Goal: Information Seeking & Learning: Learn about a topic

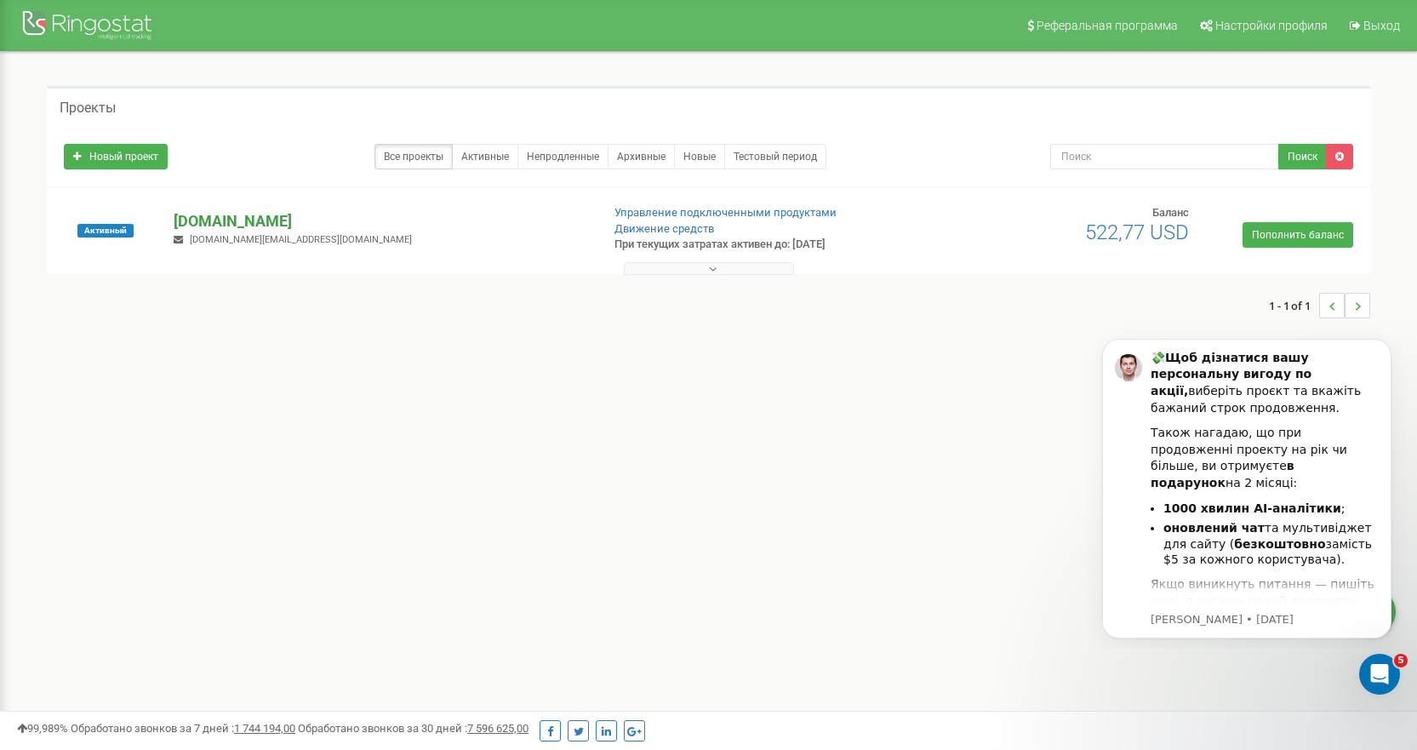
click at [210, 215] on p "[DOMAIN_NAME]" at bounding box center [380, 221] width 413 height 22
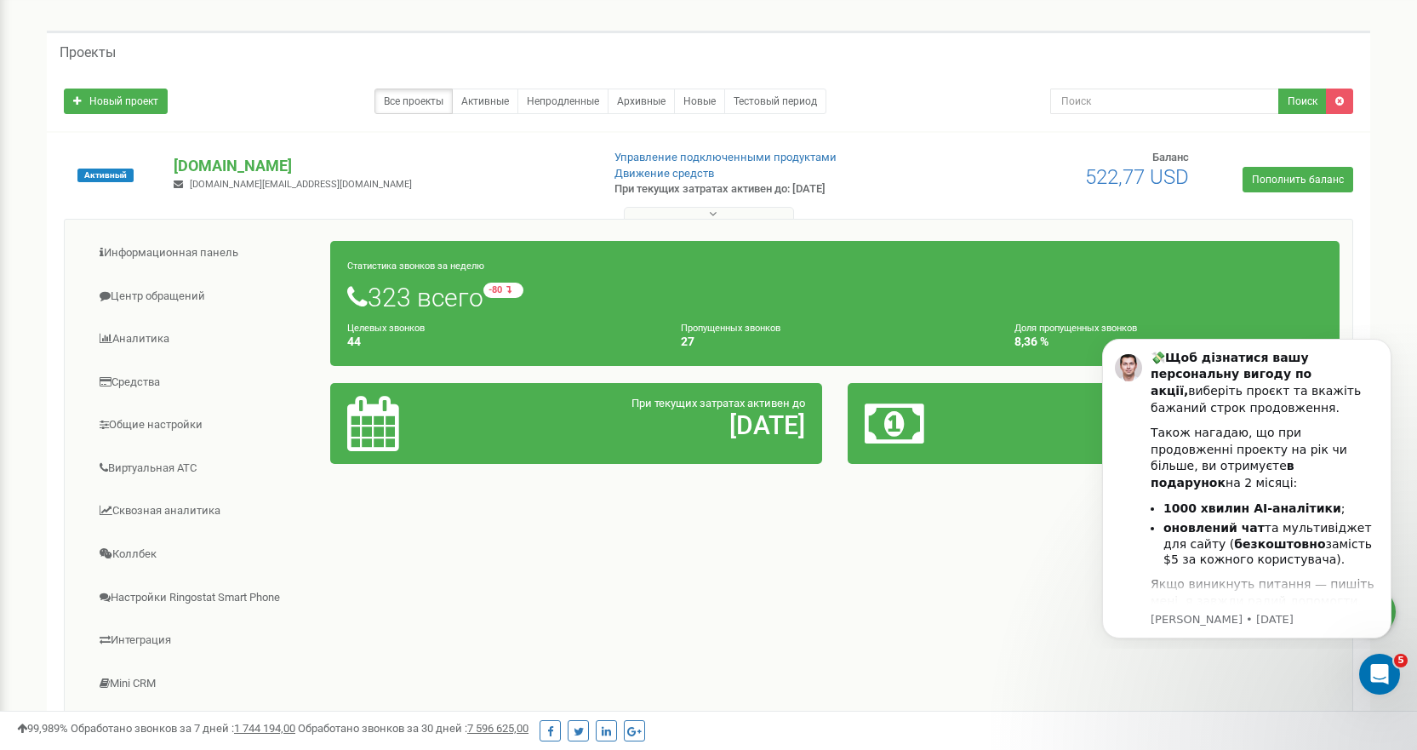
scroll to position [85, 0]
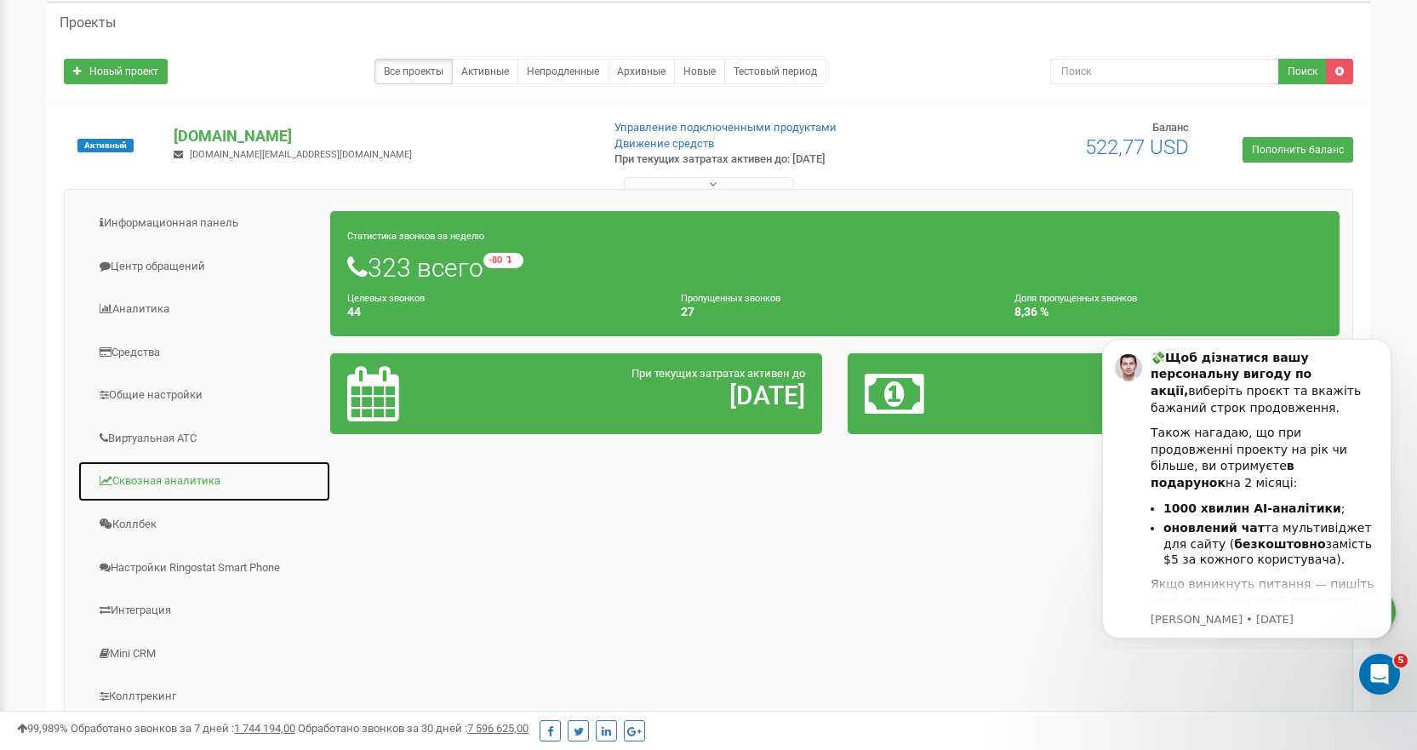
click at [207, 482] on link "Сквозная аналитика" at bounding box center [204, 482] width 254 height 42
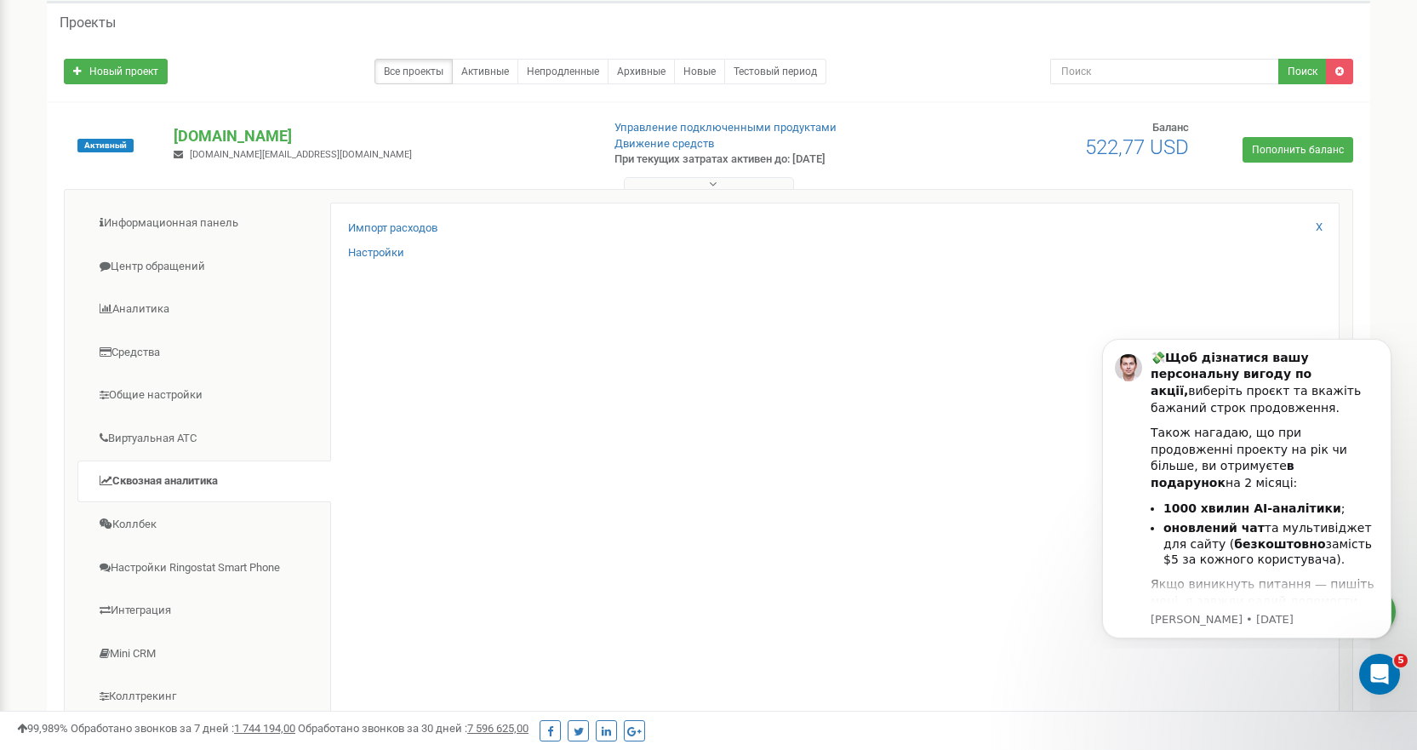
click at [721, 184] on button at bounding box center [709, 183] width 170 height 13
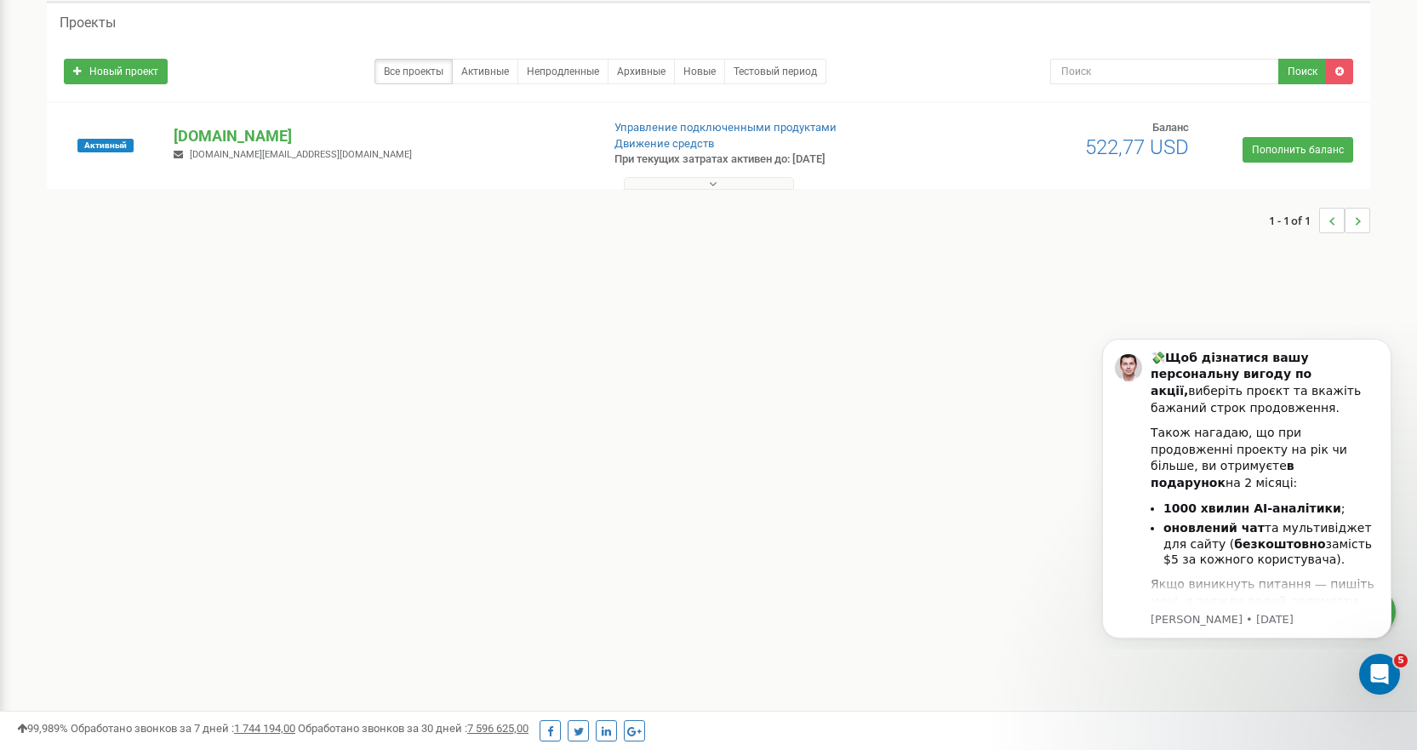
click at [719, 186] on button at bounding box center [709, 183] width 170 height 13
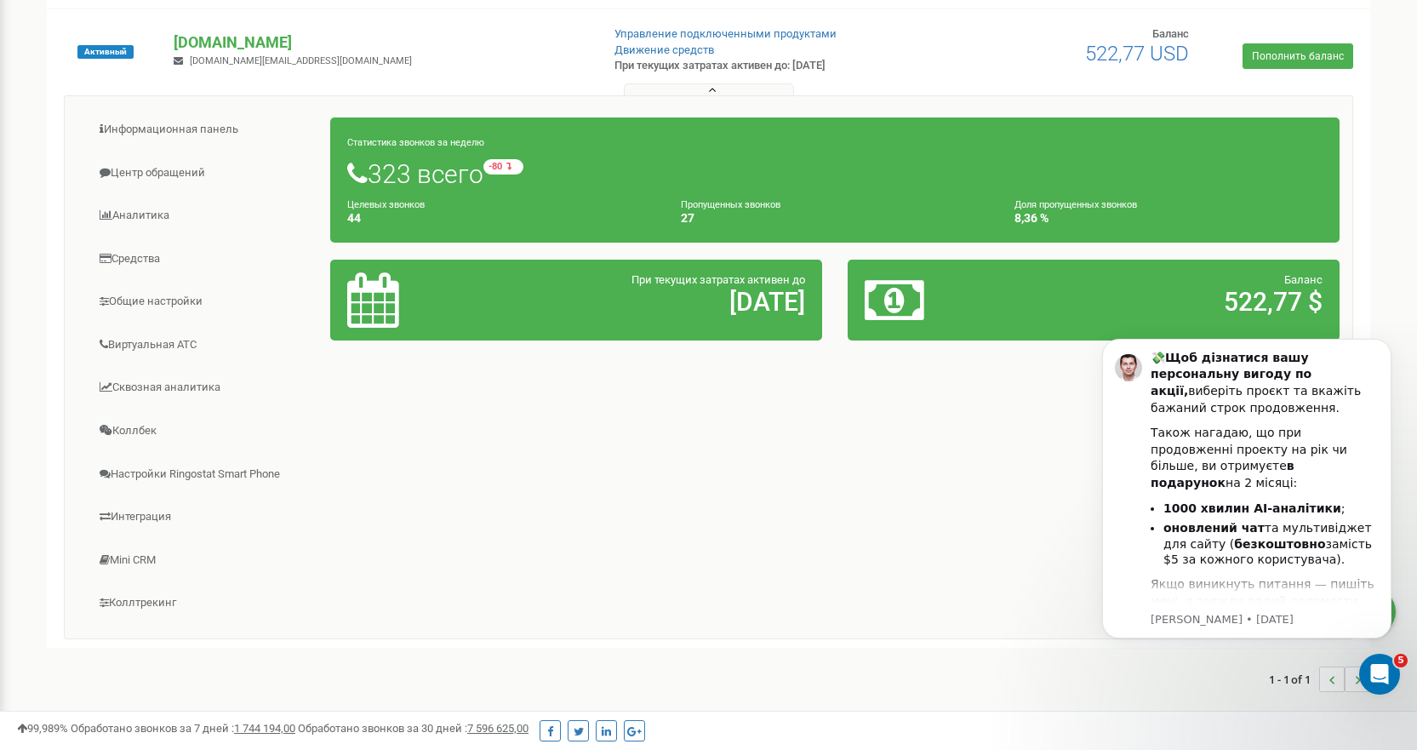
scroll to position [16, 0]
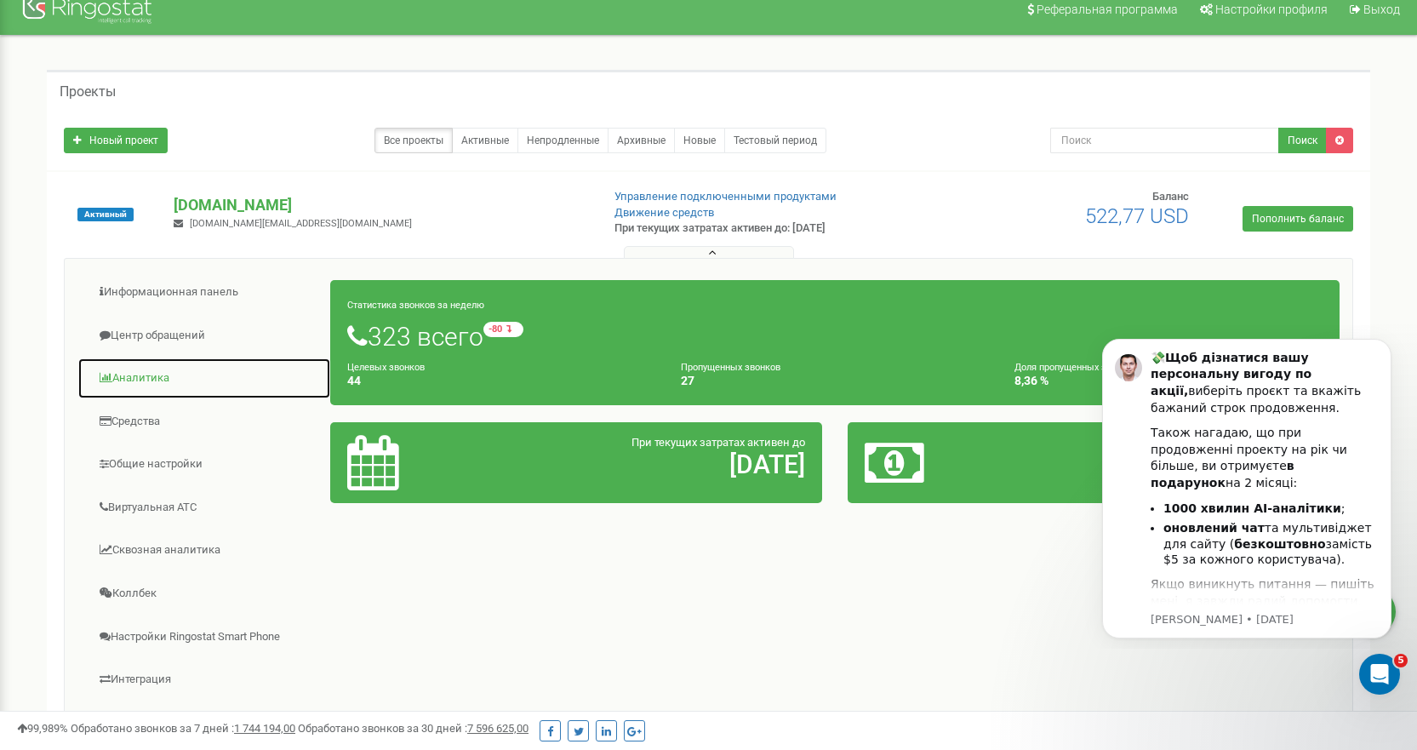
click at [161, 376] on link "Аналитика" at bounding box center [204, 379] width 254 height 42
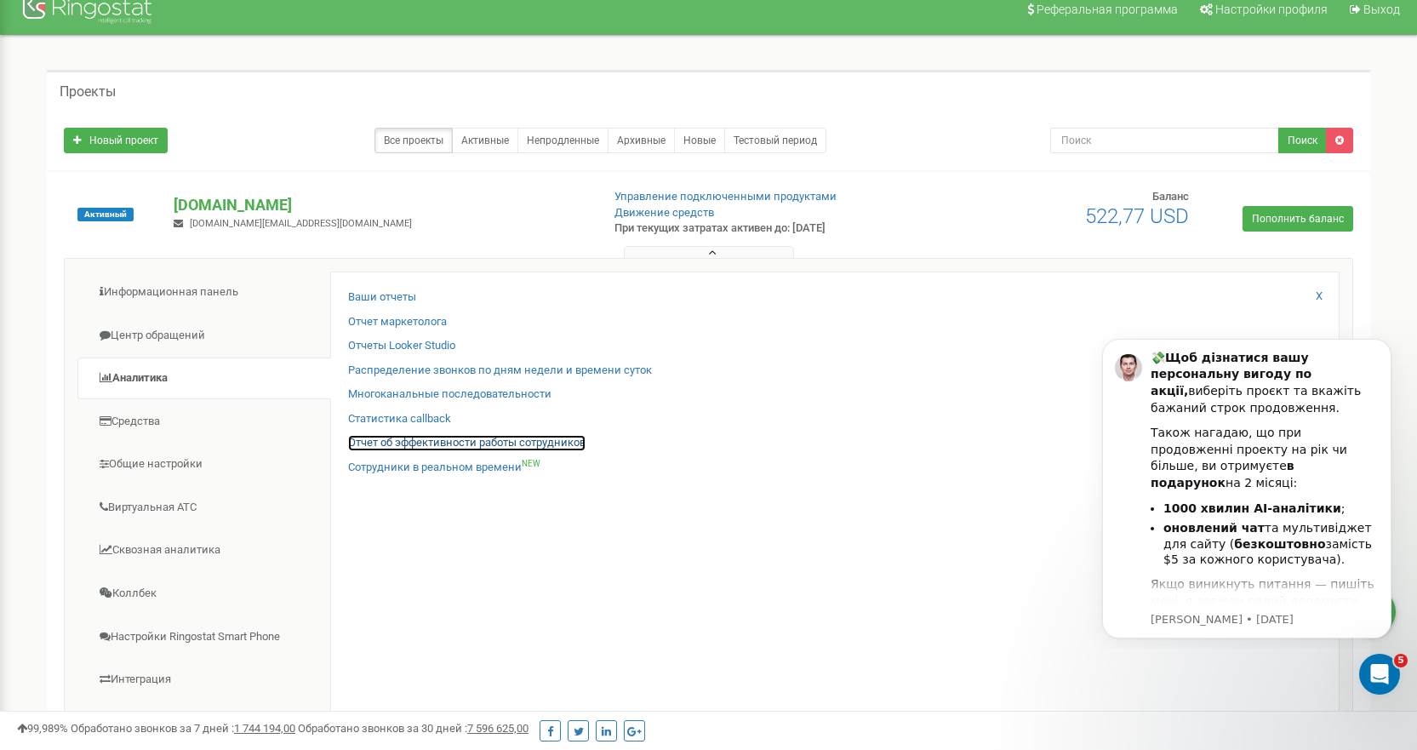
click at [455, 438] on link "Отчет об эффективности работы сотрудников" at bounding box center [467, 443] width 238 height 16
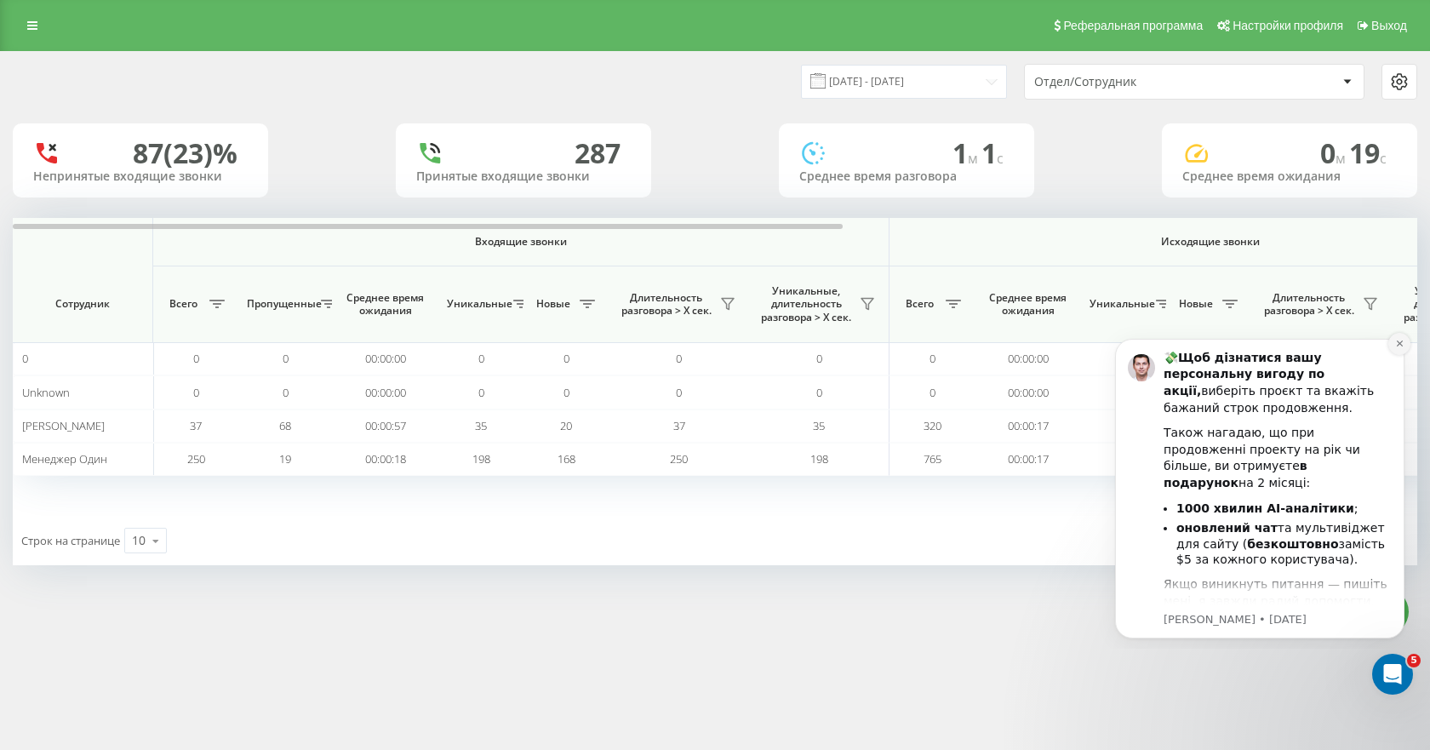
click at [1398, 341] on icon "Dismiss notification" at bounding box center [1399, 344] width 6 height 6
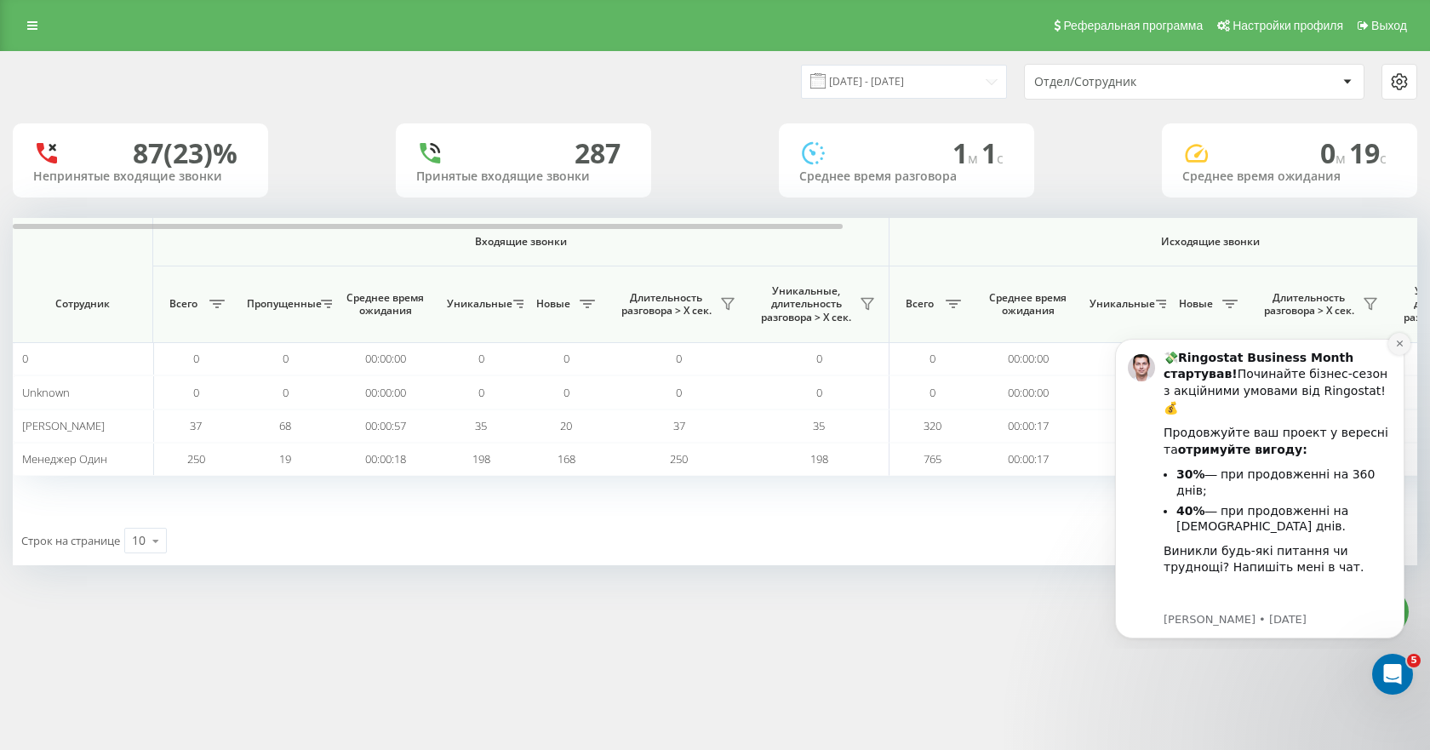
click at [1399, 346] on icon "Dismiss notification" at bounding box center [1399, 343] width 9 height 9
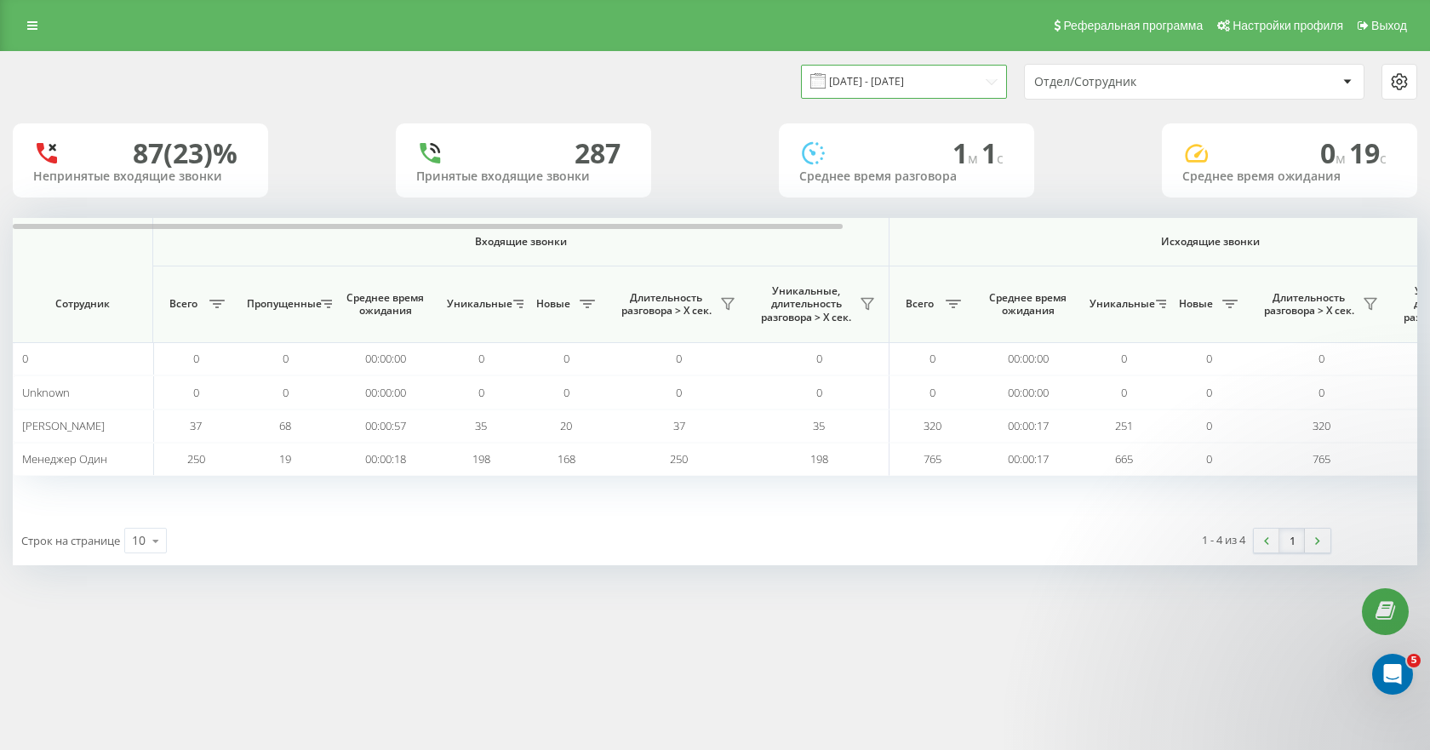
click at [853, 79] on input "21.08.2025 - 21.09.2025" at bounding box center [904, 81] width 206 height 33
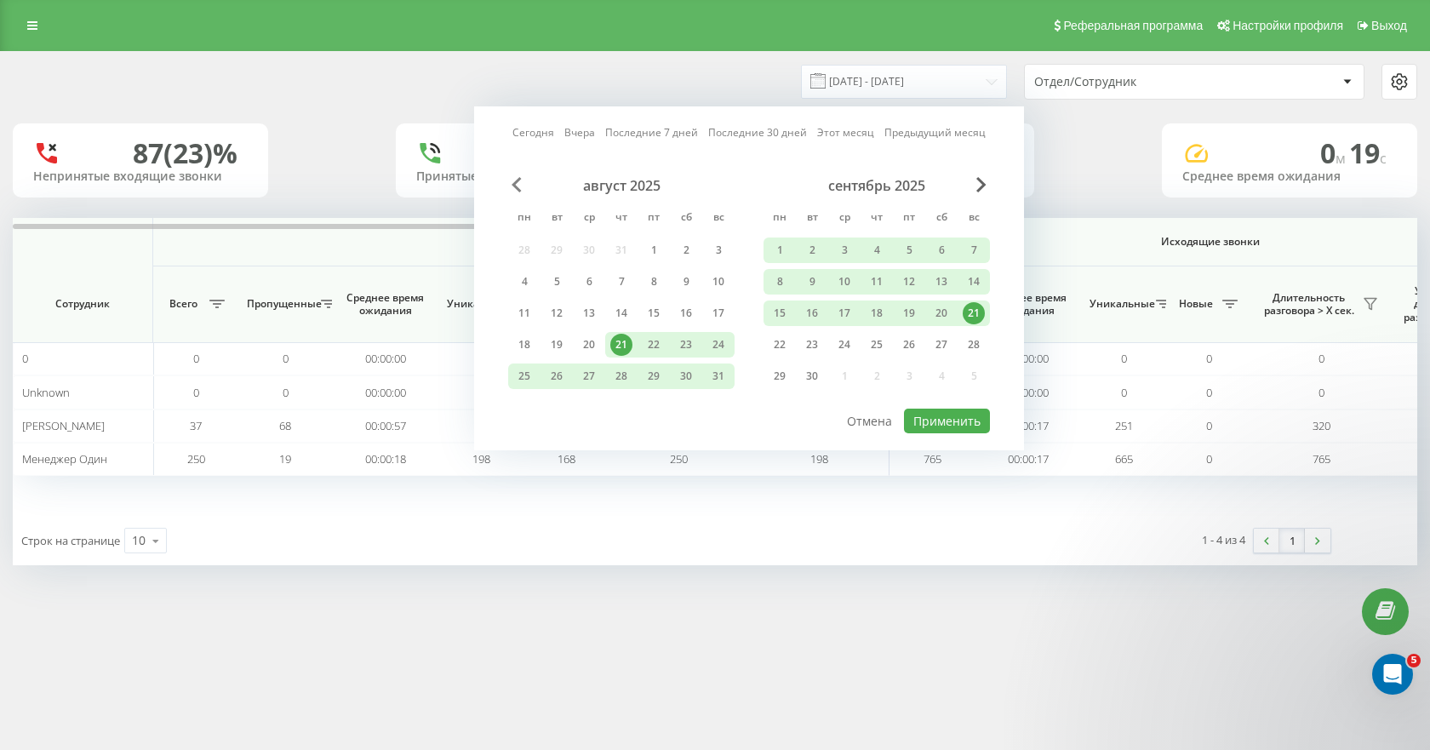
click at [512, 186] on span "Previous Month" at bounding box center [517, 184] width 10 height 15
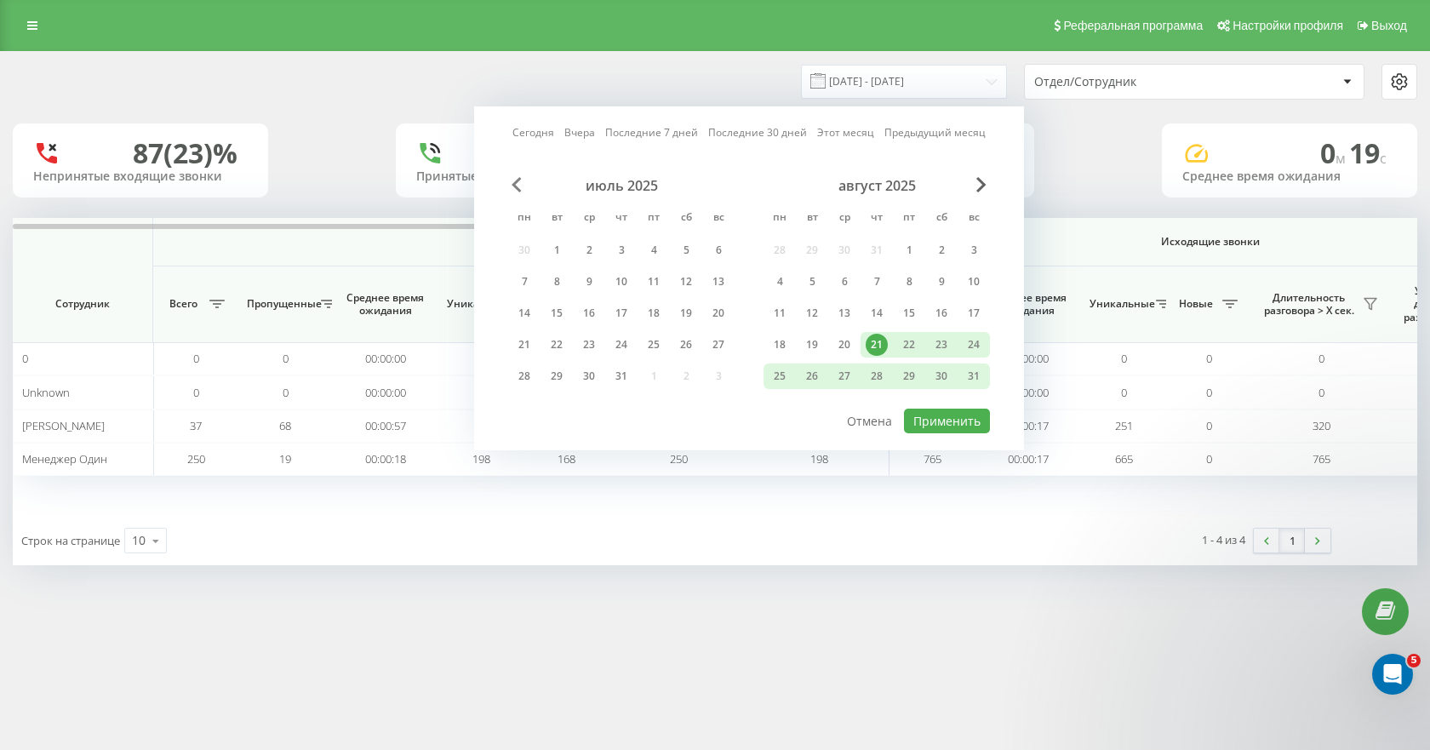
click at [513, 185] on span "Previous Month" at bounding box center [517, 184] width 10 height 15
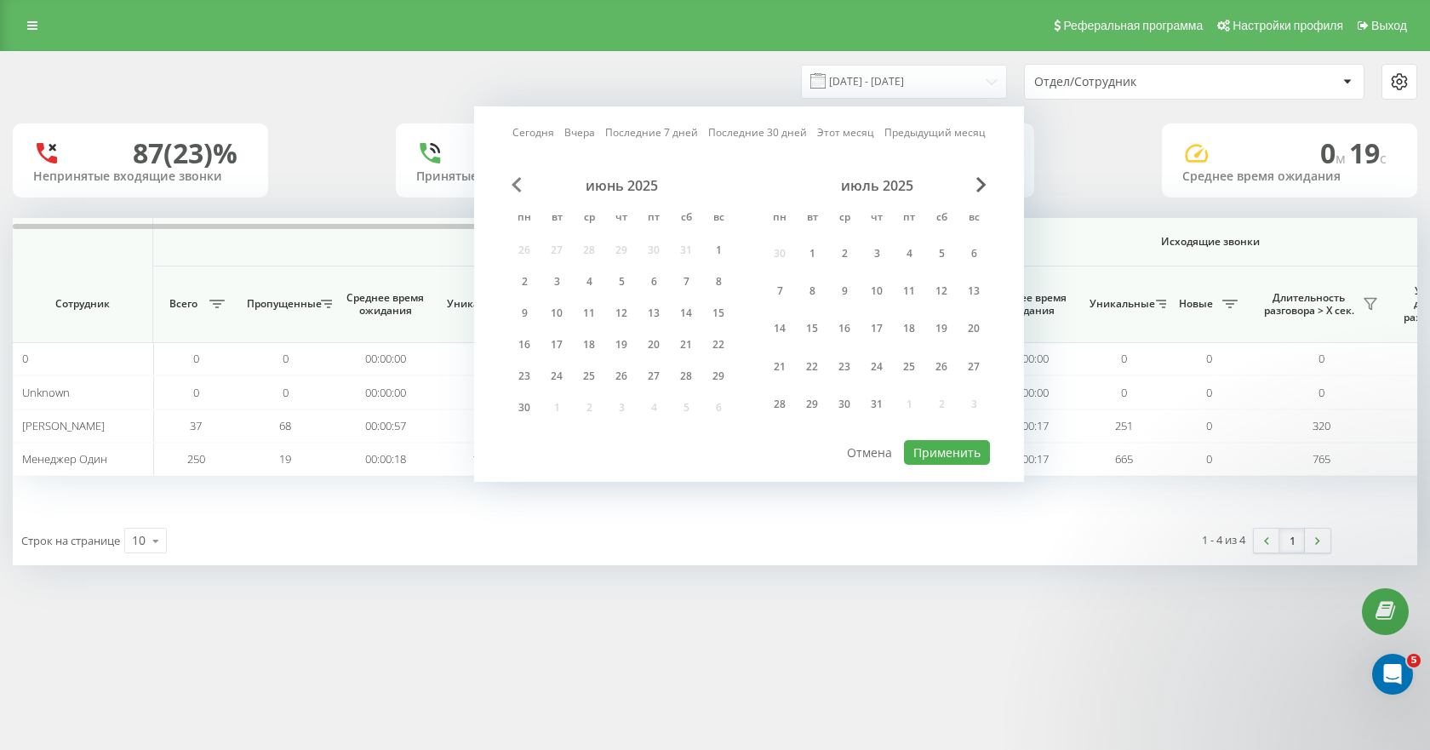
click at [514, 184] on span "Previous Month" at bounding box center [517, 184] width 10 height 15
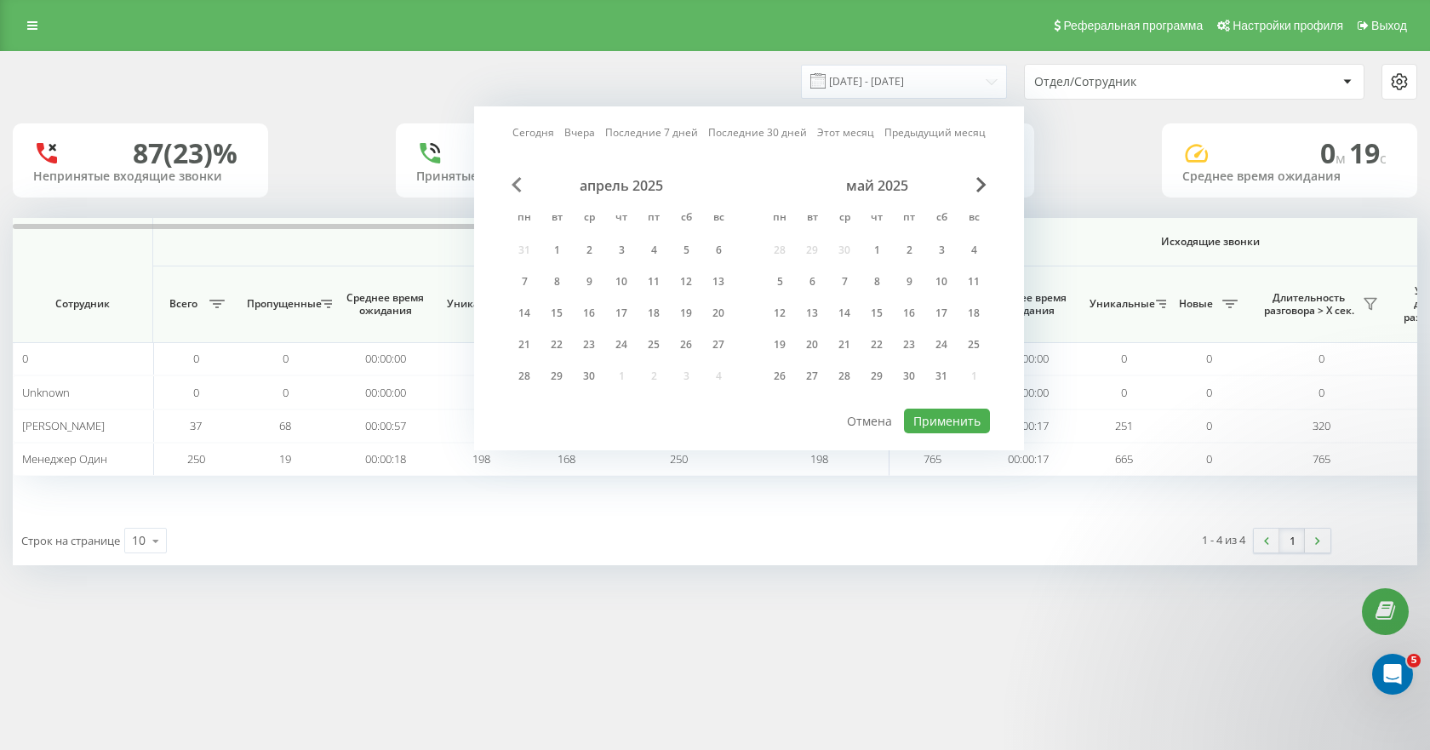
click at [514, 183] on span "Previous Month" at bounding box center [517, 184] width 10 height 15
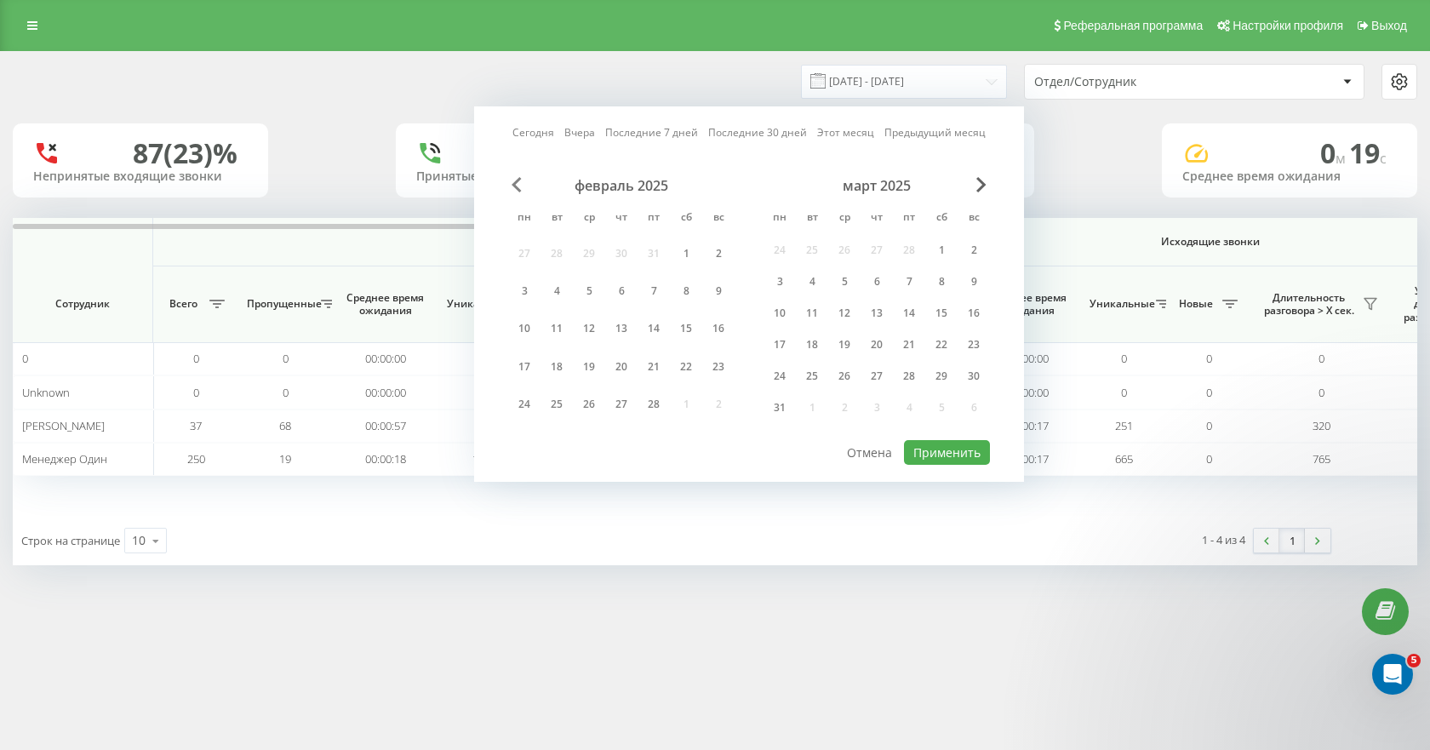
click at [514, 183] on span "Previous Month" at bounding box center [517, 184] width 10 height 15
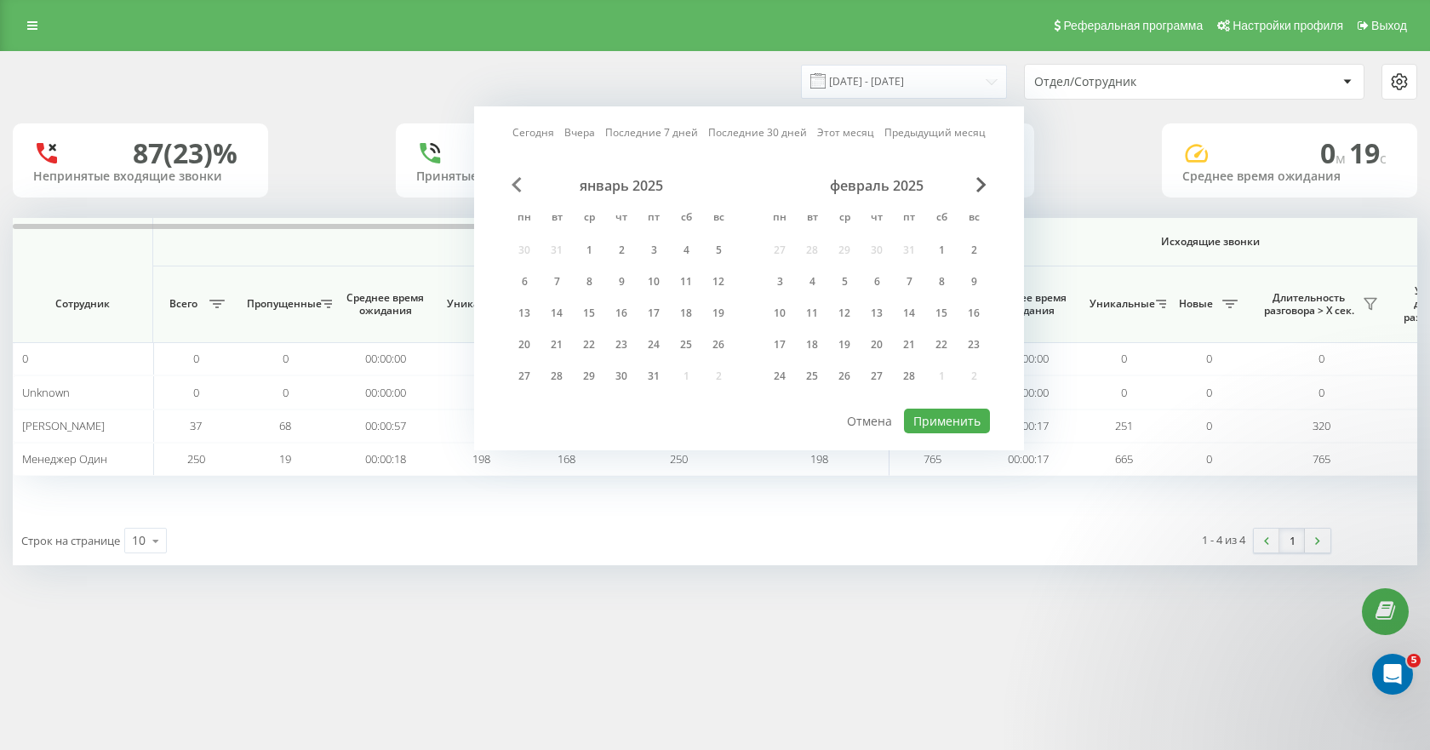
click at [514, 183] on span "Previous Month" at bounding box center [517, 184] width 10 height 15
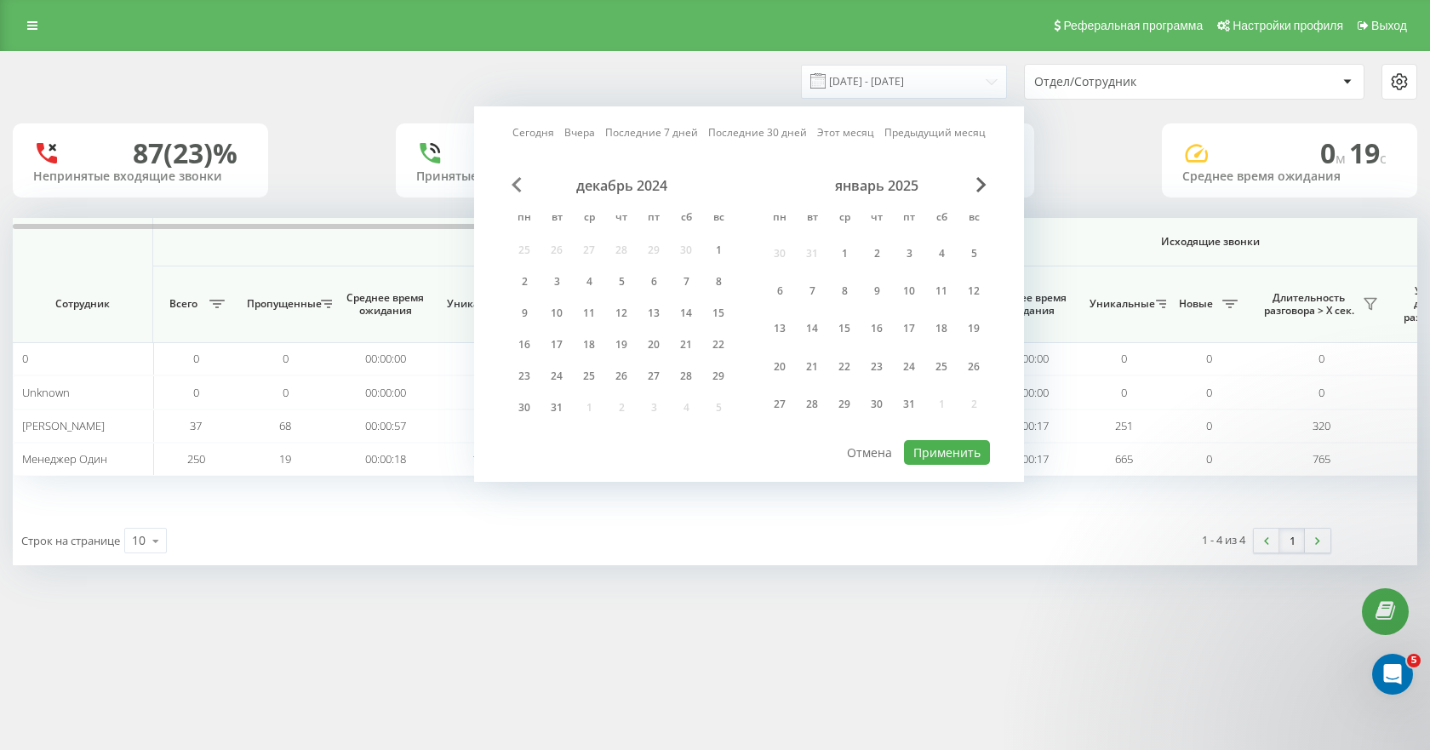
click at [514, 183] on span "Previous Month" at bounding box center [517, 184] width 10 height 15
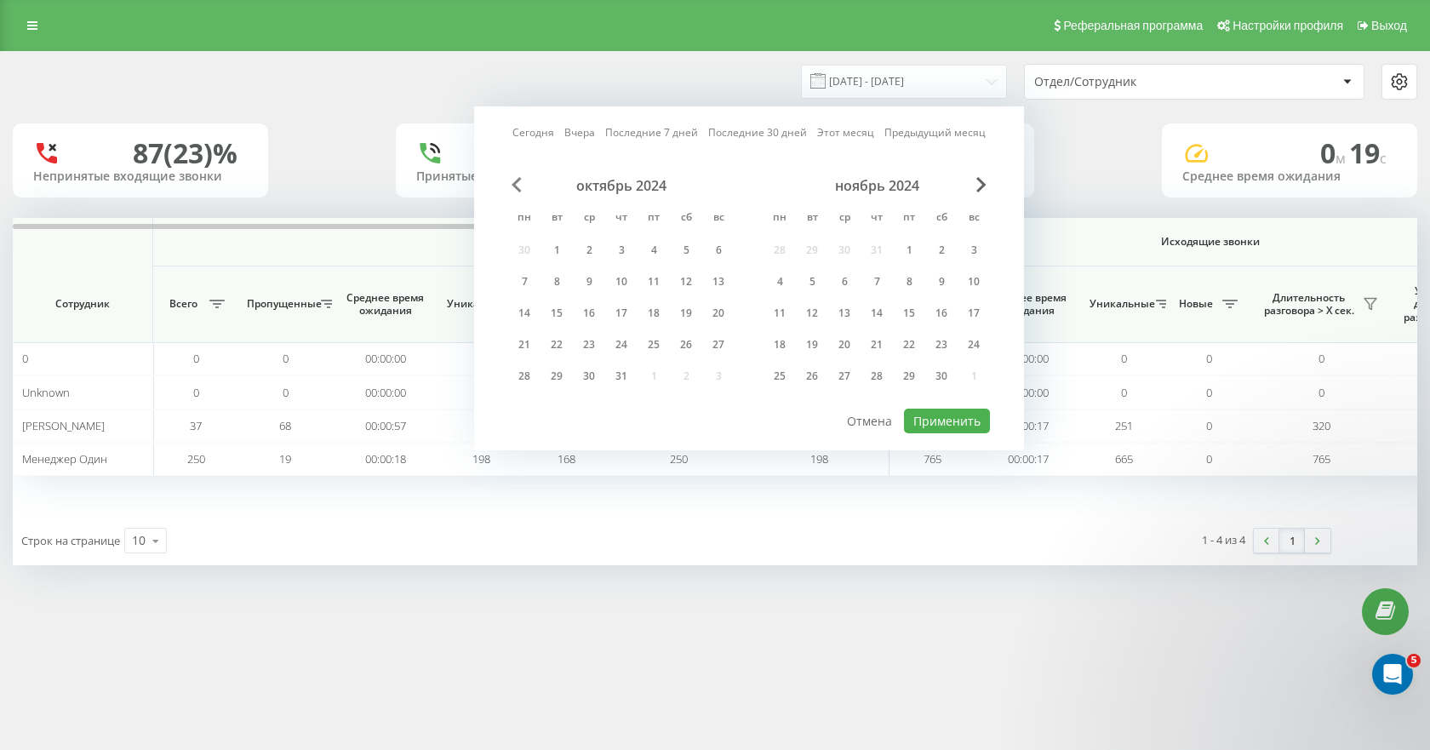
click at [514, 183] on span "Previous Month" at bounding box center [517, 184] width 10 height 15
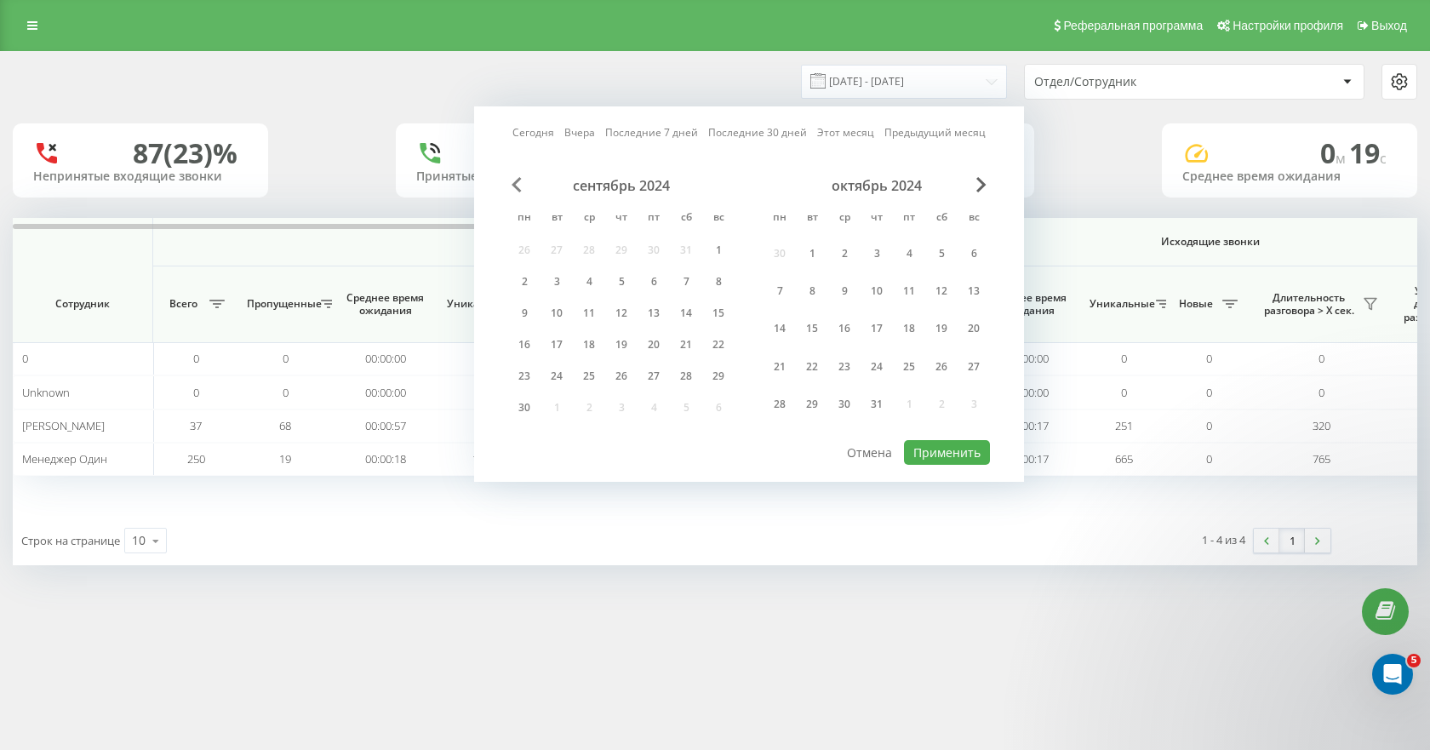
click at [514, 183] on span "Previous Month" at bounding box center [517, 184] width 10 height 15
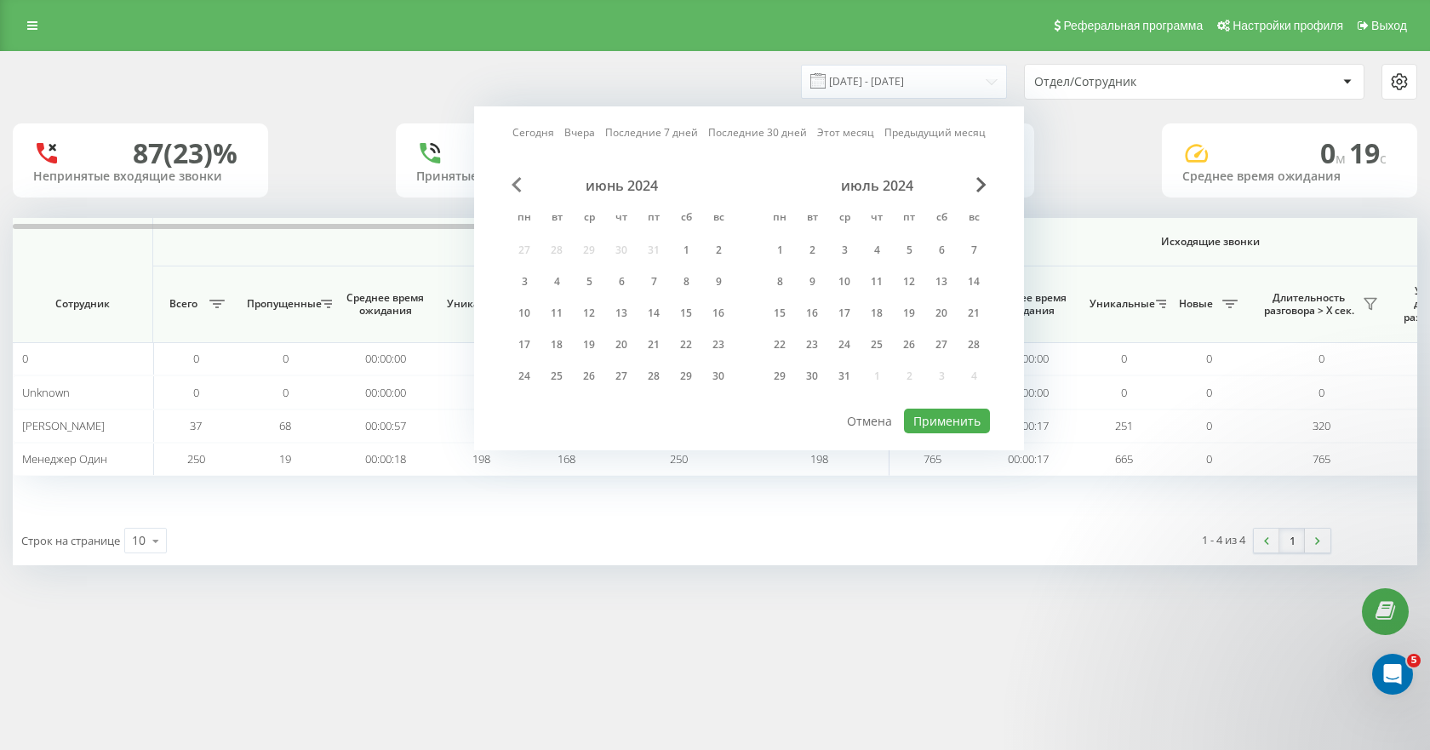
click at [514, 183] on span "Previous Month" at bounding box center [517, 184] width 10 height 15
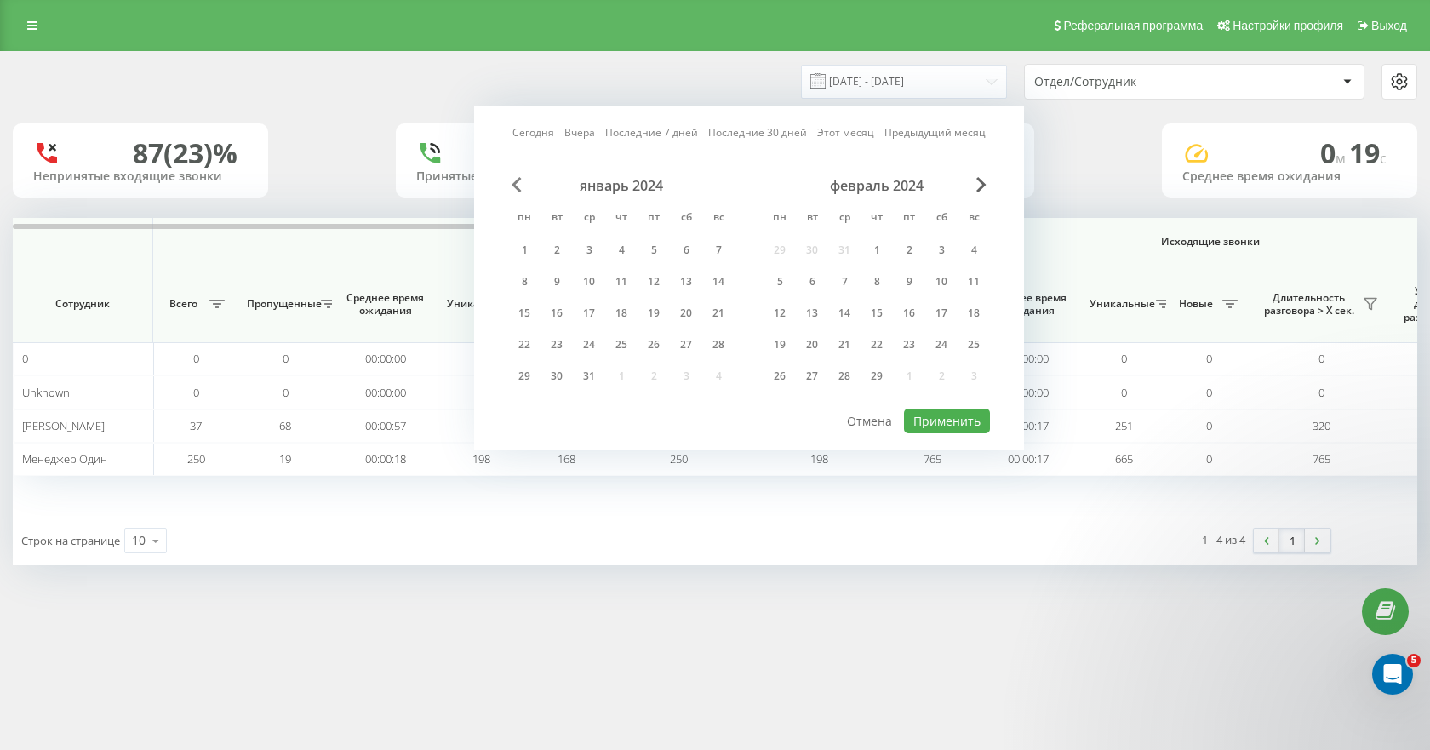
click at [514, 183] on span "Previous Month" at bounding box center [517, 184] width 10 height 15
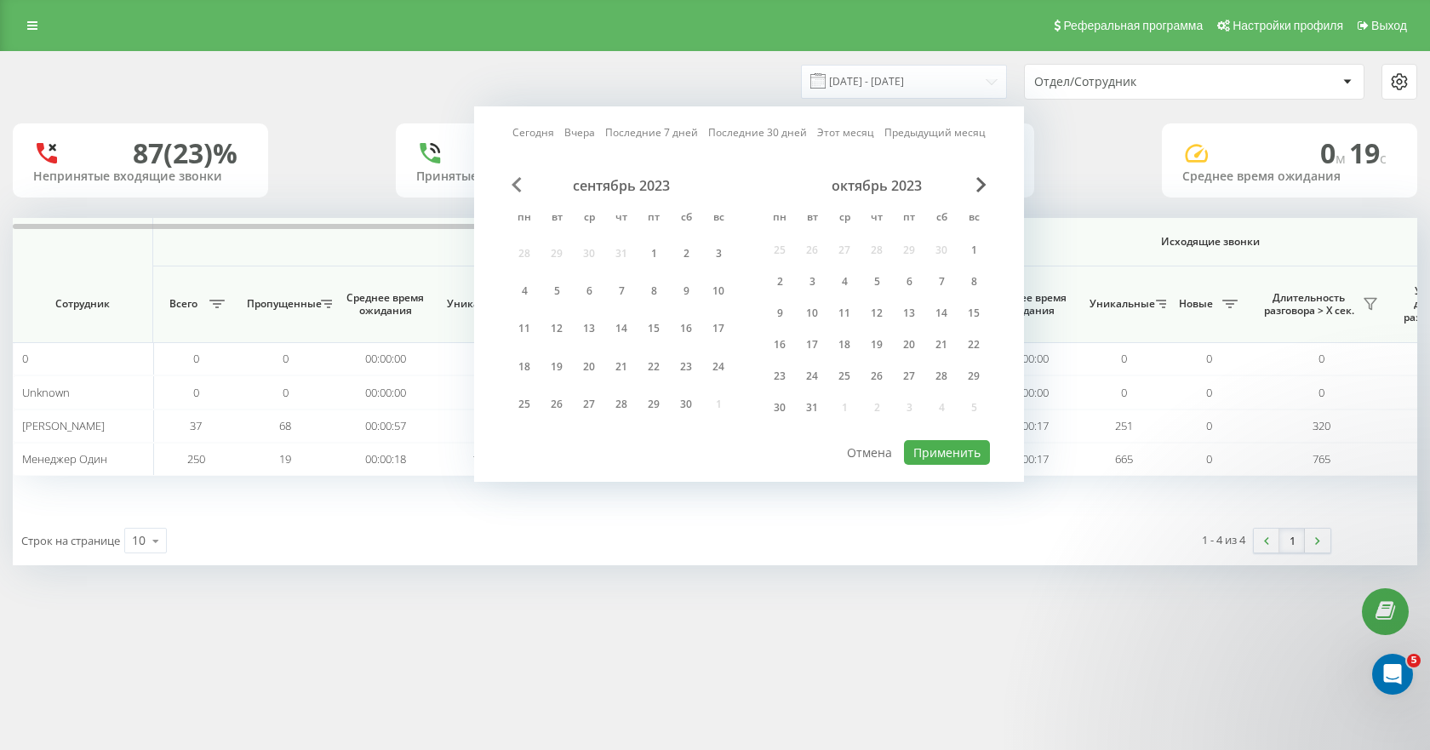
click at [514, 183] on span "Previous Month" at bounding box center [517, 184] width 10 height 15
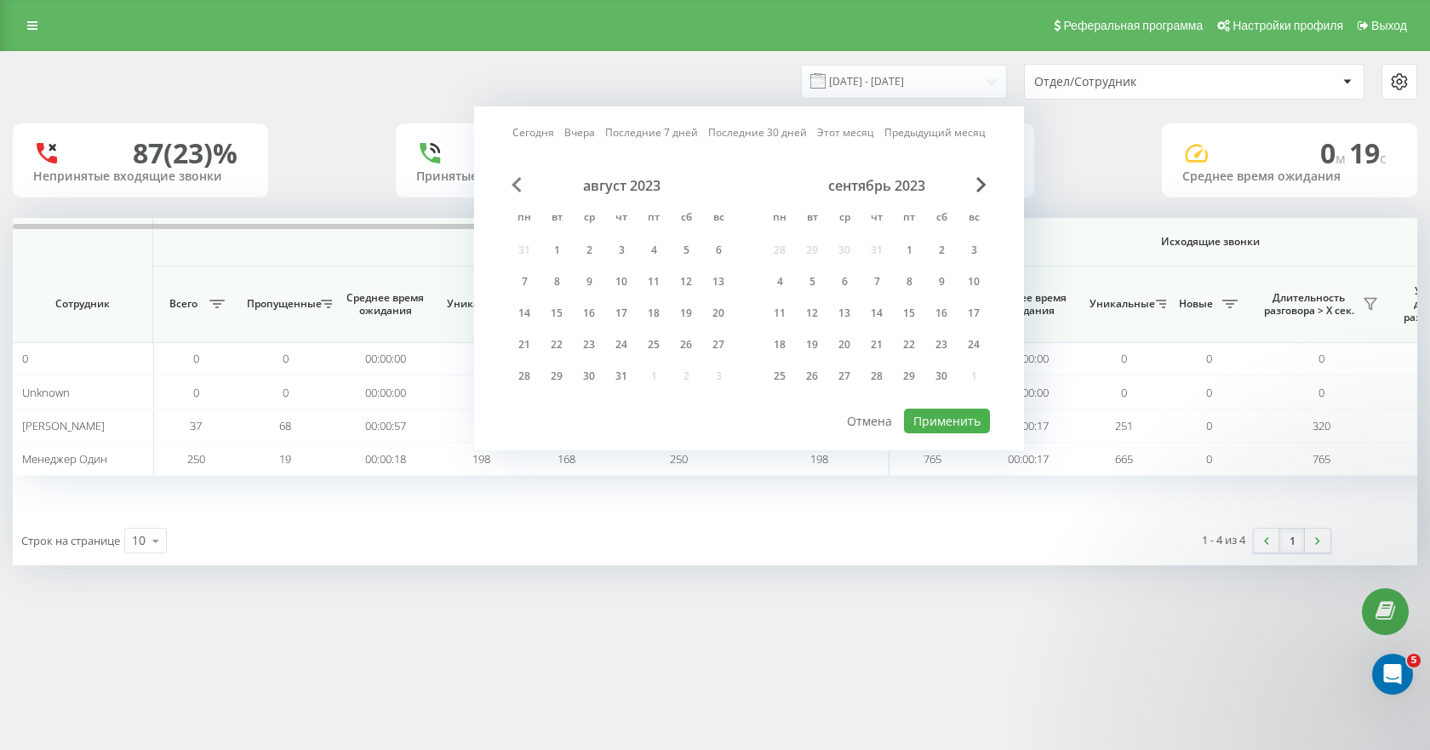
click at [514, 183] on span "Previous Month" at bounding box center [517, 184] width 10 height 15
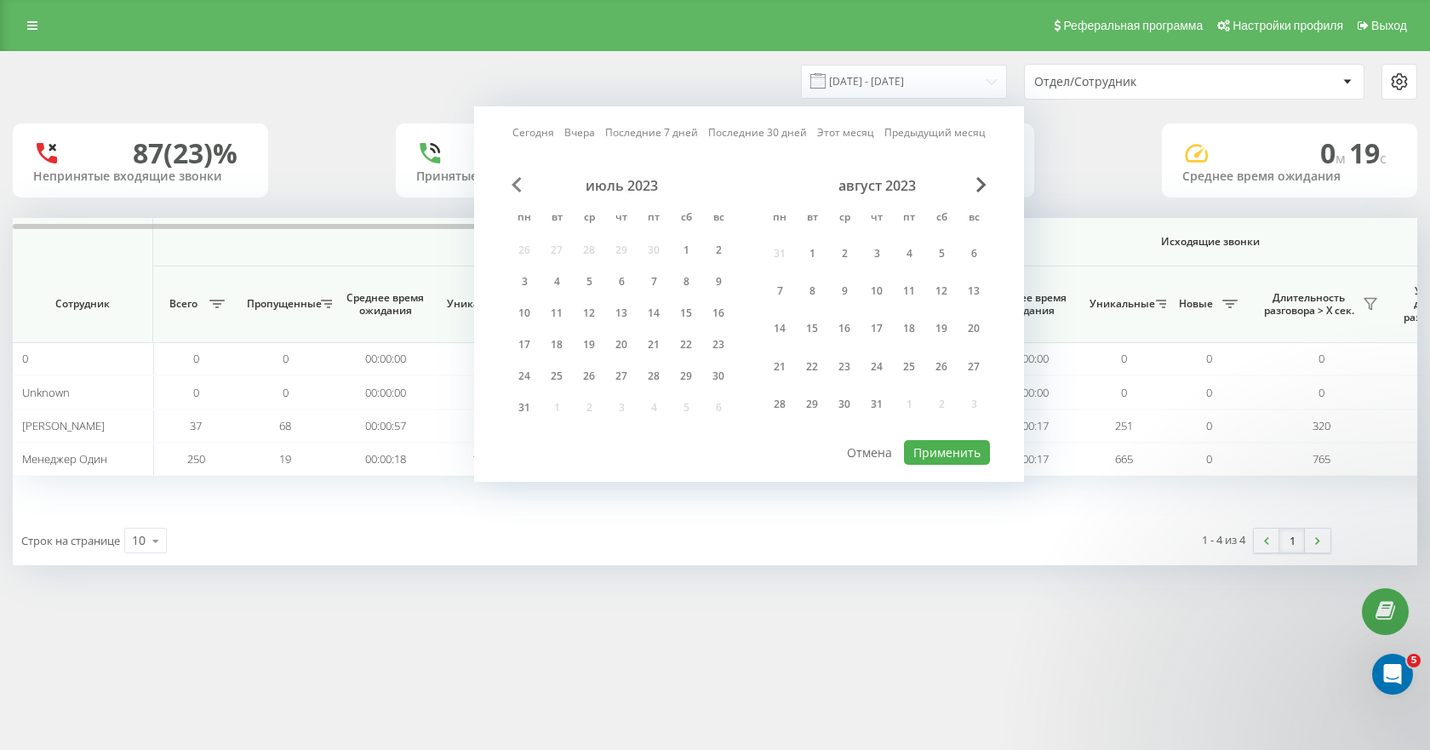
click at [514, 183] on span "Previous Month" at bounding box center [517, 184] width 10 height 15
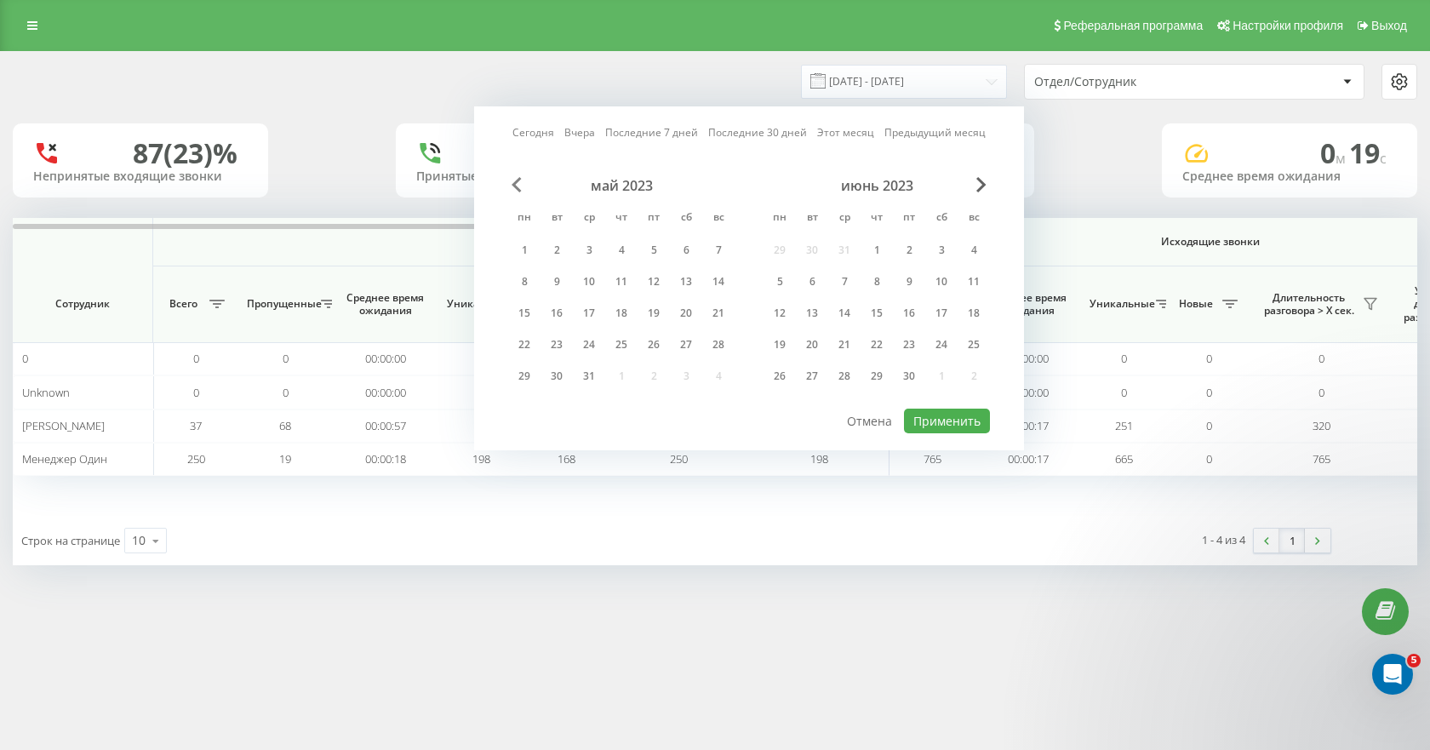
click at [514, 183] on span "Previous Month" at bounding box center [517, 184] width 10 height 15
click at [514, 182] on span "Previous Month" at bounding box center [517, 184] width 10 height 15
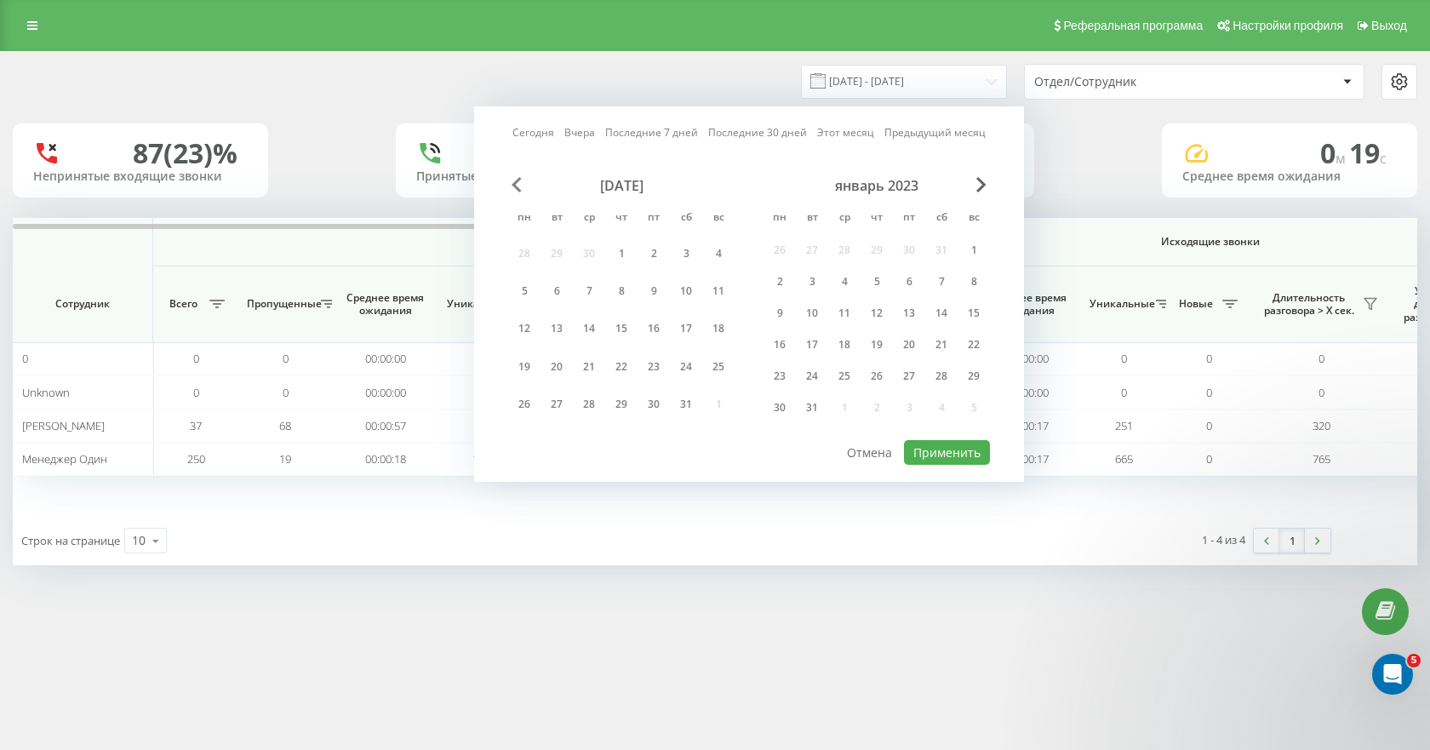
click at [514, 182] on span "Previous Month" at bounding box center [517, 184] width 10 height 15
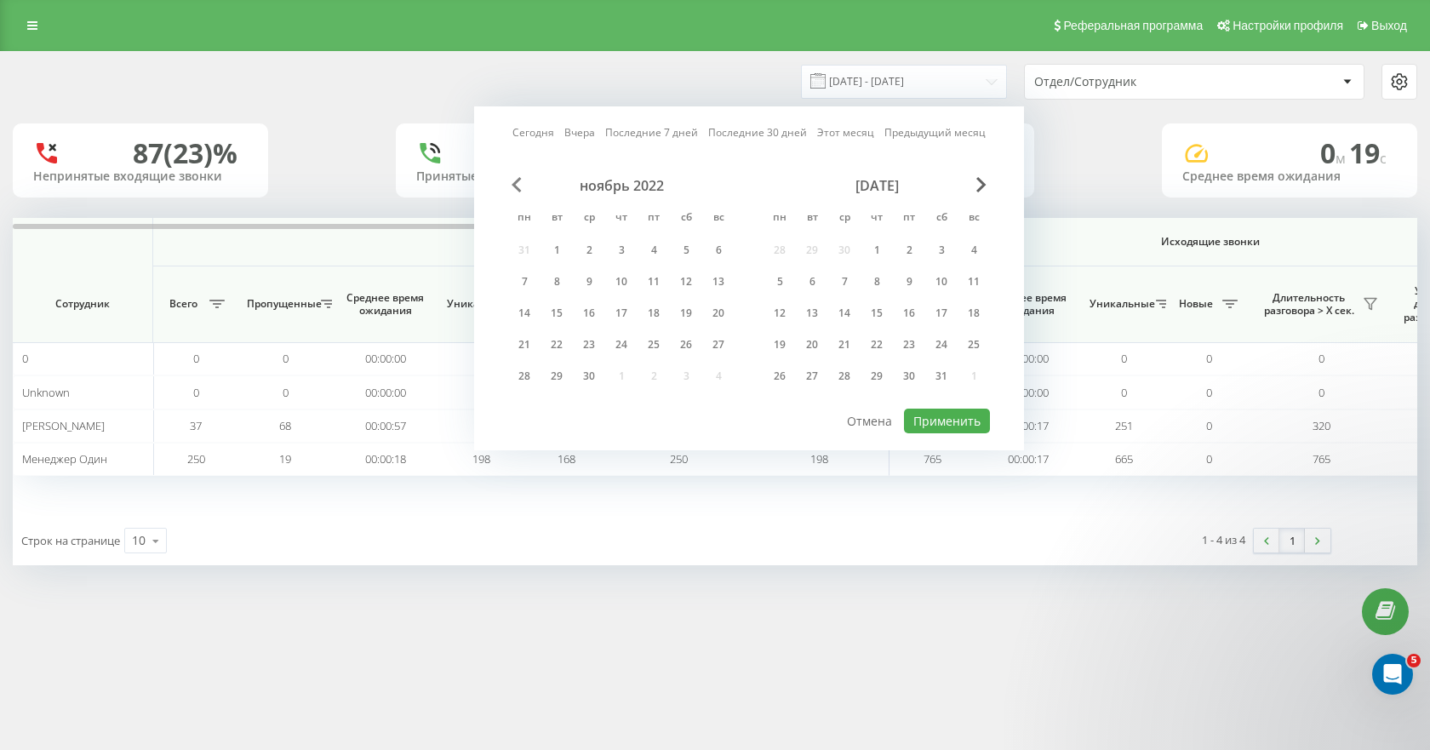
click at [514, 182] on span "Previous Month" at bounding box center [517, 184] width 10 height 15
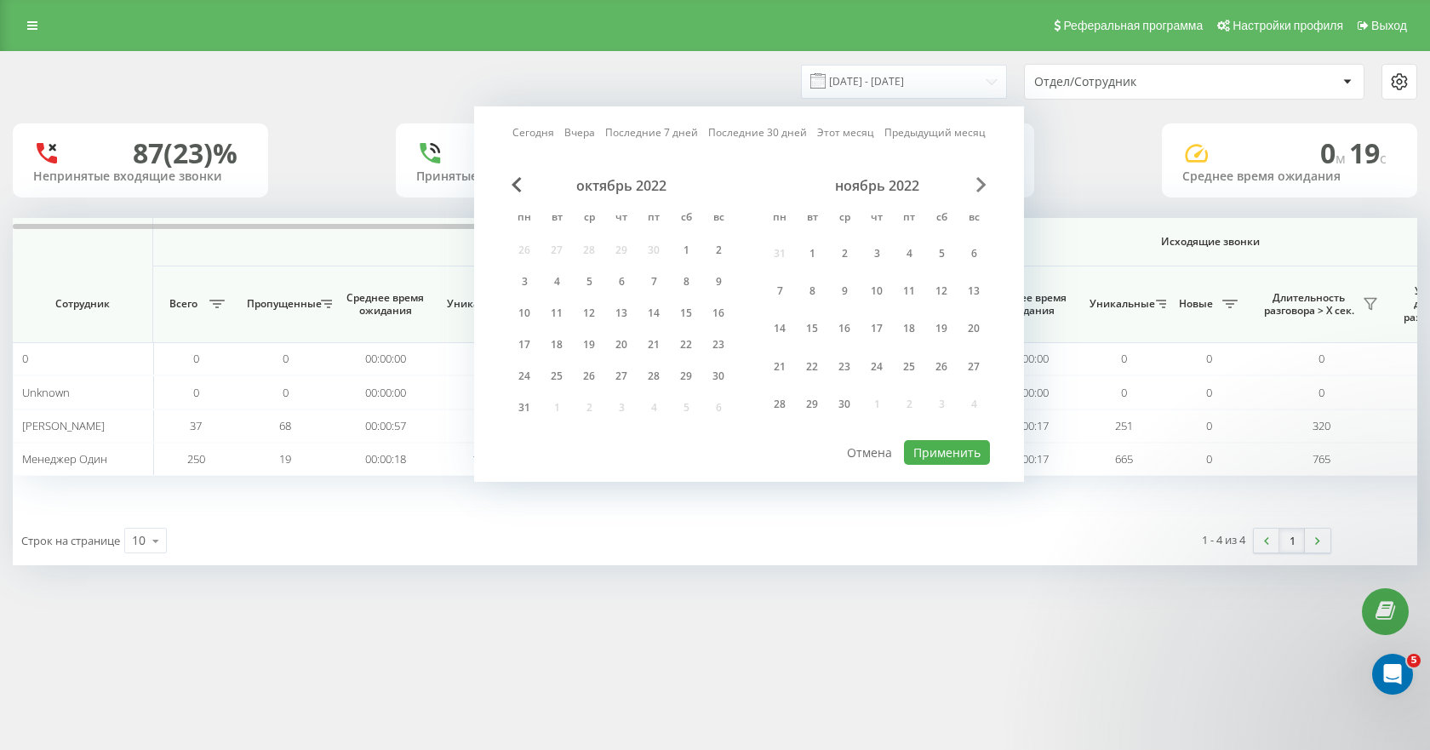
click at [985, 180] on span "Next Month" at bounding box center [981, 184] width 10 height 15
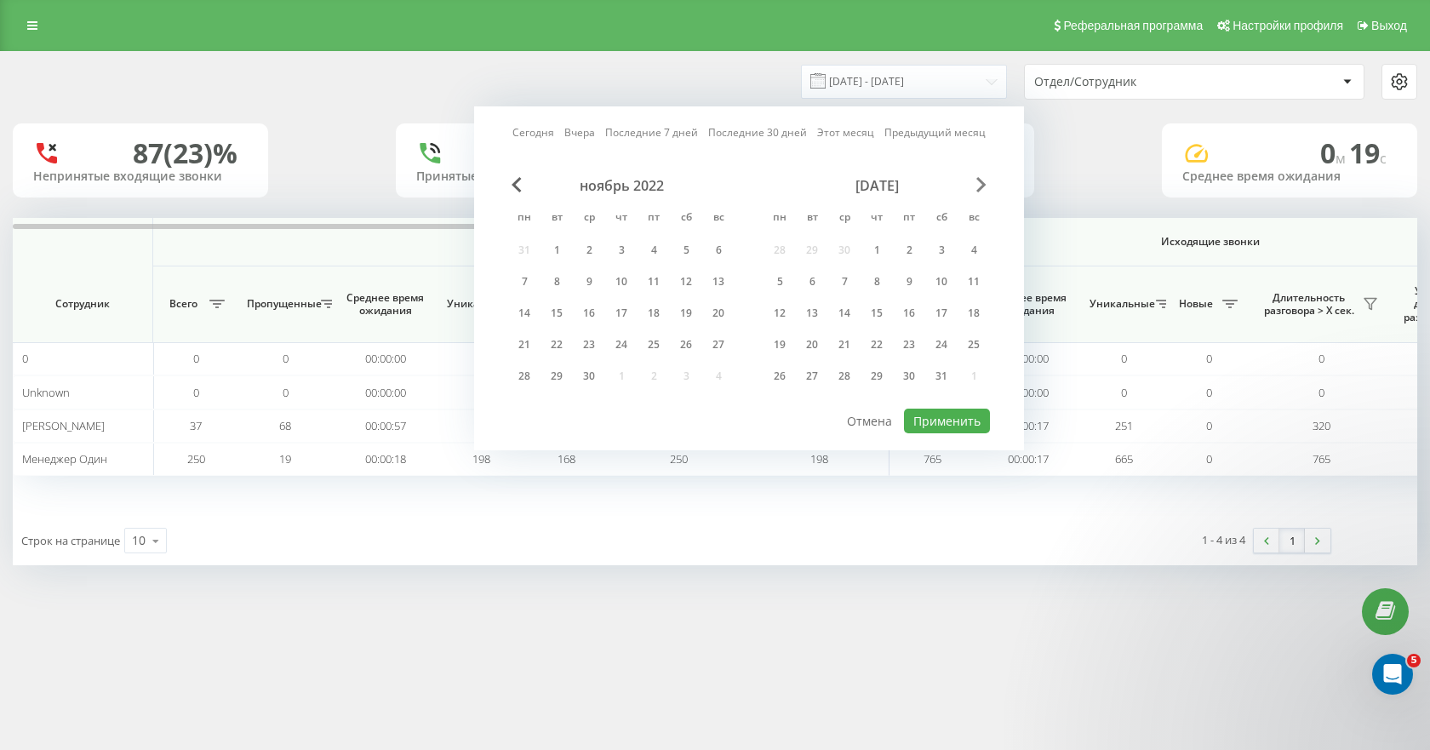
click at [985, 180] on span "Next Month" at bounding box center [981, 184] width 10 height 15
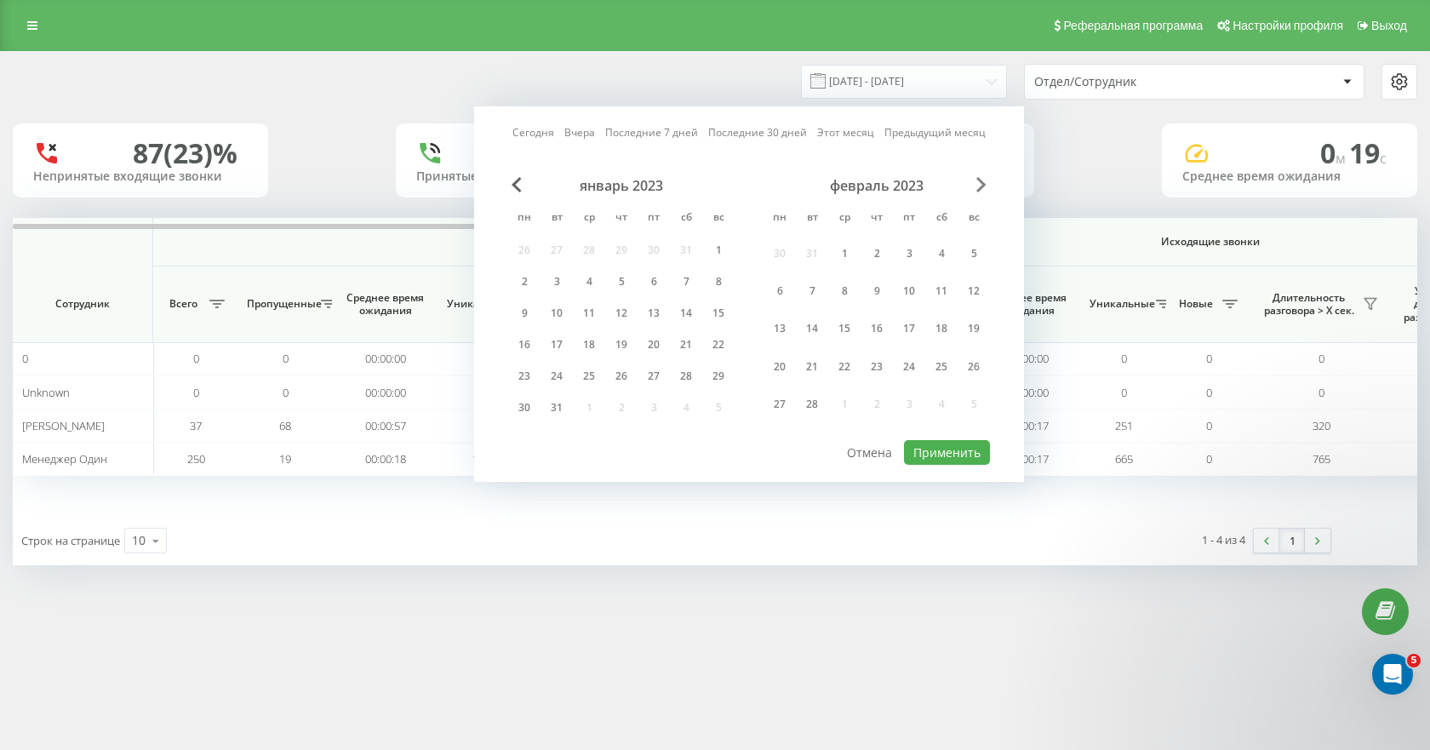
click at [984, 180] on span "Next Month" at bounding box center [981, 184] width 10 height 15
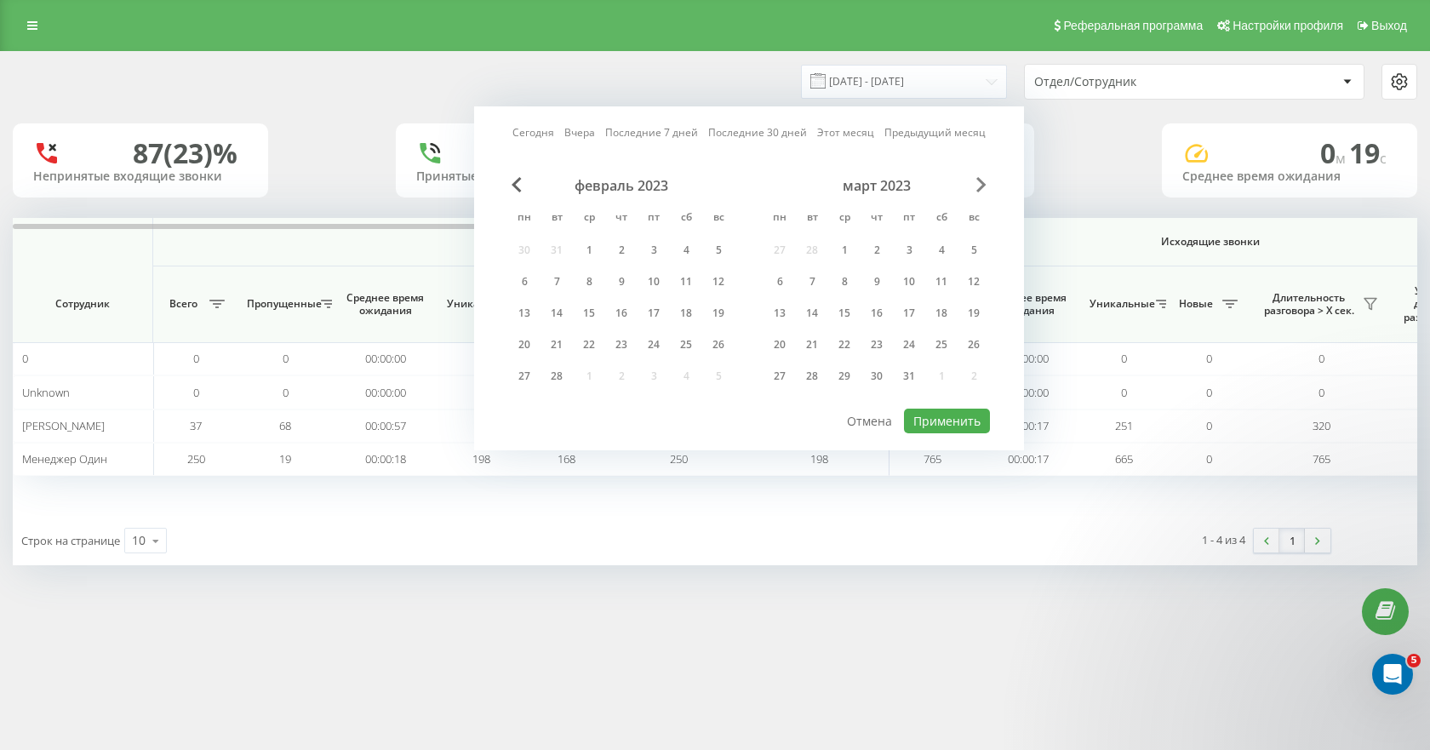
click at [984, 180] on span "Next Month" at bounding box center [981, 184] width 10 height 15
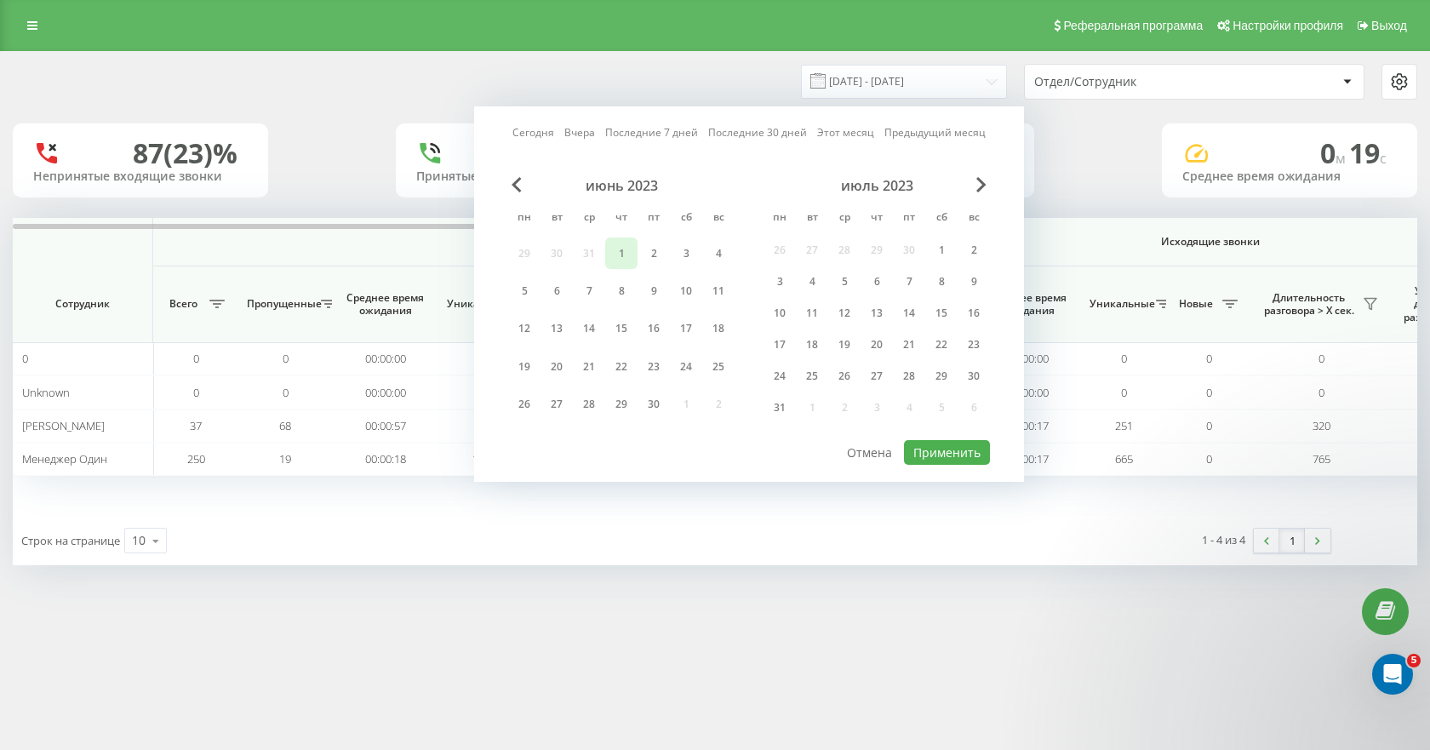
click at [622, 249] on div "1" at bounding box center [621, 254] width 22 height 22
click at [925, 455] on button "Применить" at bounding box center [947, 452] width 86 height 25
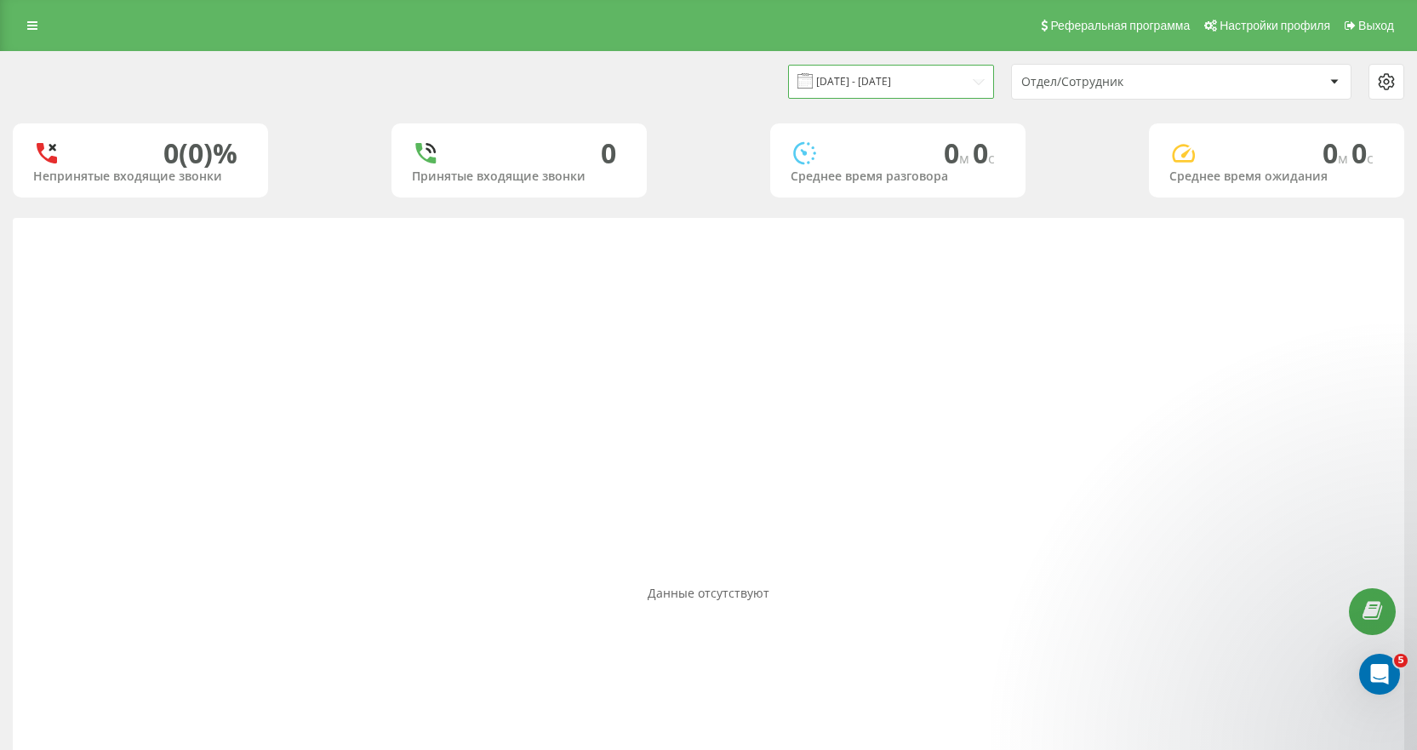
click at [925, 81] on input "01.06.2023 - 01.06.2023" at bounding box center [891, 81] width 206 height 33
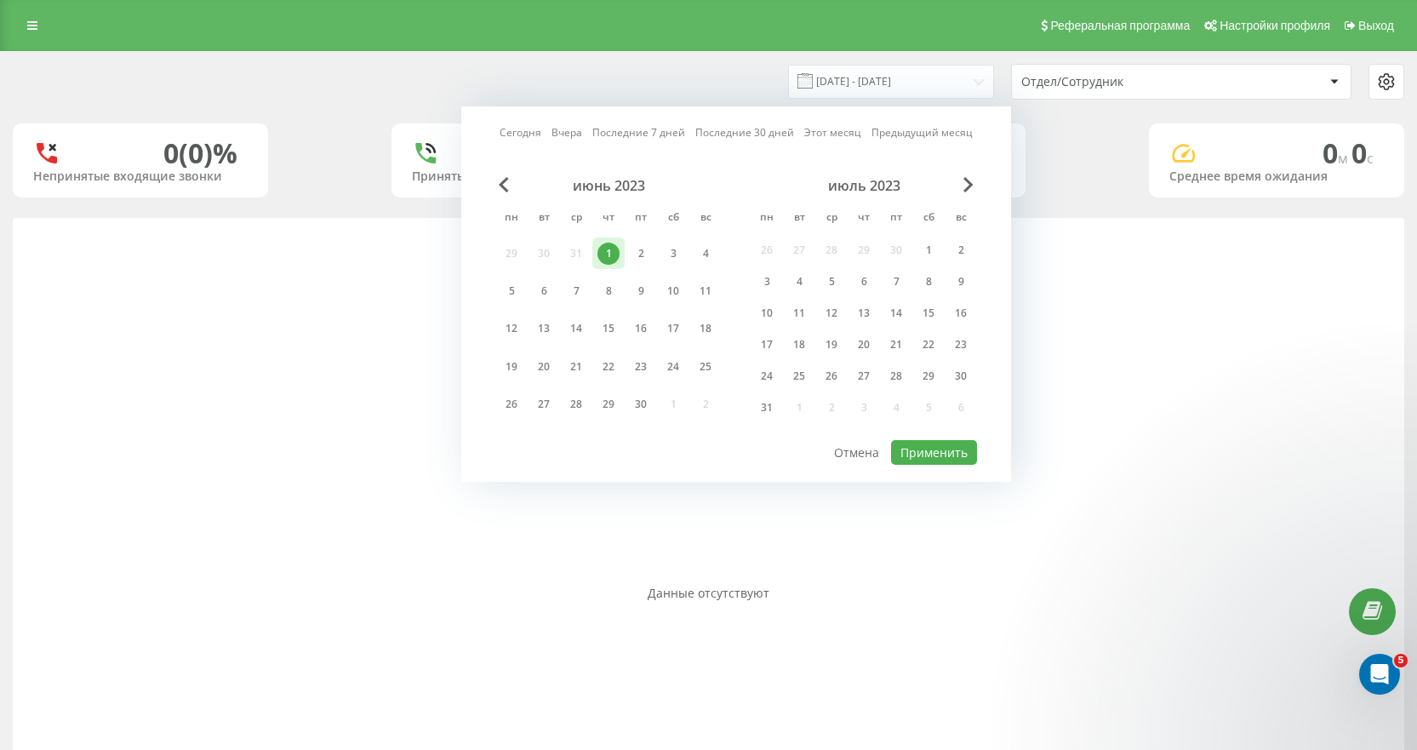
click at [607, 255] on div "1" at bounding box center [609, 254] width 22 height 22
click at [972, 184] on span "Next Month" at bounding box center [969, 184] width 10 height 15
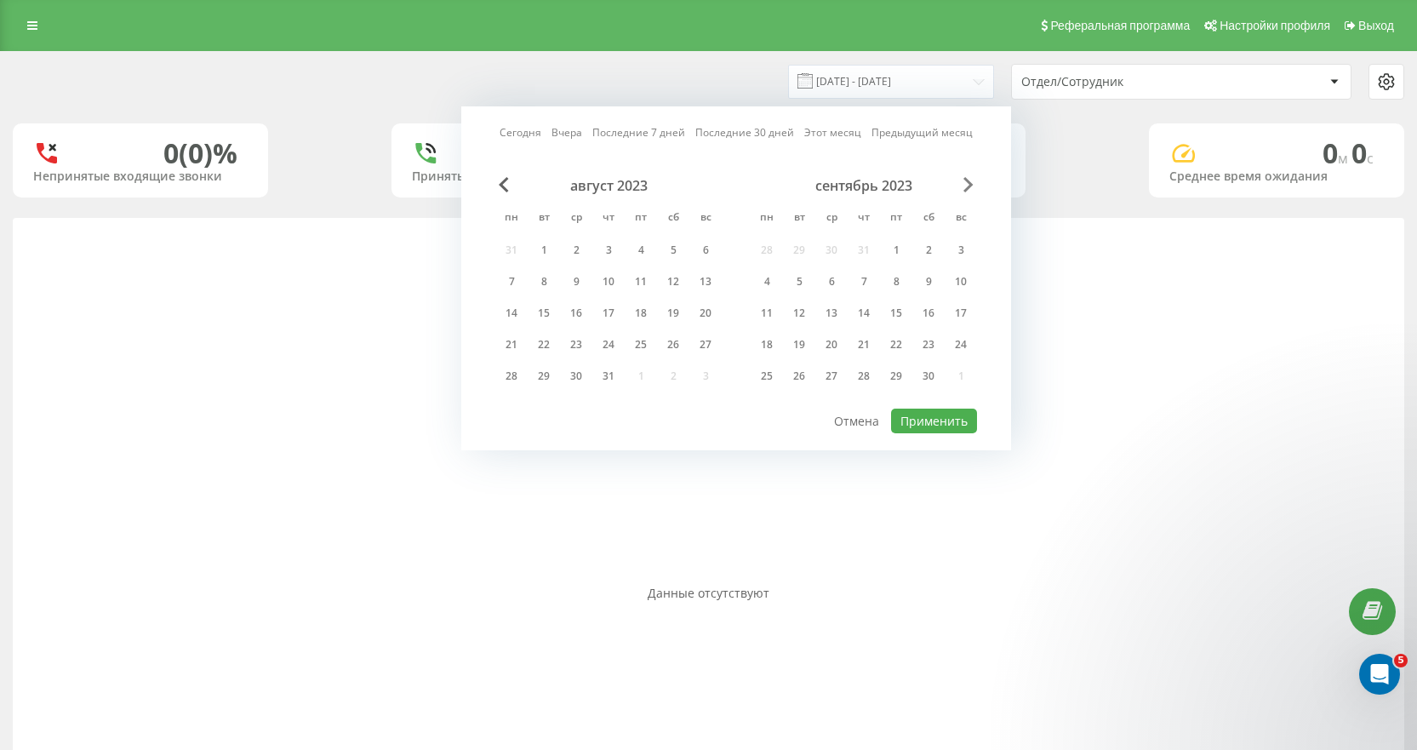
click at [971, 184] on span "Next Month" at bounding box center [969, 184] width 10 height 15
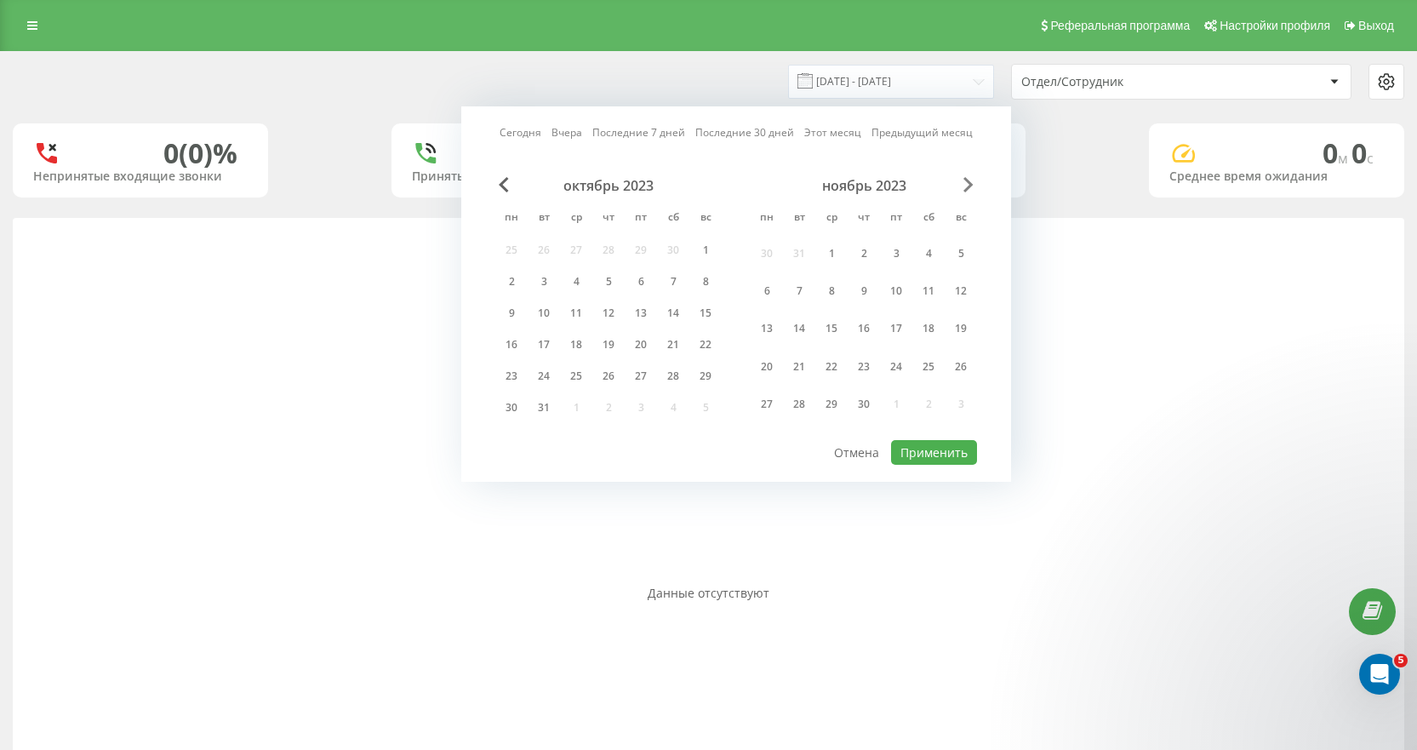
click at [970, 184] on span "Next Month" at bounding box center [969, 184] width 10 height 15
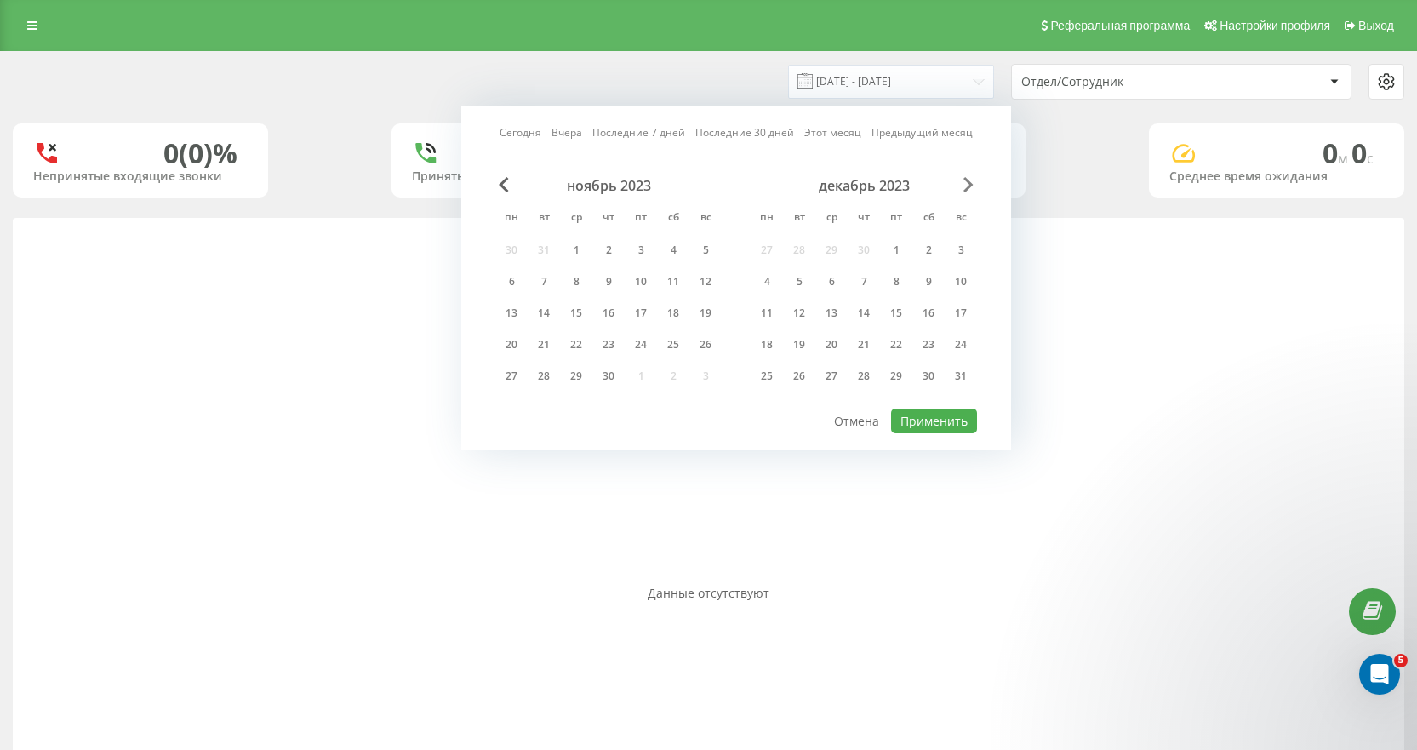
click at [970, 184] on span "Next Month" at bounding box center [969, 184] width 10 height 15
click at [968, 184] on span "Next Month" at bounding box center [969, 184] width 10 height 15
click at [966, 184] on span "Next Month" at bounding box center [969, 184] width 10 height 15
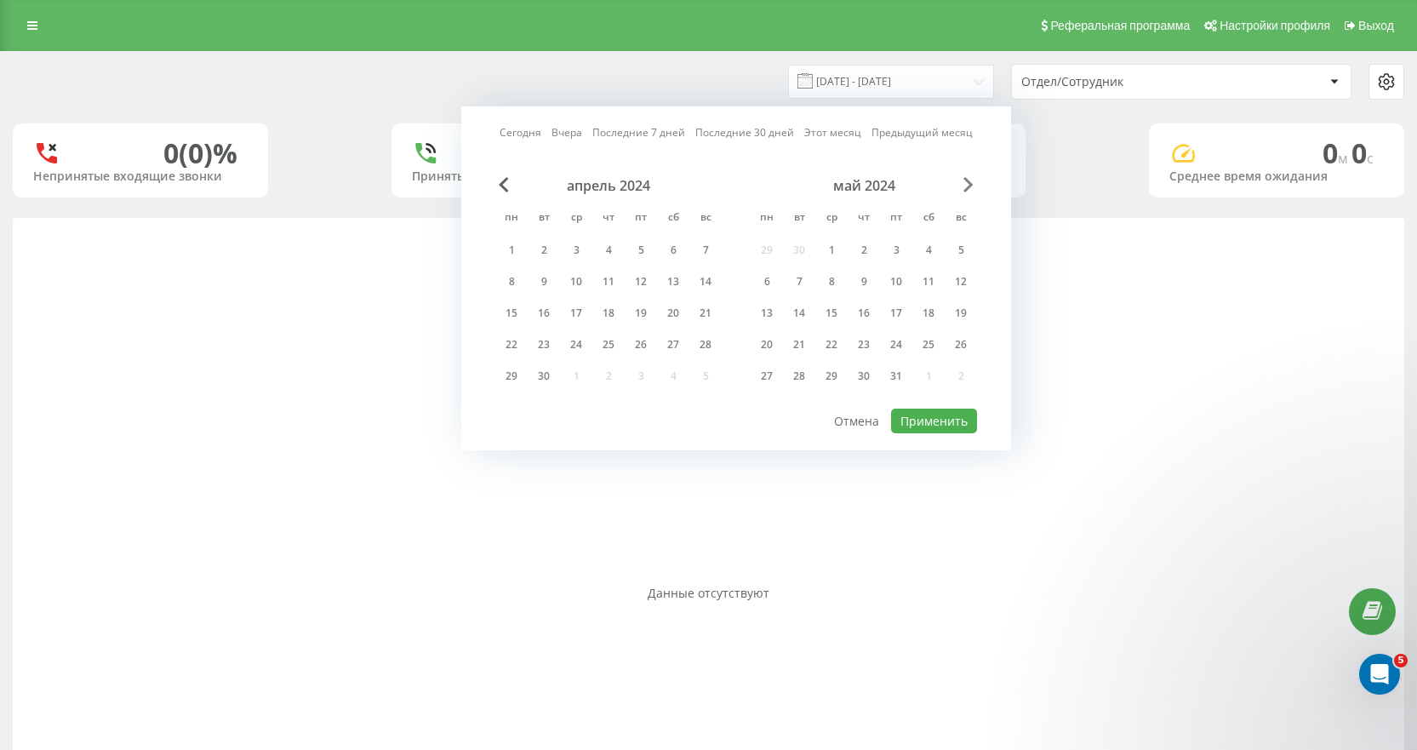
click at [965, 184] on span "Next Month" at bounding box center [969, 184] width 10 height 15
click at [964, 185] on span "Next Month" at bounding box center [969, 184] width 10 height 15
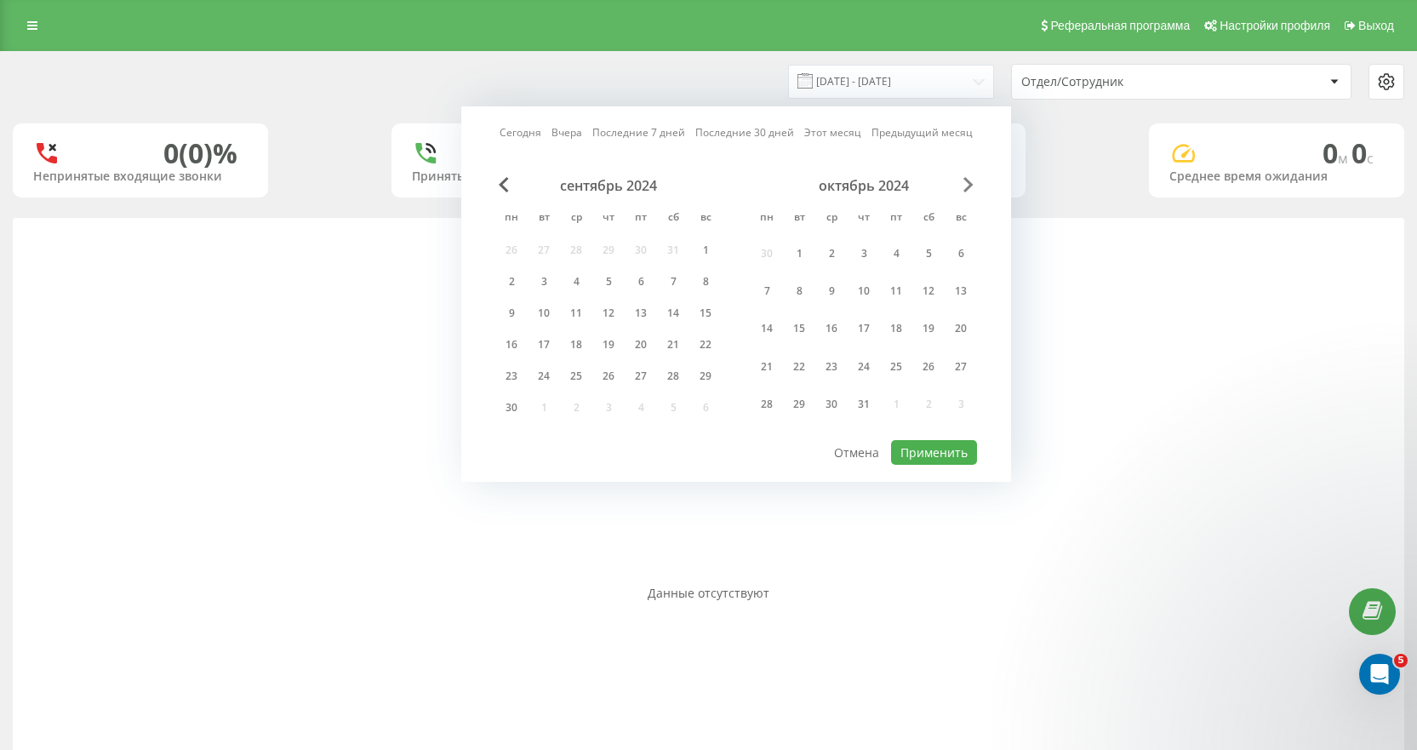
click at [964, 185] on span "Next Month" at bounding box center [969, 184] width 10 height 15
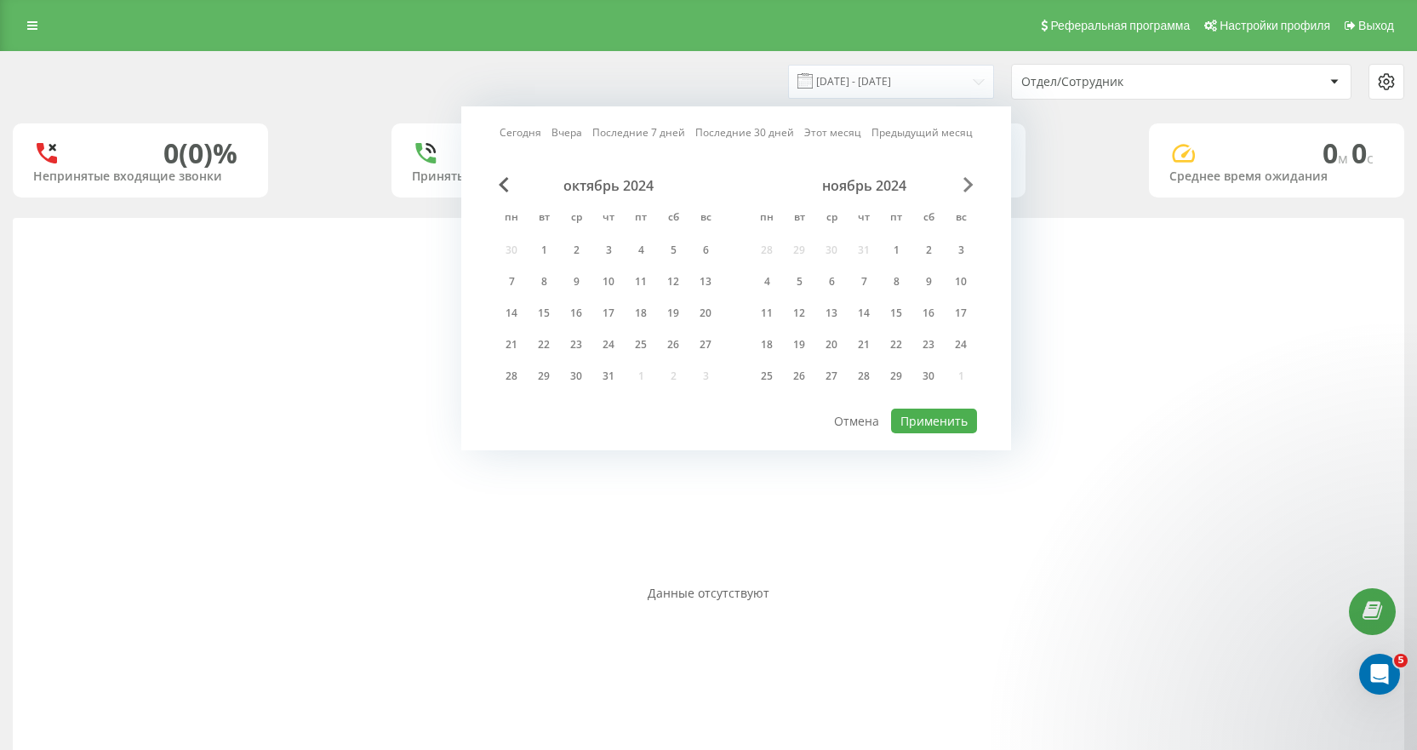
click at [964, 185] on span "Next Month" at bounding box center [969, 184] width 10 height 15
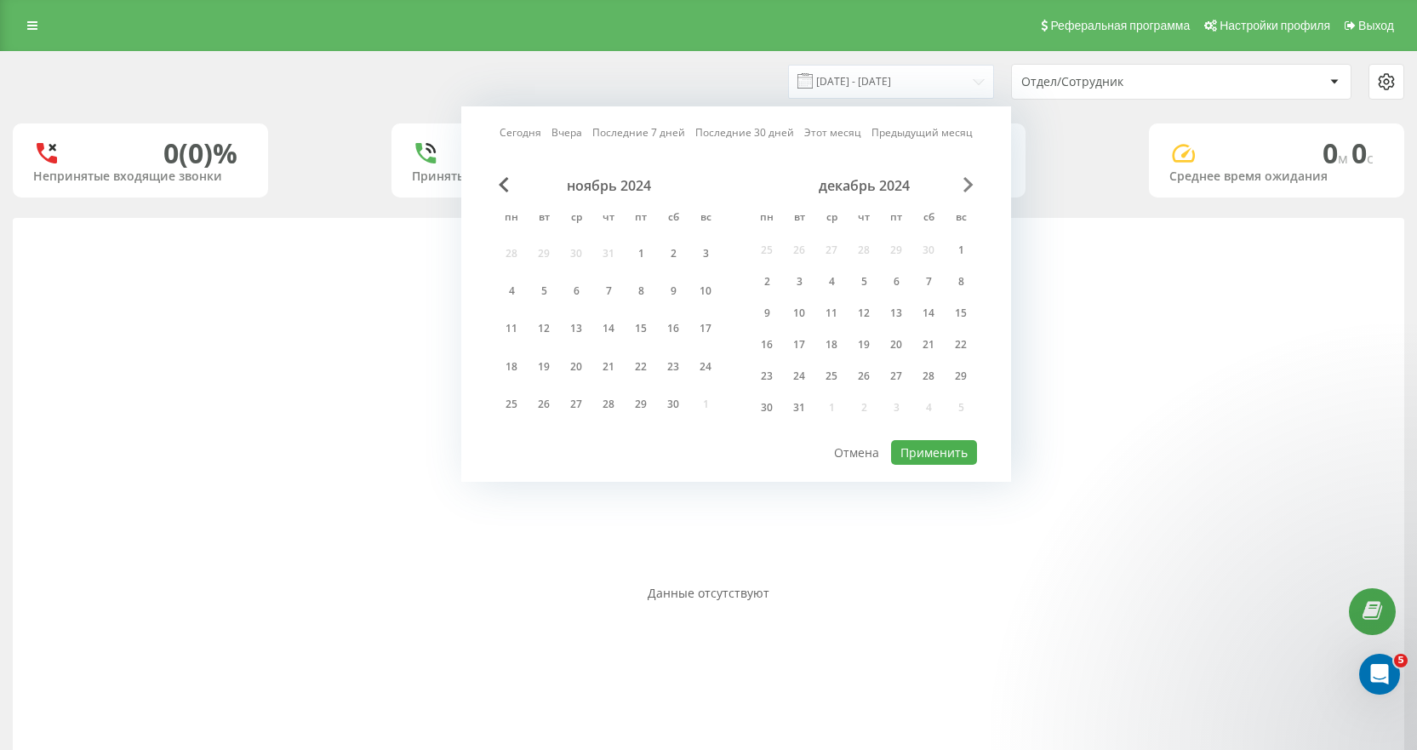
click at [964, 185] on span "Next Month" at bounding box center [969, 184] width 10 height 15
click at [962, 186] on div "декабрь 2024 пн вт ср чт пт сб вс 25 26 27 28 29 30 1 2 3 4 5 6 7 8 9 10 11 12 …" at bounding box center [736, 307] width 482 height 261
click at [962, 186] on div "январь 2025" at bounding box center [864, 185] width 226 height 17
click at [965, 186] on span "Next Month" at bounding box center [969, 184] width 10 height 15
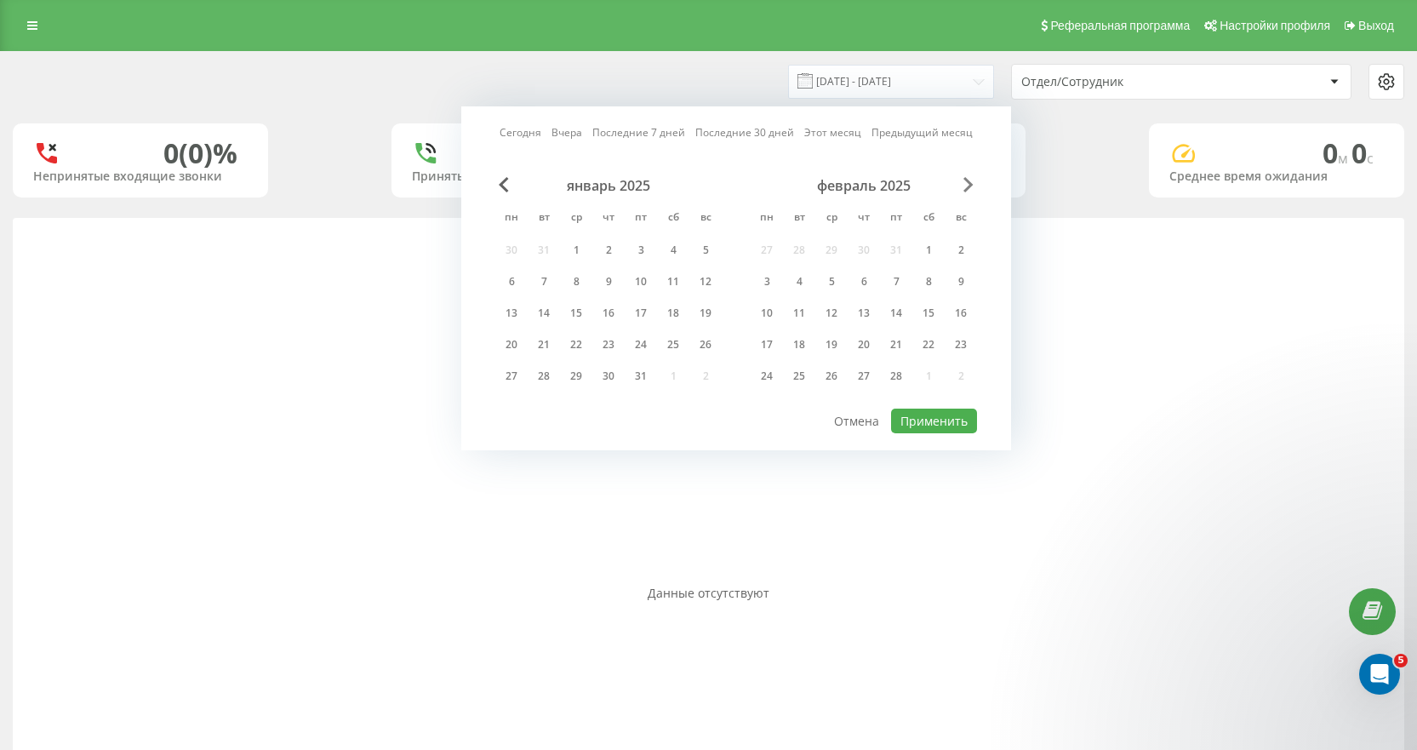
click at [967, 186] on span "Next Month" at bounding box center [969, 184] width 10 height 15
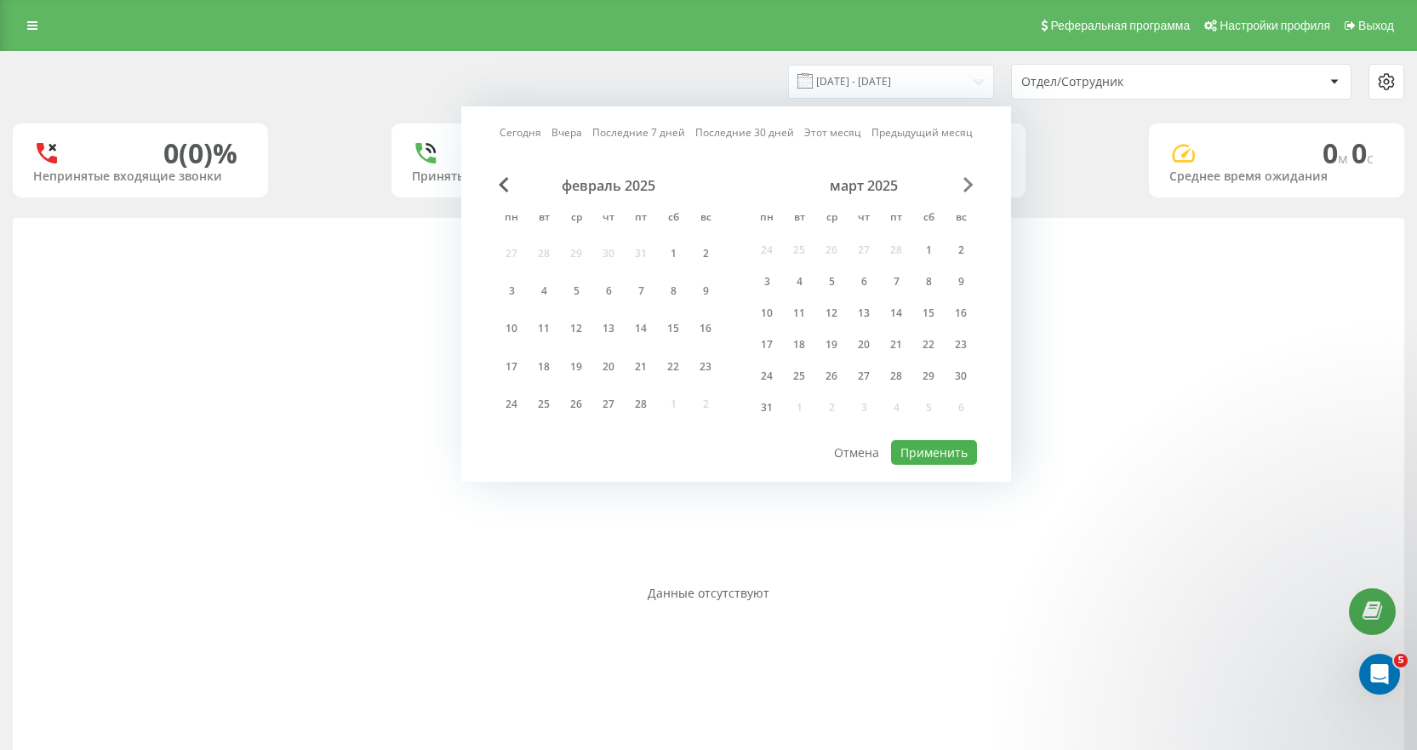
click at [968, 186] on span "Next Month" at bounding box center [969, 184] width 10 height 15
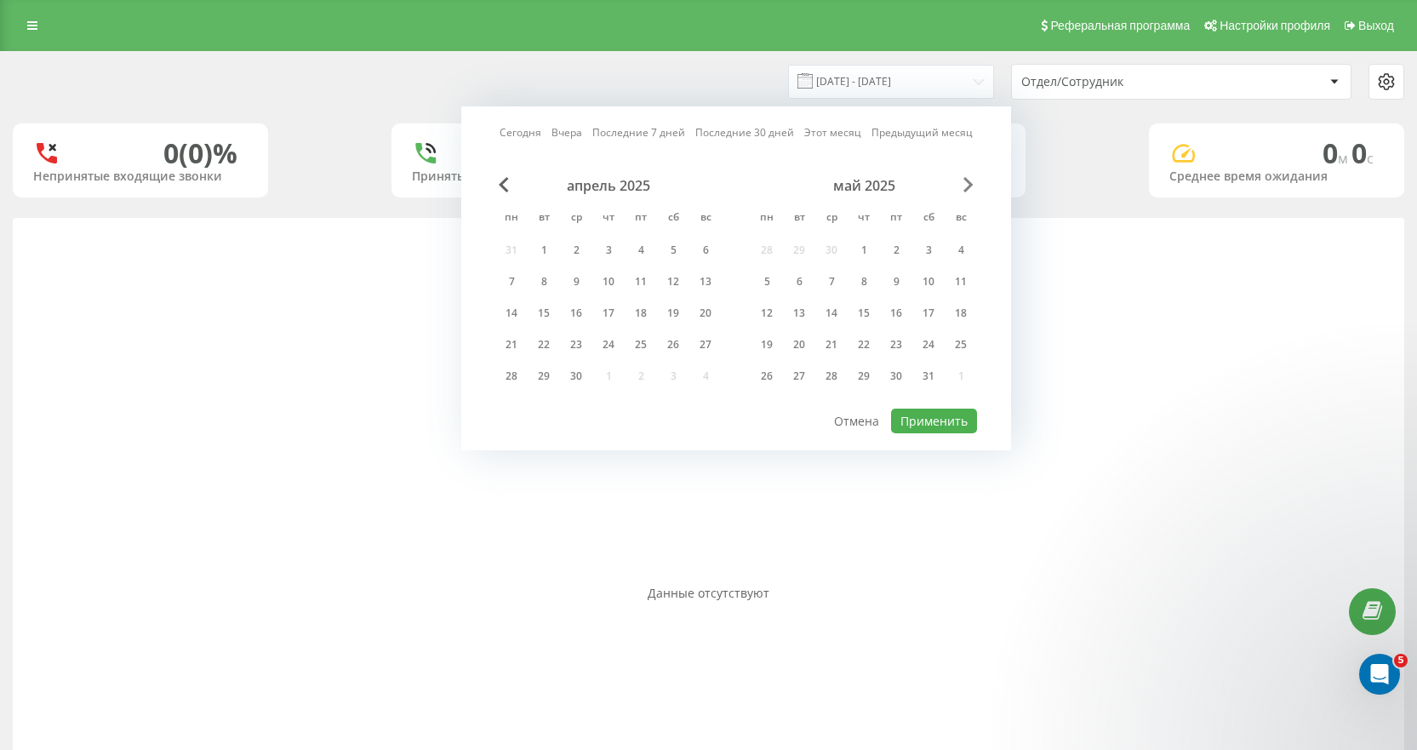
click at [968, 186] on span "Next Month" at bounding box center [969, 184] width 10 height 15
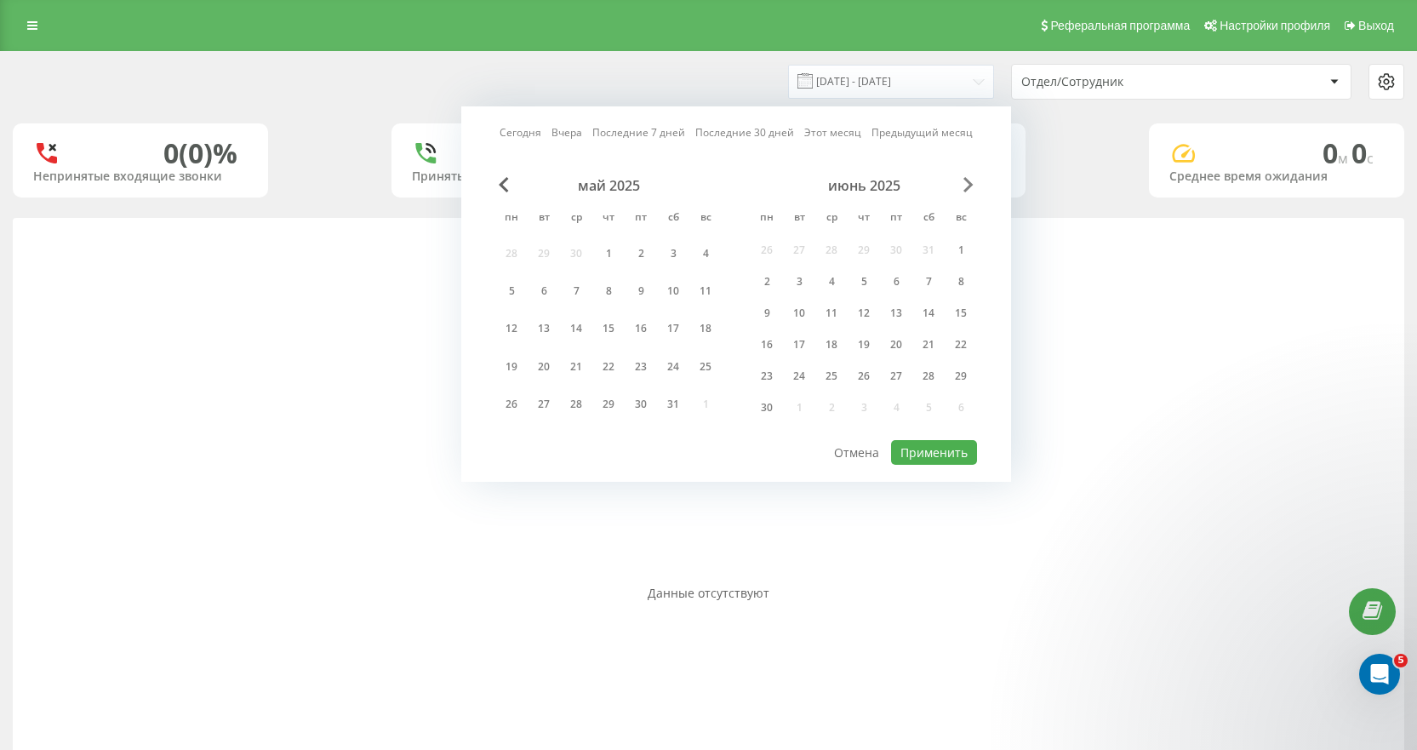
click at [968, 186] on span "Next Month" at bounding box center [969, 184] width 10 height 15
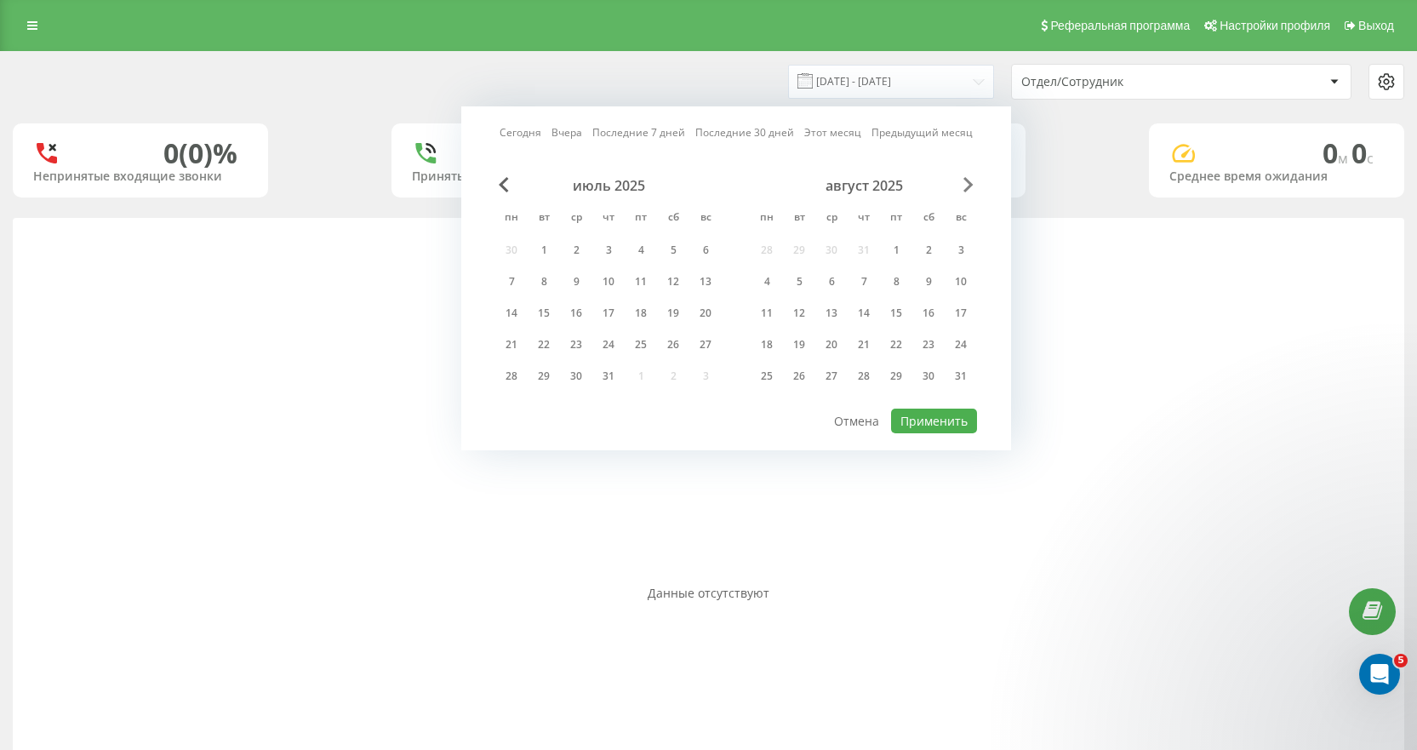
click at [968, 186] on span "Next Month" at bounding box center [969, 184] width 10 height 15
click at [804, 371] on div "30" at bounding box center [799, 376] width 22 height 22
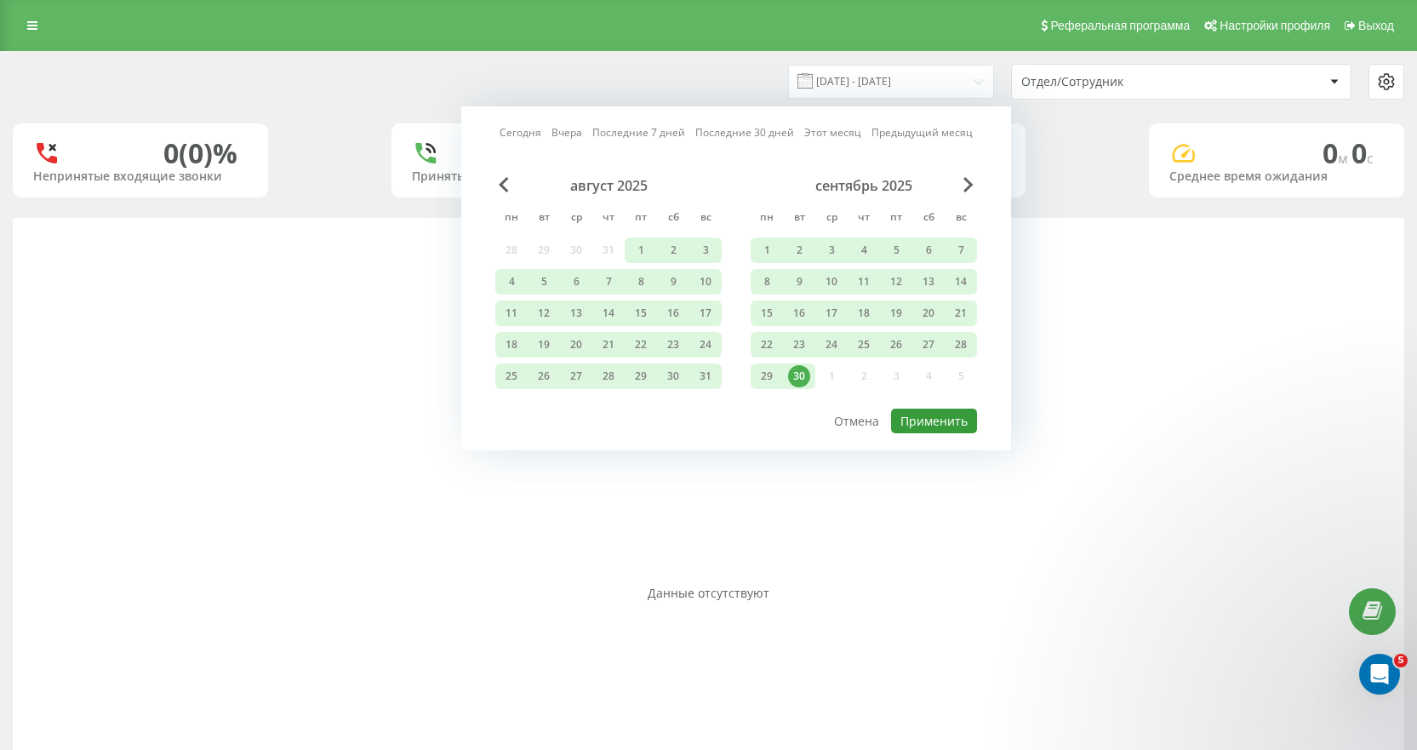
click at [953, 423] on button "Применить" at bounding box center [934, 421] width 86 height 25
type input "01.06.2023 - 30.09.2025"
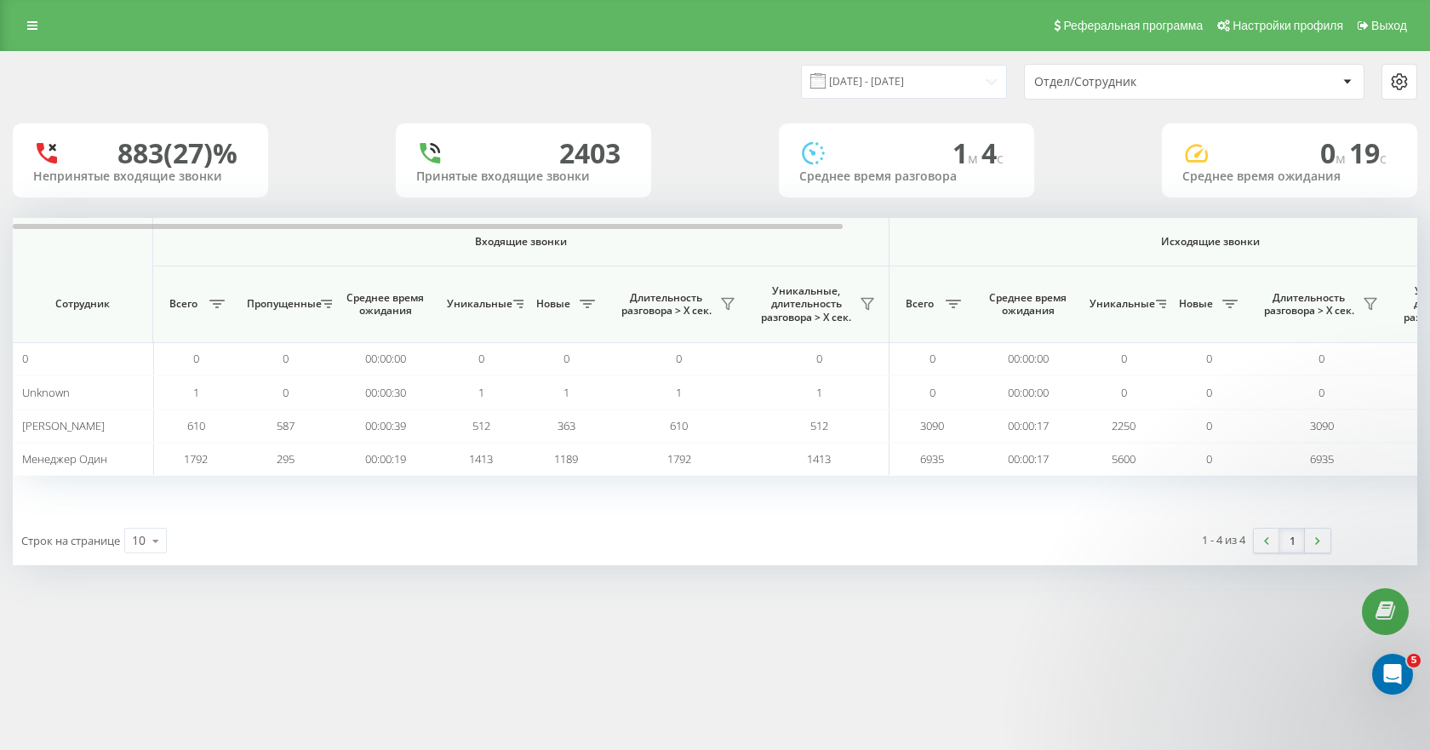
click at [1398, 85] on icon at bounding box center [1399, 82] width 20 height 20
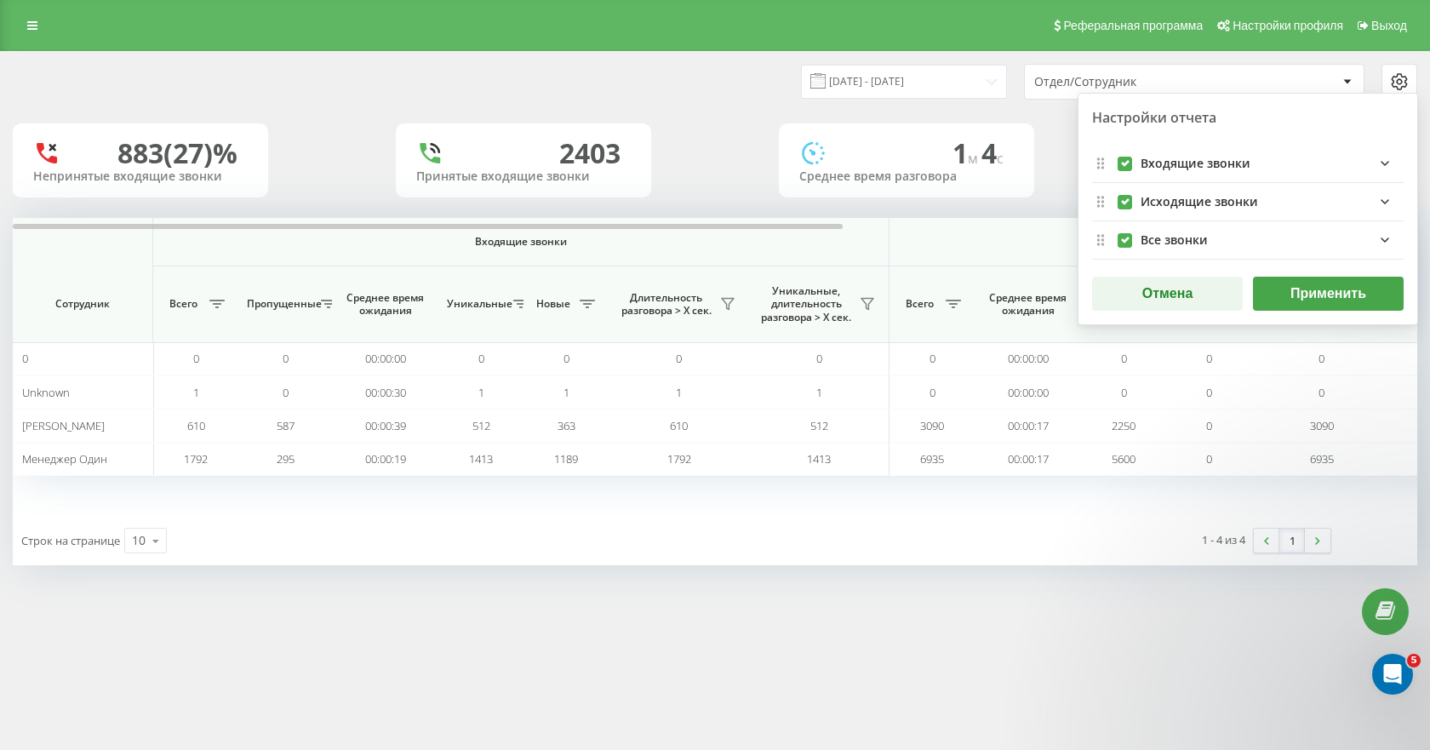
click at [677, 79] on div "01.06.2023 - 30.09.2025 Отдел/Сотрудник Настройки отчета Входящие звонки Исходя…" at bounding box center [715, 82] width 1405 height 36
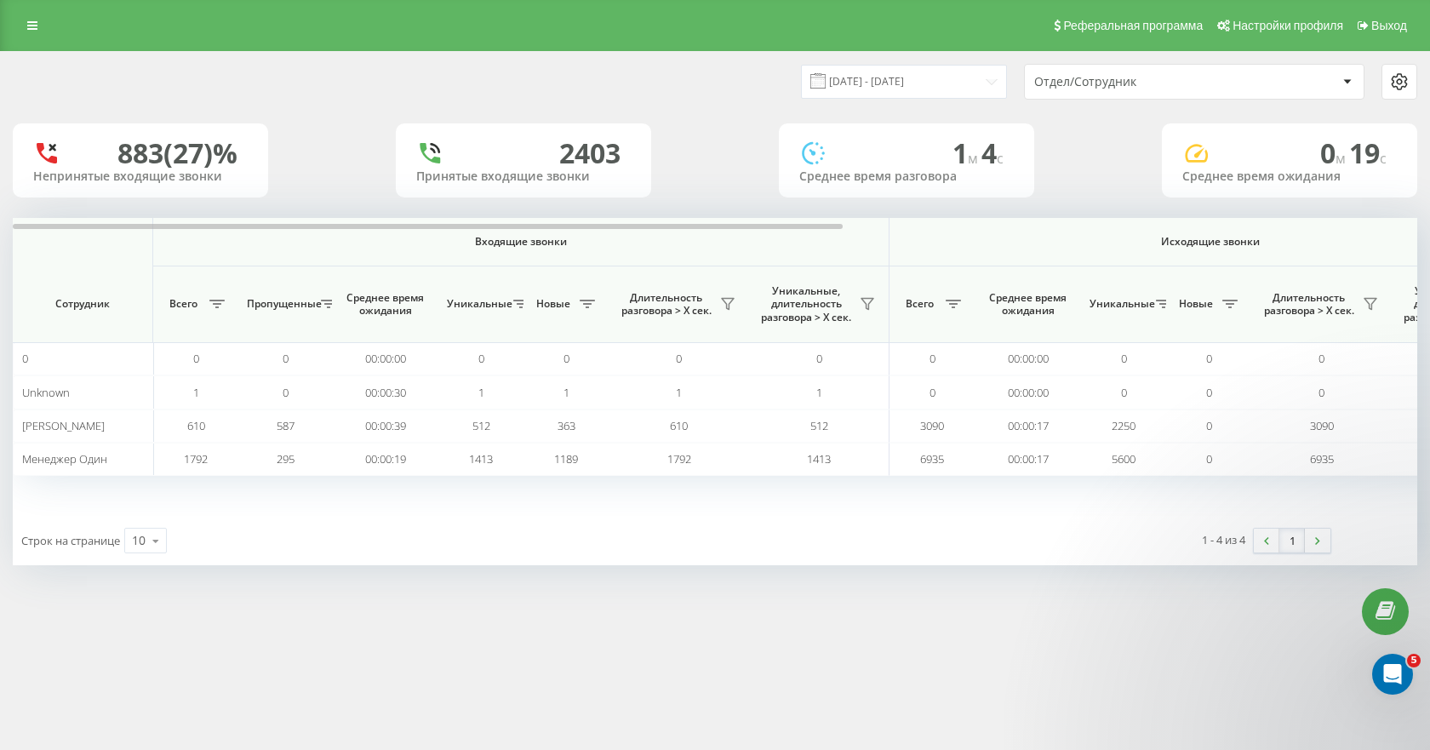
click at [255, 629] on div "Реферальная программа Настройки профиля Выход 01.06.2023 - 30.09.2025 Отдел/Сот…" at bounding box center [715, 375] width 1430 height 750
drag, startPoint x: 1001, startPoint y: 543, endPoint x: 810, endPoint y: 545, distance: 190.7
click at [810, 545] on div "Строк на странице 10 10 25 50 100 1 - 4 из 4 1" at bounding box center [715, 540] width 1405 height 49
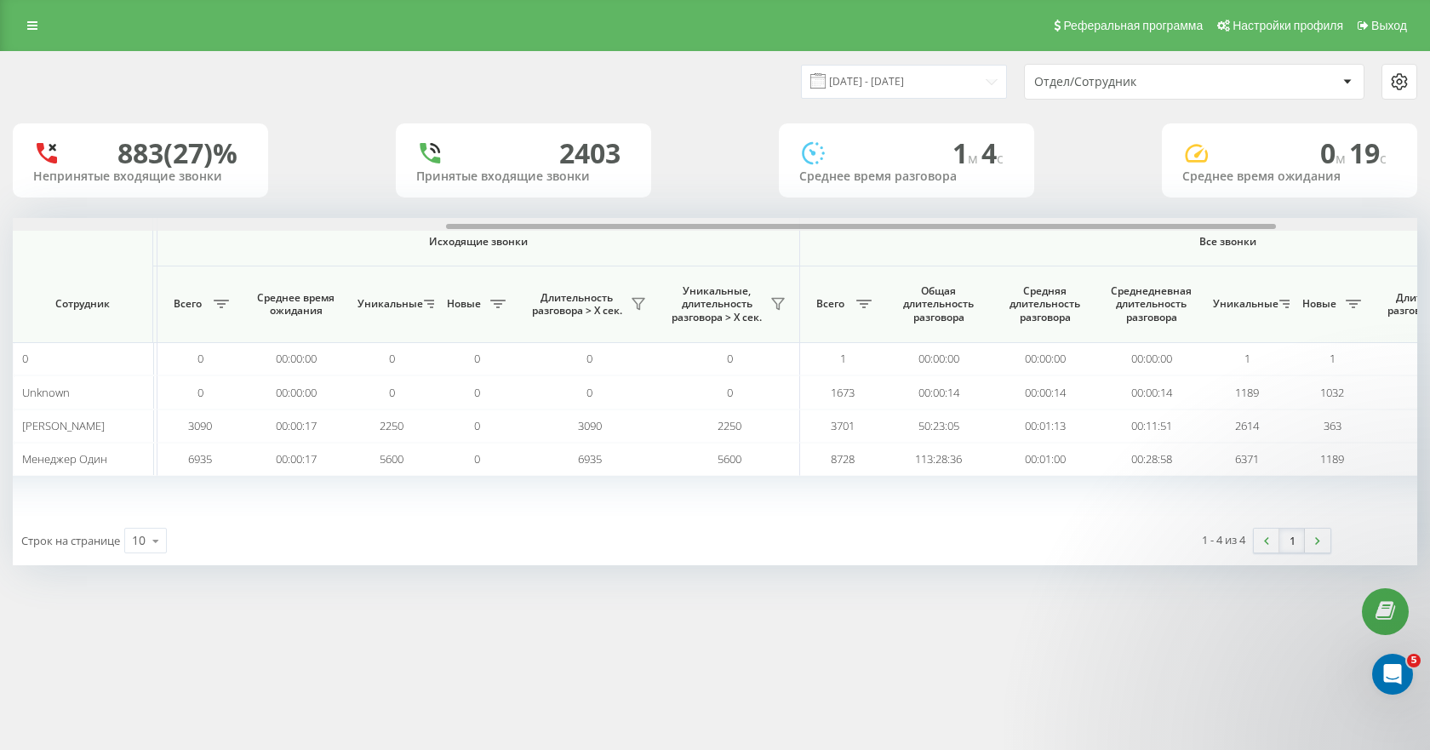
scroll to position [0, 735]
drag, startPoint x: 536, startPoint y: 228, endPoint x: 971, endPoint y: 220, distance: 435.1
click at [971, 220] on div at bounding box center [715, 224] width 1405 height 13
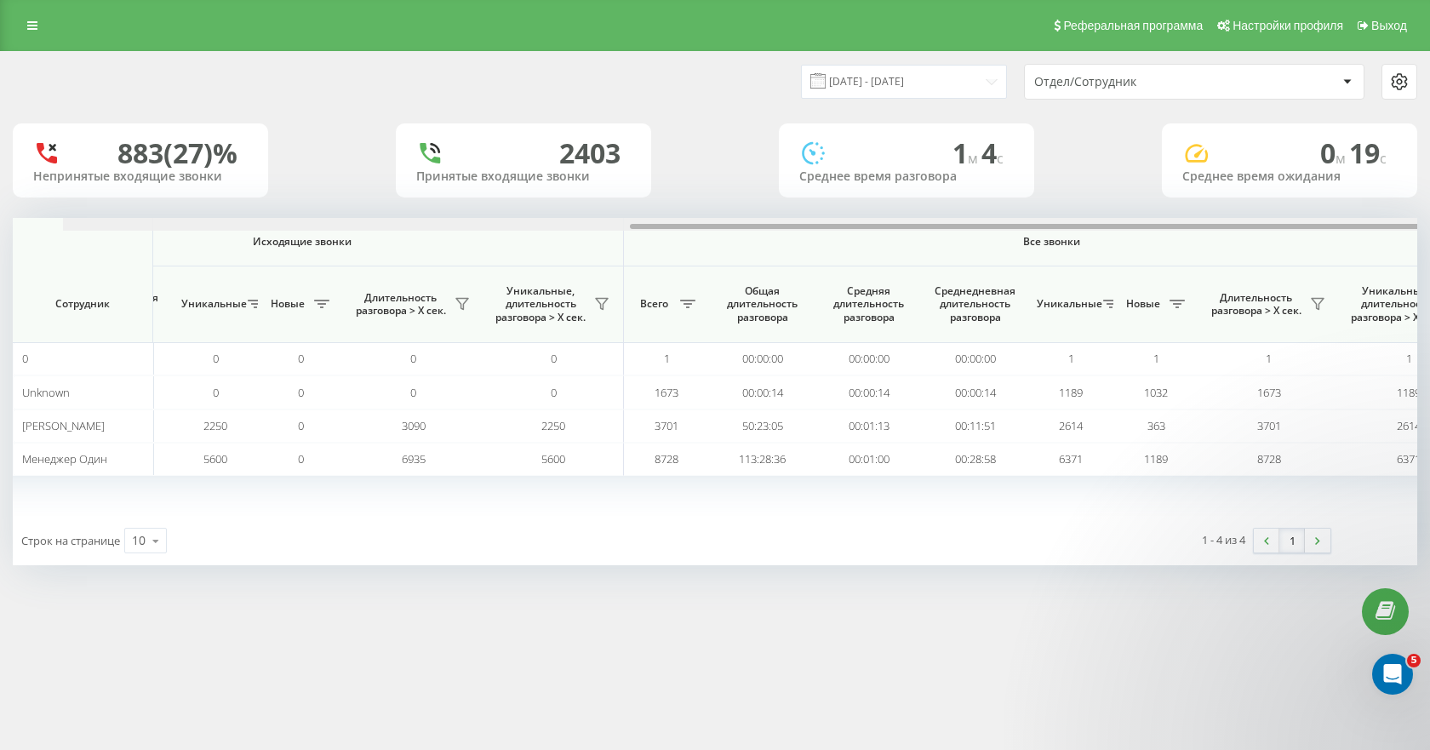
scroll to position [0, 970]
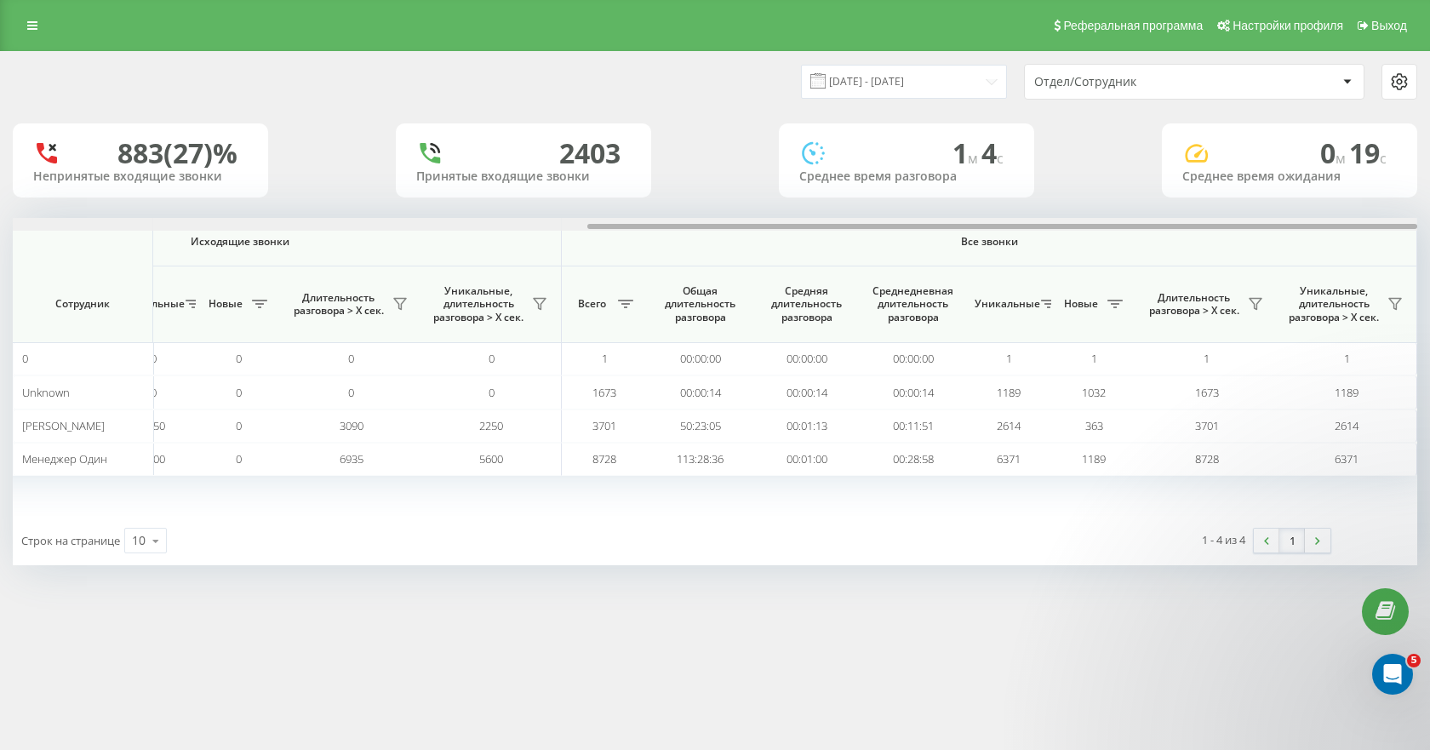
drag, startPoint x: 914, startPoint y: 224, endPoint x: 1198, endPoint y: 217, distance: 283.6
click at [1198, 217] on div "01.06.2023 - 30.09.2025 Отдел/Сотрудник 883 (27)% Непринятые входящие звонки 24…" at bounding box center [715, 308] width 1405 height 513
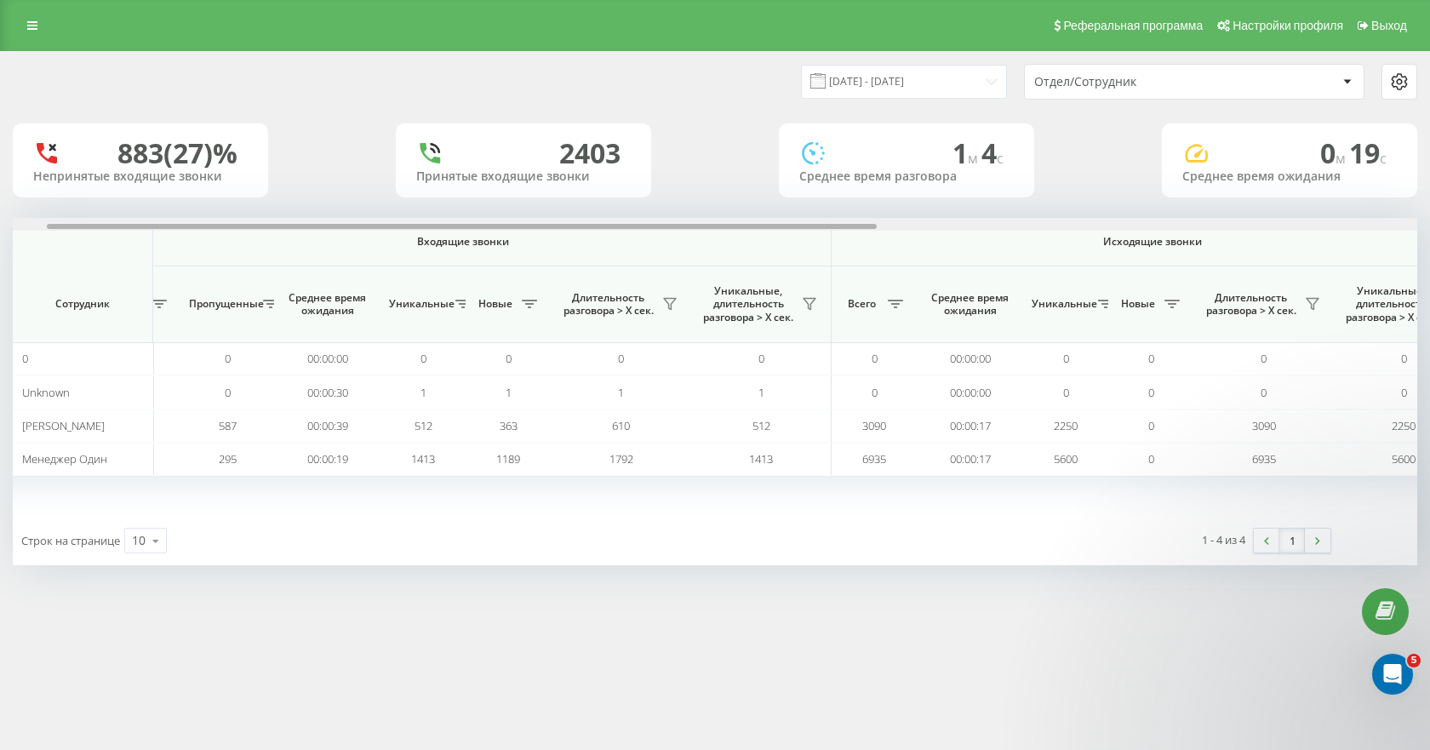
scroll to position [0, 0]
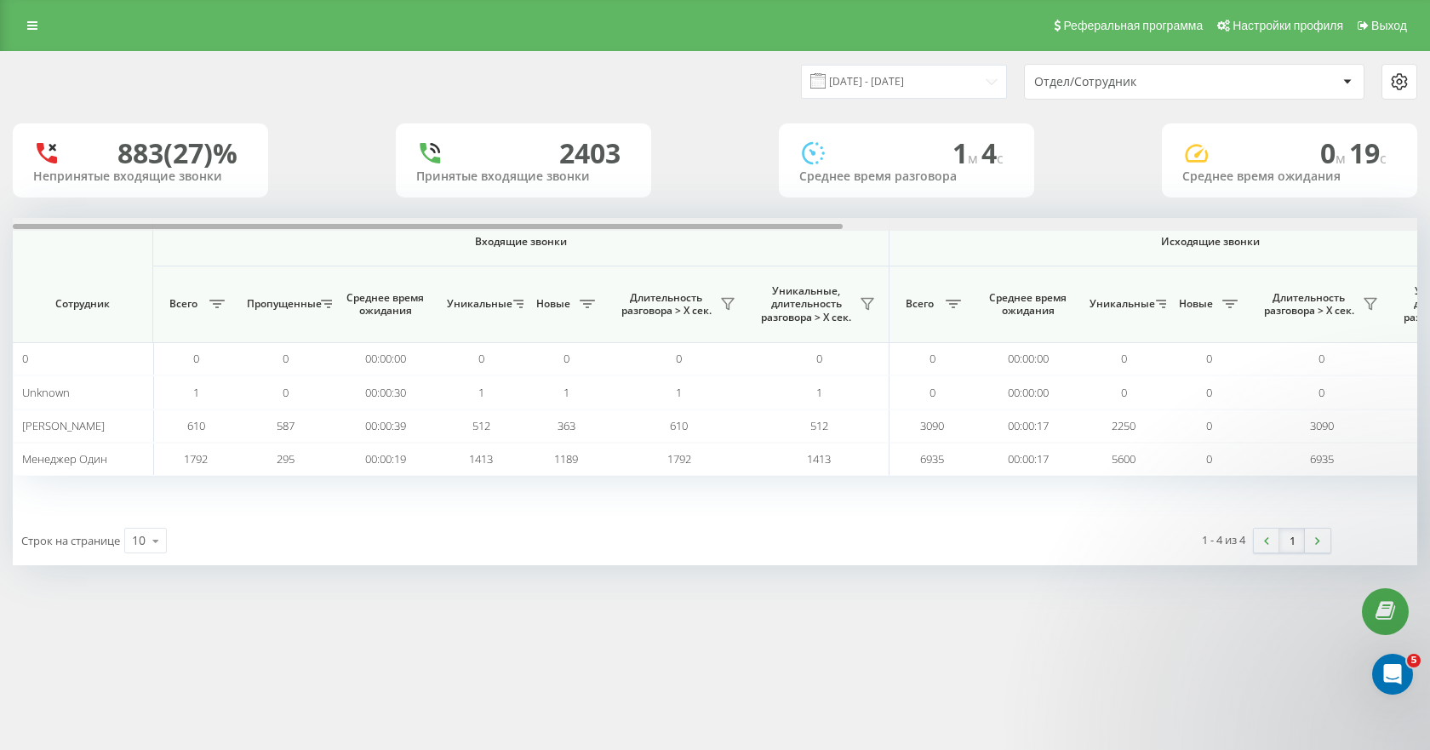
drag, startPoint x: 1037, startPoint y: 226, endPoint x: 376, endPoint y: 243, distance: 660.8
click at [376, 243] on div "Входящие звонки Исходящие звонки Все звонки Сотрудник Всего Пропущенные Среднее…" at bounding box center [715, 367] width 1405 height 298
click at [914, 83] on input "01.06.2023 - 30.09.2025" at bounding box center [904, 81] width 206 height 33
click at [1107, 156] on div "883 (27)% Непринятые входящие звонки 2403 Принятые входящие звонки 1 м 4 c Сред…" at bounding box center [715, 160] width 1405 height 74
drag, startPoint x: 690, startPoint y: 229, endPoint x: 535, endPoint y: 243, distance: 155.5
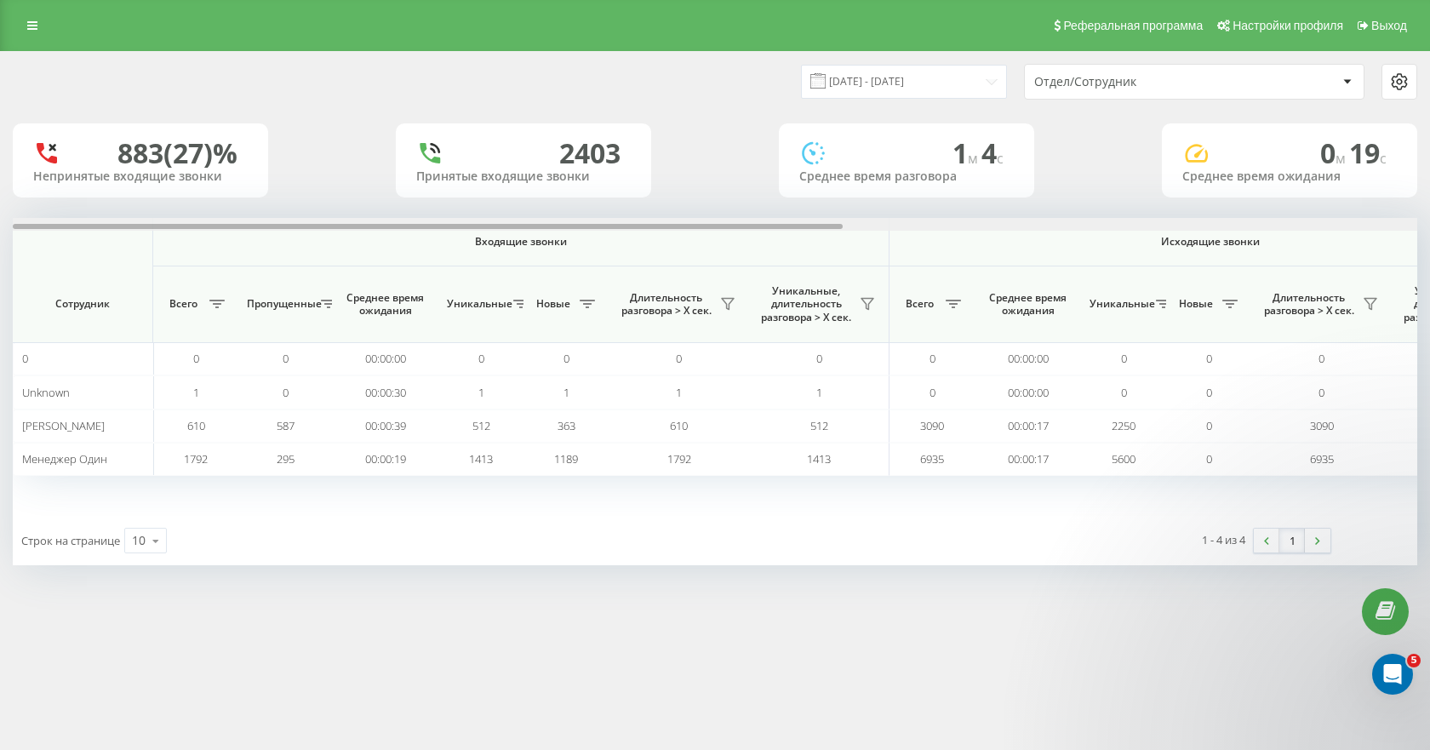
click at [535, 243] on div "Входящие звонки Исходящие звонки Все звонки Сотрудник Всего Пропущенные Среднее…" at bounding box center [715, 367] width 1405 height 298
drag, startPoint x: 829, startPoint y: 26, endPoint x: 867, endPoint y: 26, distance: 38.3
click at [829, 26] on div "Реферальная программа Настройки профиля Выход" at bounding box center [715, 25] width 1430 height 51
click at [1406, 71] on div at bounding box center [1400, 82] width 36 height 36
click at [1406, 81] on icon at bounding box center [1399, 81] width 14 height 15
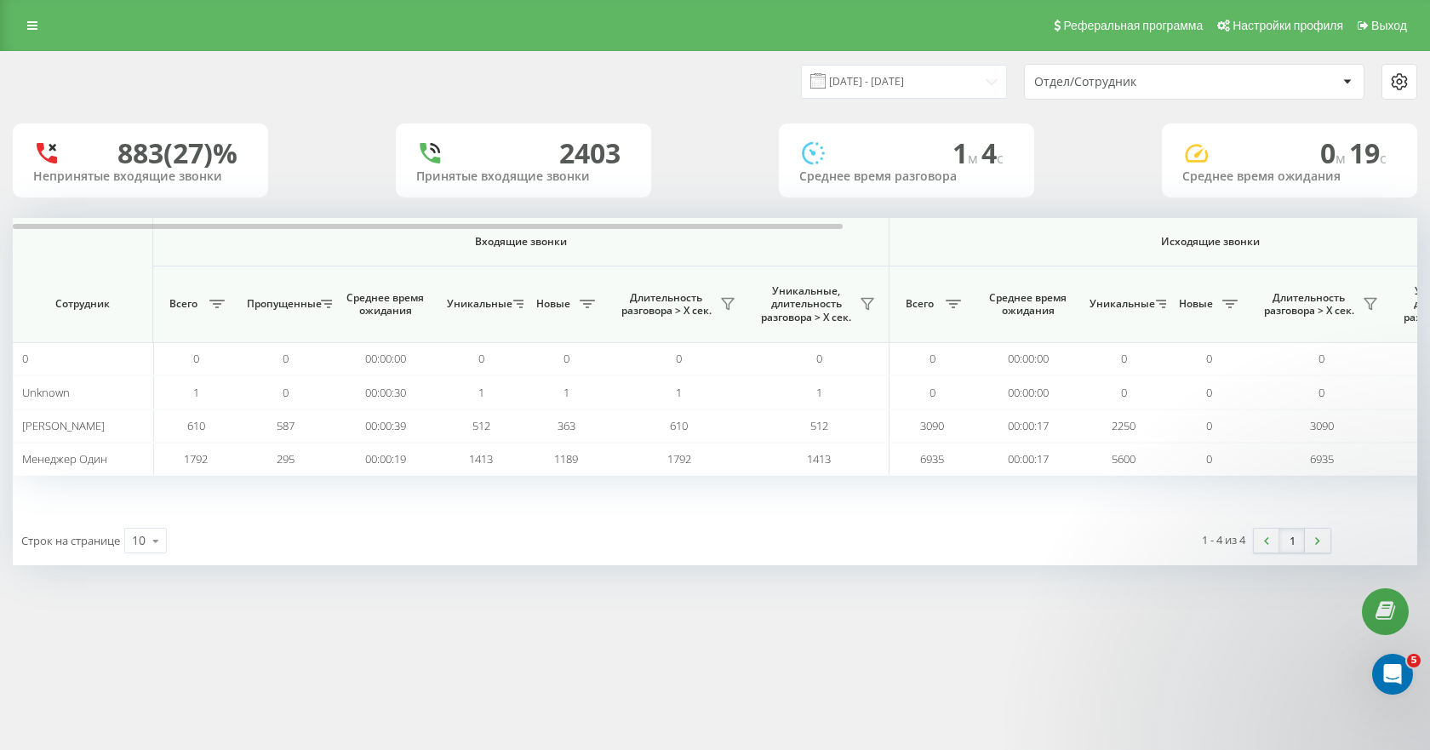
click at [1058, 88] on div "Отдел/Сотрудник" at bounding box center [1135, 82] width 203 height 14
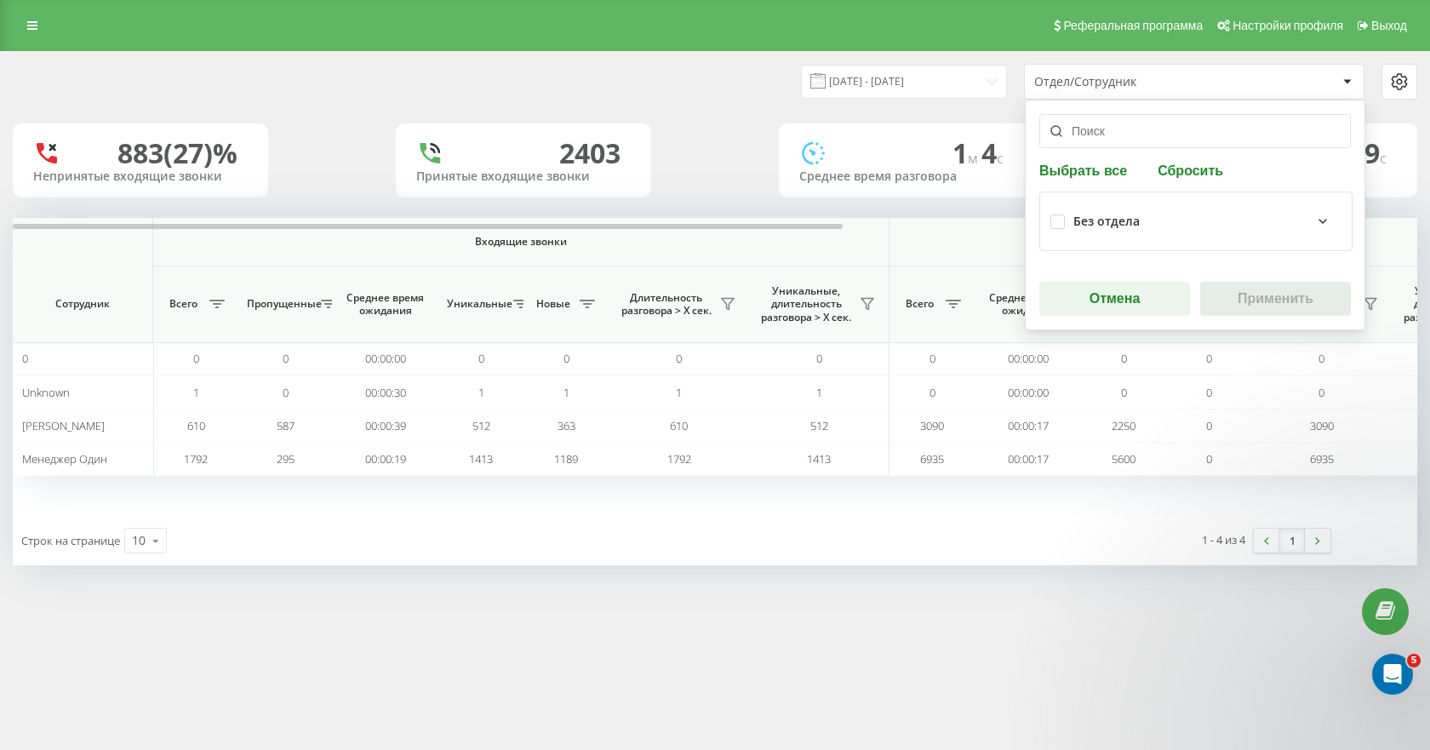
click at [1085, 221] on div "Без отдела" at bounding box center [1106, 222] width 66 height 14
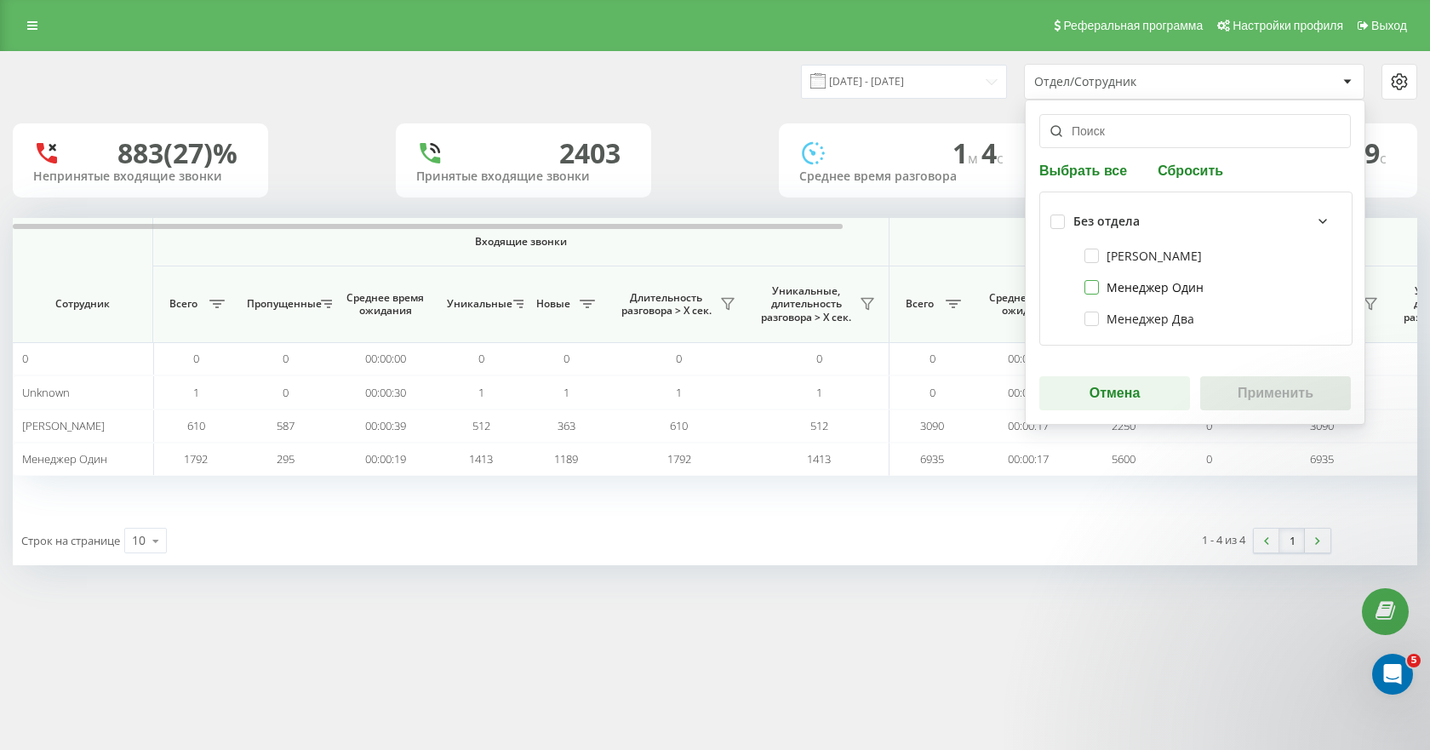
click at [1093, 292] on label "Менеджер Один" at bounding box center [1144, 287] width 119 height 14
checkbox input "true"
click at [1245, 392] on button "Применить" at bounding box center [1275, 393] width 151 height 34
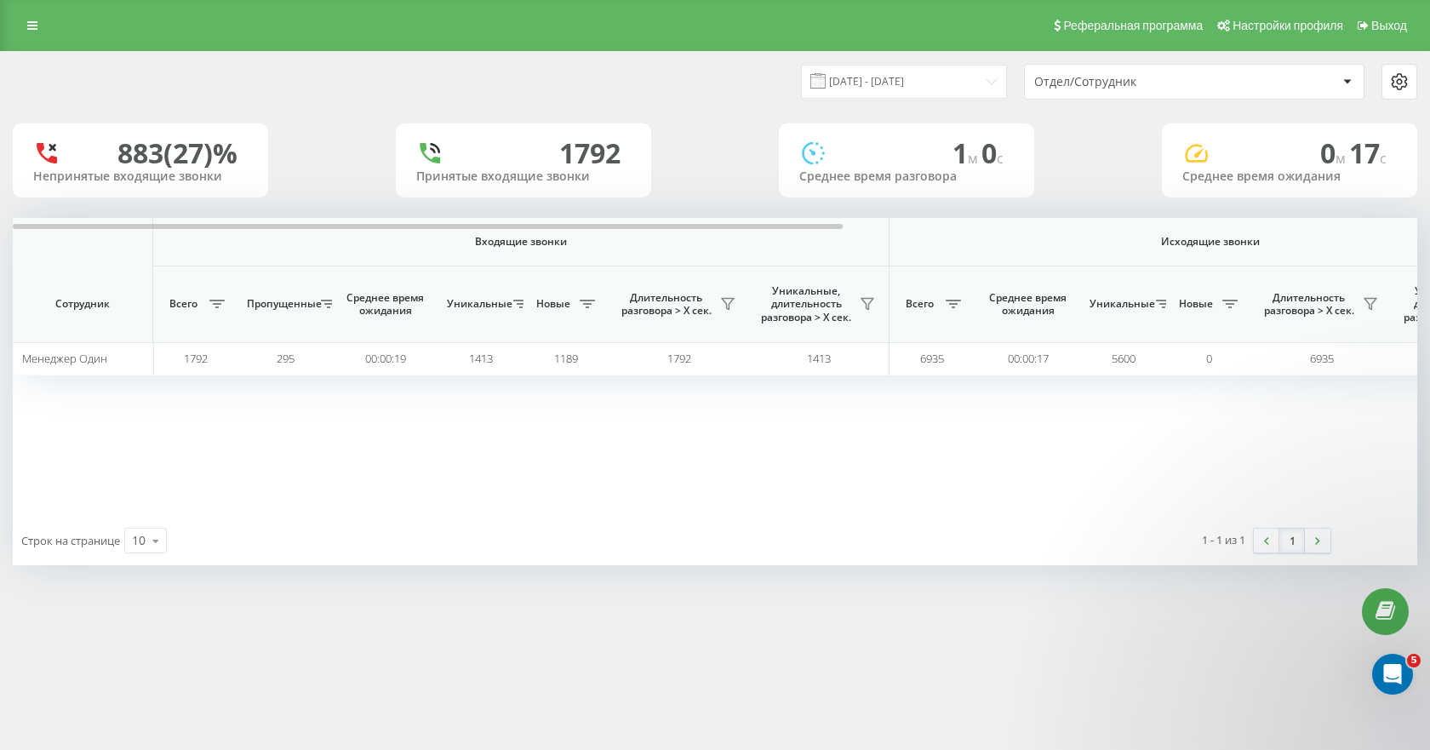
click at [1410, 75] on div at bounding box center [1400, 82] width 34 height 20
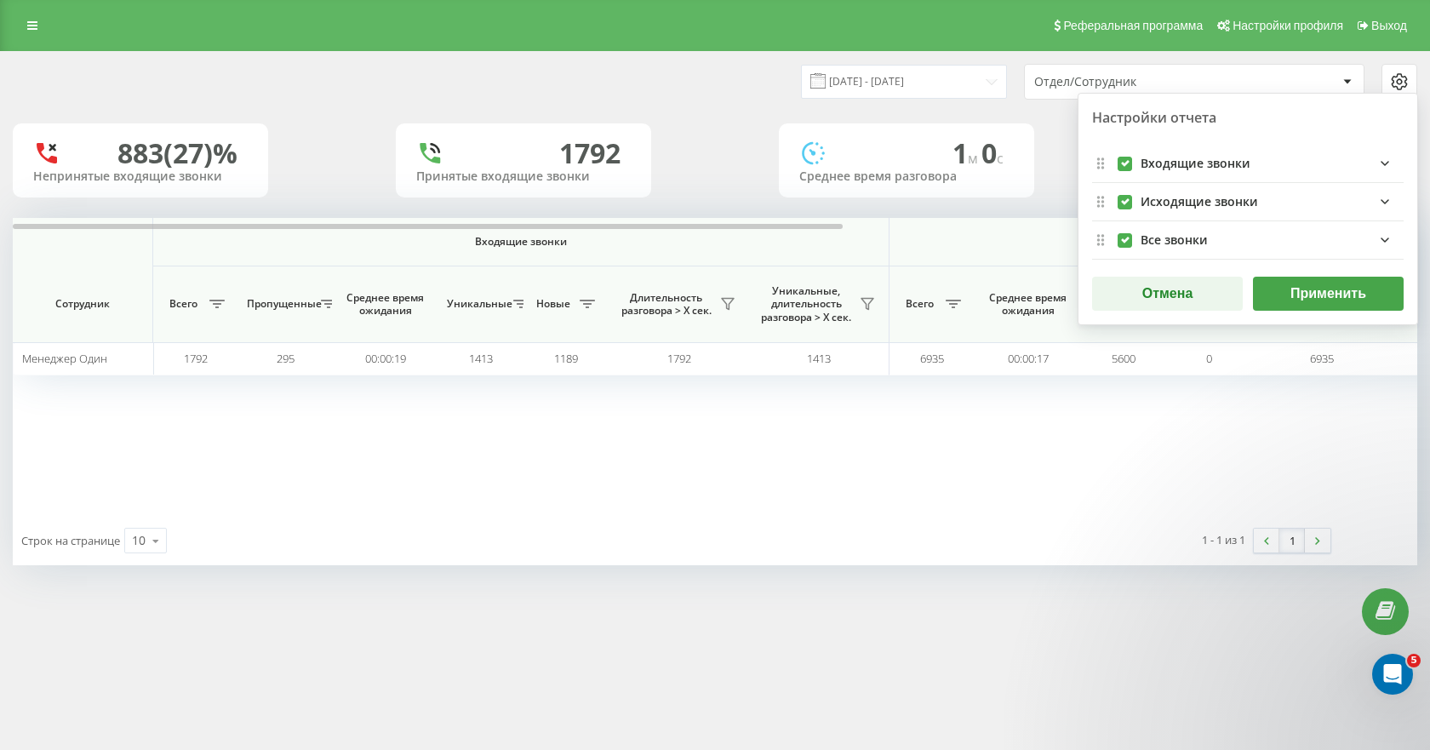
click at [1383, 241] on icon "allFields quote list" at bounding box center [1385, 239] width 7 height 3
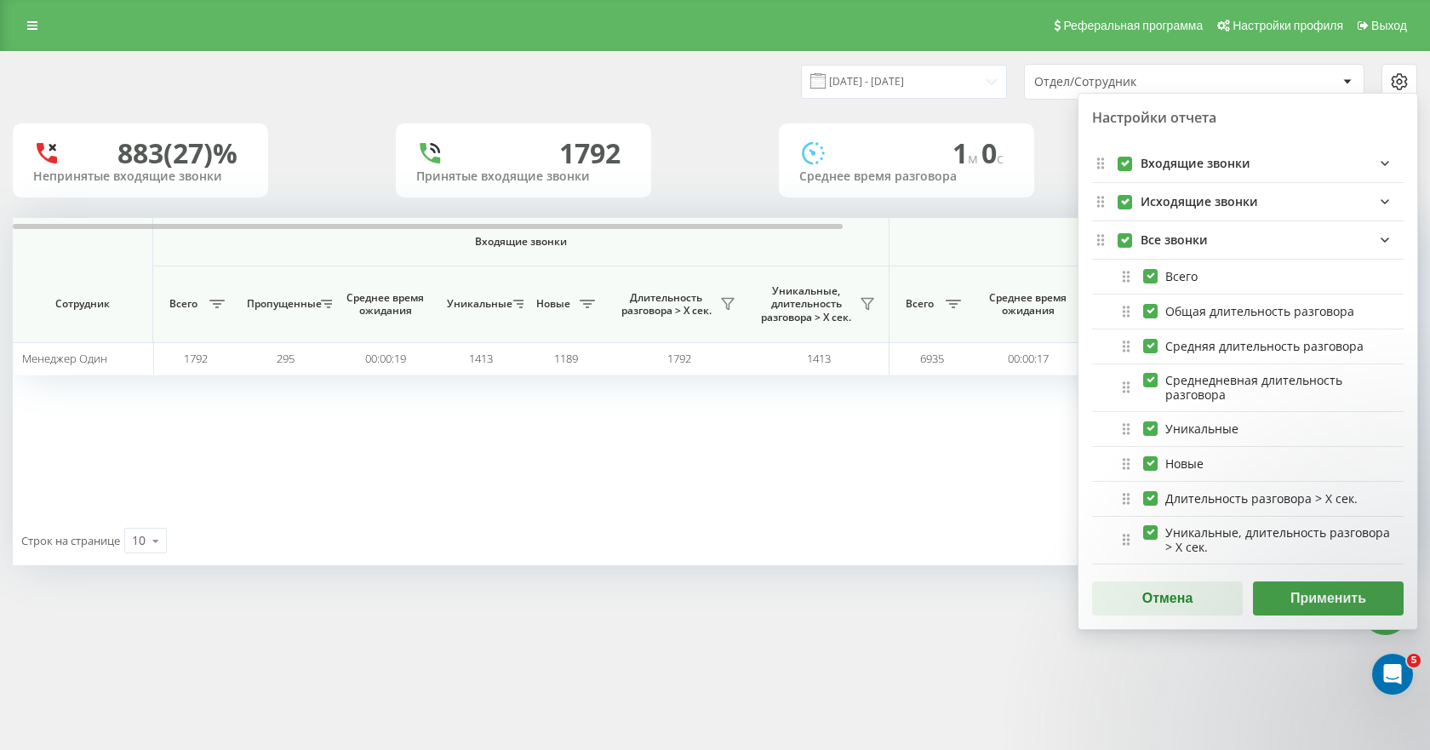
click at [1125, 233] on label "allFields quote list" at bounding box center [1125, 233] width 14 height 0
checkbox input "false"
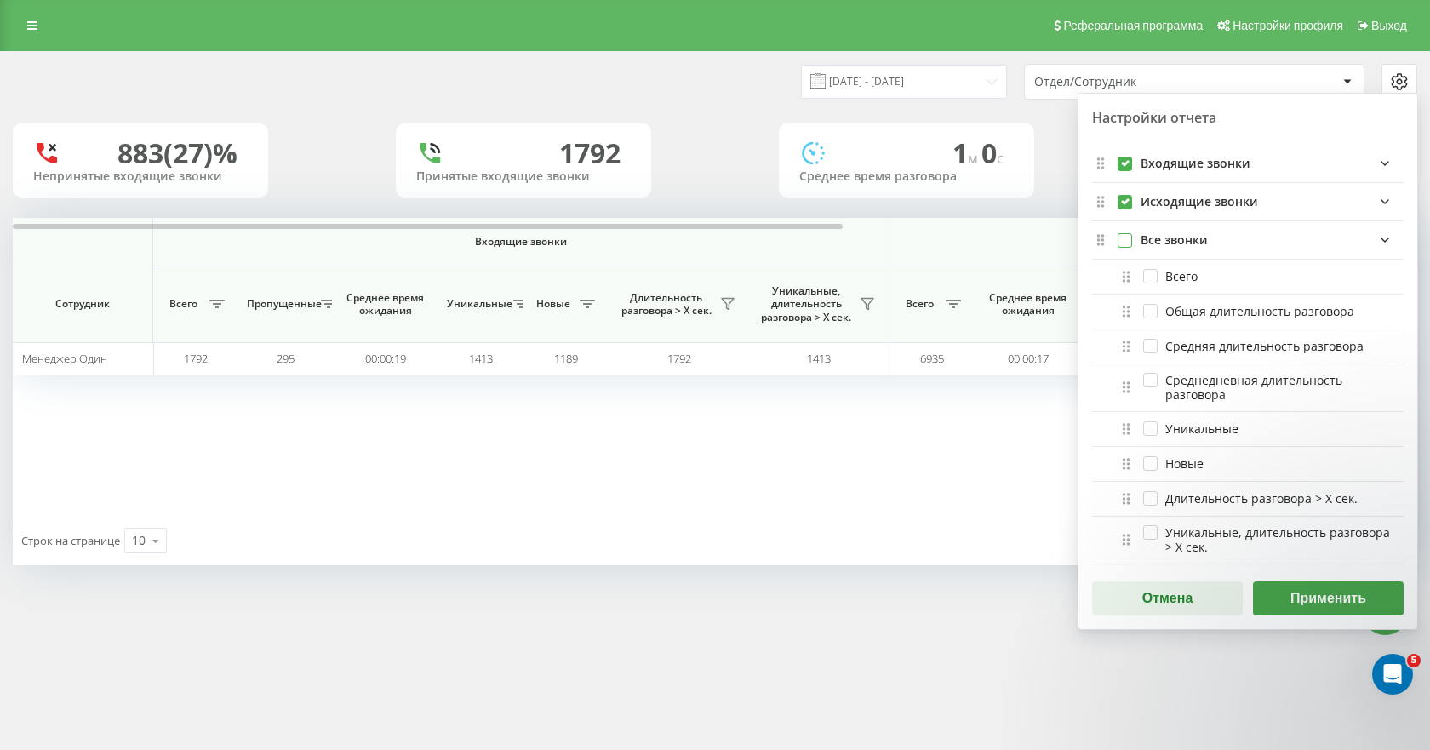
checkbox input "false"
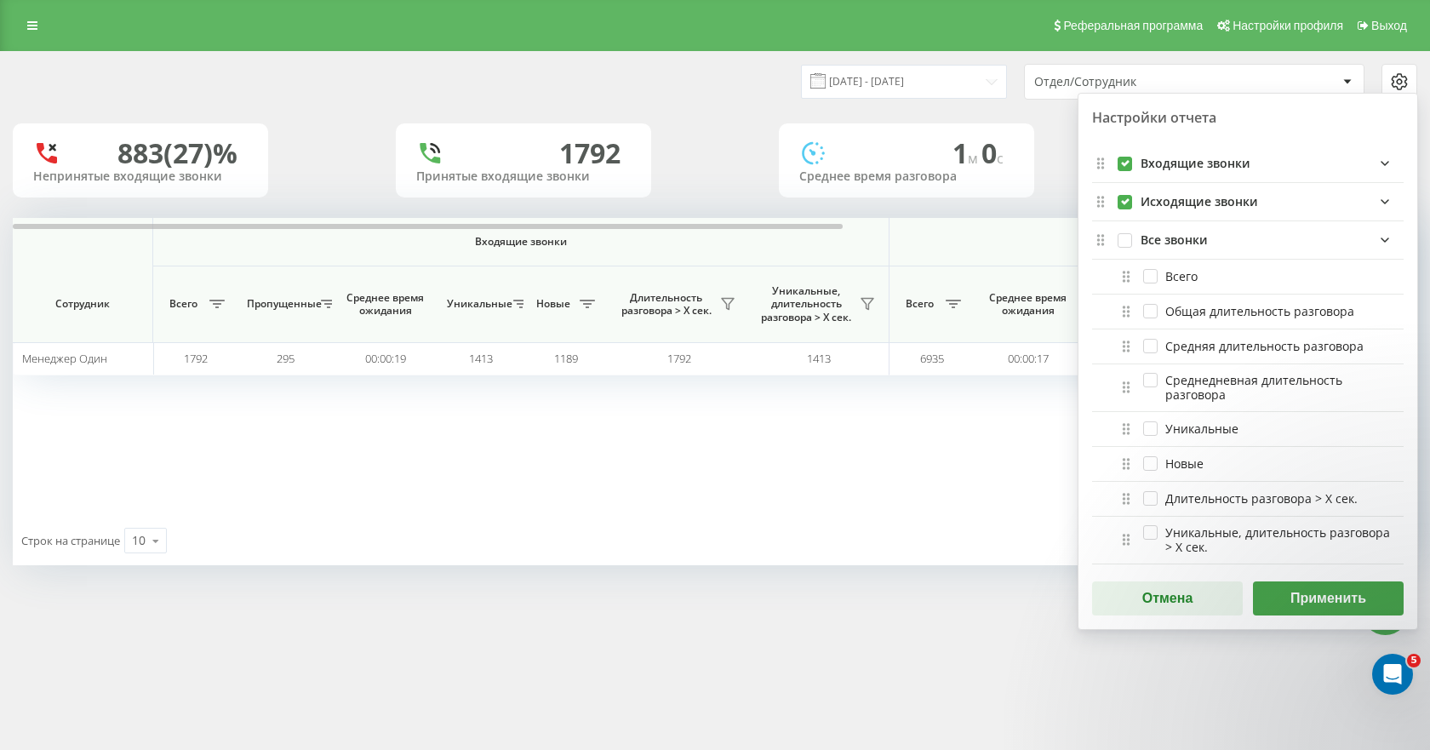
click at [1275, 203] on div "Исходящие звонки" at bounding box center [1272, 202] width 263 height 20
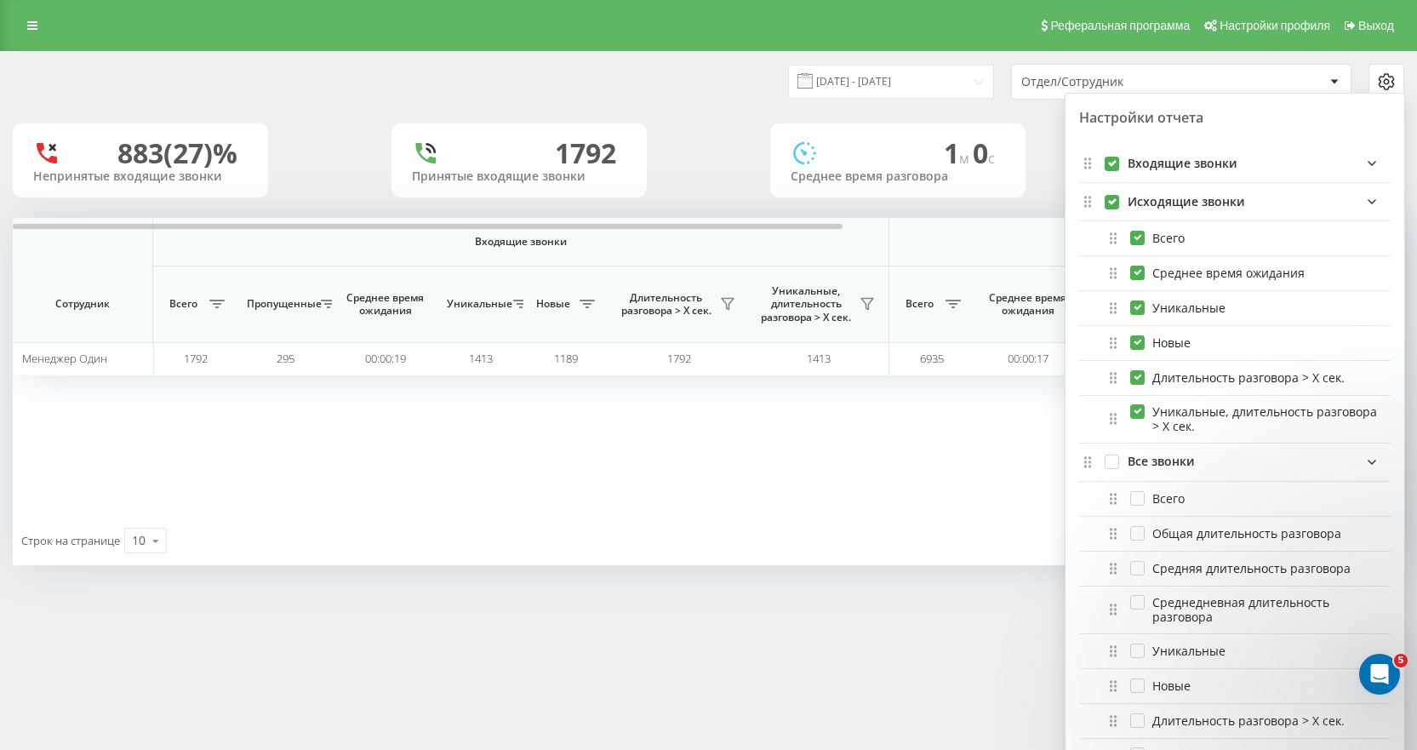
click at [1276, 202] on div "Исходящие звонки" at bounding box center [1259, 202] width 263 height 20
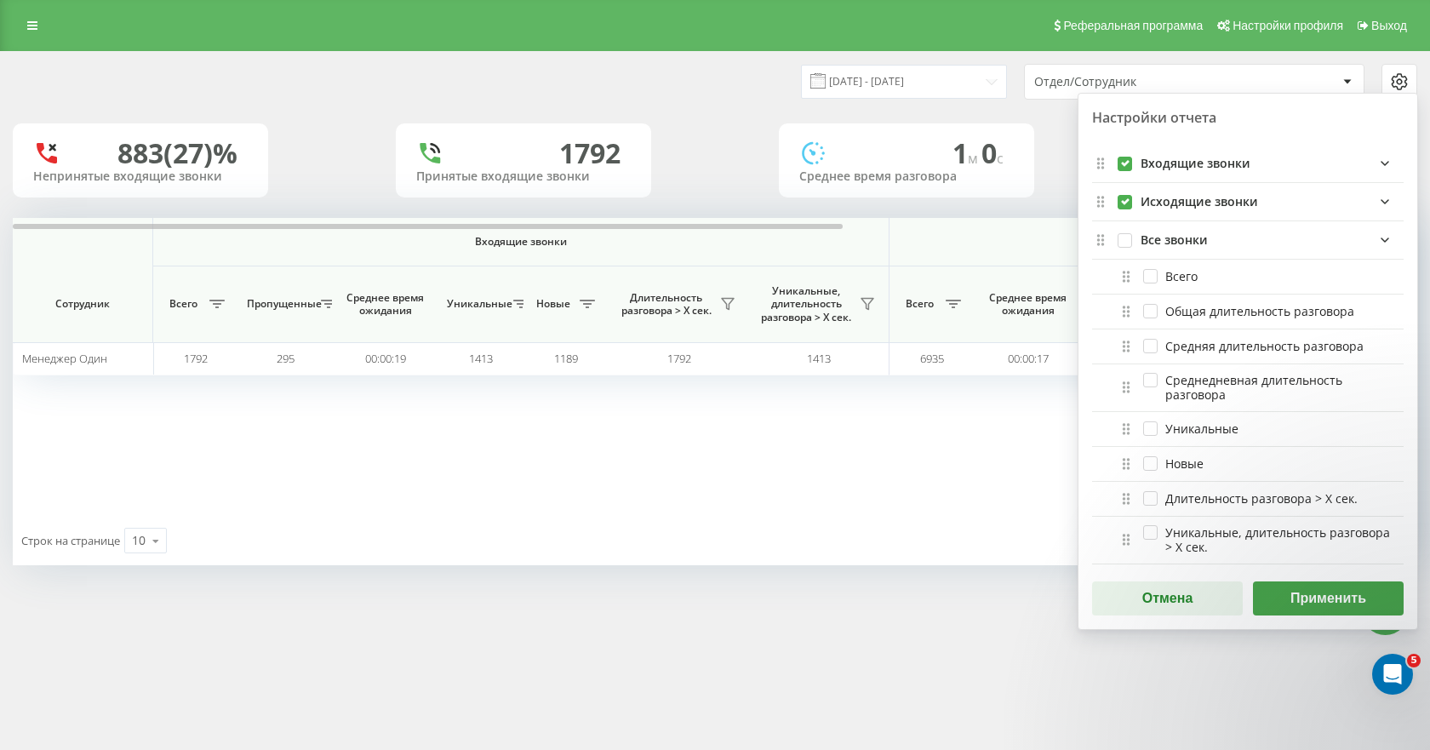
click at [1300, 601] on button "Применить" at bounding box center [1328, 598] width 151 height 34
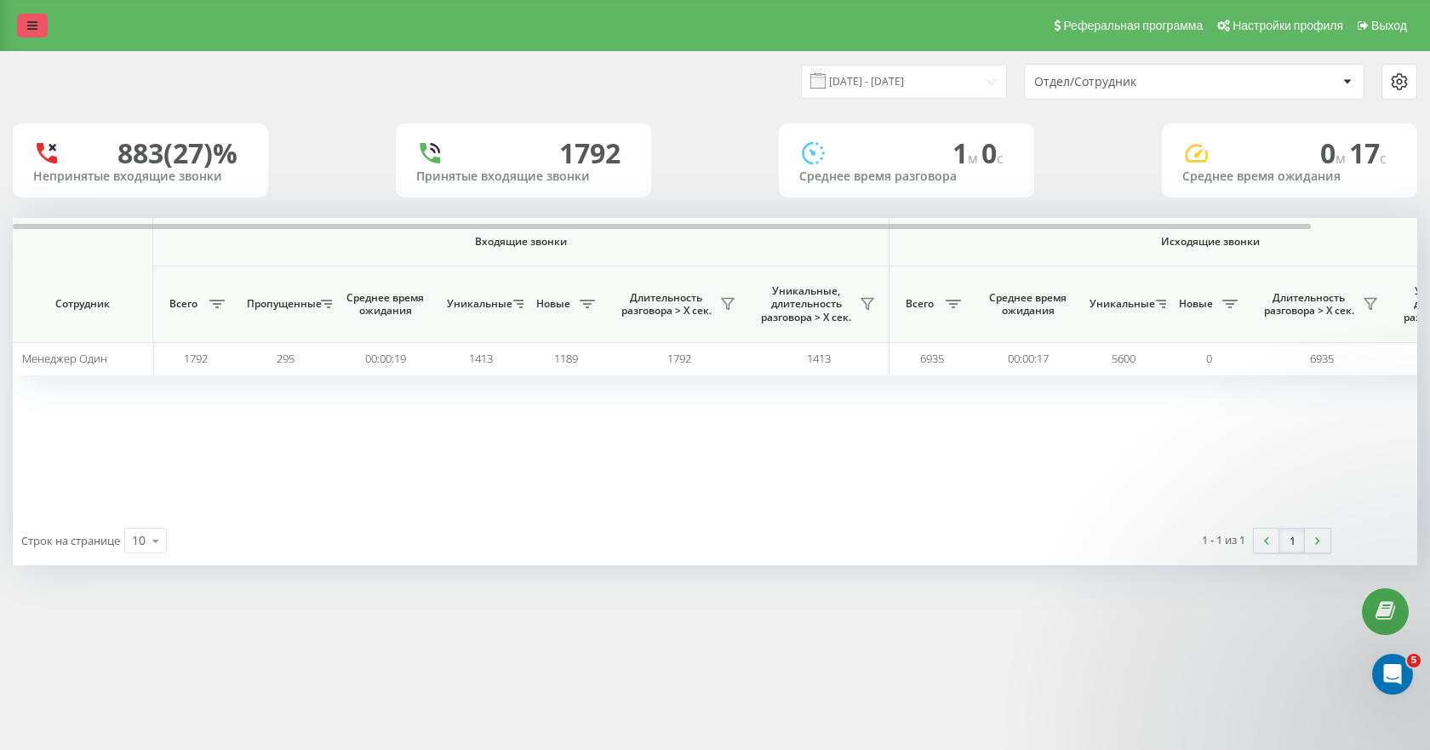
click at [28, 20] on icon at bounding box center [32, 26] width 10 height 12
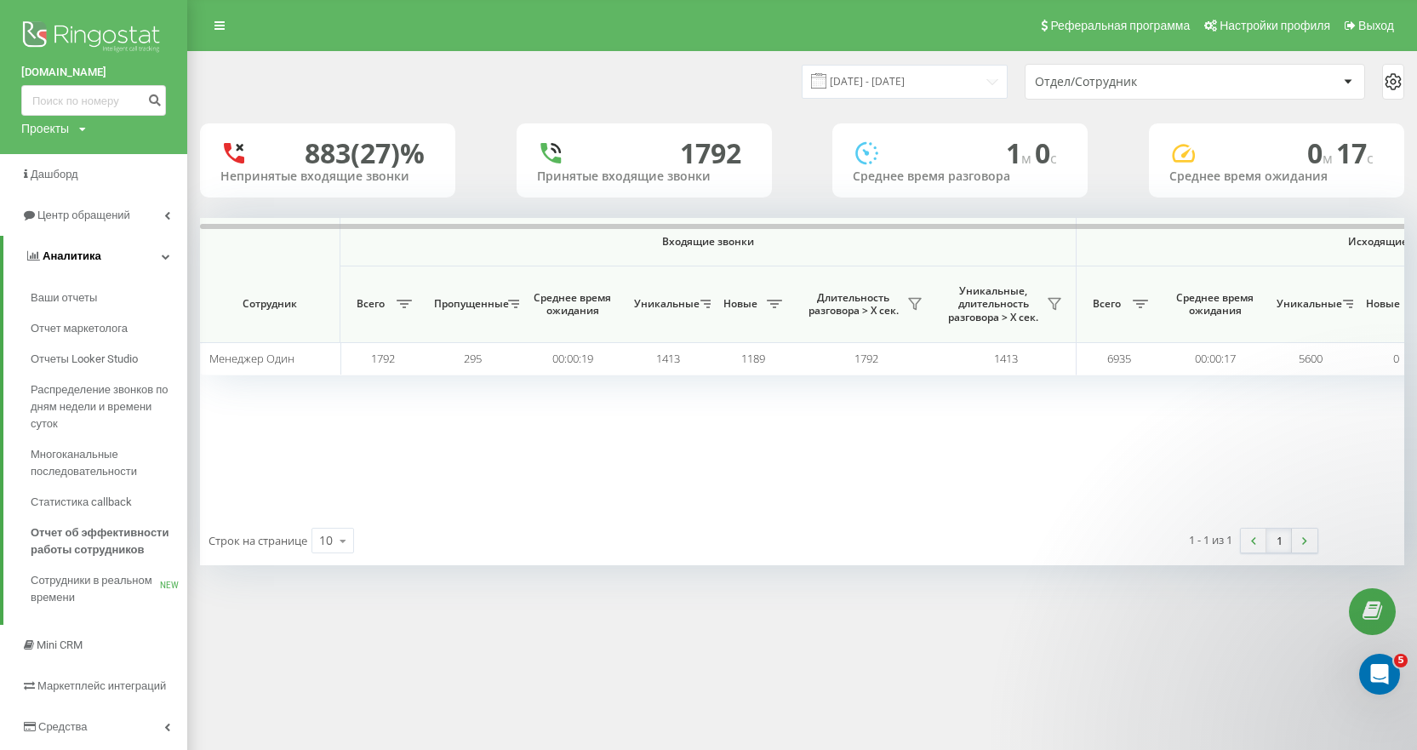
click at [82, 253] on span "Аналитика" at bounding box center [72, 255] width 59 height 13
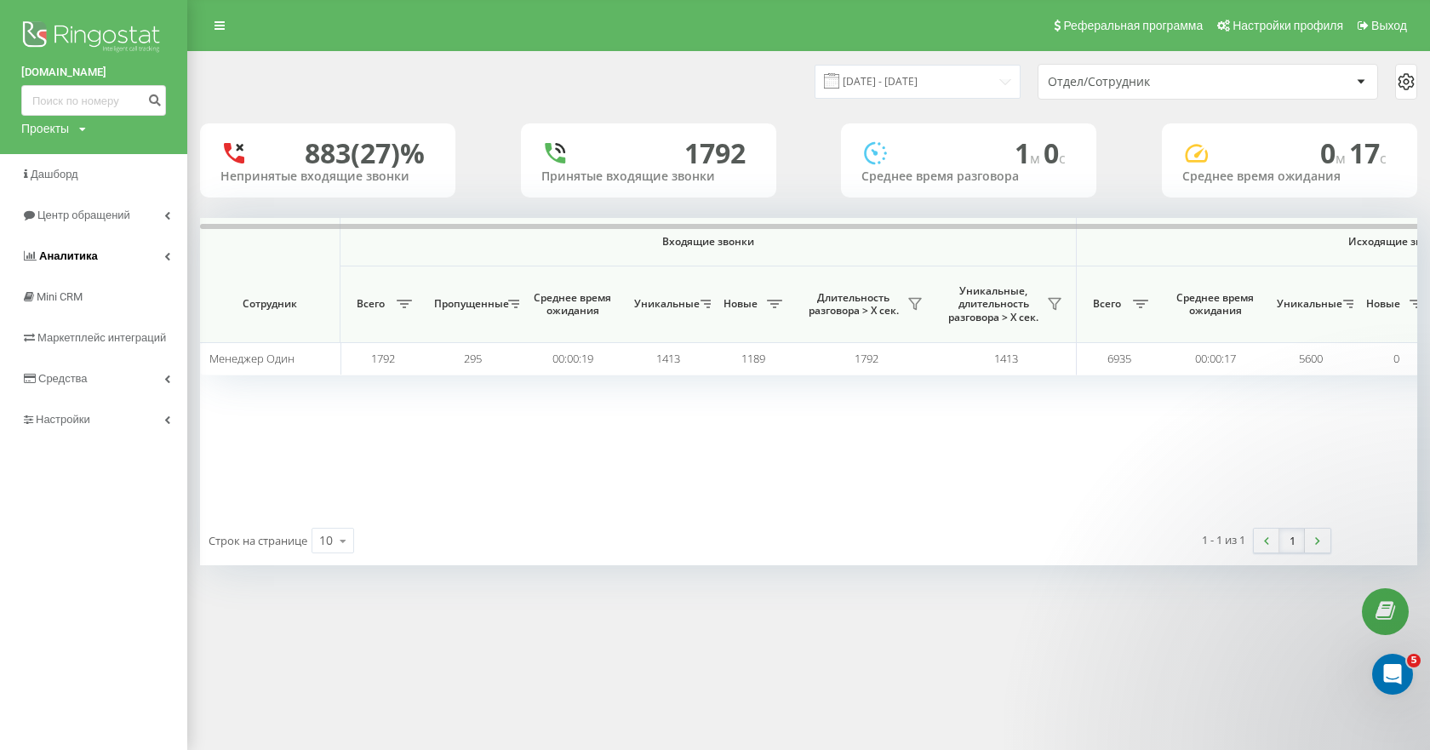
click at [82, 253] on span "Аналитика" at bounding box center [68, 255] width 59 height 13
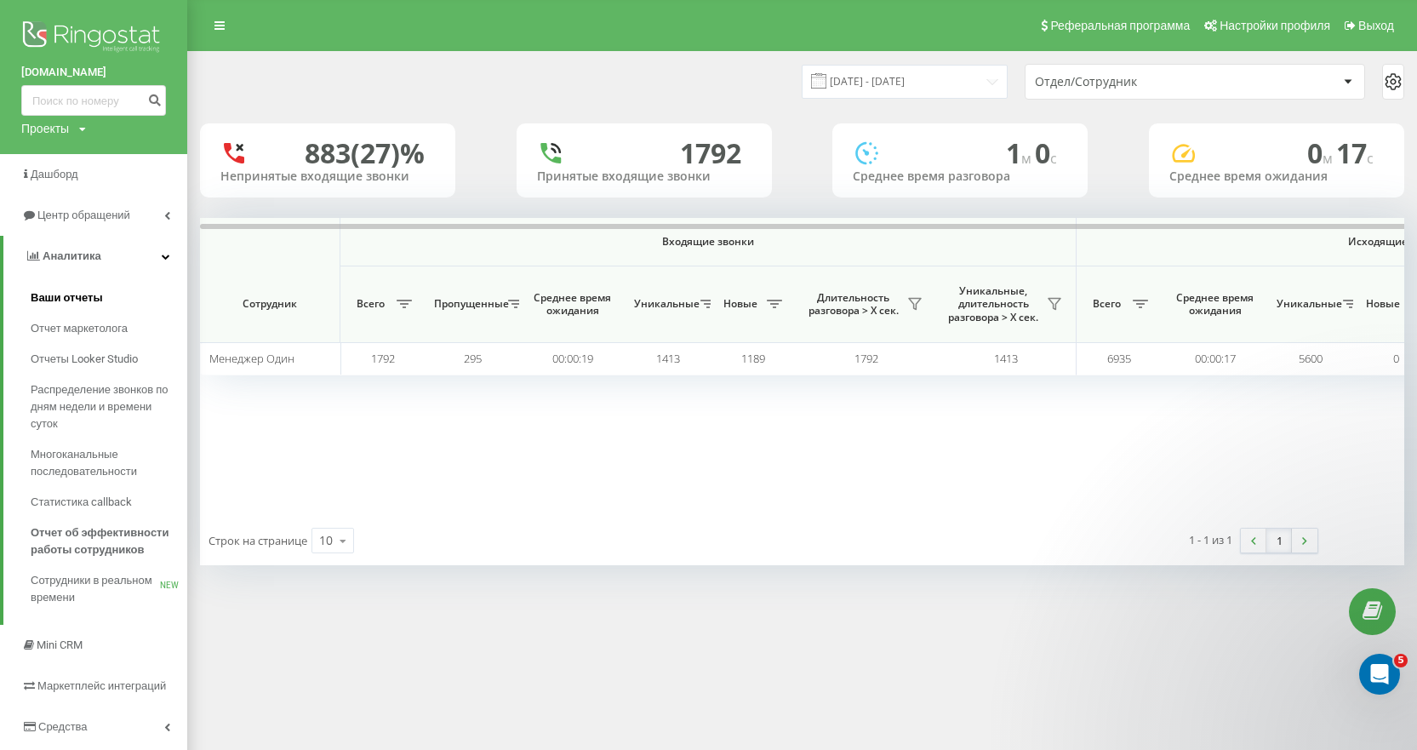
click at [81, 293] on span "Ваши отчеты" at bounding box center [67, 297] width 72 height 17
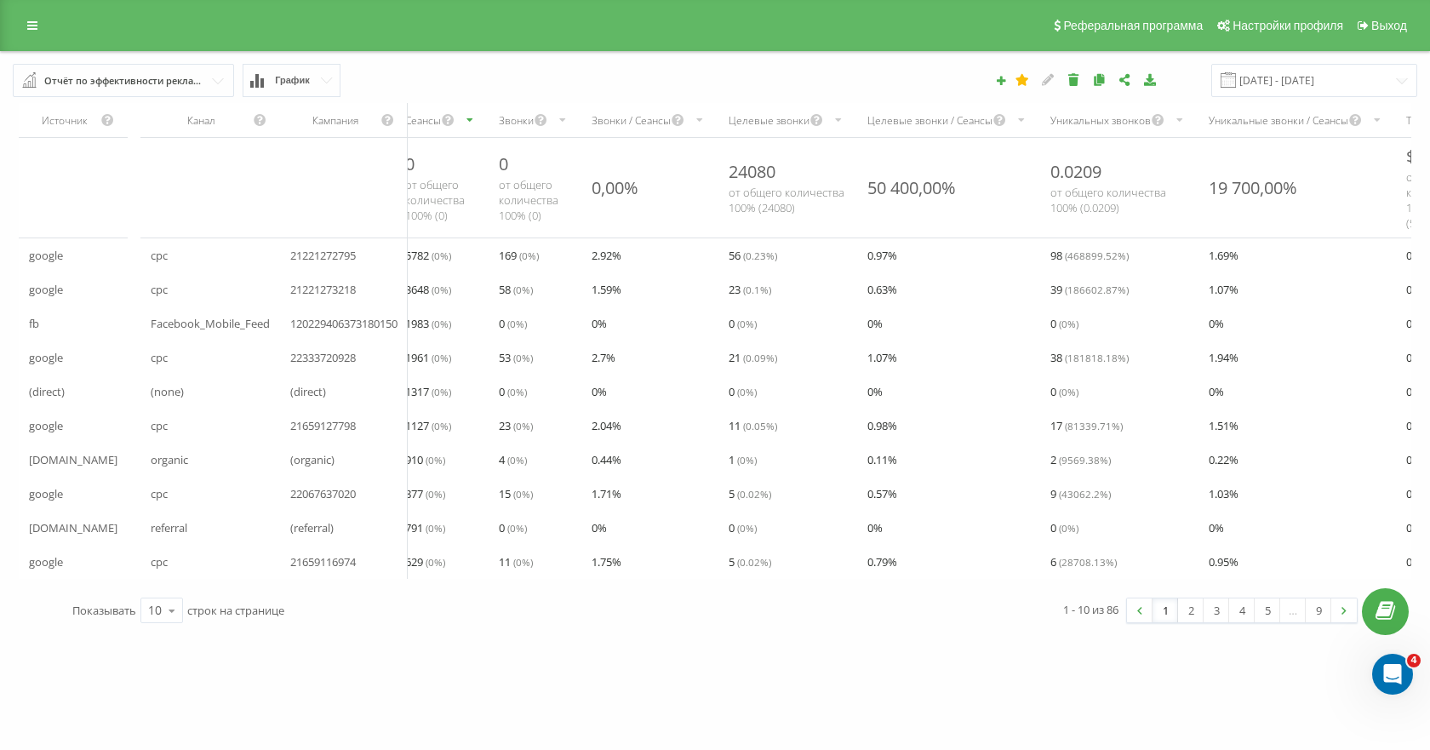
click at [155, 82] on div "Отчёт по эффективности рекламных кампаний" at bounding box center [124, 81] width 160 height 19
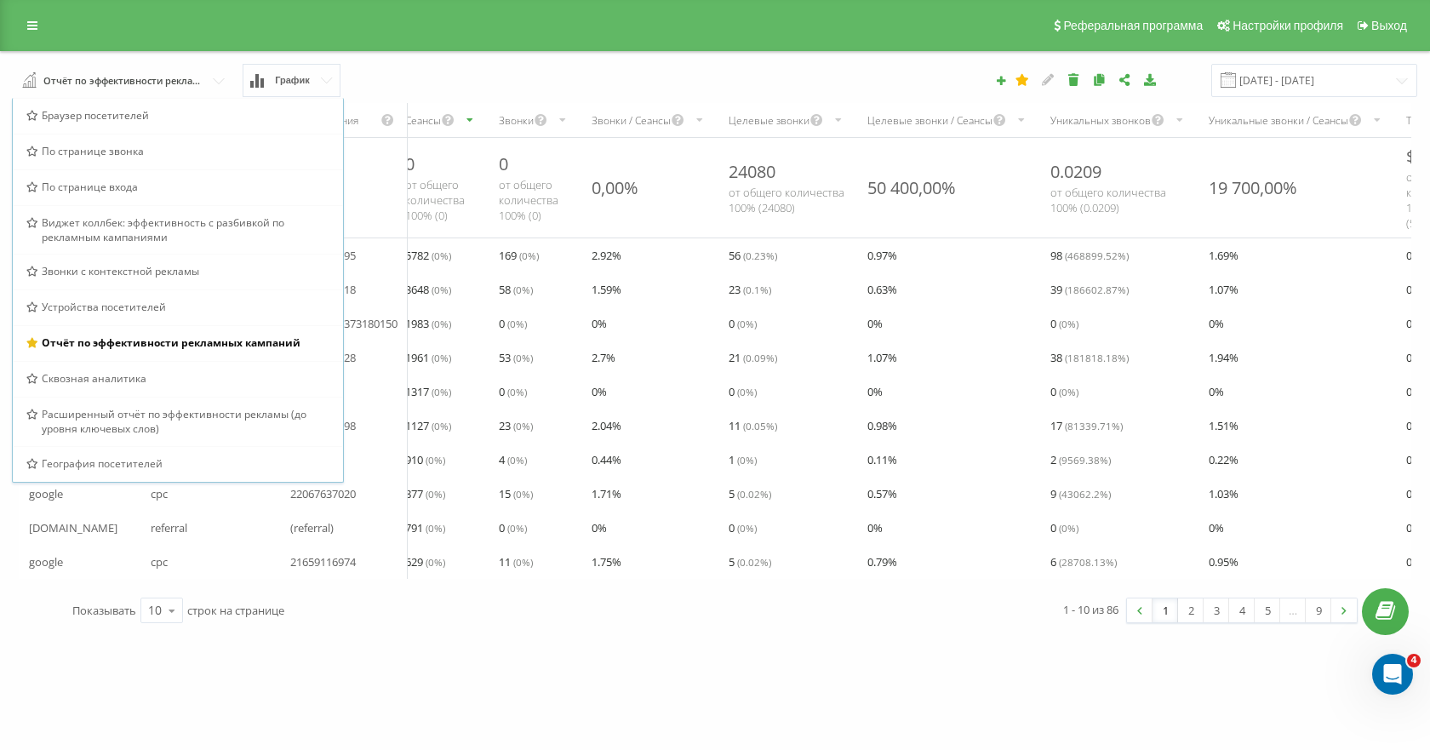
click at [280, 76] on span "График" at bounding box center [292, 80] width 35 height 11
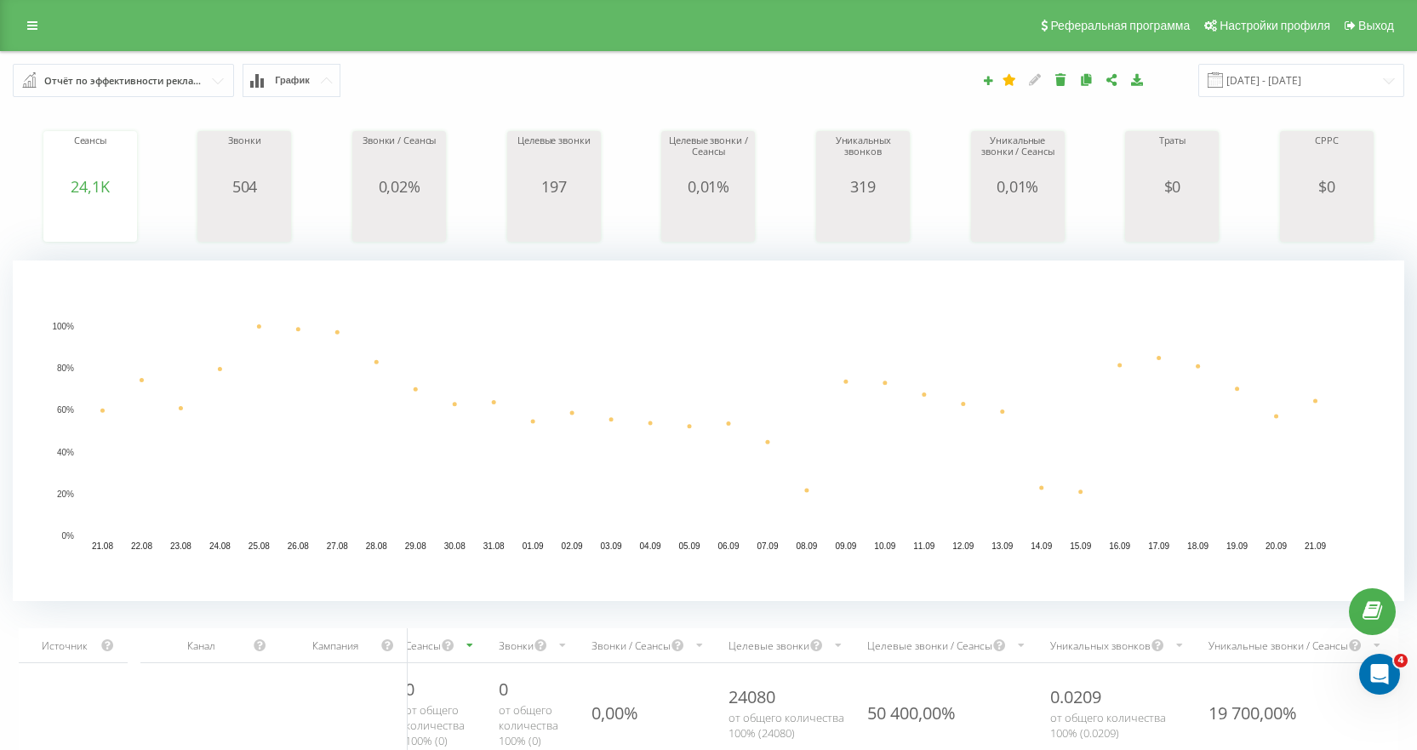
click at [140, 86] on div "Отчёт по эффективности рекламных кампаний" at bounding box center [124, 81] width 160 height 19
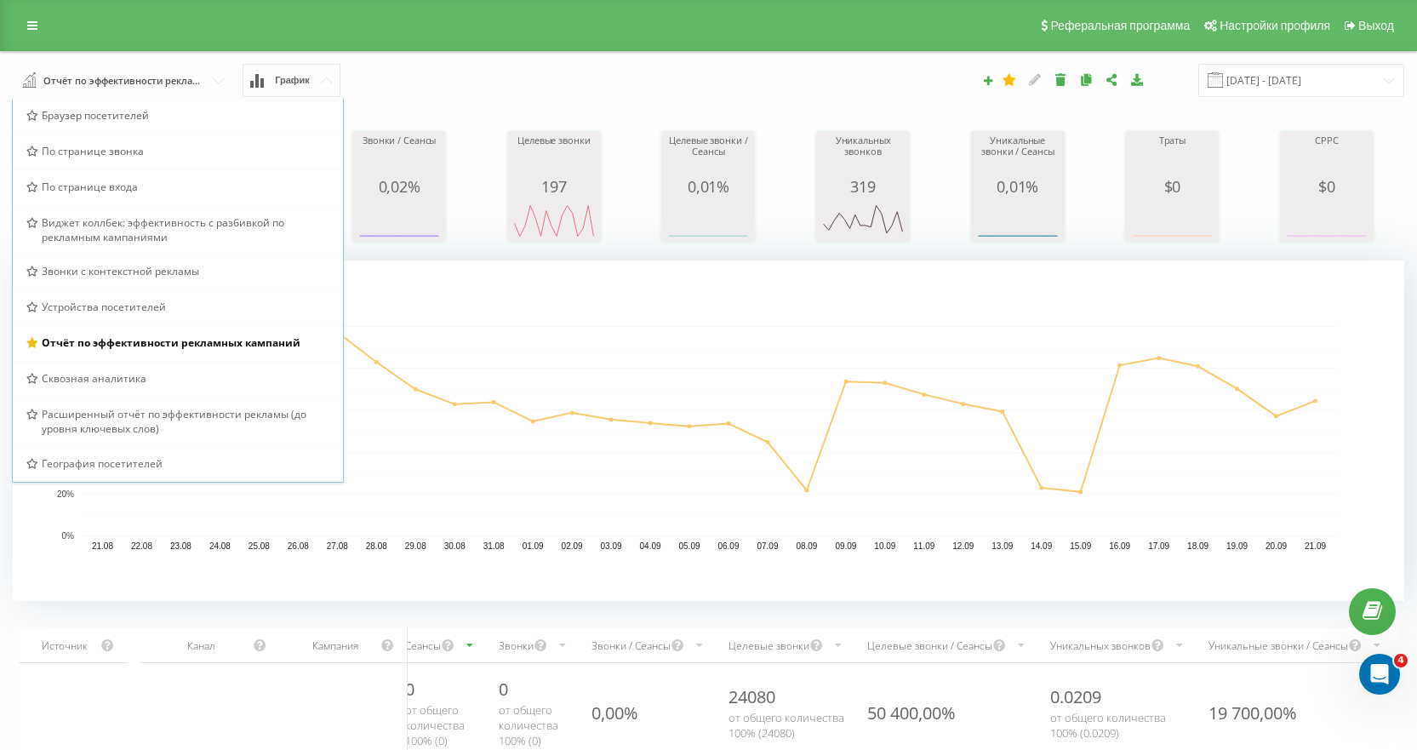
click at [547, 444] on rect "A chart." at bounding box center [709, 431] width 1253 height 210
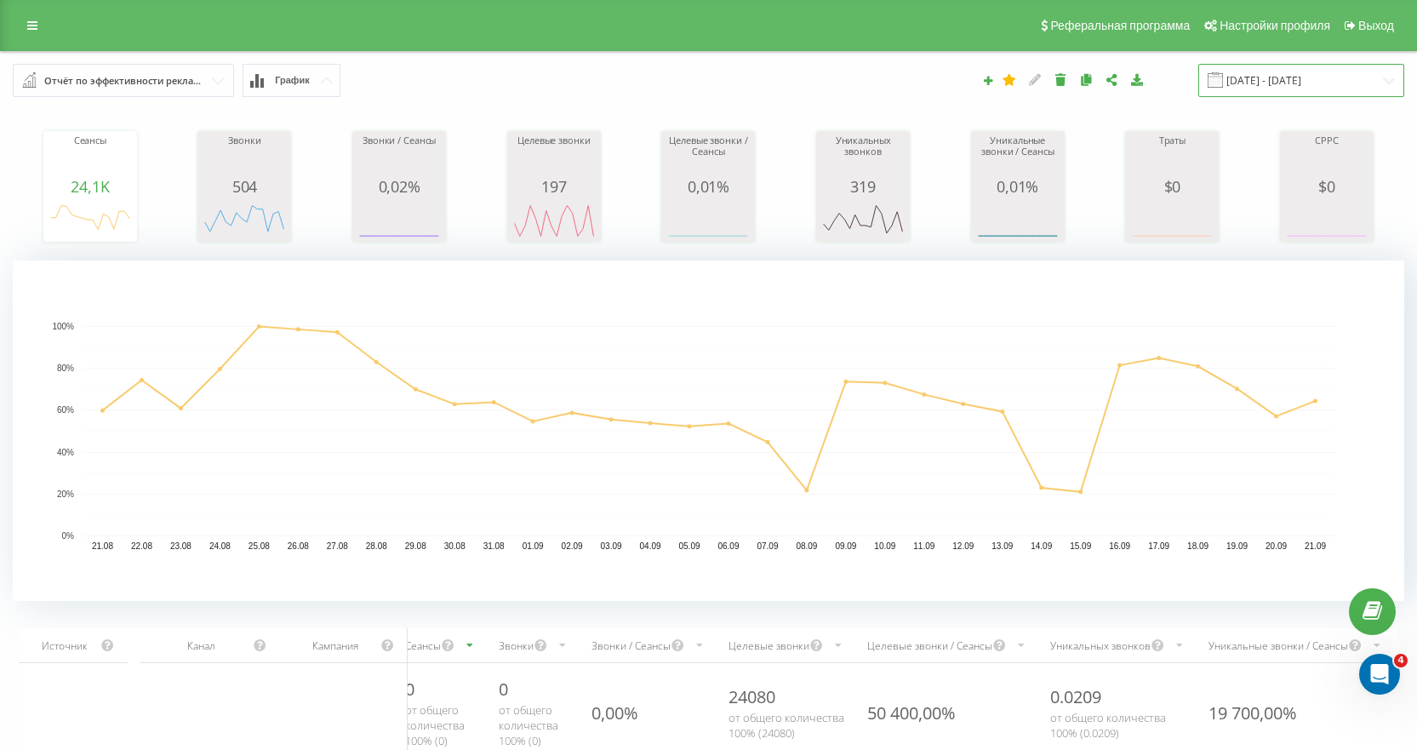
click at [1242, 77] on input "[DATE] - [DATE]" at bounding box center [1302, 80] width 206 height 33
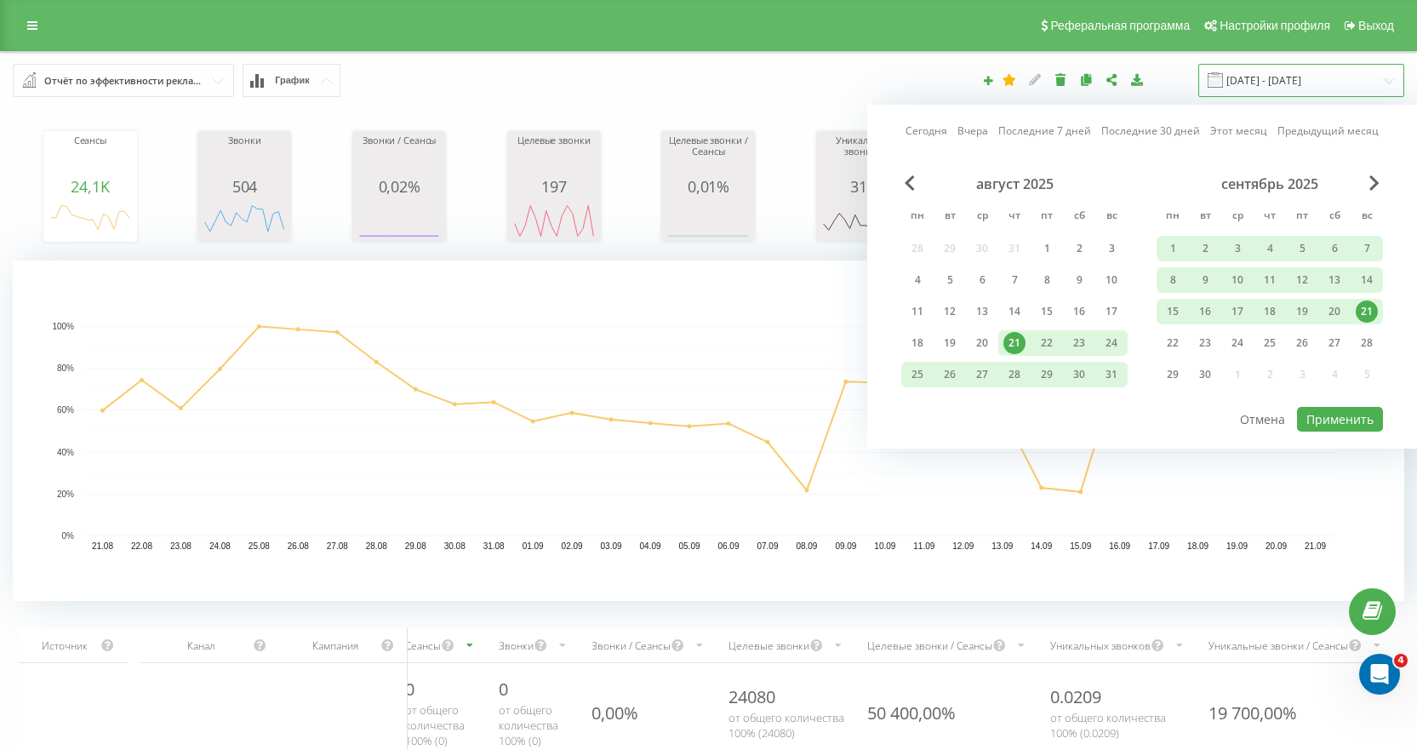
click at [1271, 77] on input "[DATE] - [DATE]" at bounding box center [1302, 80] width 206 height 33
click at [1262, 79] on input "[DATE] - [DATE]" at bounding box center [1302, 80] width 206 height 33
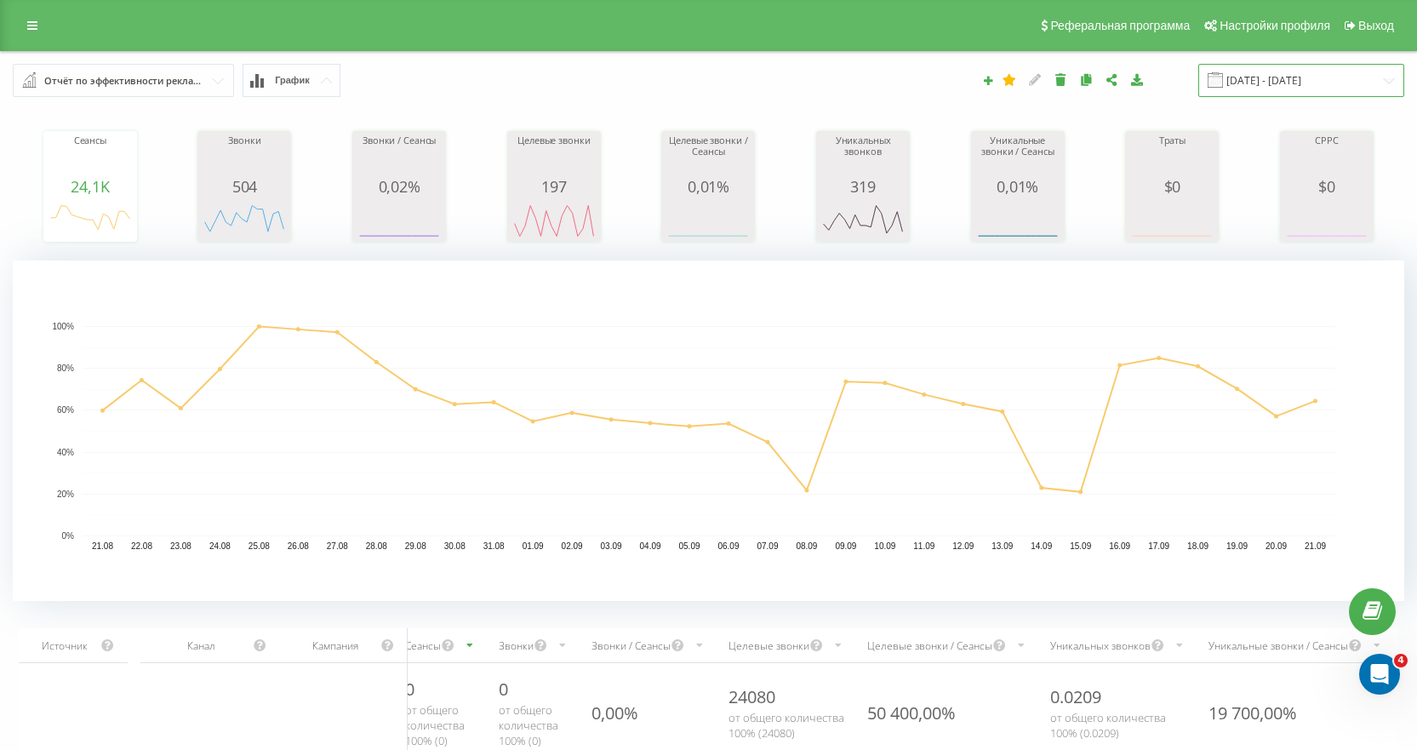
click at [1257, 80] on input "[DATE] - [DATE]" at bounding box center [1302, 80] width 206 height 33
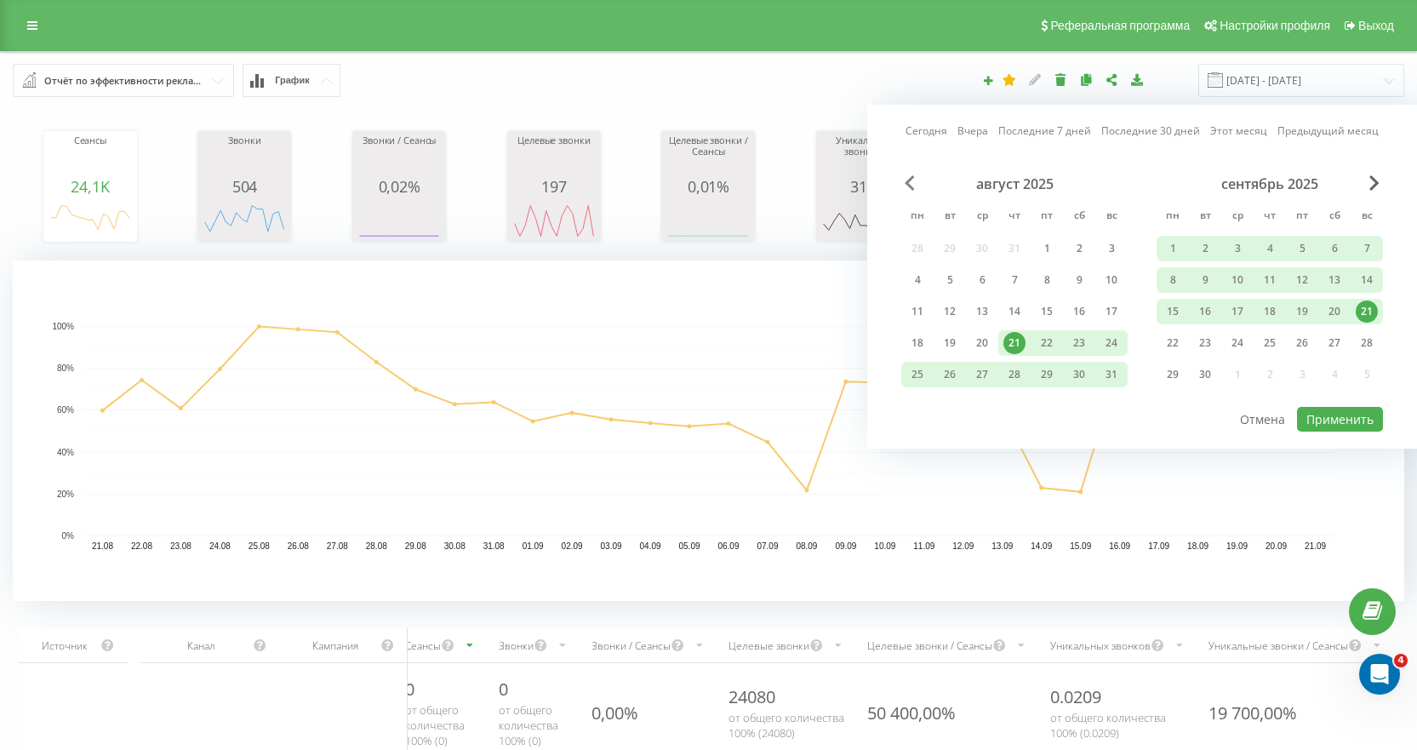
click at [905, 184] on span "Previous Month" at bounding box center [910, 182] width 10 height 15
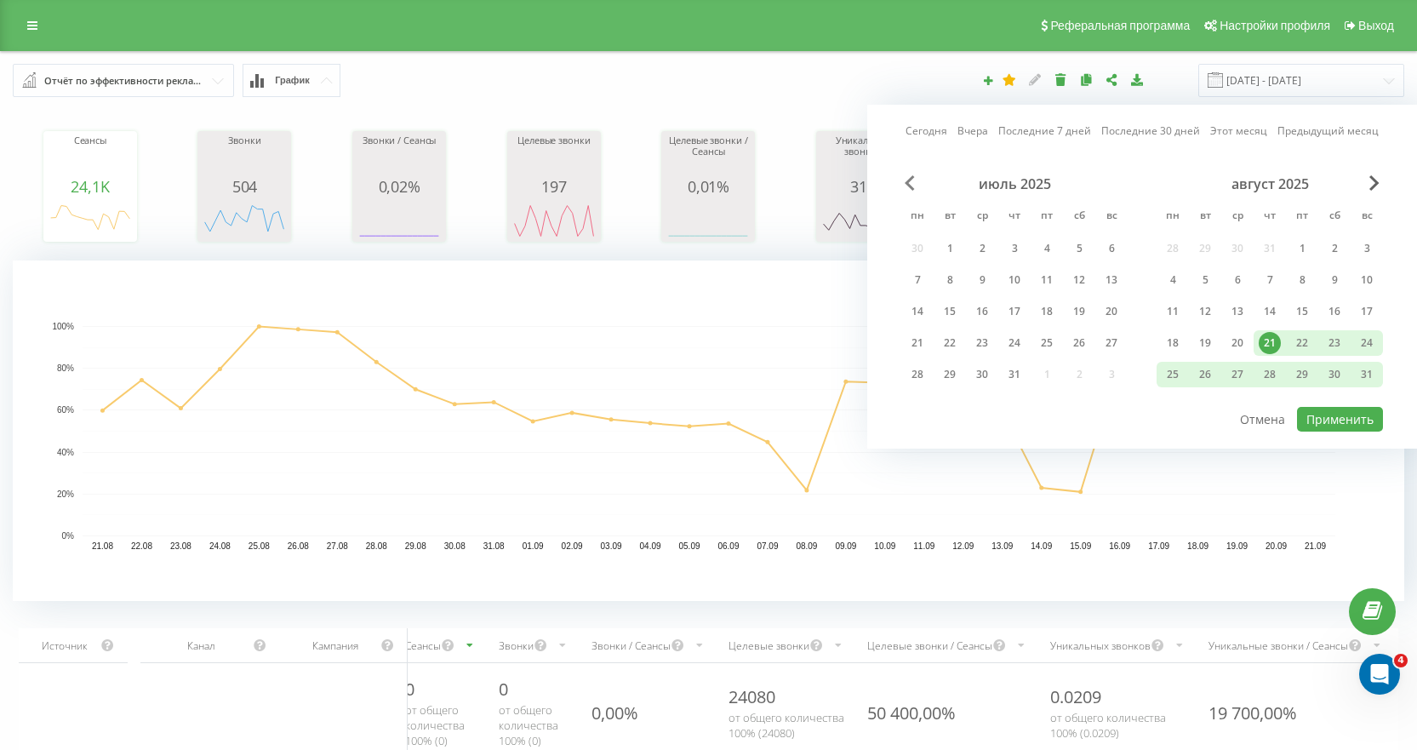
click at [905, 184] on span "Previous Month" at bounding box center [910, 182] width 10 height 15
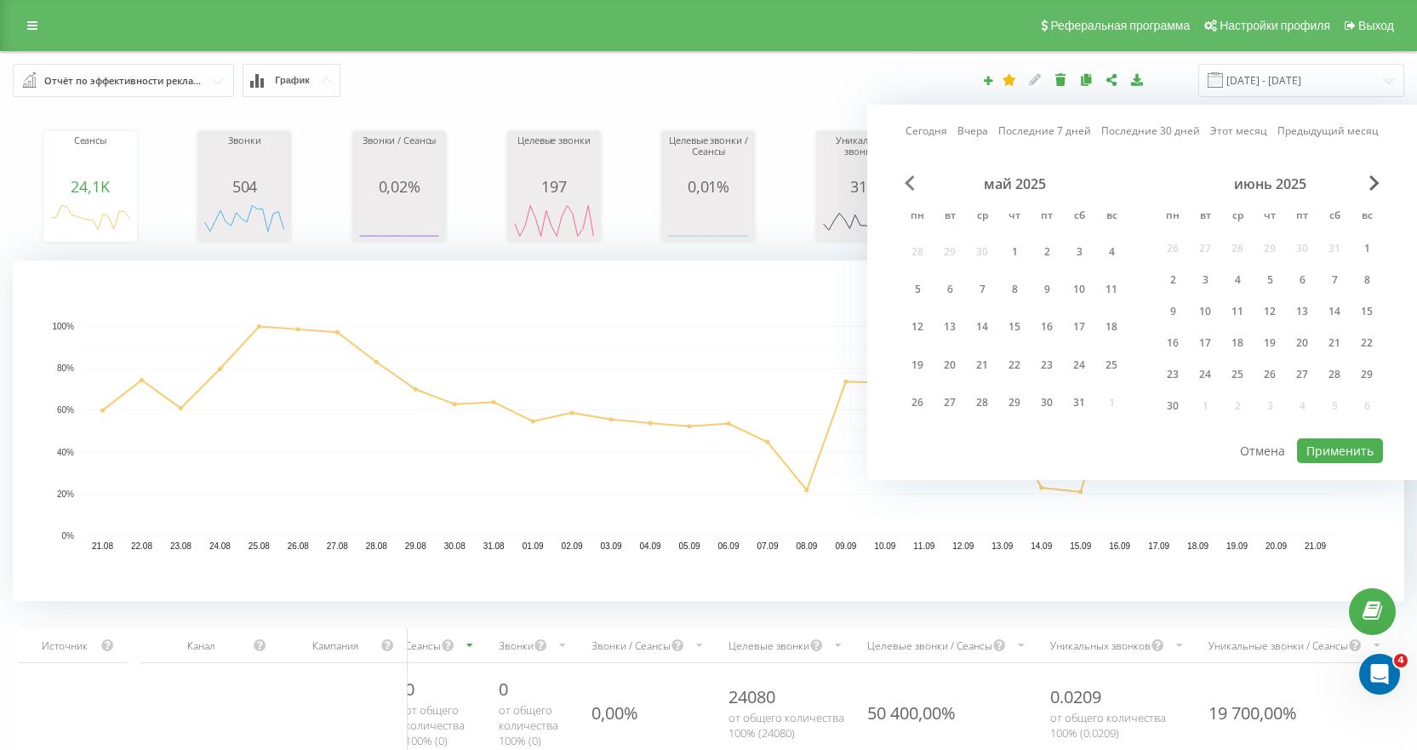
click at [905, 184] on span "Previous Month" at bounding box center [910, 182] width 10 height 15
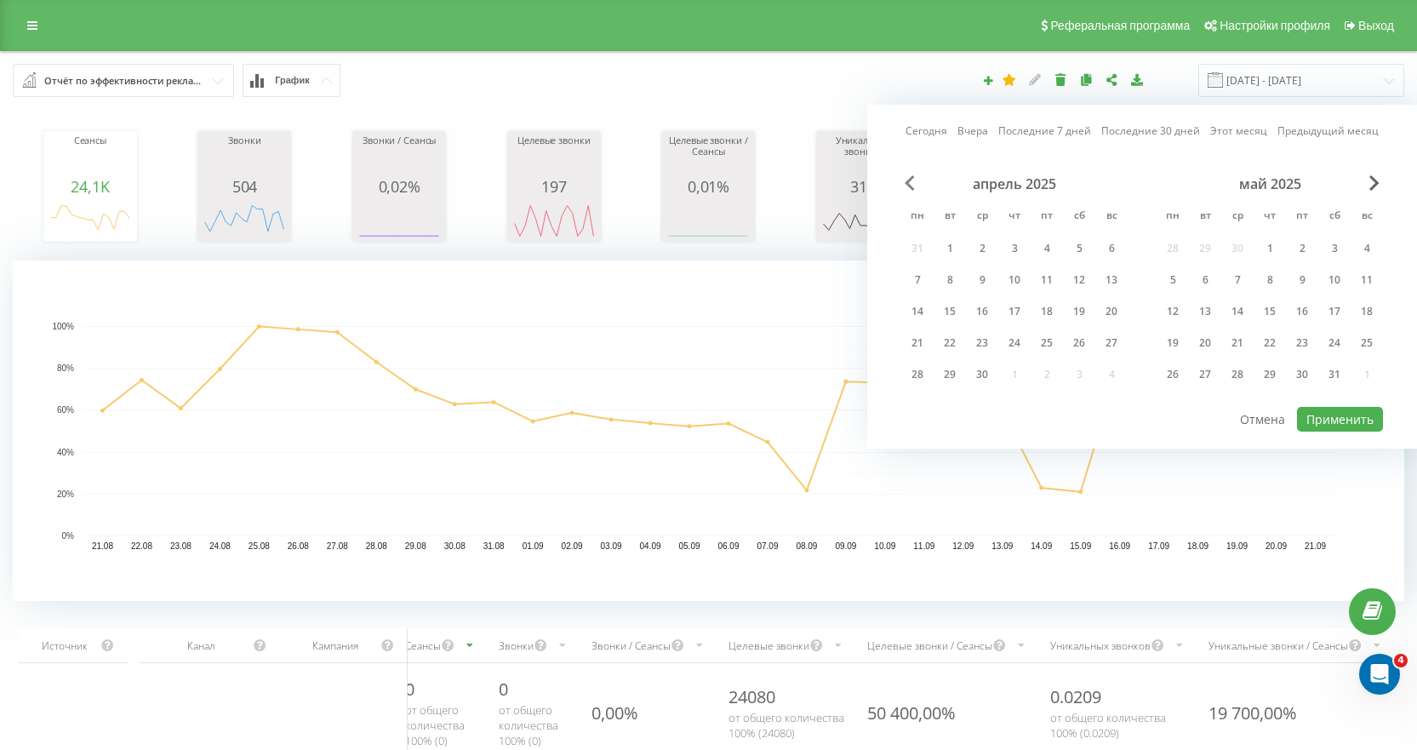
click at [905, 186] on span "Previous Month" at bounding box center [910, 182] width 10 height 15
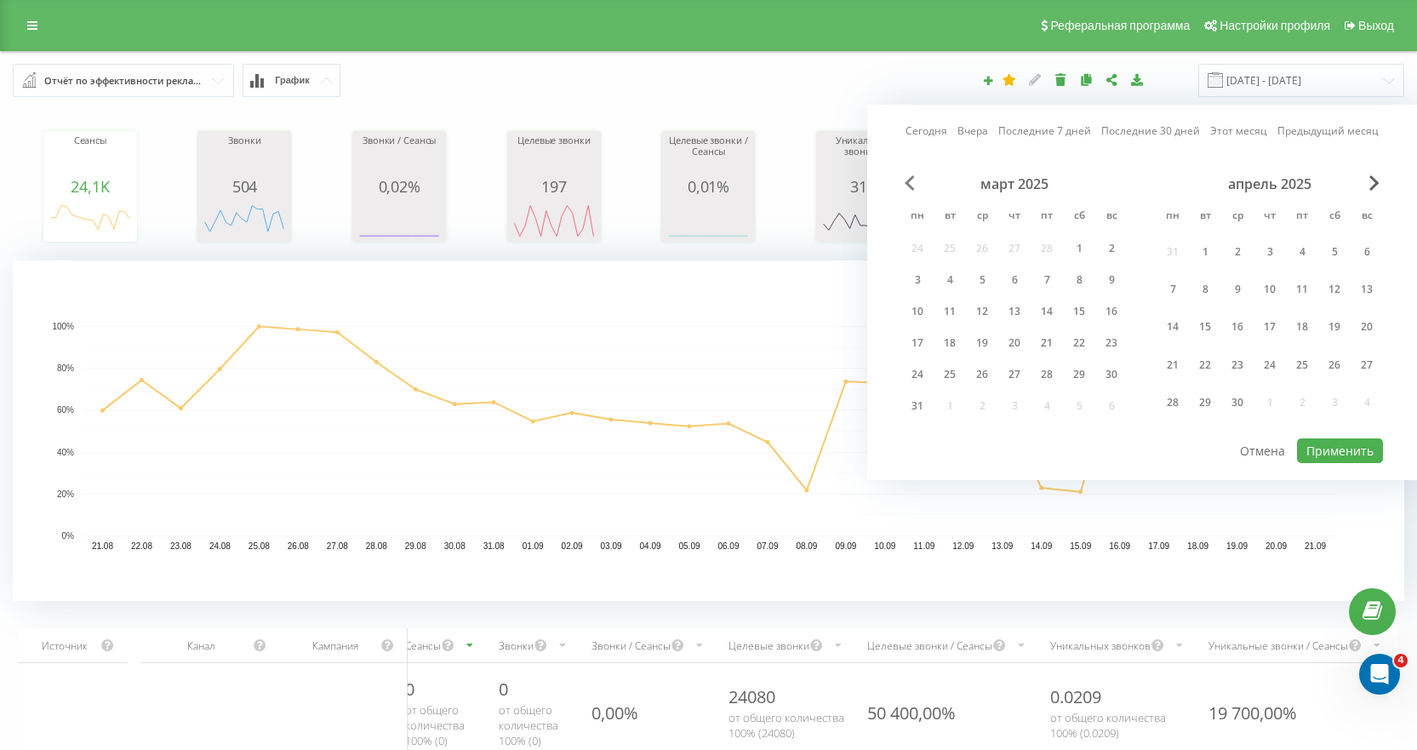
click at [907, 186] on span "Previous Month" at bounding box center [910, 182] width 10 height 15
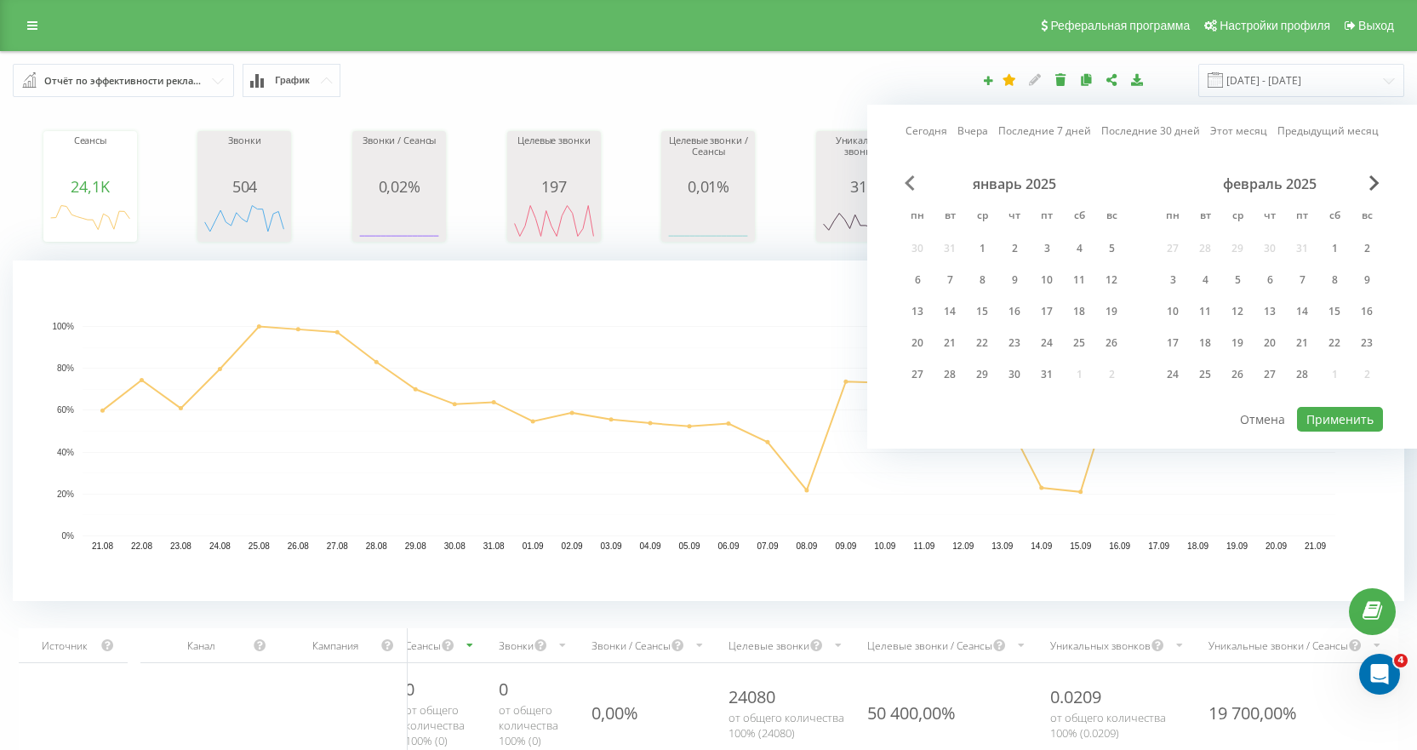
click at [907, 186] on span "Previous Month" at bounding box center [910, 182] width 10 height 15
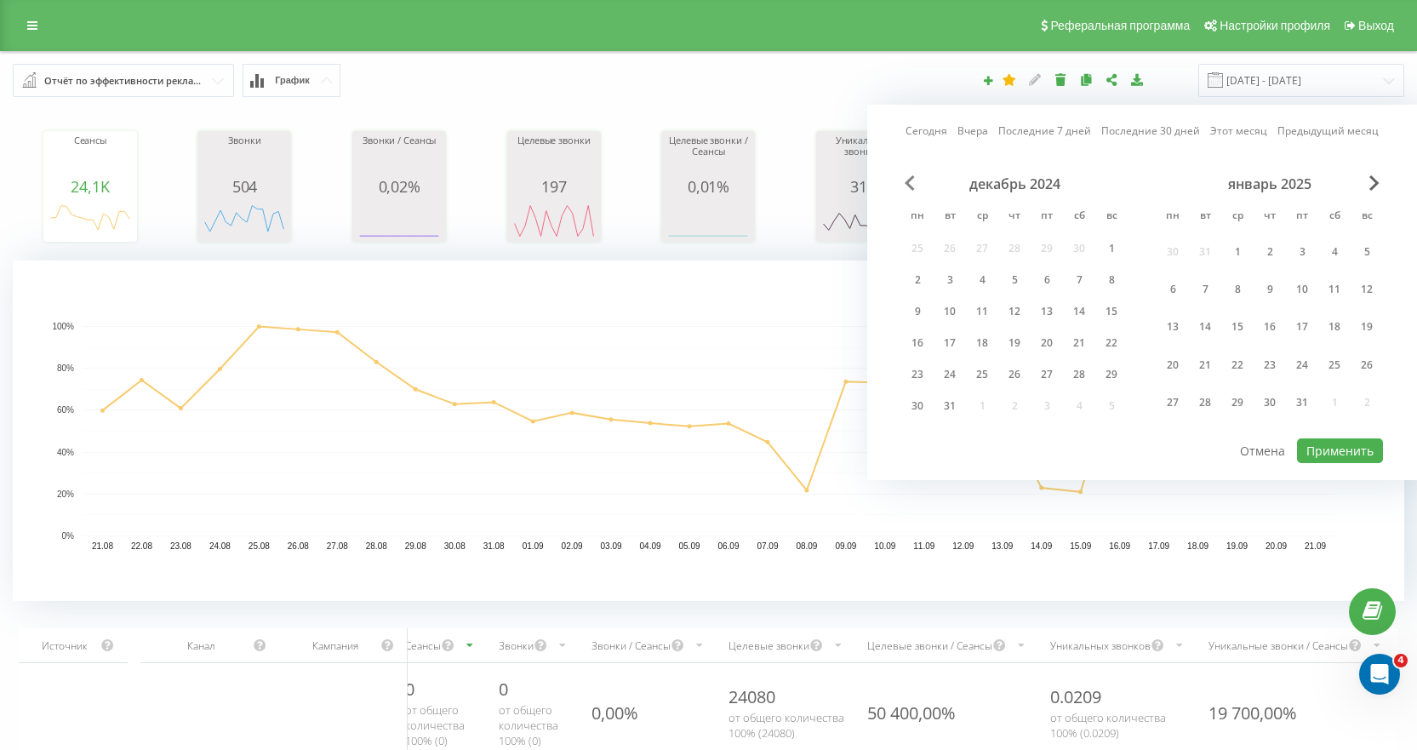
click at [907, 186] on span "Previous Month" at bounding box center [910, 182] width 10 height 15
click at [907, 187] on span "Previous Month" at bounding box center [910, 182] width 10 height 15
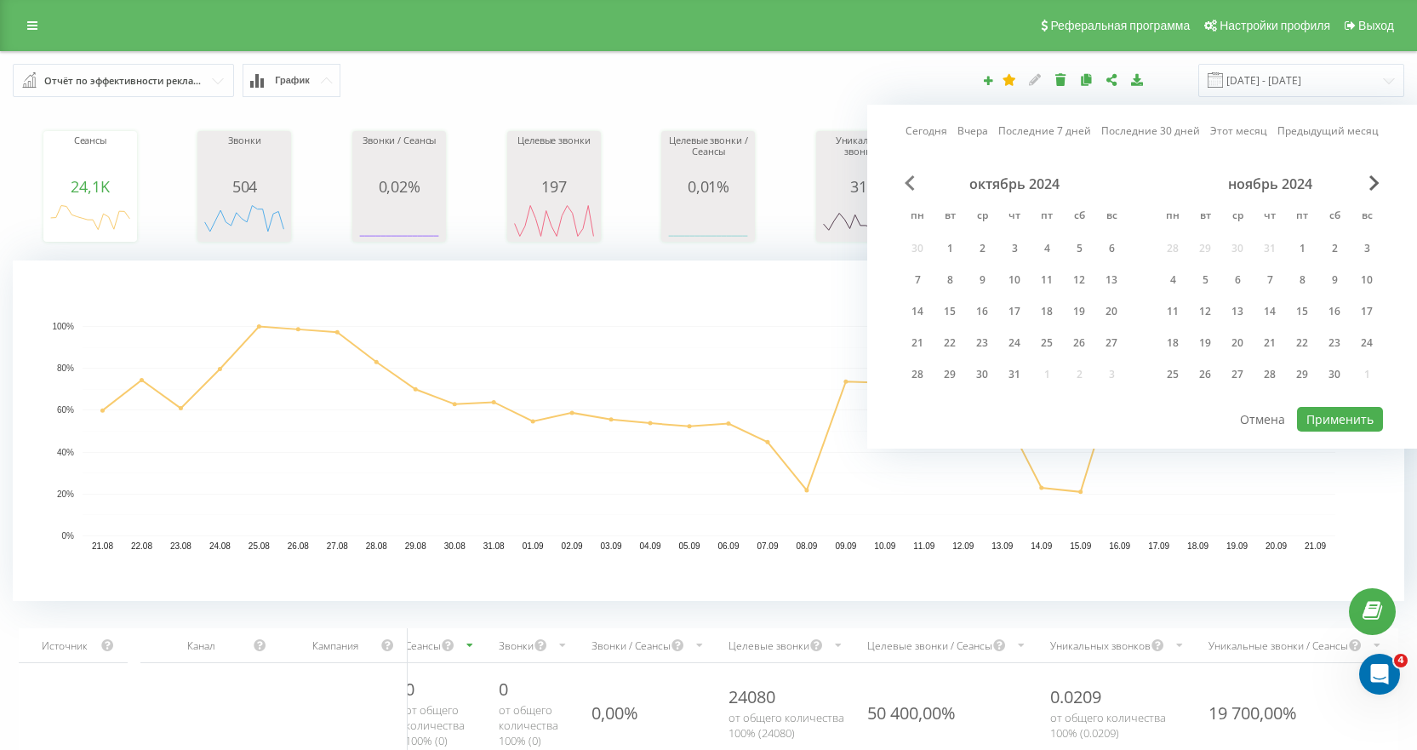
click at [908, 187] on span "Previous Month" at bounding box center [910, 182] width 10 height 15
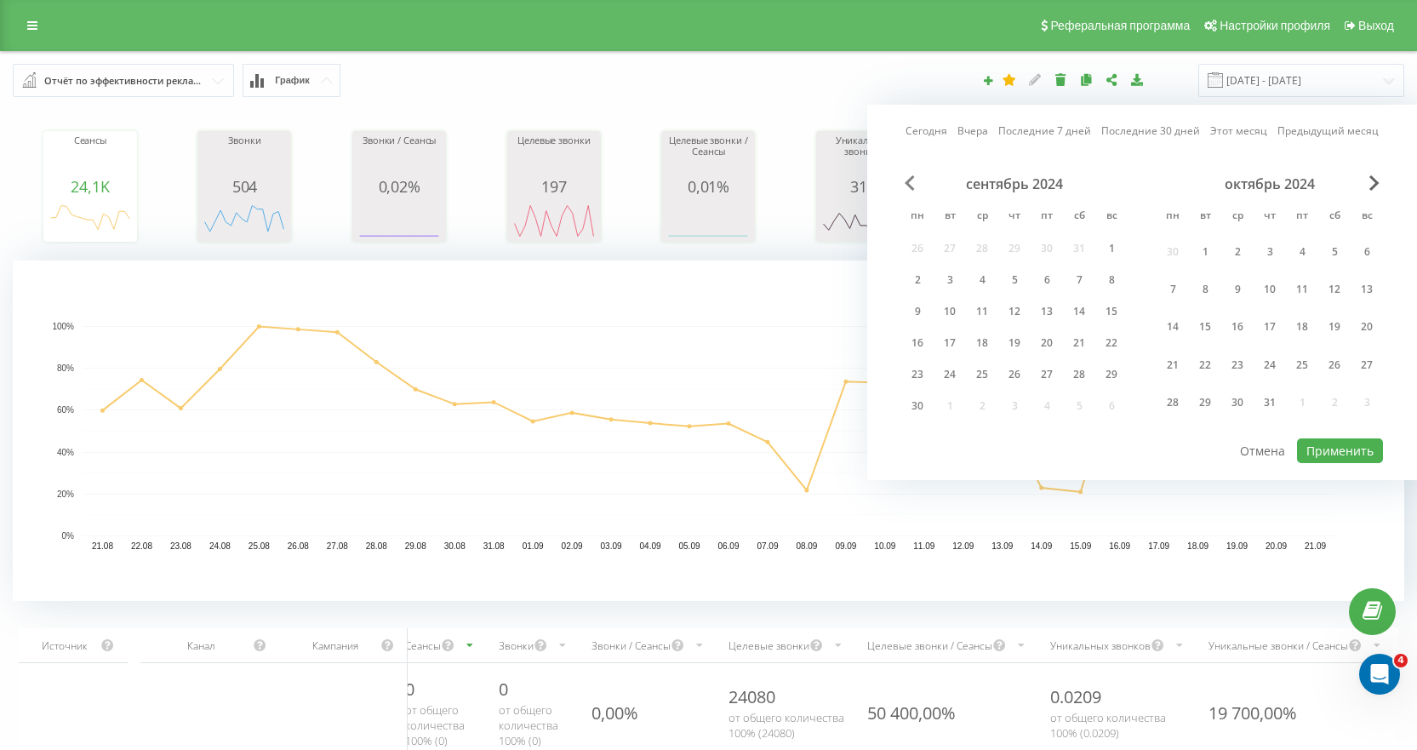
click at [909, 189] on span "Previous Month" at bounding box center [910, 182] width 10 height 15
click at [911, 191] on div "август 2024 пн вт ср чт пт сб вс 29 30 31 1 2 3 4 5 6 7 8 9 10 11 12 13 14 15 1…" at bounding box center [1143, 305] width 482 height 261
click at [911, 191] on div "август 2024" at bounding box center [1015, 183] width 226 height 17
click at [912, 191] on div "август 2024" at bounding box center [1015, 183] width 226 height 17
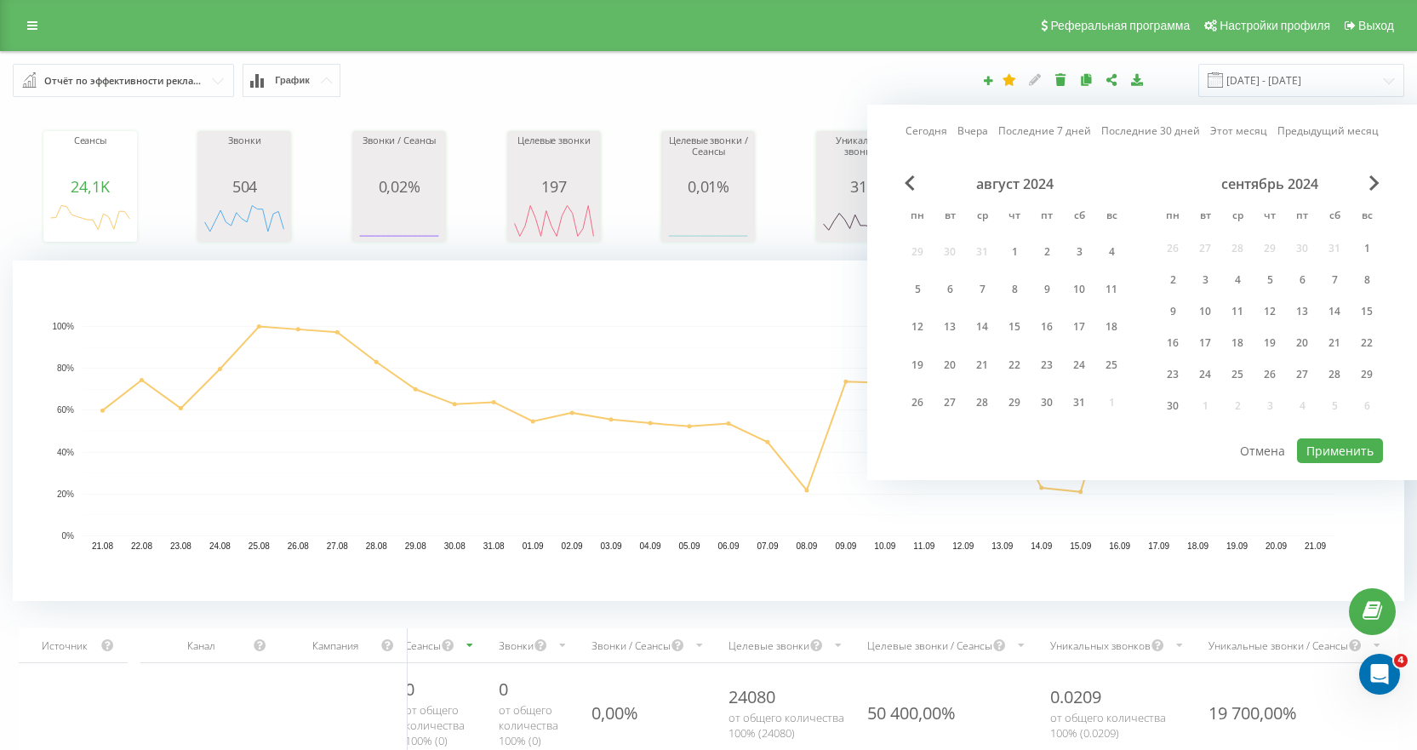
click at [913, 192] on div "август 2024 пн вт ср чт пт сб вс 29 30 31 1 2 3 4 5 6 7 8 9 10 11 12 13 14 15 1…" at bounding box center [1015, 299] width 226 height 249
click at [913, 192] on div "август 2024" at bounding box center [1015, 183] width 226 height 17
click at [910, 186] on span "Previous Month" at bounding box center [910, 182] width 10 height 15
click at [910, 184] on span "Previous Month" at bounding box center [910, 182] width 10 height 15
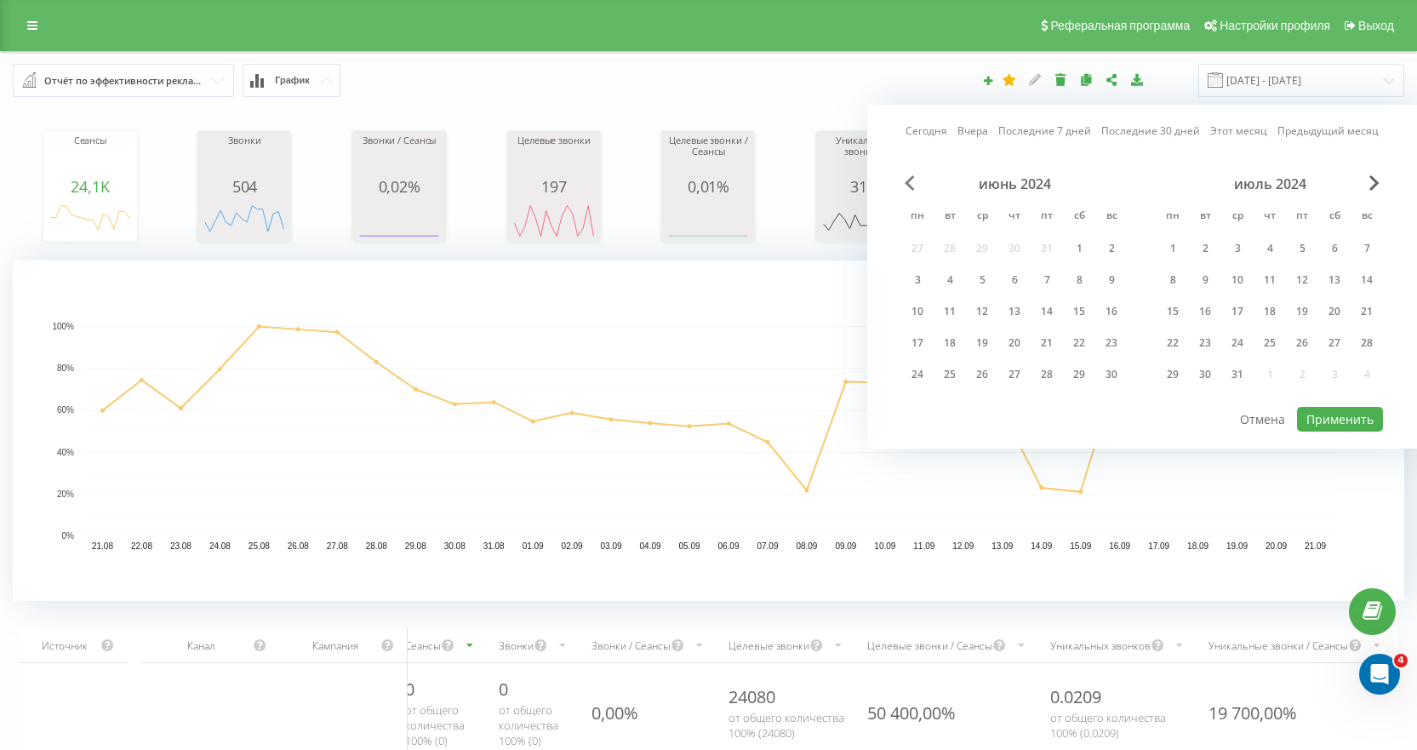
click at [910, 184] on span "Previous Month" at bounding box center [910, 182] width 10 height 15
click at [911, 185] on span "Previous Month" at bounding box center [910, 182] width 10 height 15
click at [912, 185] on span "Previous Month" at bounding box center [910, 182] width 10 height 15
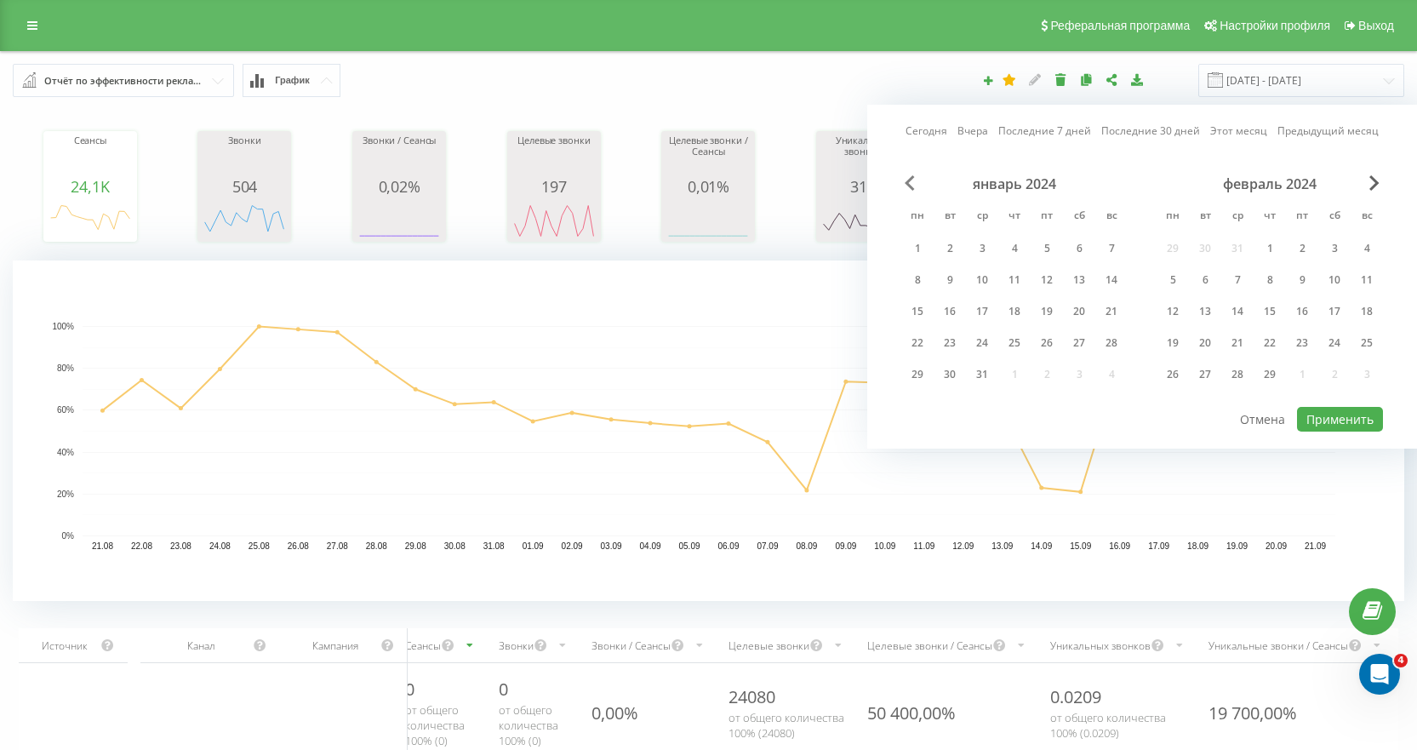
click at [912, 185] on span "Previous Month" at bounding box center [910, 182] width 10 height 15
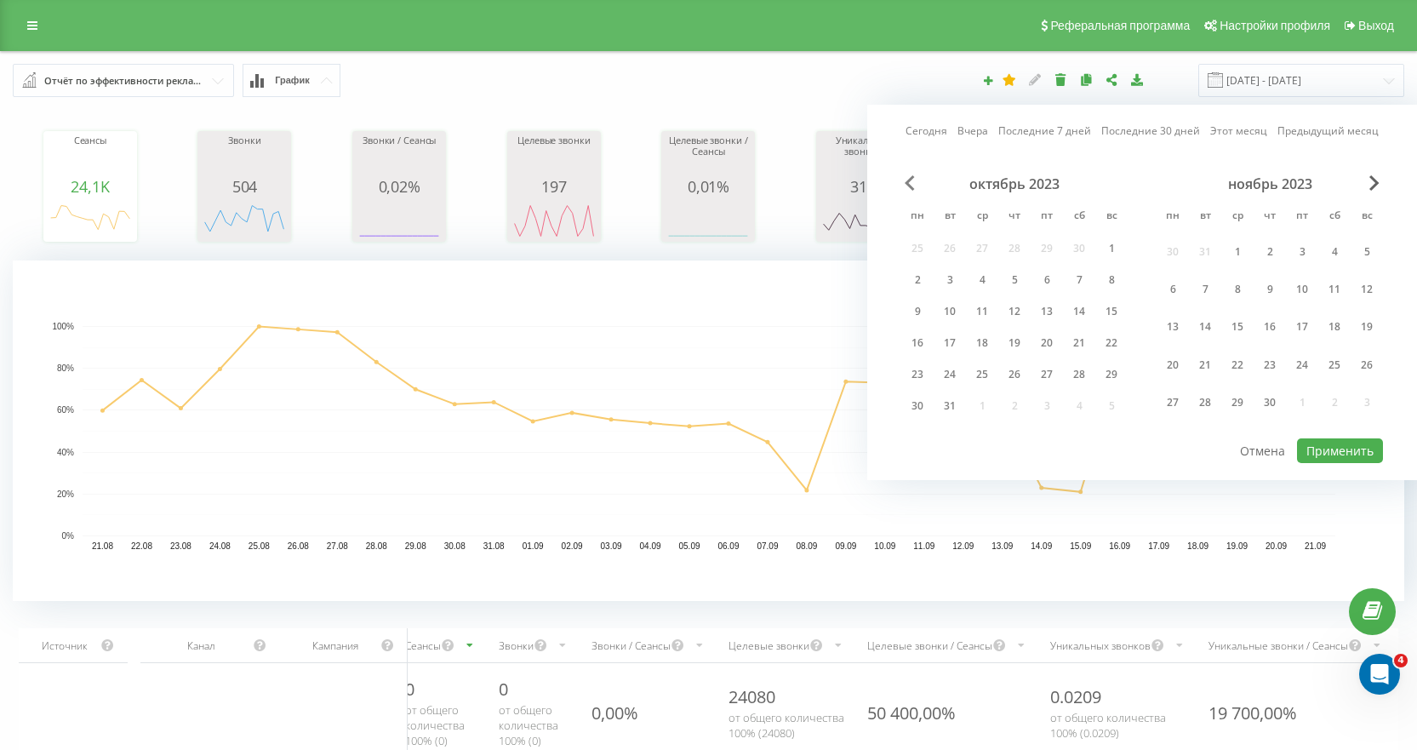
click at [912, 185] on span "Previous Month" at bounding box center [910, 182] width 10 height 15
click at [1047, 255] on div "1" at bounding box center [1047, 252] width 22 height 22
click at [1378, 183] on span "Next Month" at bounding box center [1375, 182] width 10 height 15
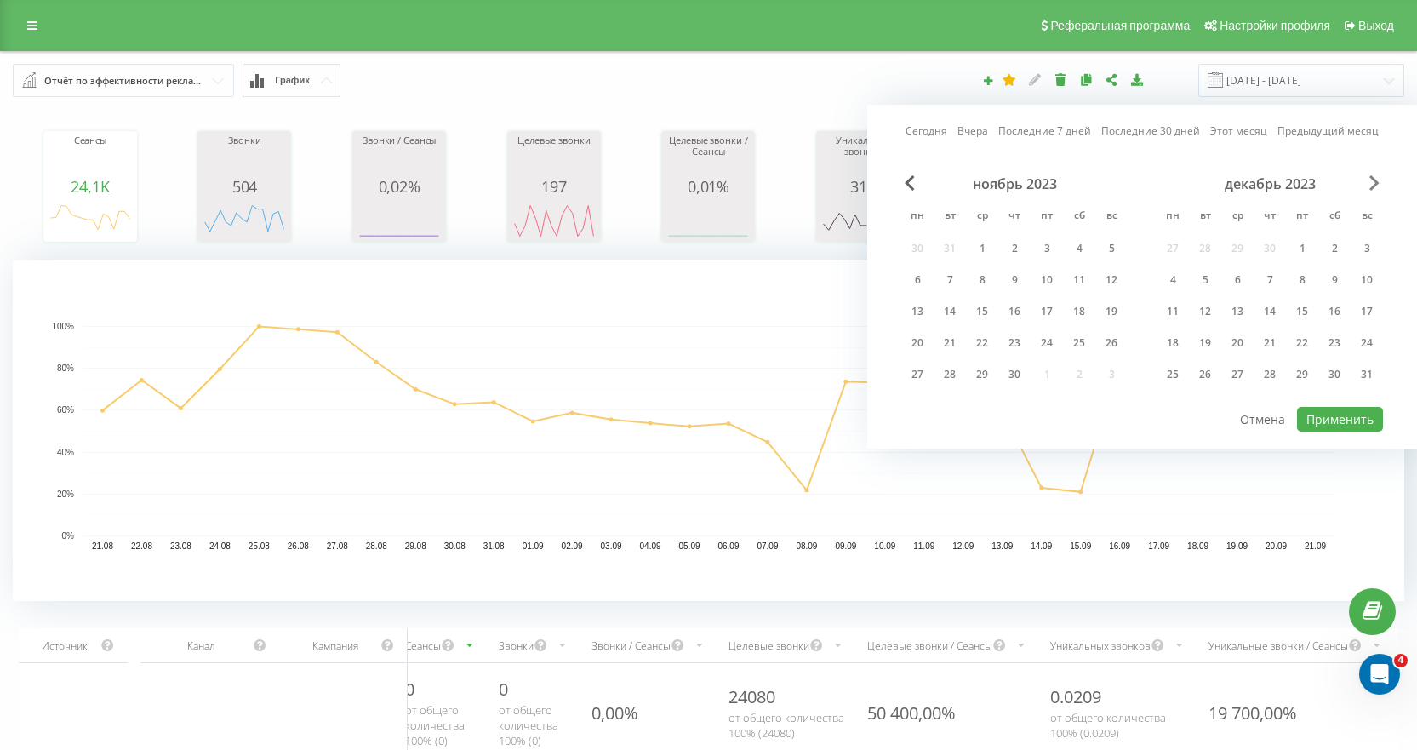
click at [1378, 183] on span "Next Month" at bounding box center [1375, 182] width 10 height 15
click at [1379, 183] on span "Next Month" at bounding box center [1375, 182] width 10 height 15
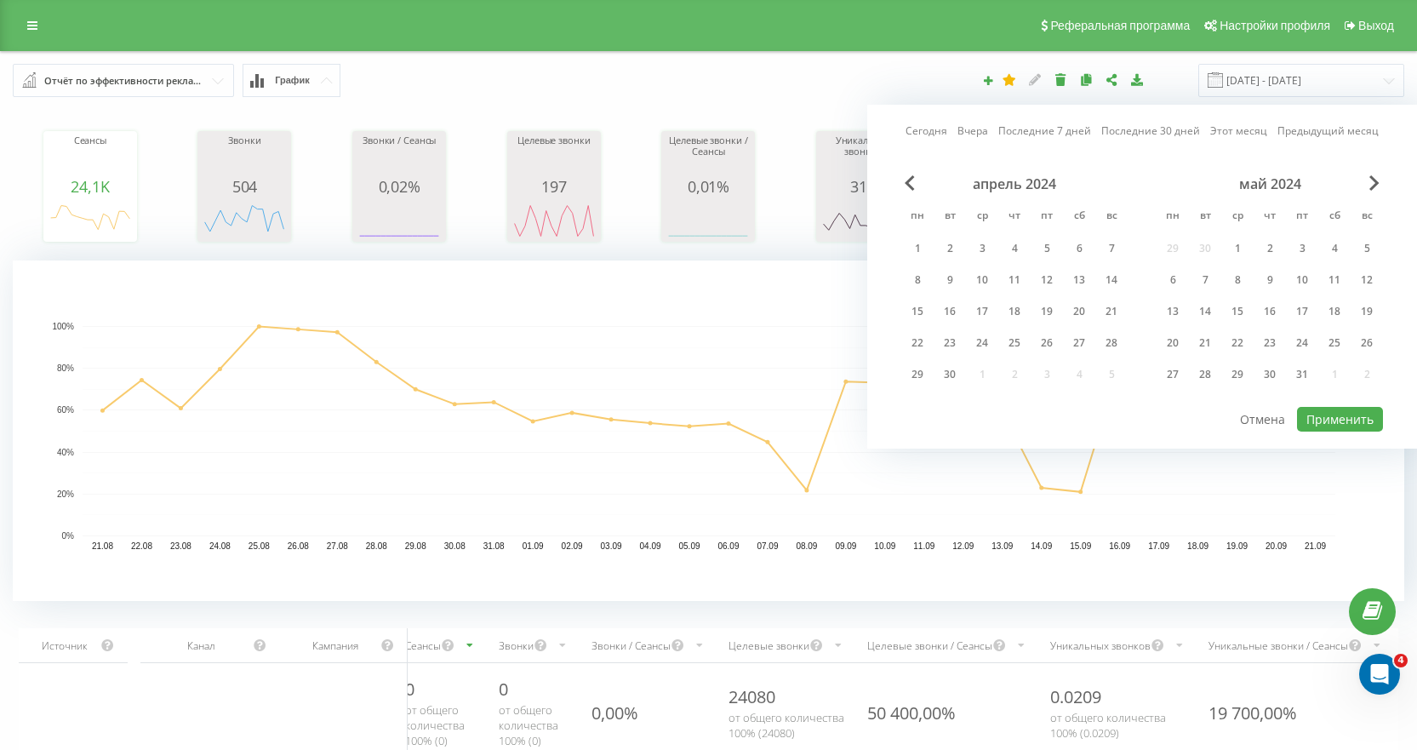
click at [1380, 183] on div "апрель 2024 пн вт ср чт пт сб вс 1 2 3 4 5 6 7 8 9 10 11 12 13 14 15 16 17 18 1…" at bounding box center [1143, 290] width 482 height 230
click at [1380, 183] on div "май 2024" at bounding box center [1270, 183] width 226 height 17
click at [1375, 178] on span "Next Month" at bounding box center [1375, 182] width 10 height 15
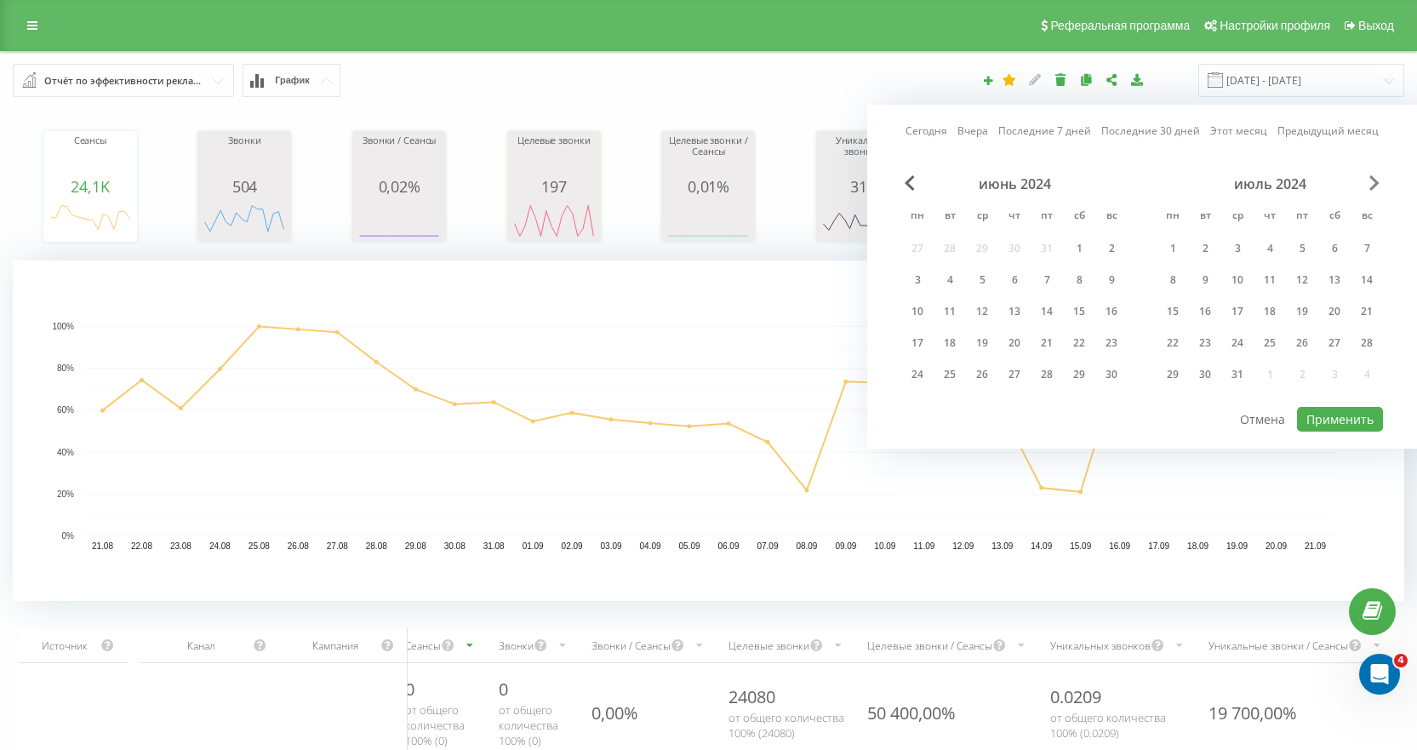
click at [1375, 178] on span "Next Month" at bounding box center [1375, 182] width 10 height 15
click at [1377, 179] on span "Next Month" at bounding box center [1375, 182] width 10 height 15
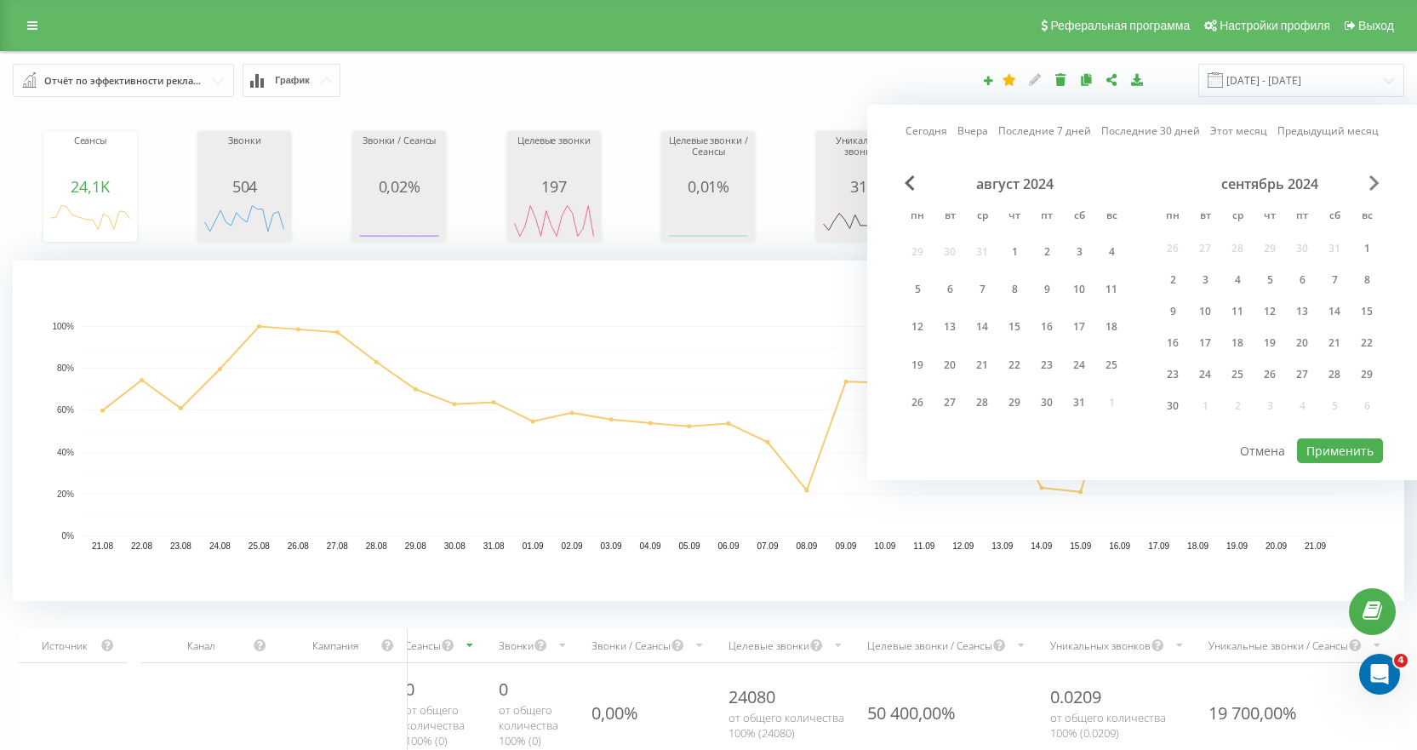
click at [1377, 179] on span "Next Month" at bounding box center [1375, 182] width 10 height 15
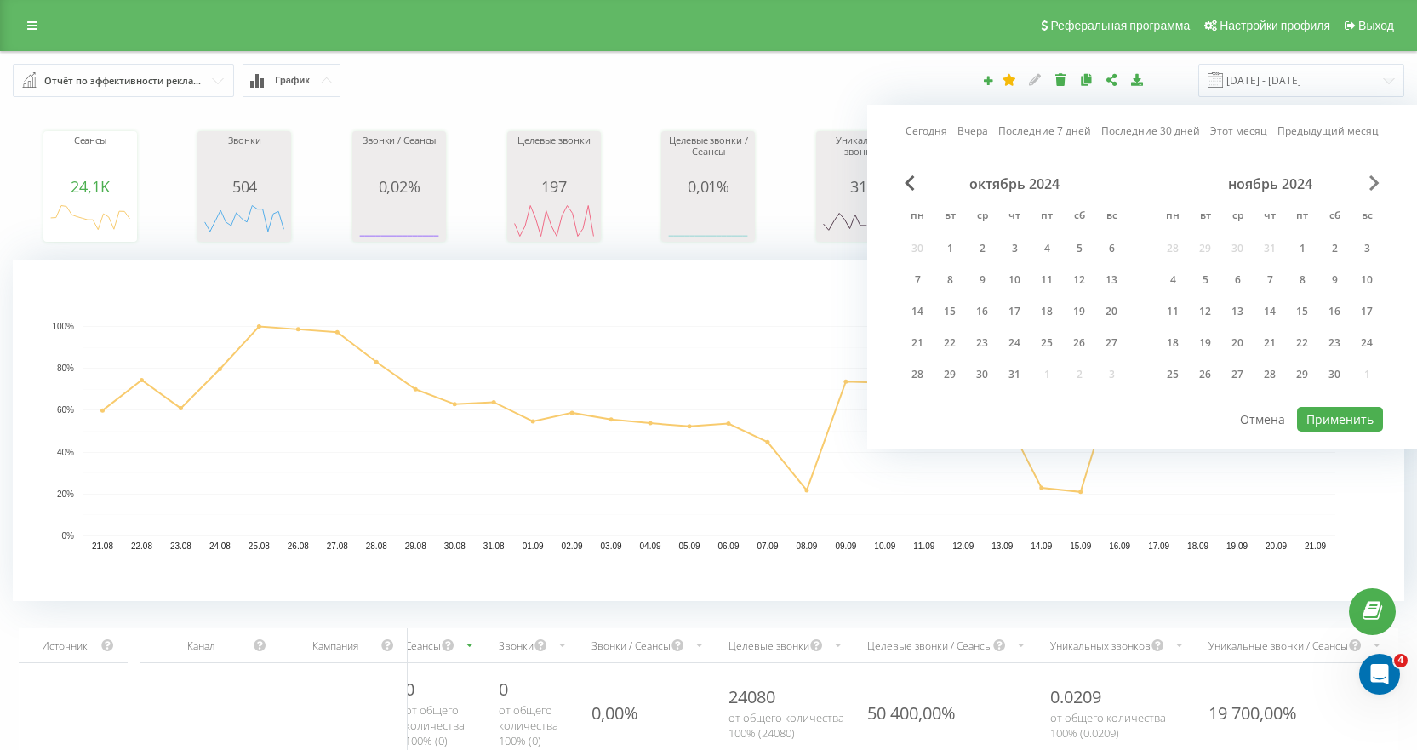
click at [1377, 179] on span "Next Month" at bounding box center [1375, 182] width 10 height 15
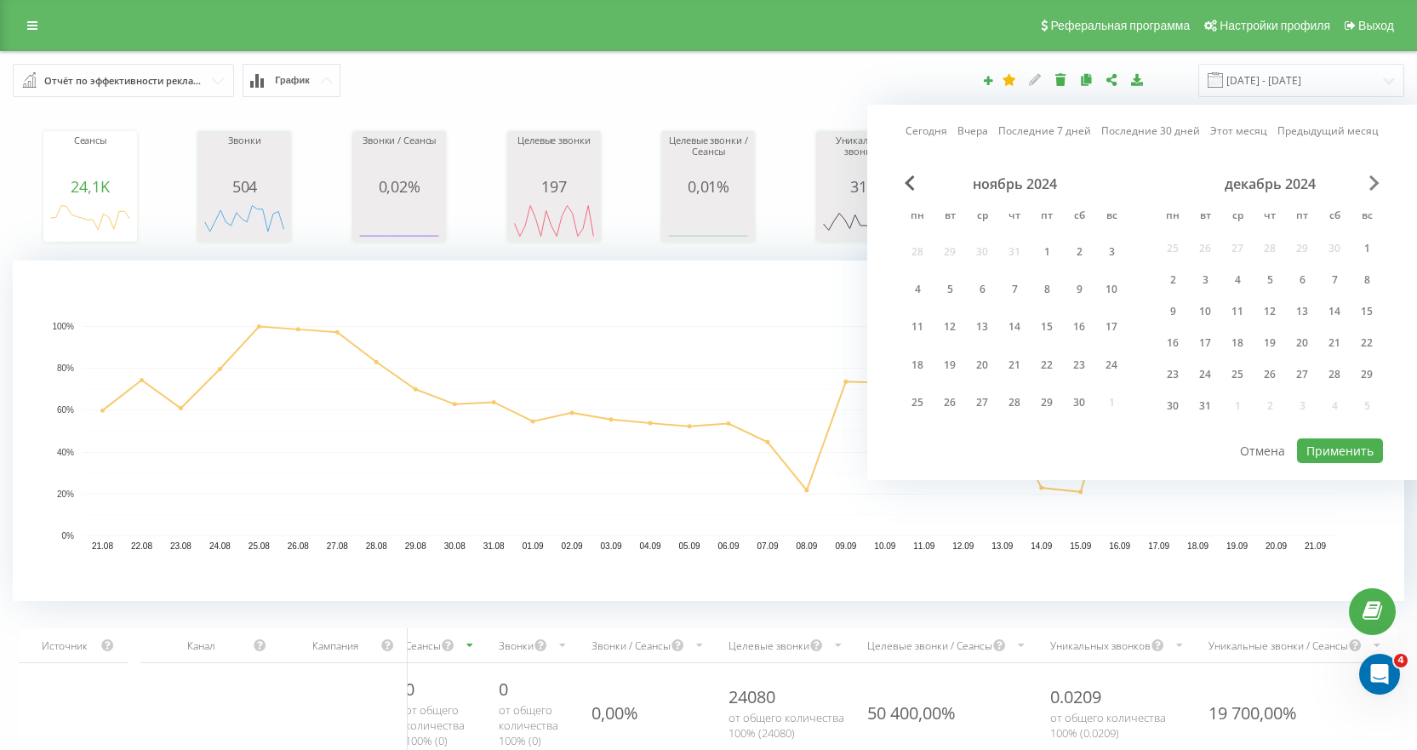
click at [1377, 179] on span "Next Month" at bounding box center [1375, 182] width 10 height 15
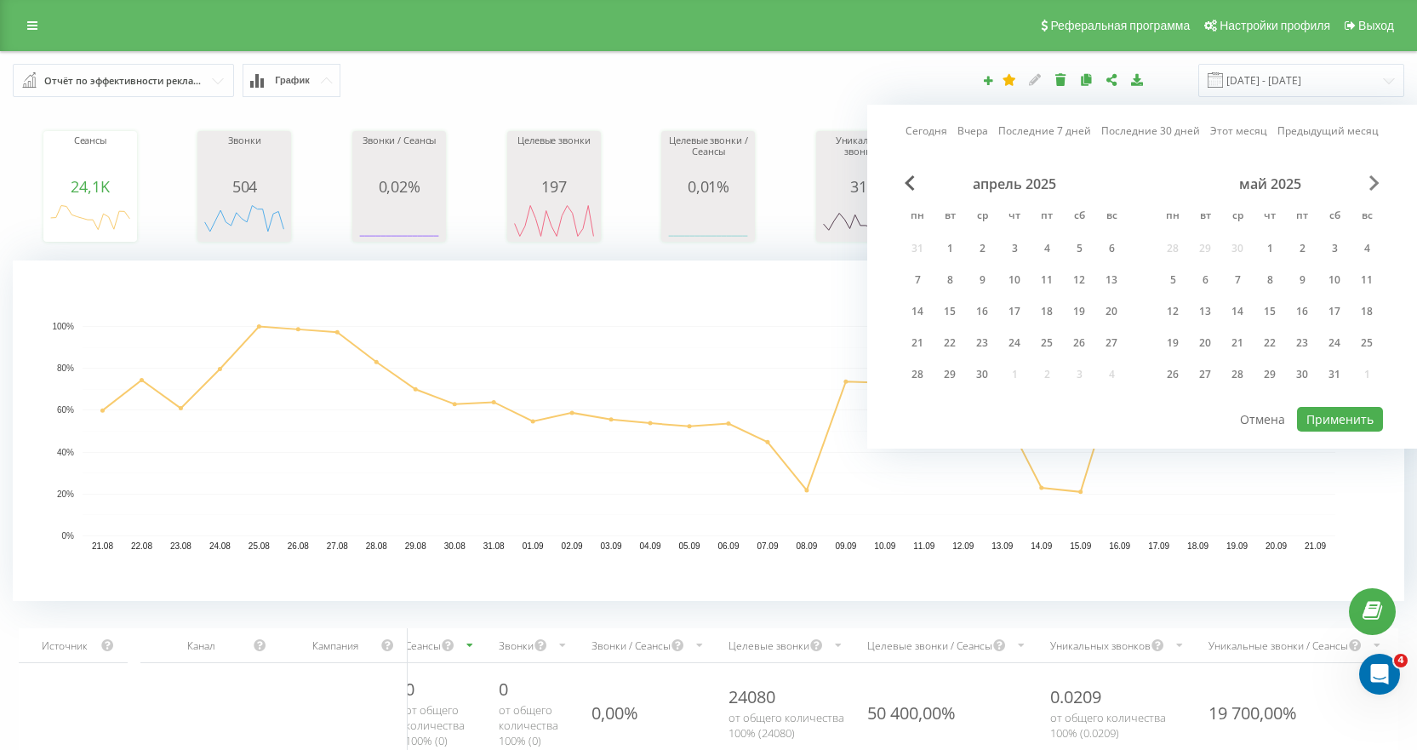
click at [1377, 179] on span "Next Month" at bounding box center [1375, 182] width 10 height 15
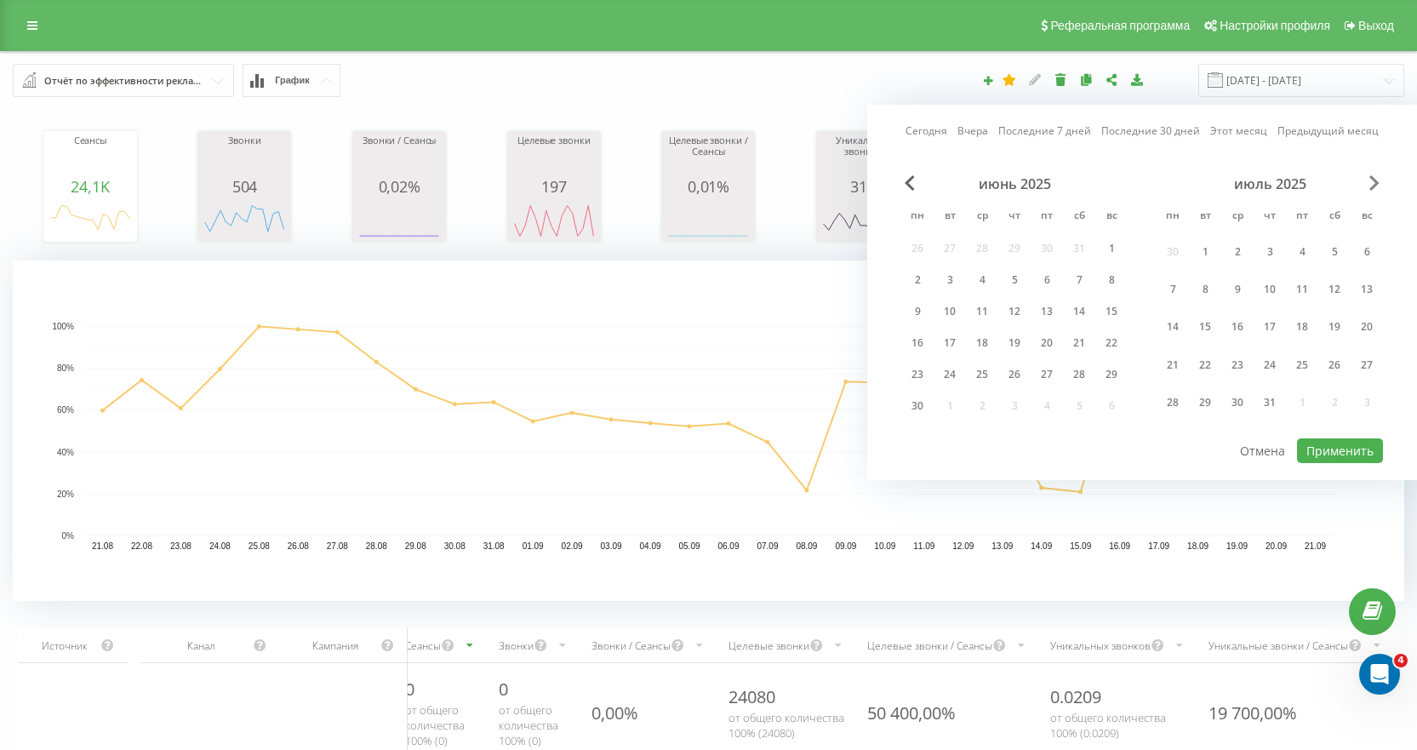
click at [1377, 180] on span "Next Month" at bounding box center [1375, 182] width 10 height 15
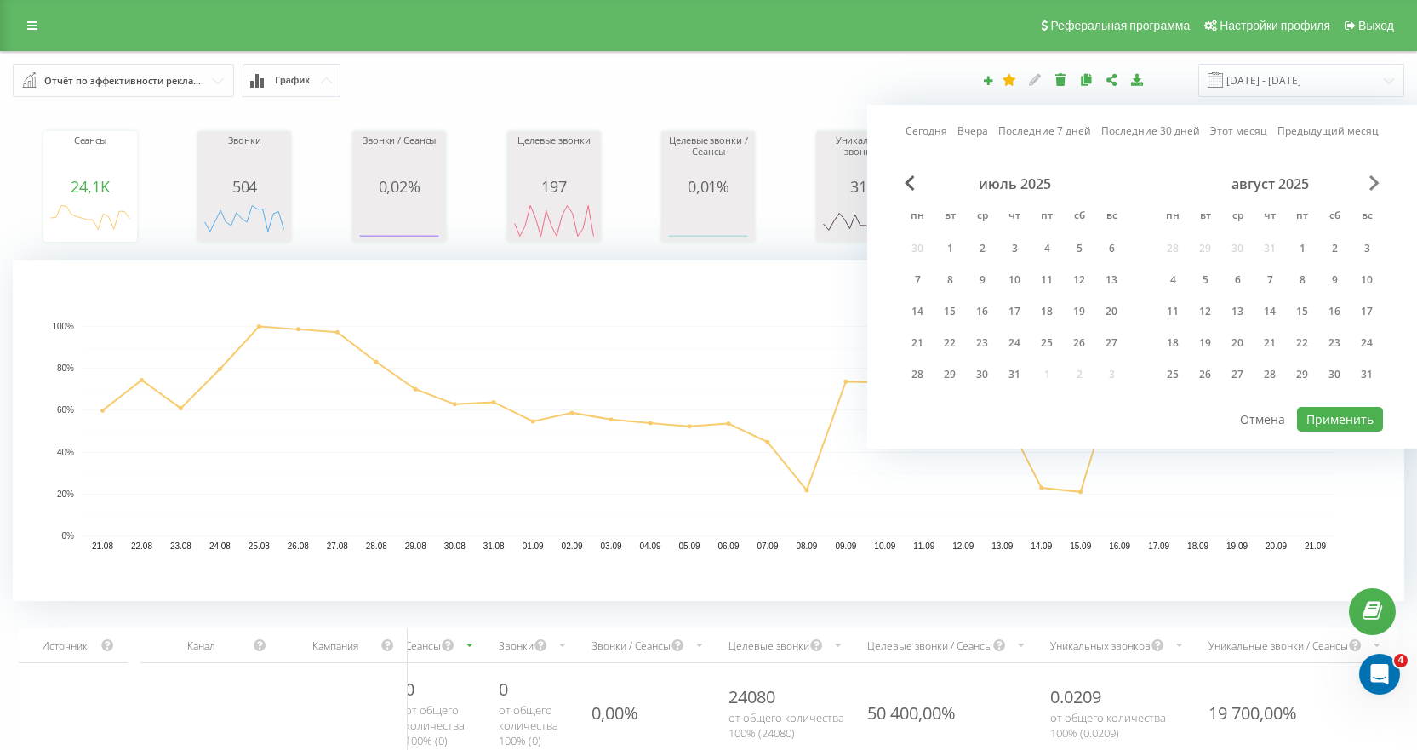
click at [1377, 180] on span "Next Month" at bounding box center [1375, 182] width 10 height 15
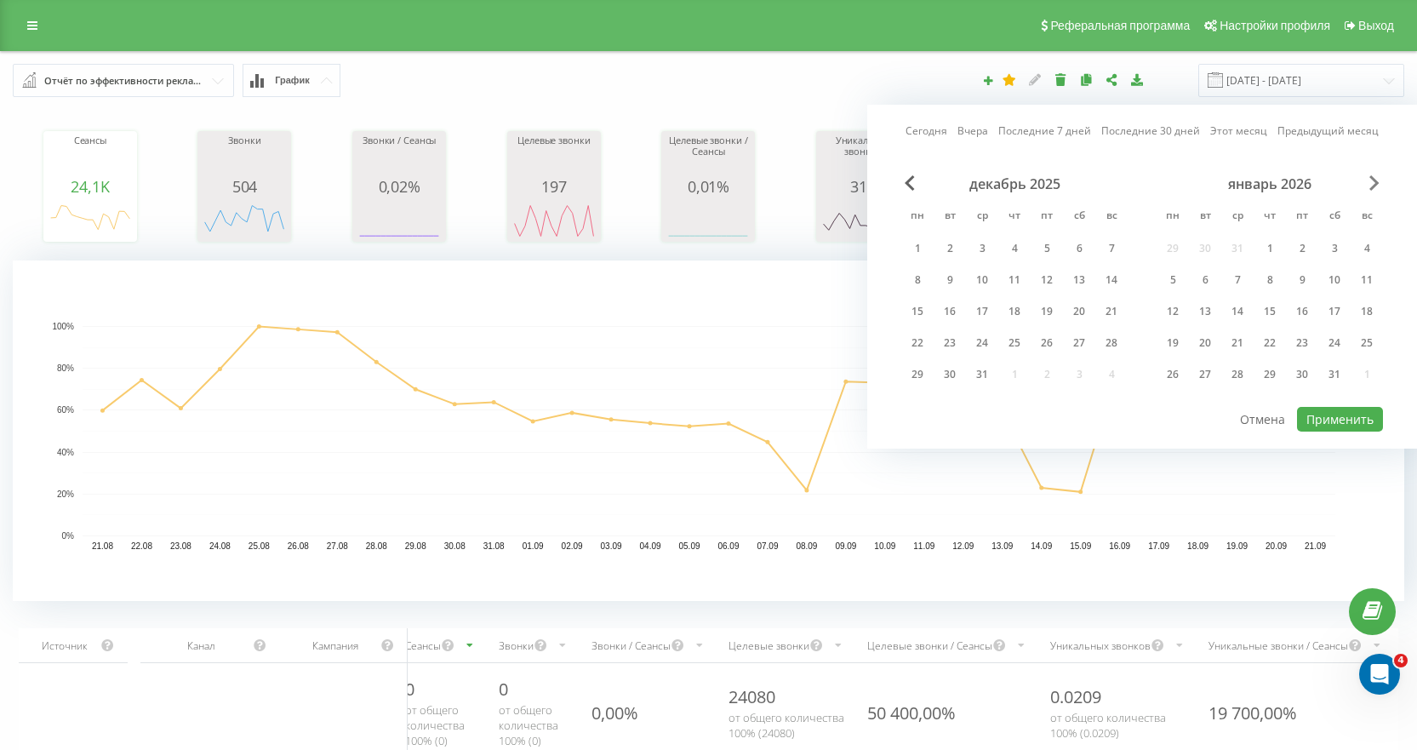
click at [1377, 180] on span "Next Month" at bounding box center [1375, 182] width 10 height 15
click at [907, 186] on span "Previous Month" at bounding box center [910, 182] width 10 height 15
click at [907, 183] on span "Previous Month" at bounding box center [910, 182] width 10 height 15
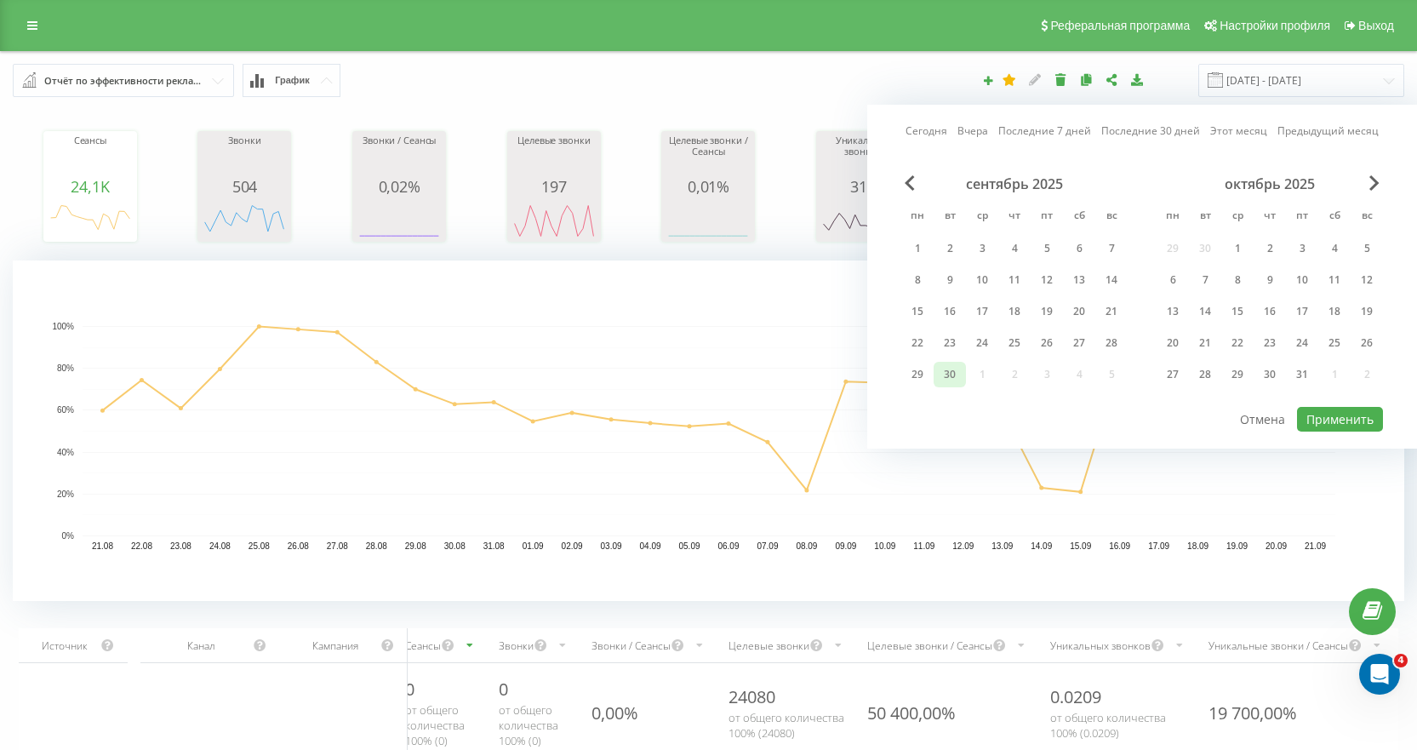
click at [952, 366] on div "30" at bounding box center [950, 375] width 22 height 22
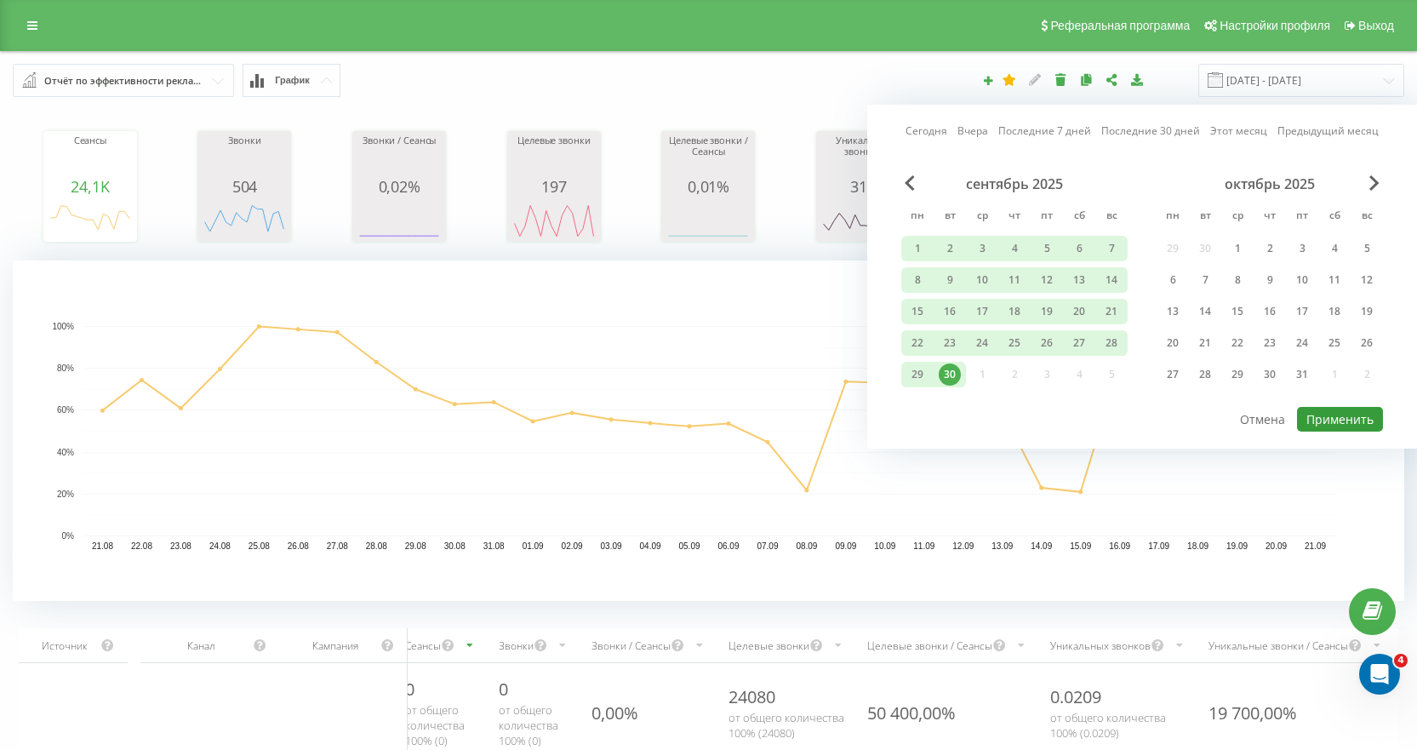
click at [1363, 415] on button "Применить" at bounding box center [1340, 419] width 86 height 25
type input "01.09.2023 - 30.09.2025"
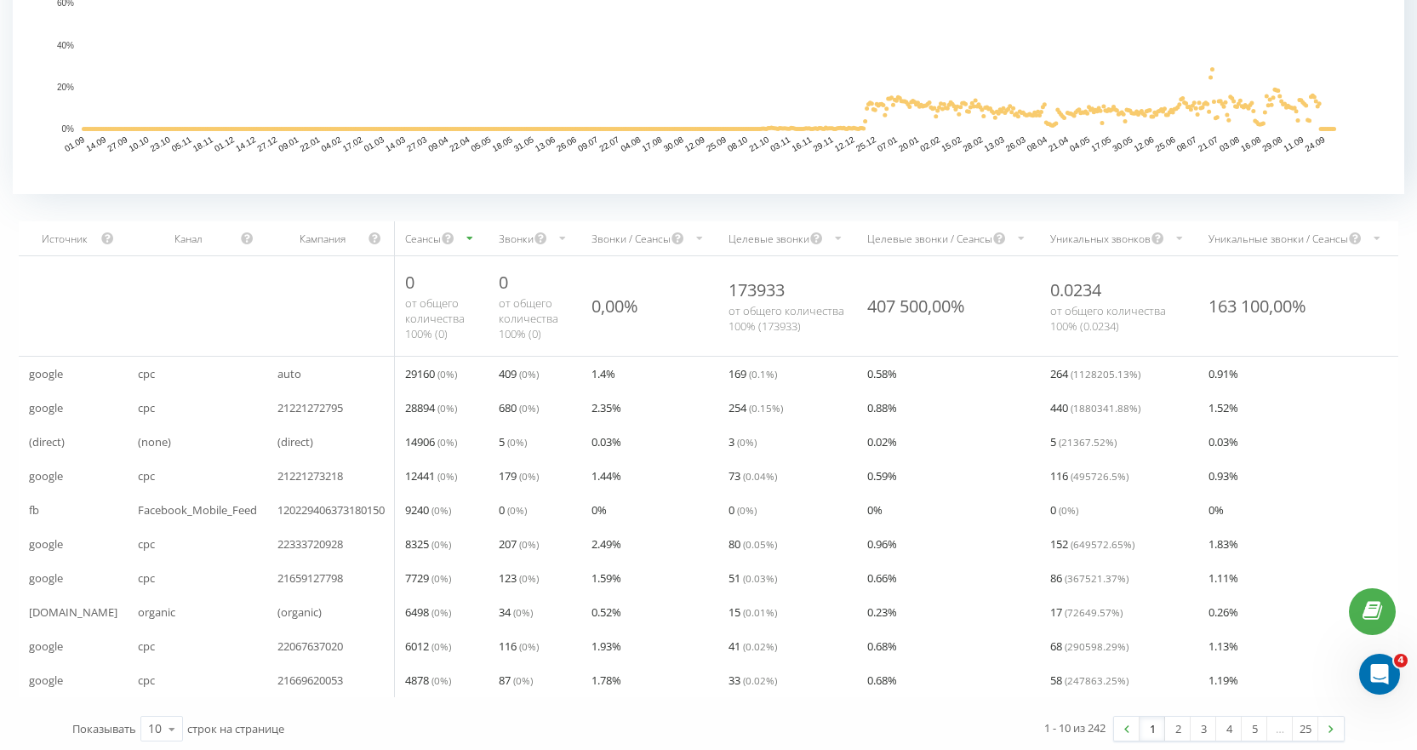
scroll to position [424, 0]
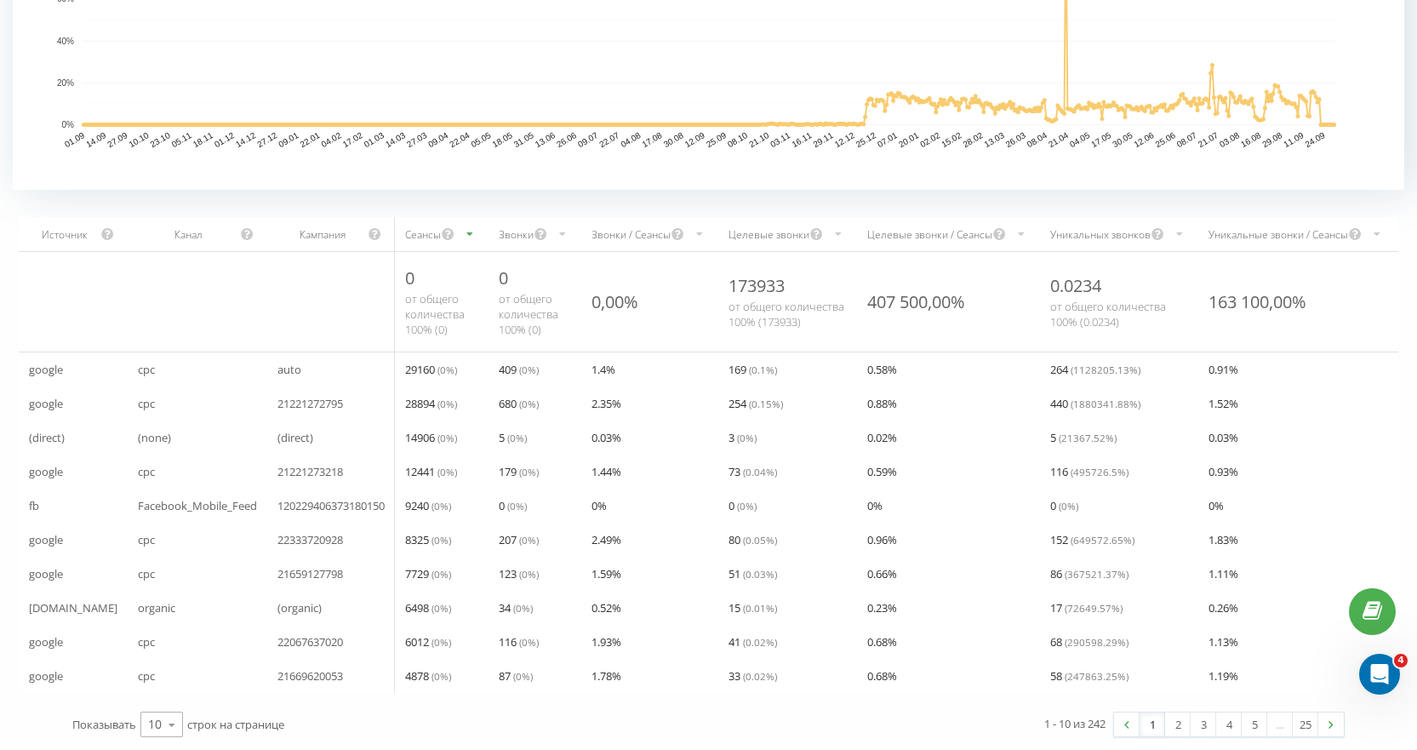
click at [157, 737] on div "Показывать 10 10 25 50 100 строк на странице" at bounding box center [384, 724] width 649 height 49
click at [181, 719] on icon at bounding box center [172, 724] width 26 height 33
click at [159, 644] on span "25" at bounding box center [155, 651] width 14 height 16
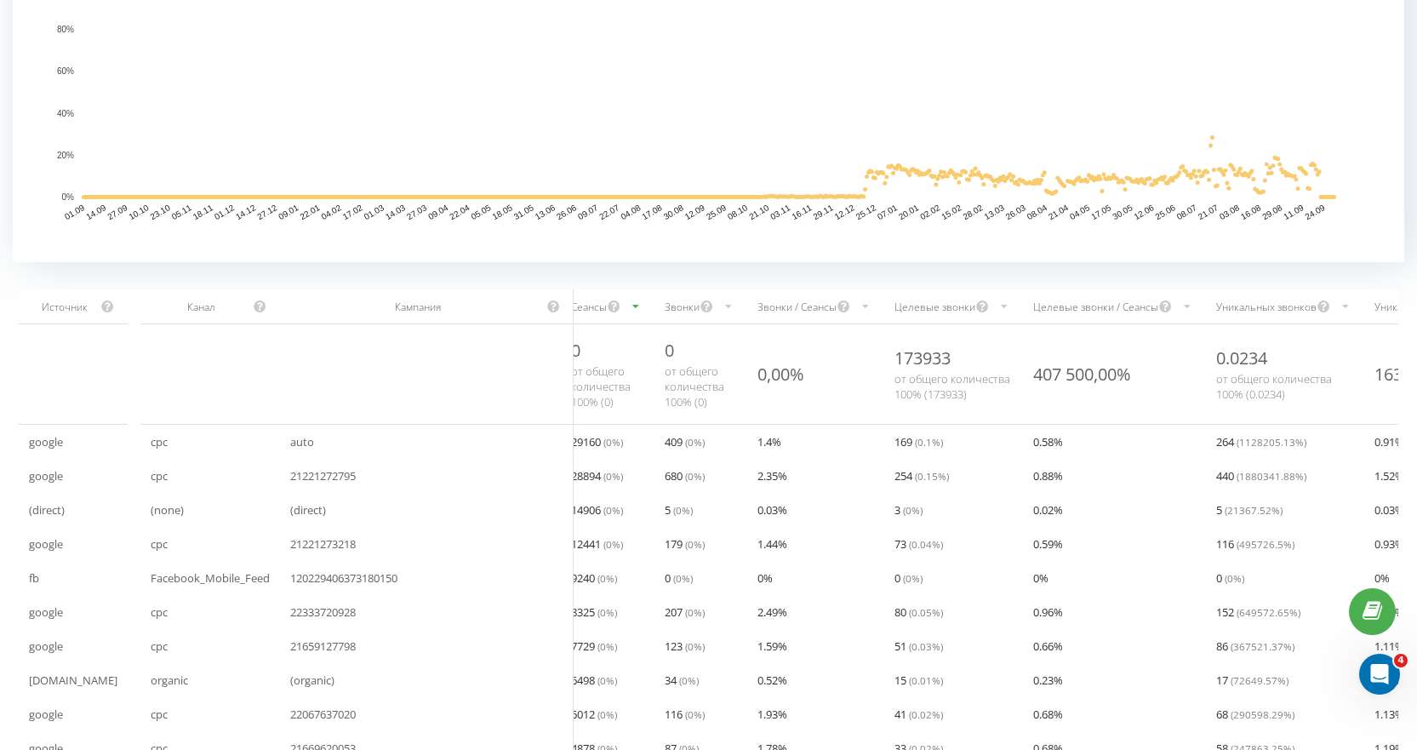
scroll to position [0, 0]
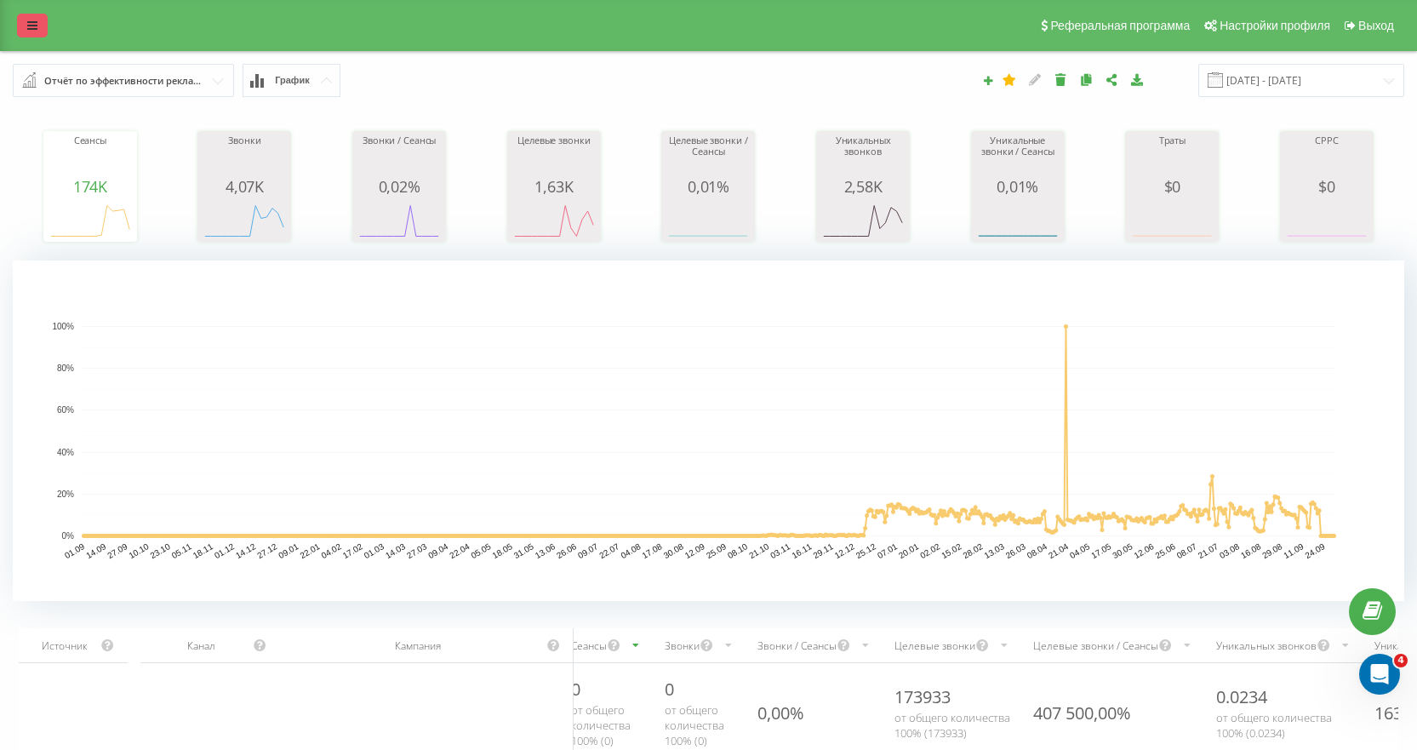
click at [31, 26] on icon at bounding box center [32, 26] width 10 height 12
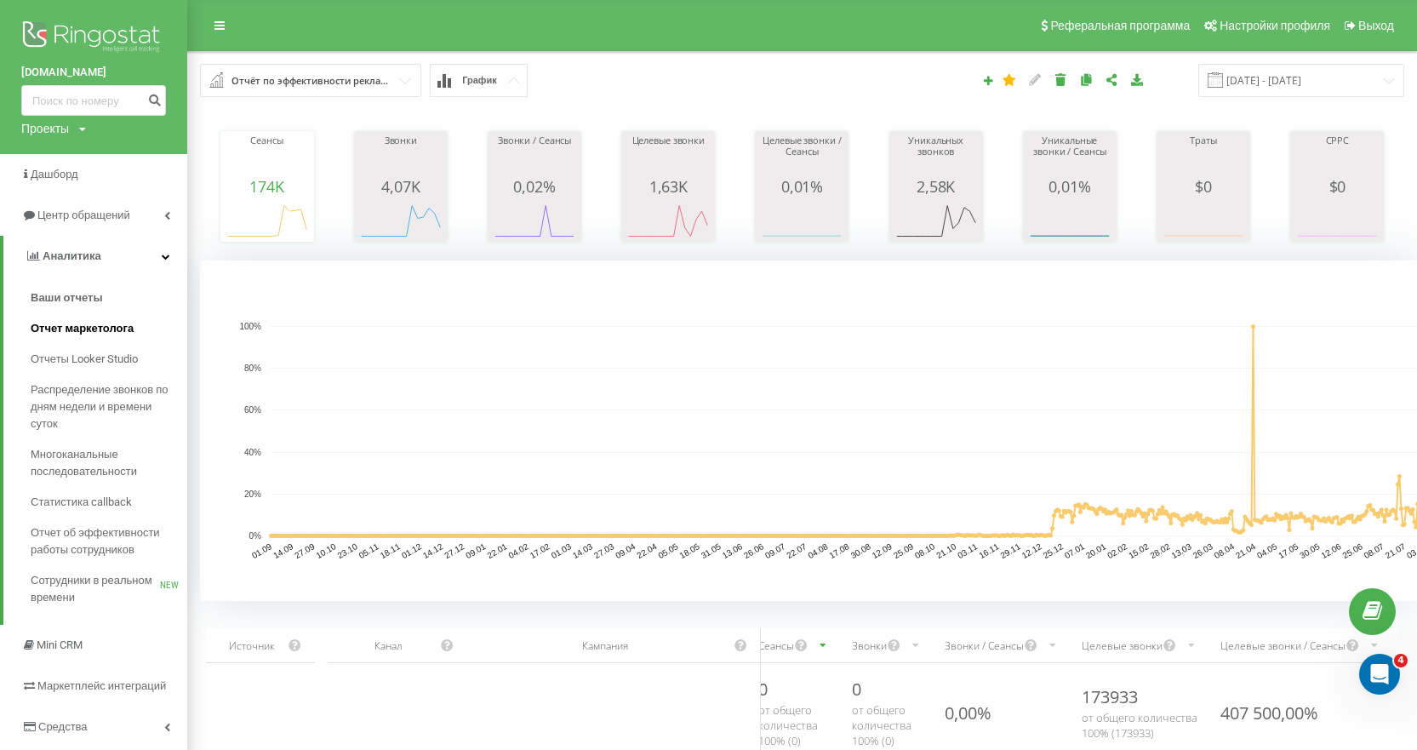
click at [108, 323] on span "Отчет маркетолога" at bounding box center [82, 328] width 103 height 17
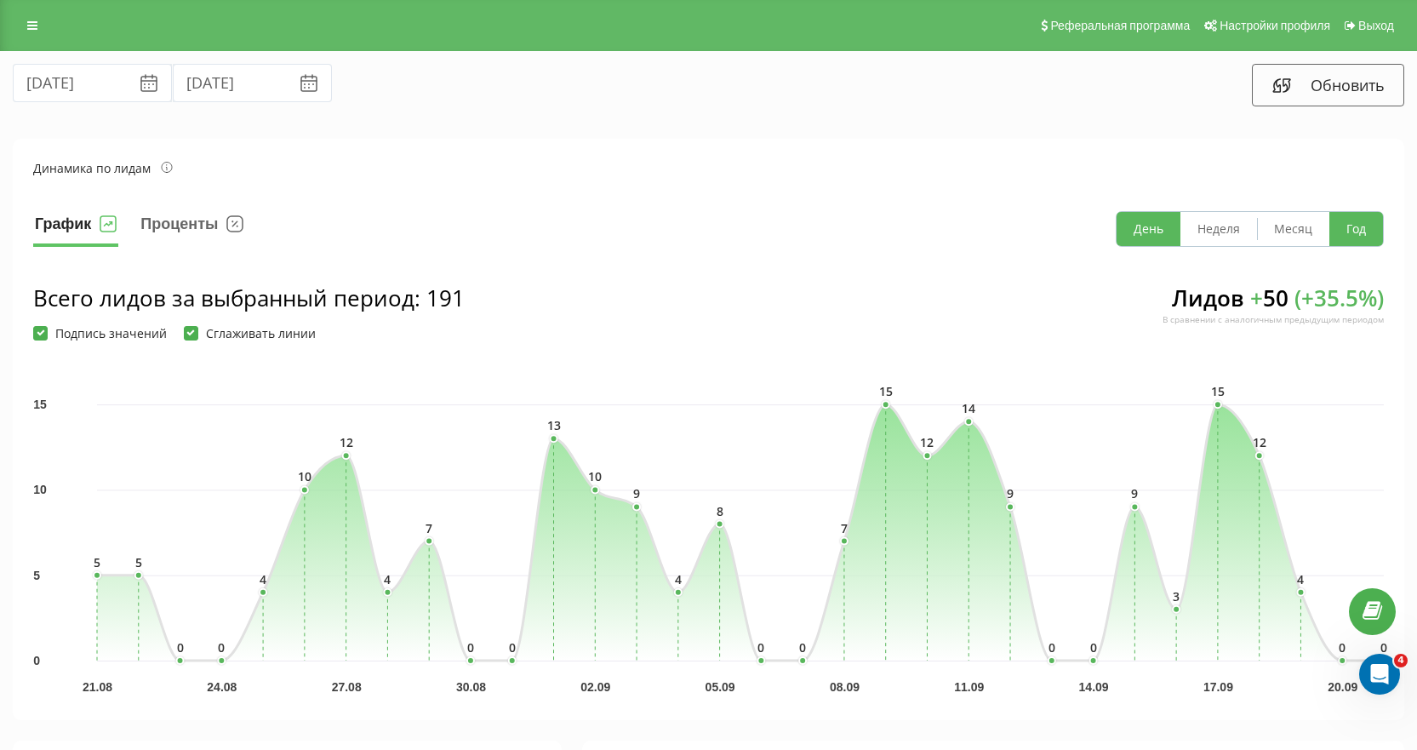
click at [1361, 221] on button "Год" at bounding box center [1357, 229] width 54 height 34
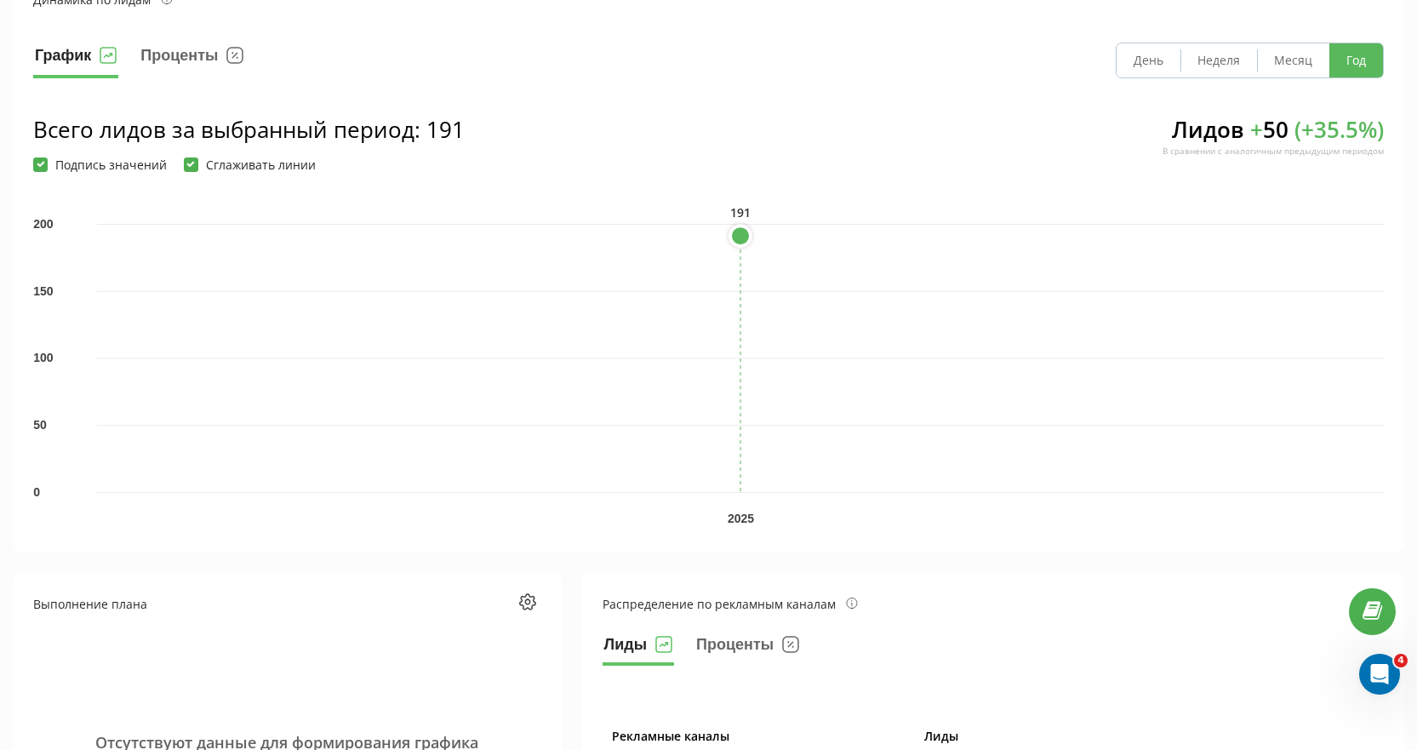
scroll to position [170, 0]
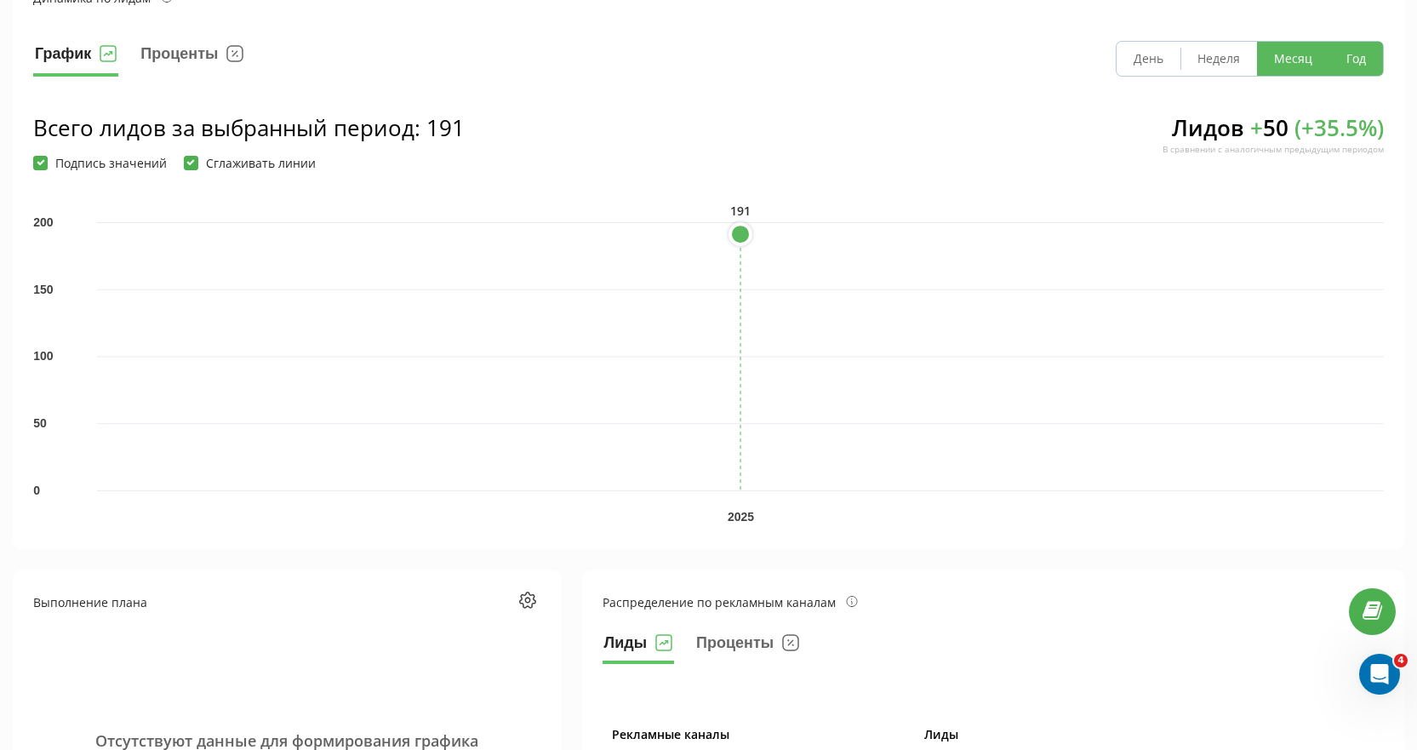
click at [1305, 58] on button "Месяц" at bounding box center [1293, 59] width 72 height 34
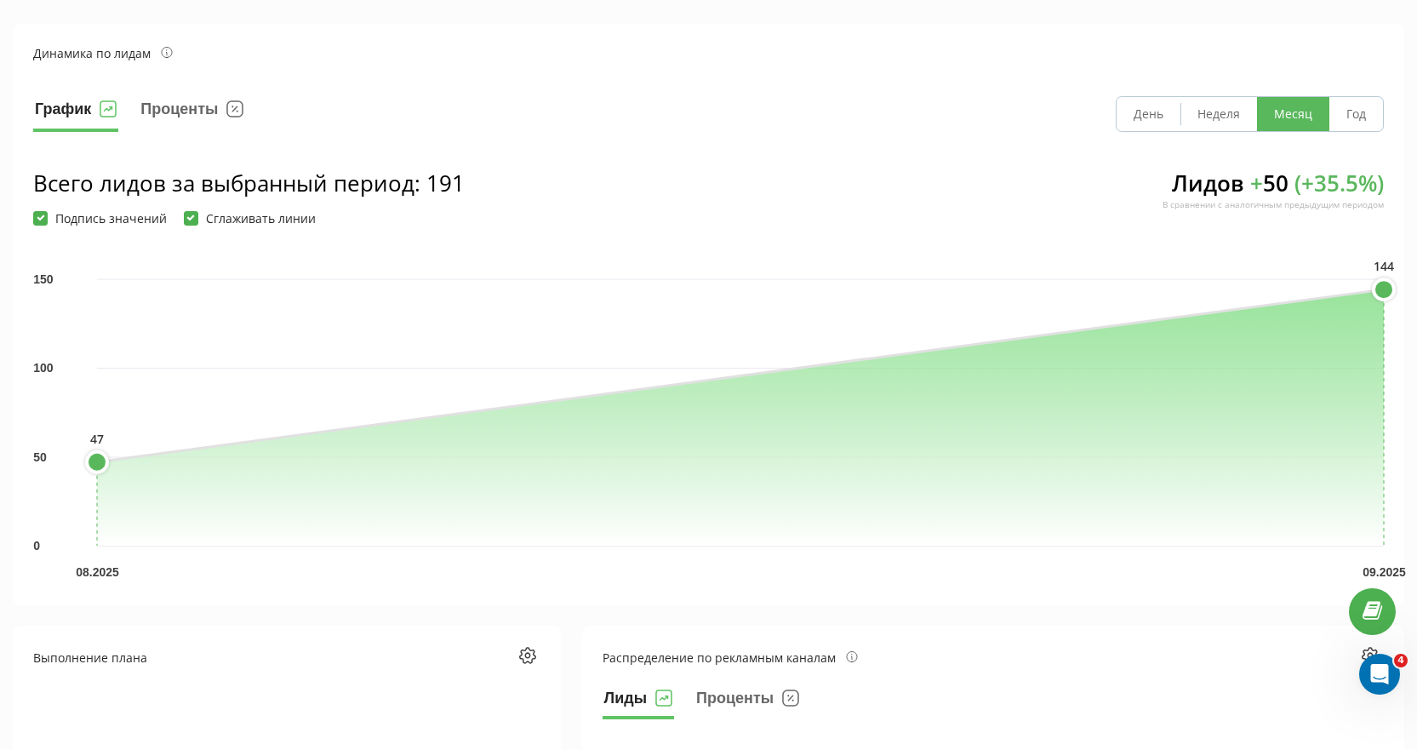
scroll to position [85, 0]
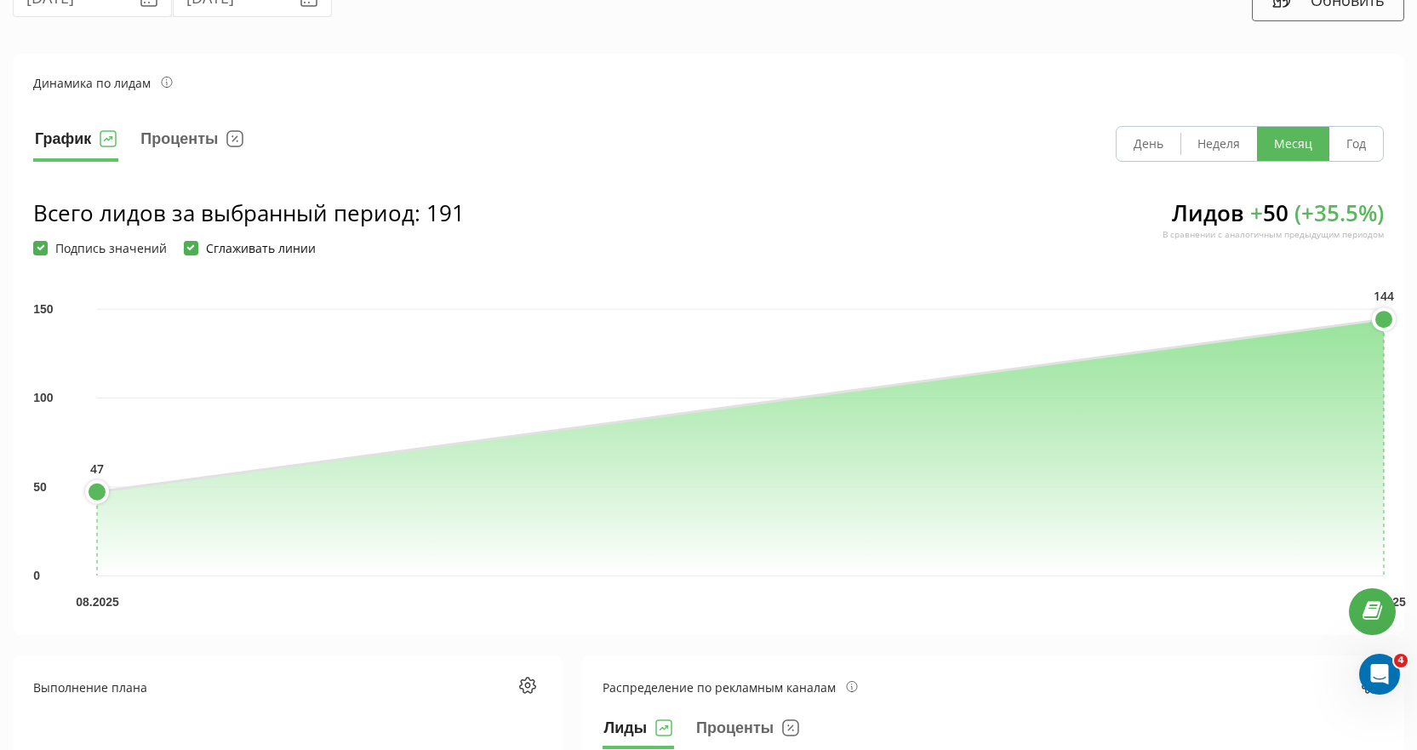
click at [200, 251] on label "Сглаживать линии" at bounding box center [250, 248] width 132 height 14
checkbox input "false"
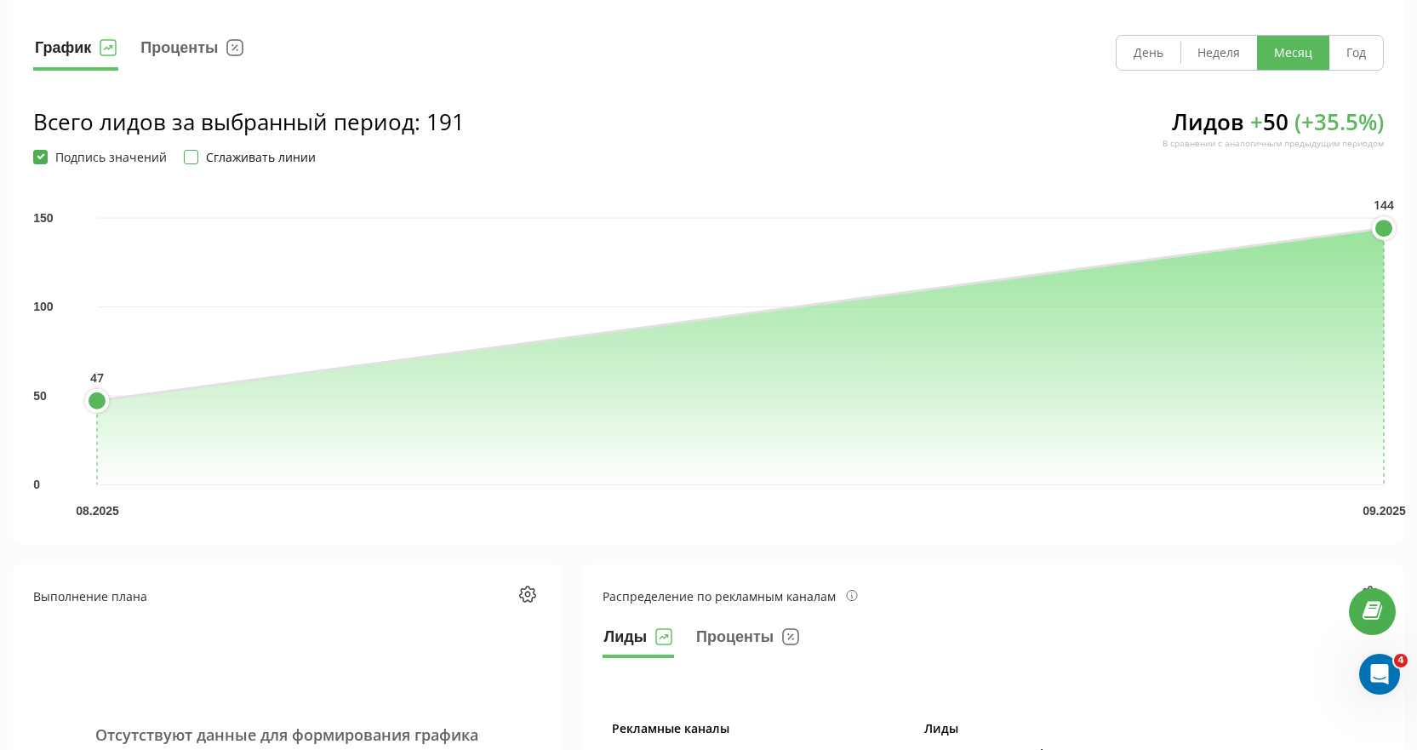
scroll to position [170, 0]
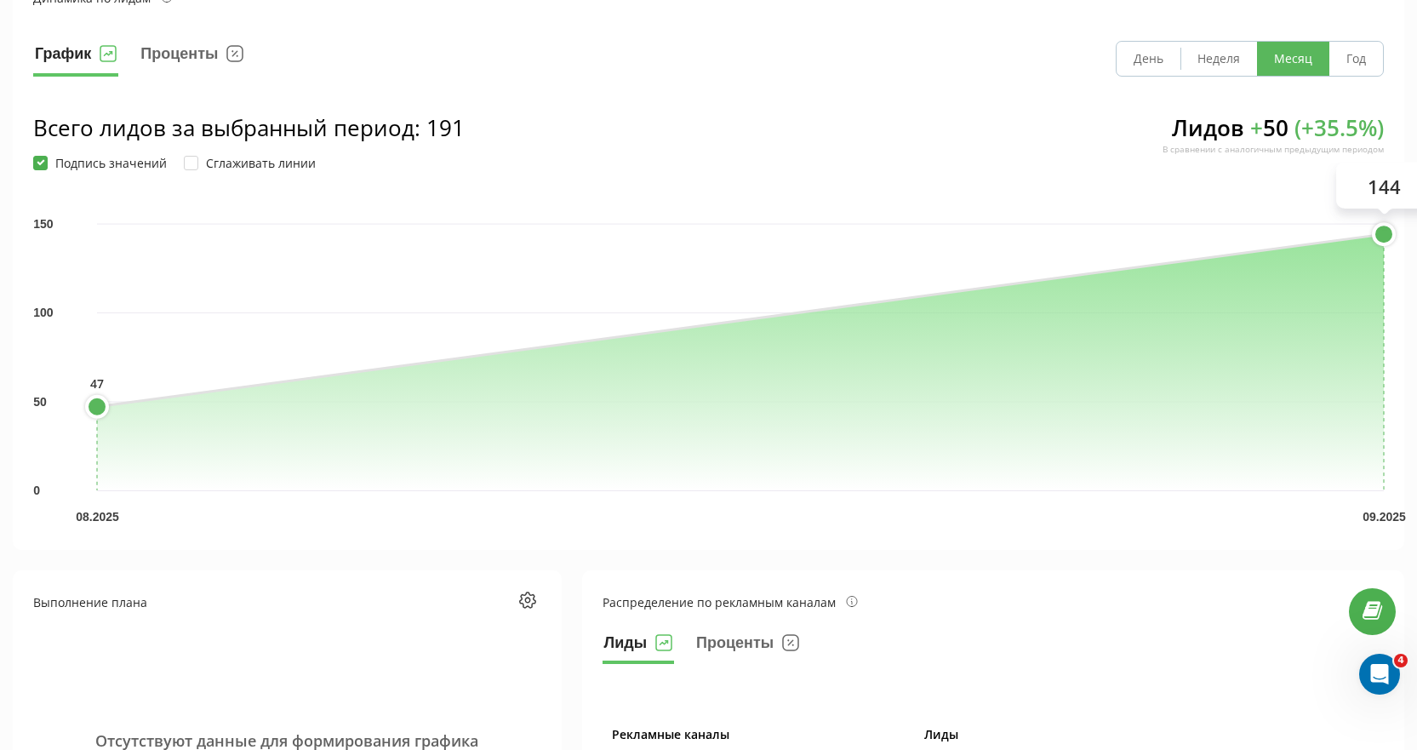
click at [1383, 229] on circle at bounding box center [1384, 234] width 20 height 20
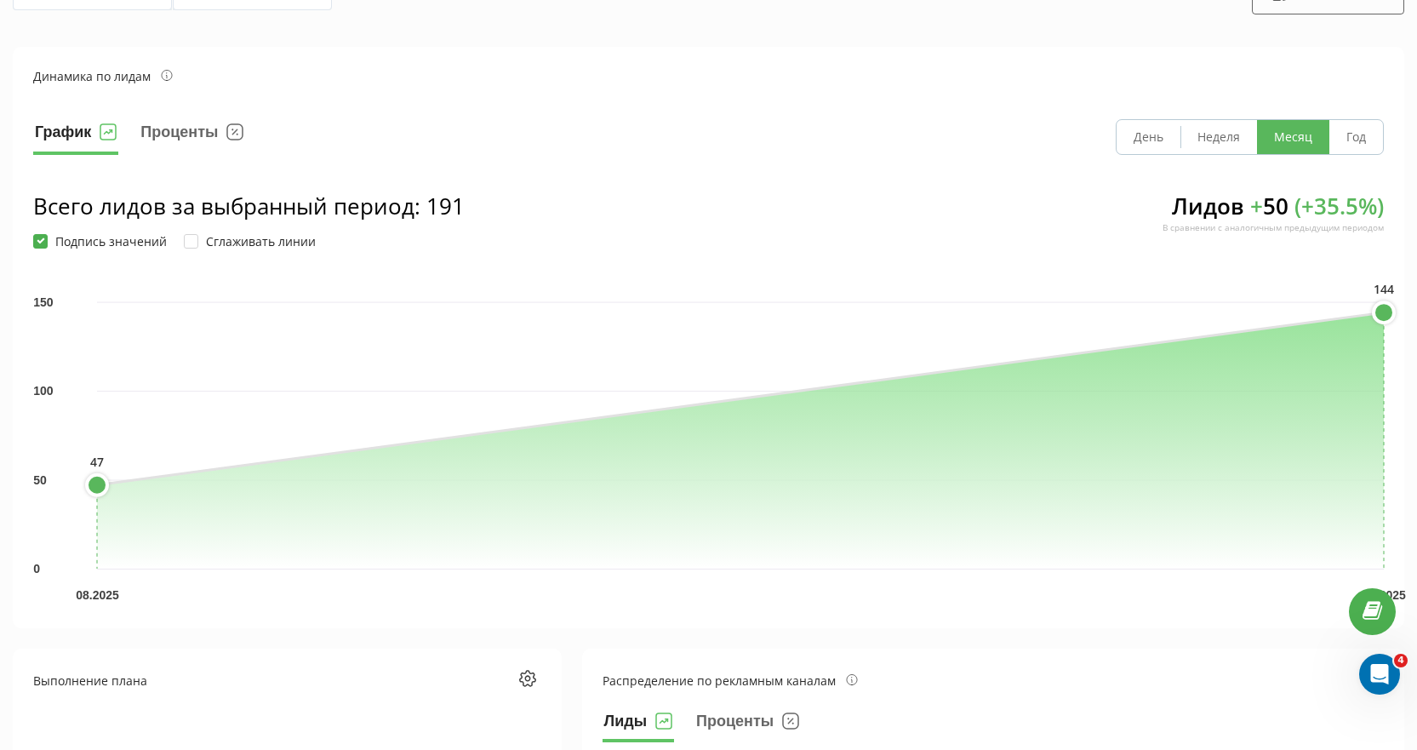
scroll to position [0, 0]
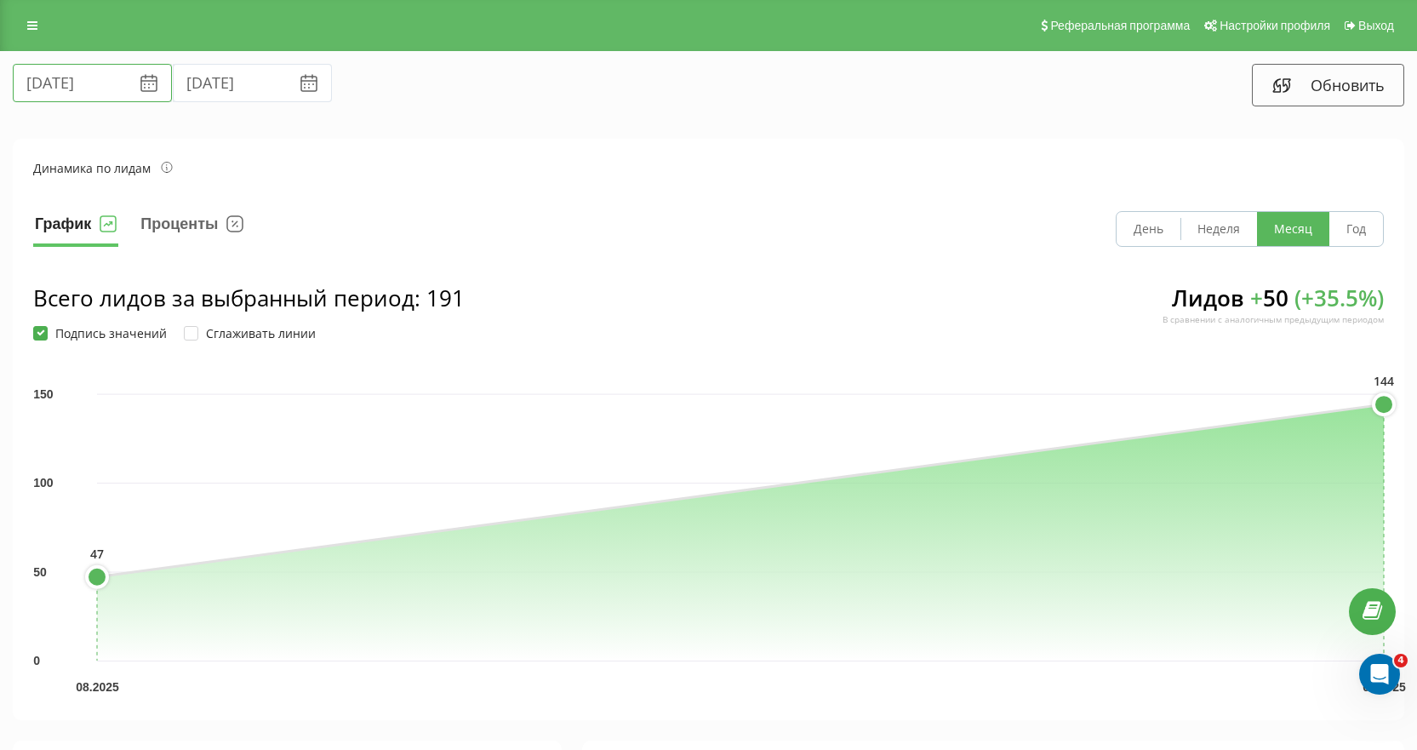
click at [67, 77] on input "21.08.2025" at bounding box center [92, 83] width 159 height 38
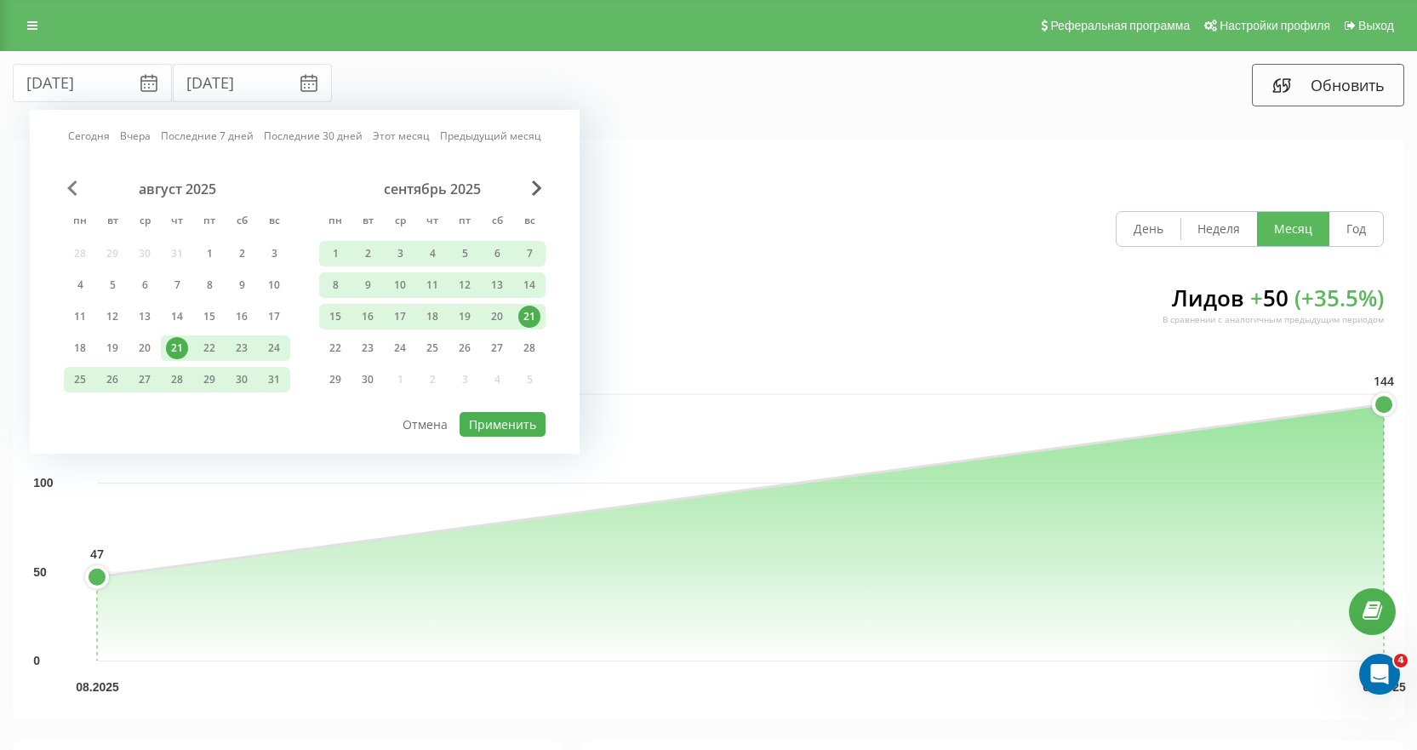
click at [71, 183] on span "Previous Month" at bounding box center [72, 187] width 10 height 15
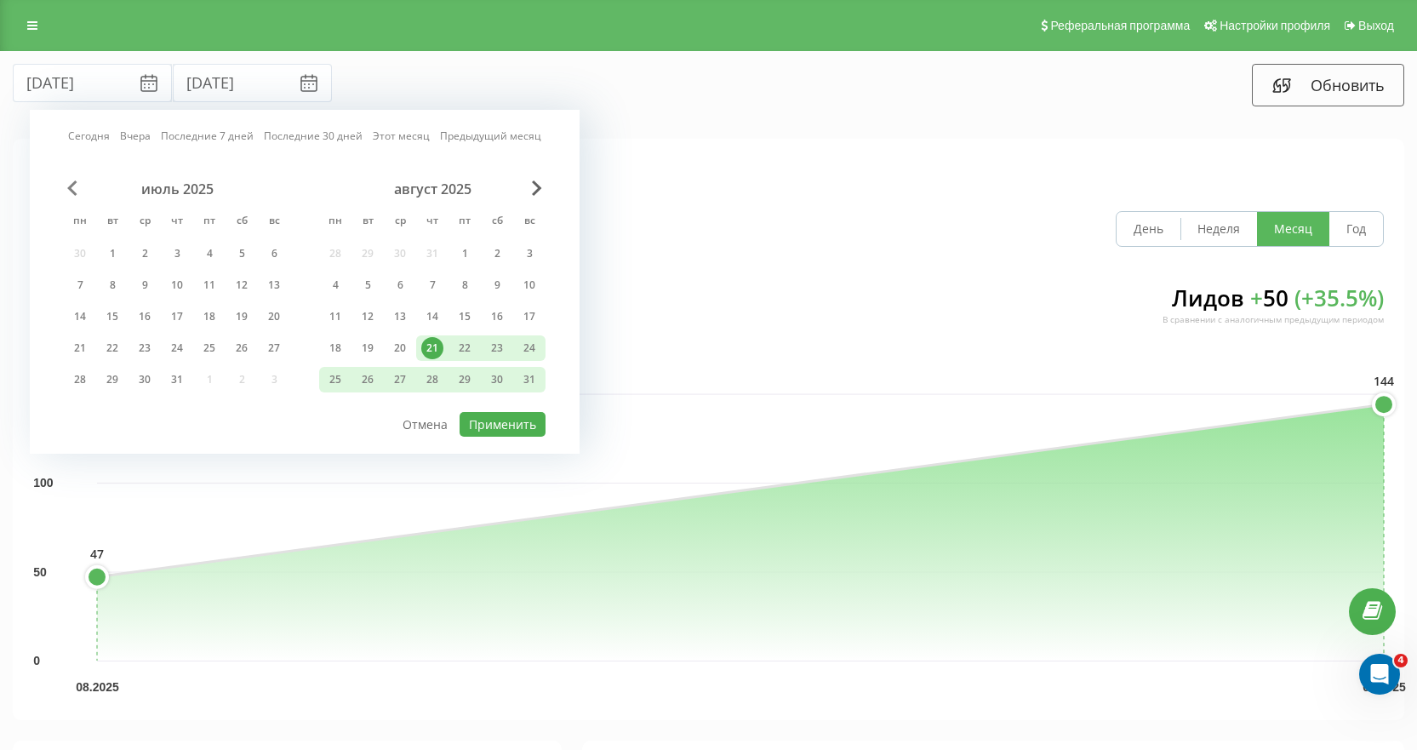
click at [71, 183] on span "Previous Month" at bounding box center [72, 187] width 10 height 15
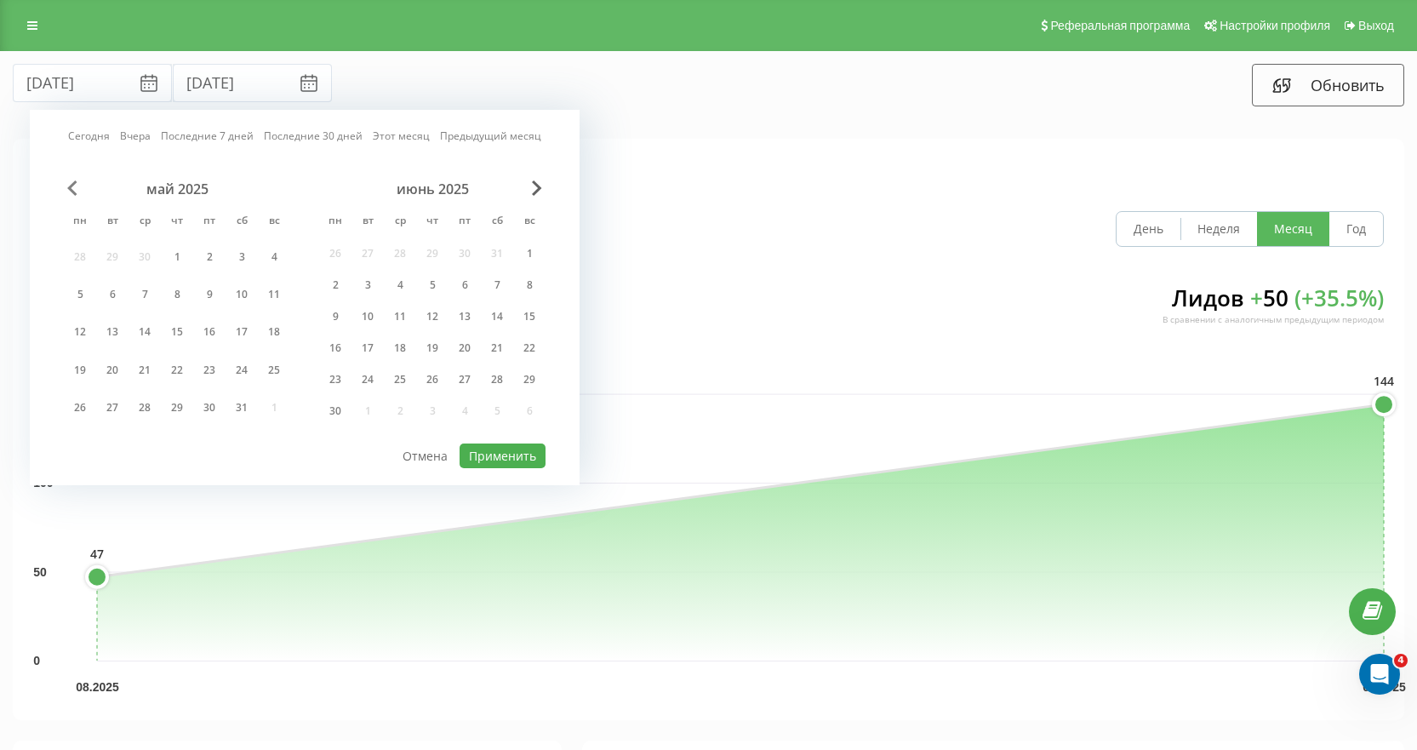
click at [71, 183] on span "Previous Month" at bounding box center [72, 187] width 10 height 15
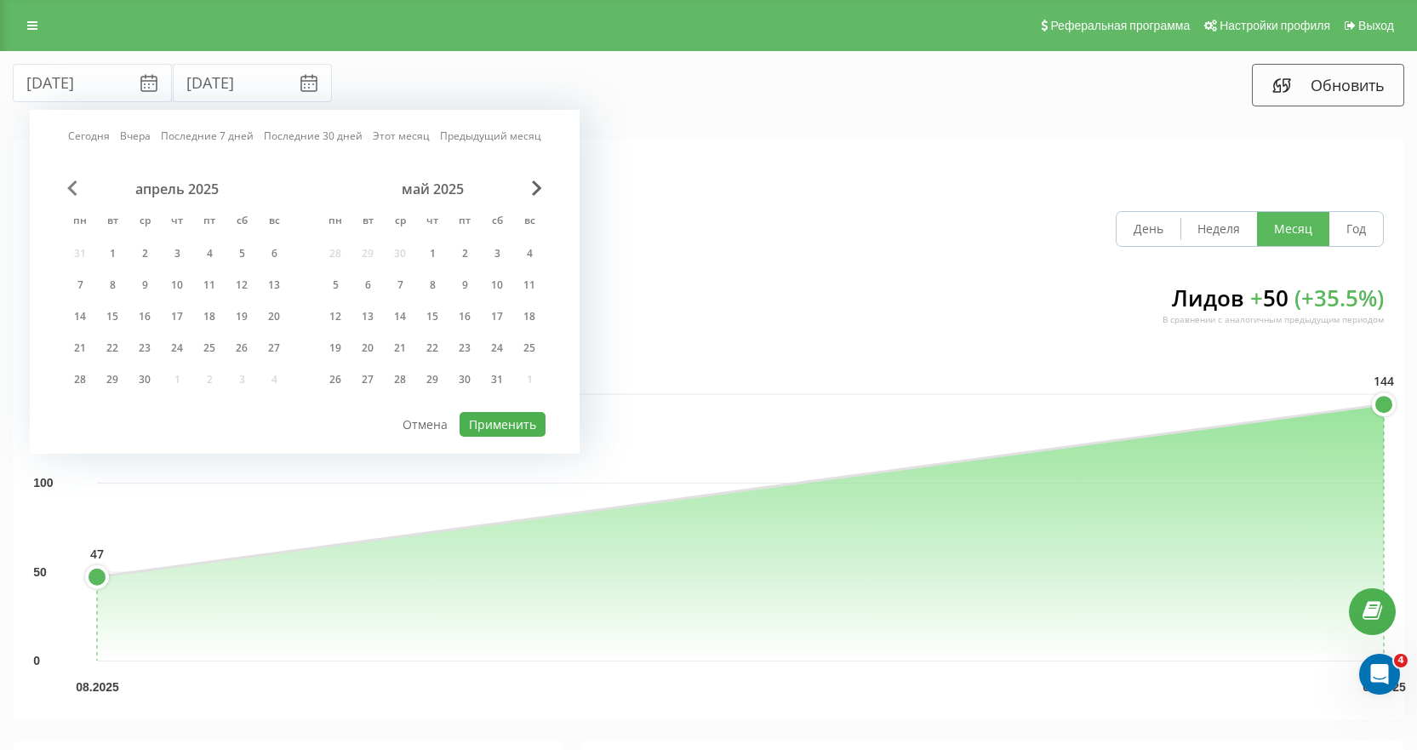
click at [71, 183] on span "Previous Month" at bounding box center [72, 187] width 10 height 15
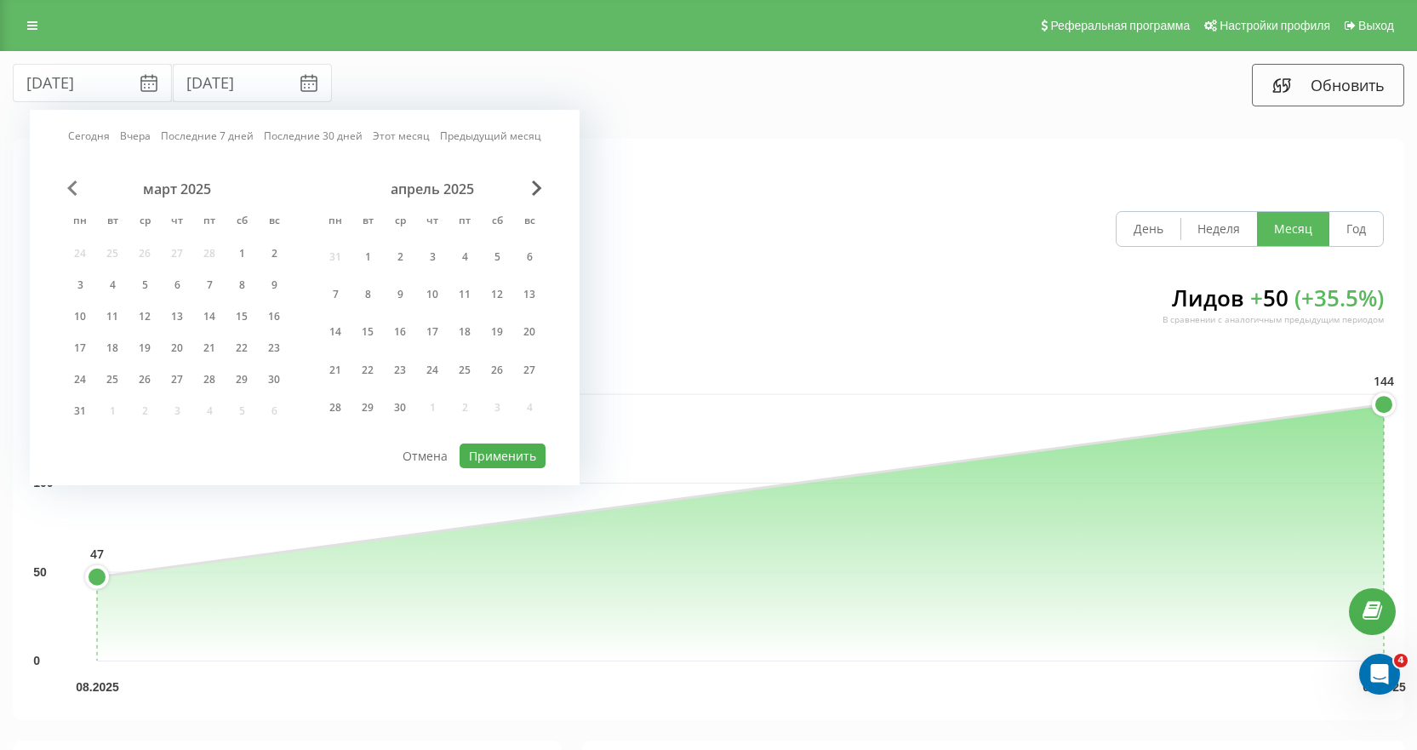
click at [71, 183] on span "Previous Month" at bounding box center [72, 187] width 10 height 15
click at [72, 183] on span "Previous Month" at bounding box center [72, 187] width 10 height 15
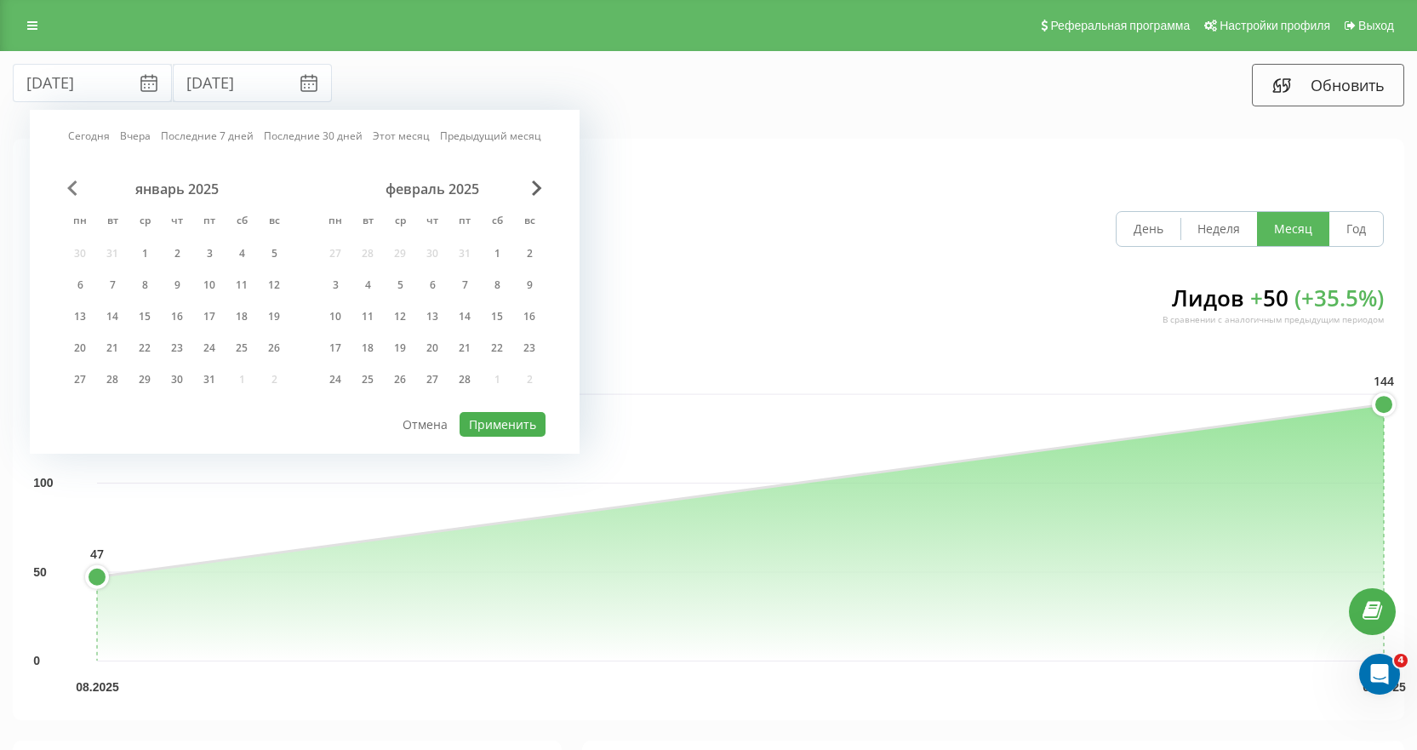
click at [72, 183] on span "Previous Month" at bounding box center [72, 187] width 10 height 15
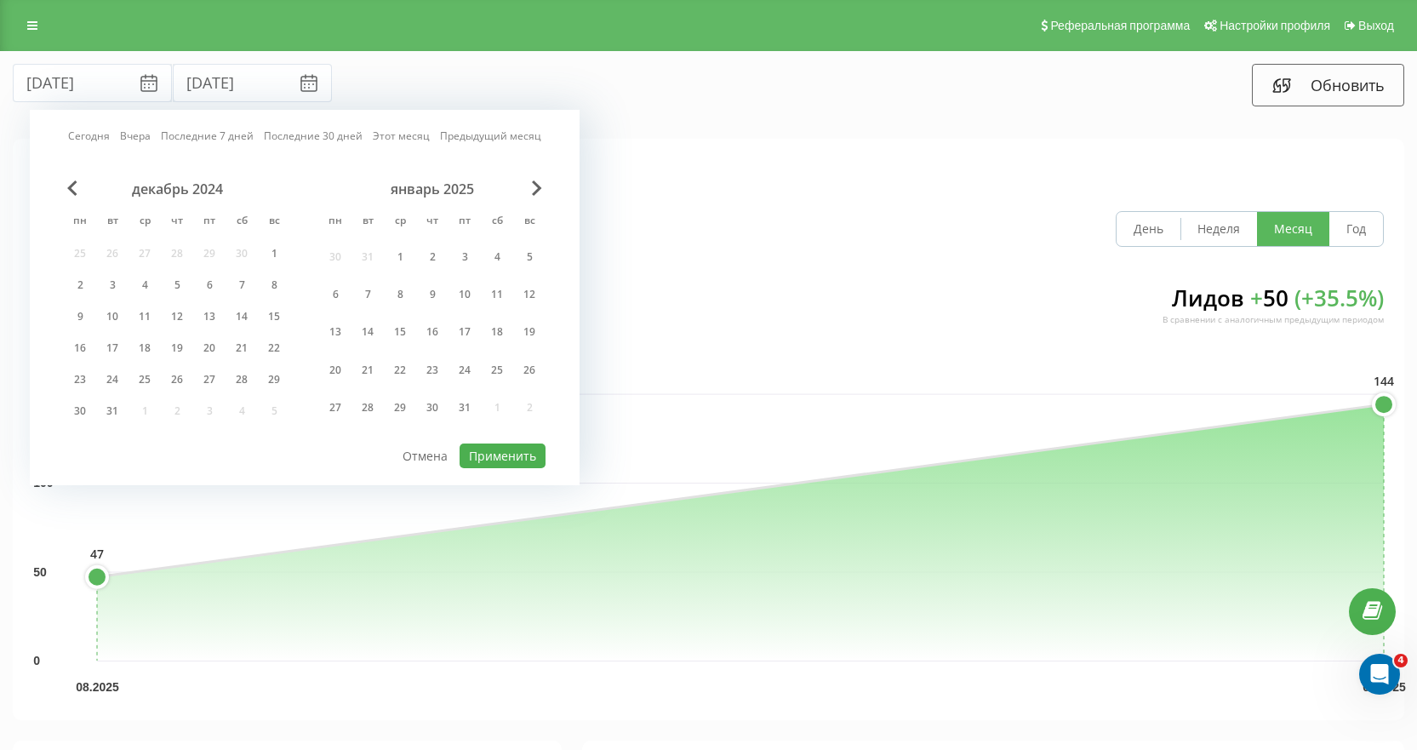
drag, startPoint x: 278, startPoint y: 249, endPoint x: 438, endPoint y: 216, distance: 164.1
click at [278, 247] on div "1" at bounding box center [274, 254] width 22 height 22
click at [536, 180] on span "Next Month" at bounding box center [537, 187] width 10 height 15
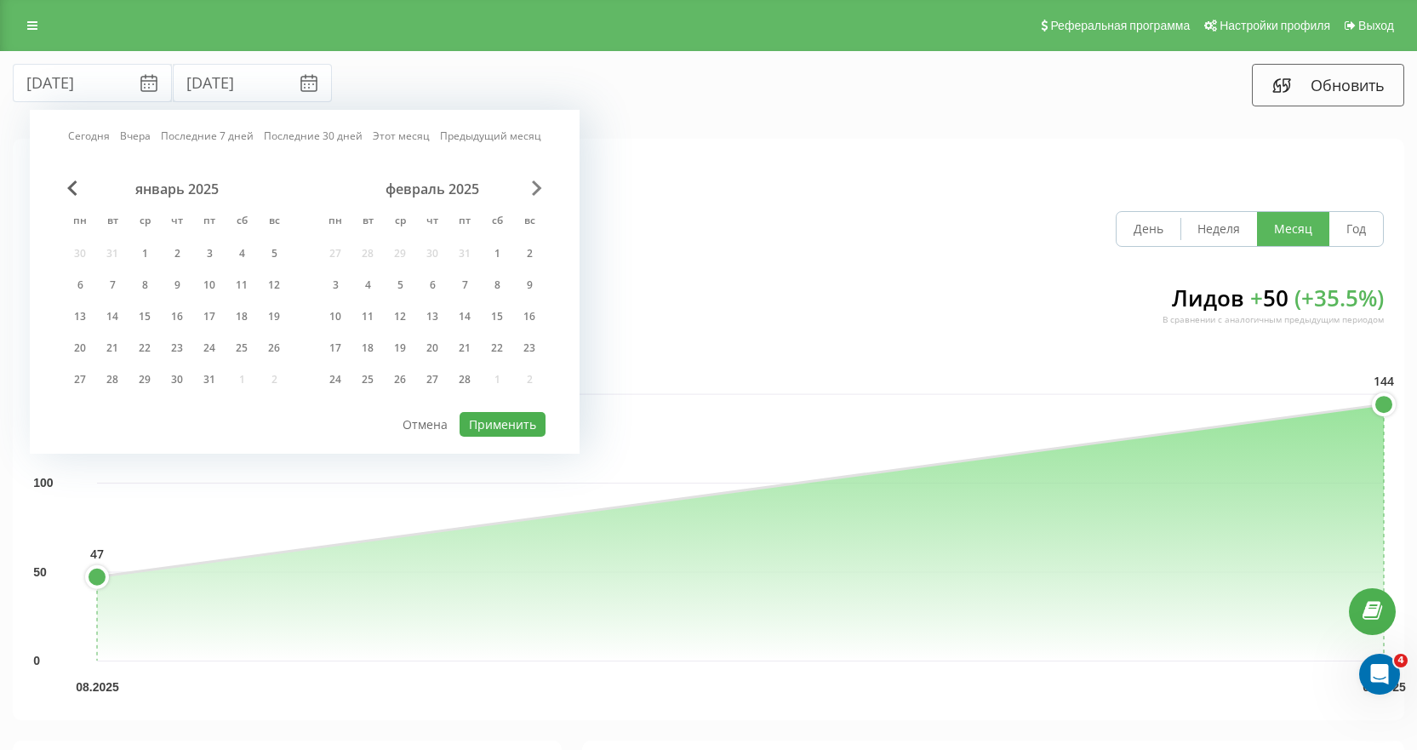
click at [536, 180] on span "Next Month" at bounding box center [537, 187] width 10 height 15
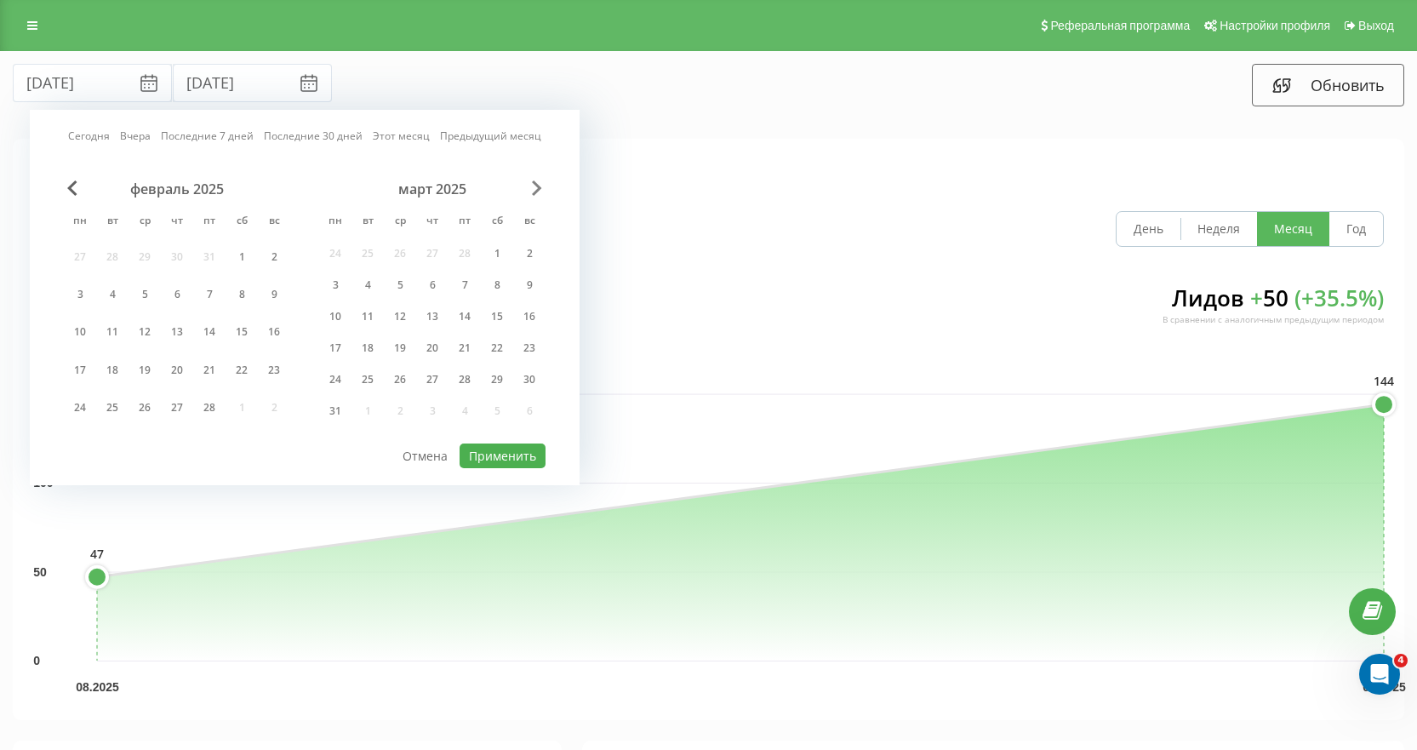
click at [537, 180] on span "Next Month" at bounding box center [537, 187] width 10 height 15
click at [538, 180] on span "Next Month" at bounding box center [537, 187] width 10 height 15
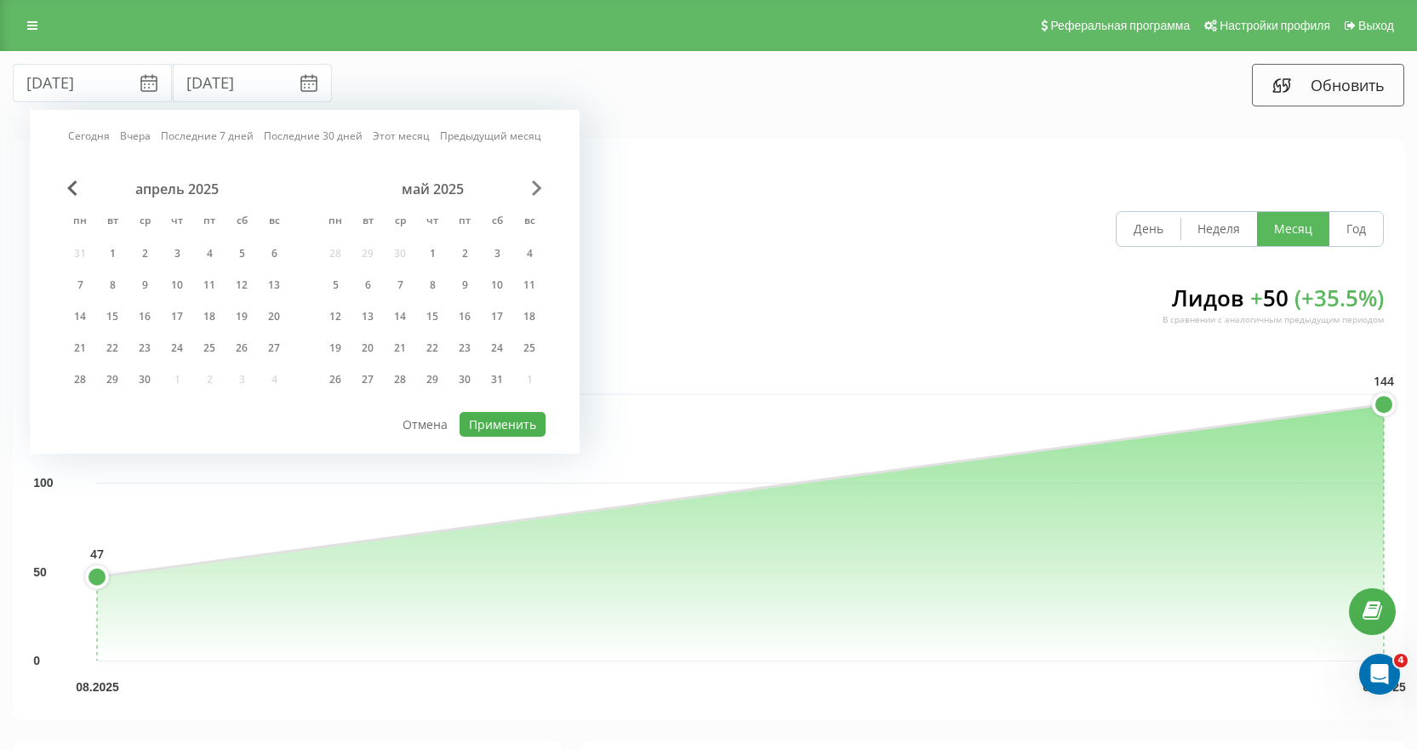
click at [540, 180] on span "Next Month" at bounding box center [537, 187] width 10 height 15
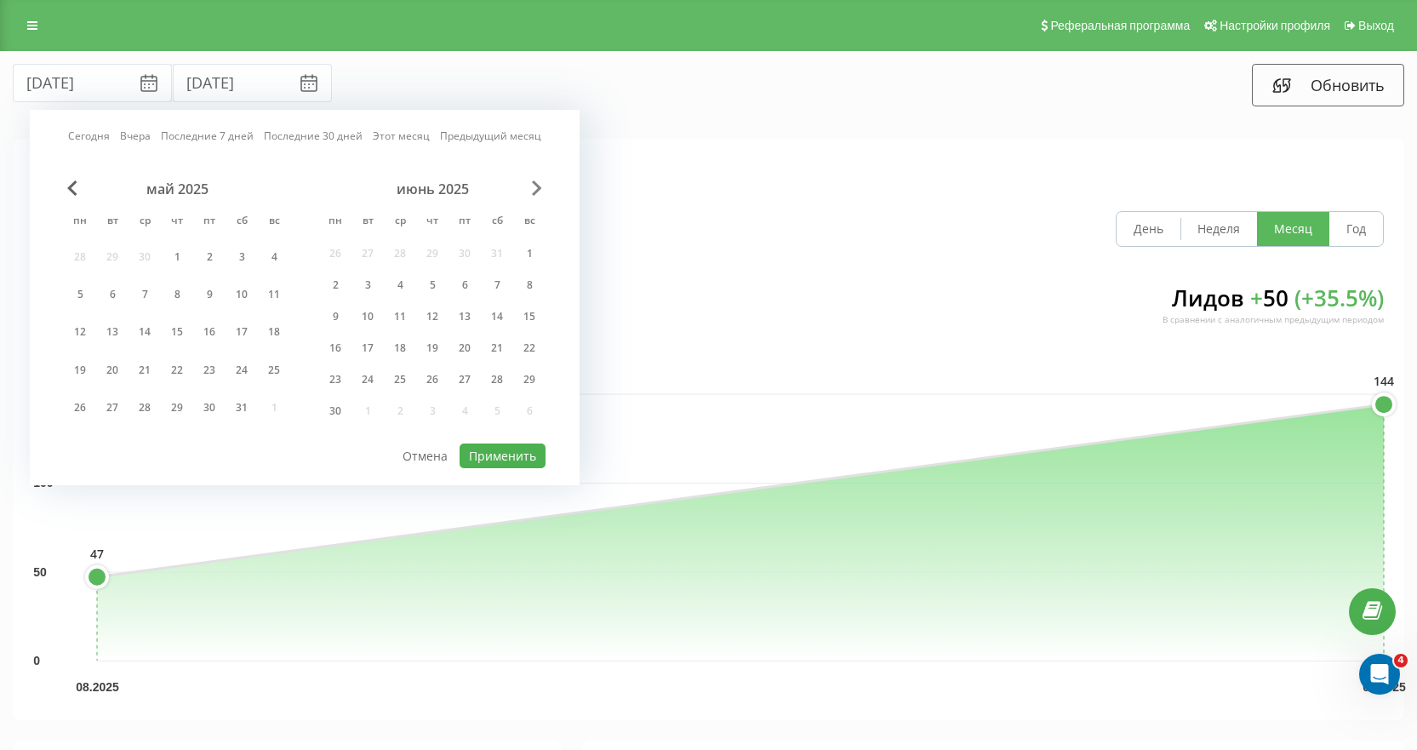
click at [540, 180] on span "Next Month" at bounding box center [537, 187] width 10 height 15
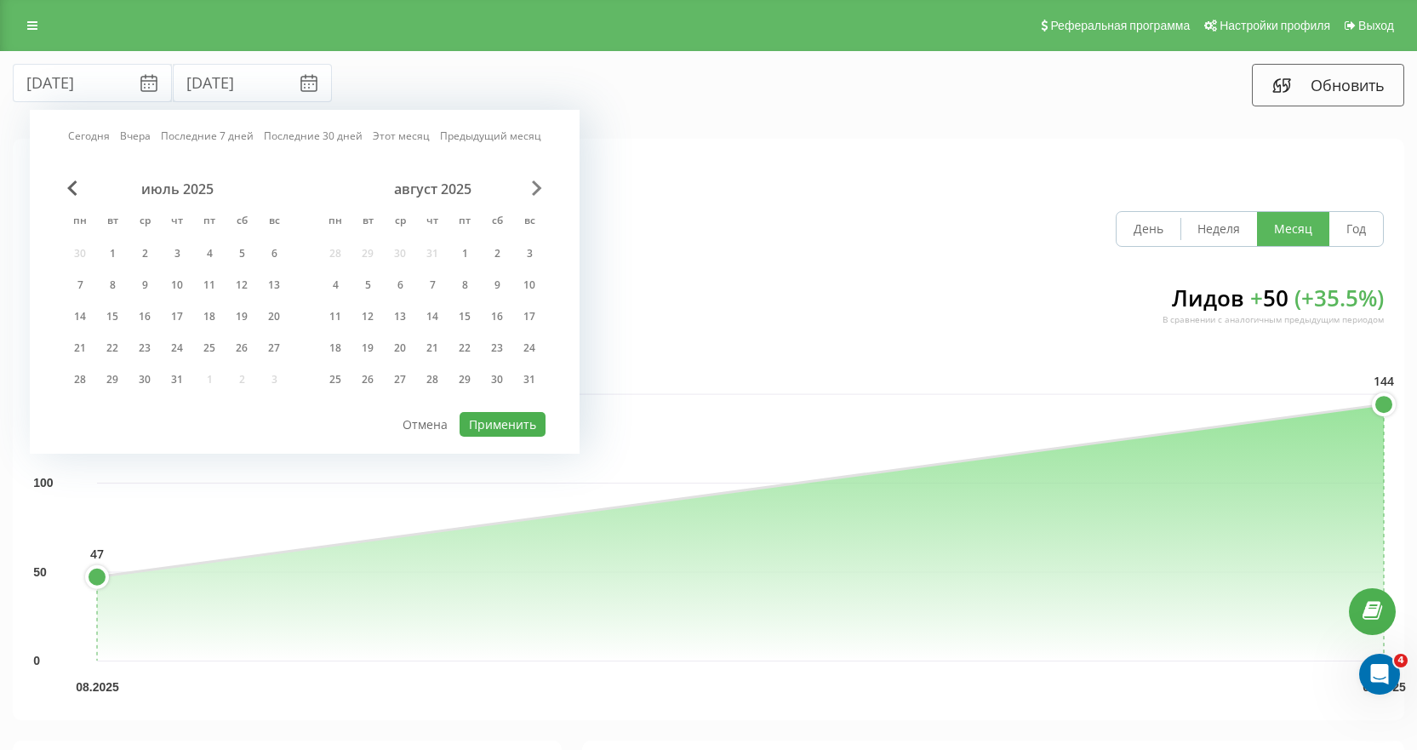
click at [541, 180] on span "Next Month" at bounding box center [537, 187] width 10 height 15
click at [113, 377] on div "30" at bounding box center [112, 380] width 22 height 22
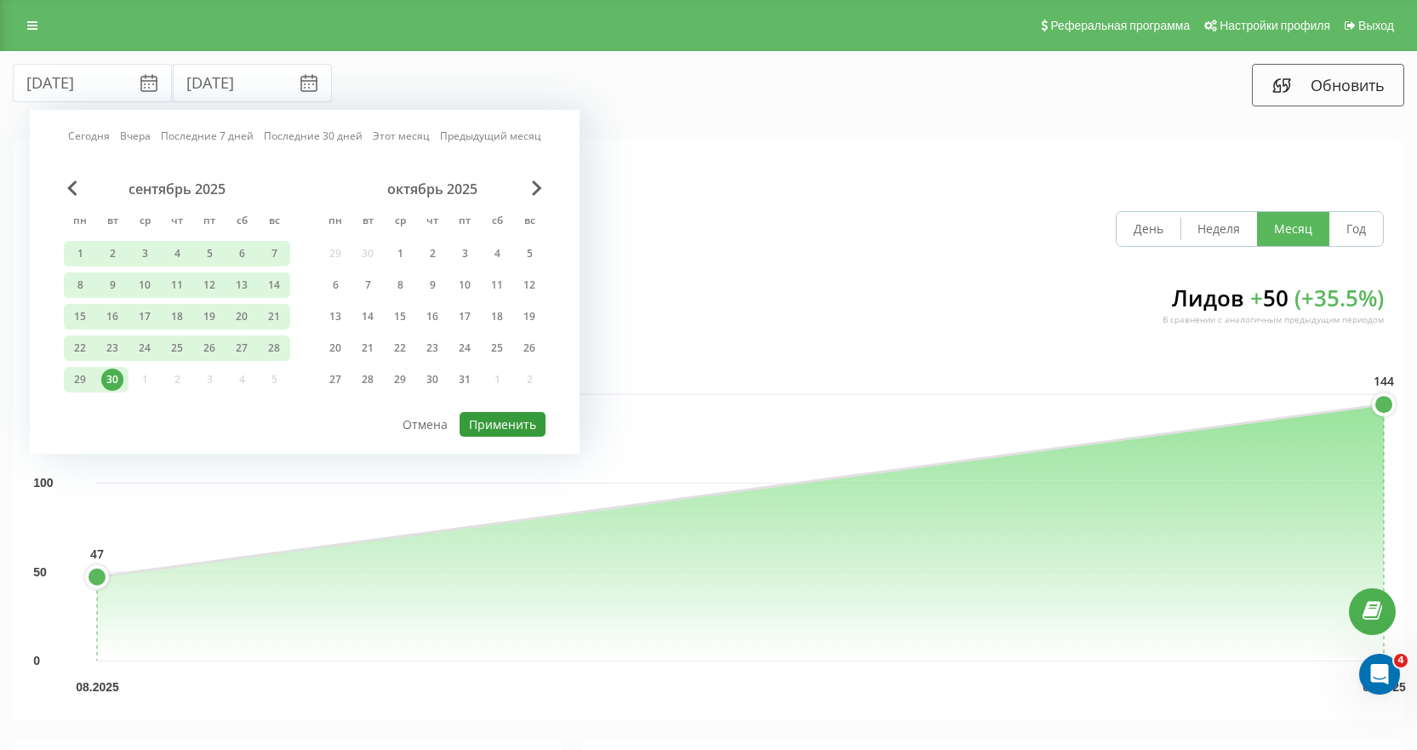
click at [506, 427] on button "Применить" at bounding box center [503, 424] width 86 height 25
type input "01.12.2024"
type input "30.09.2025"
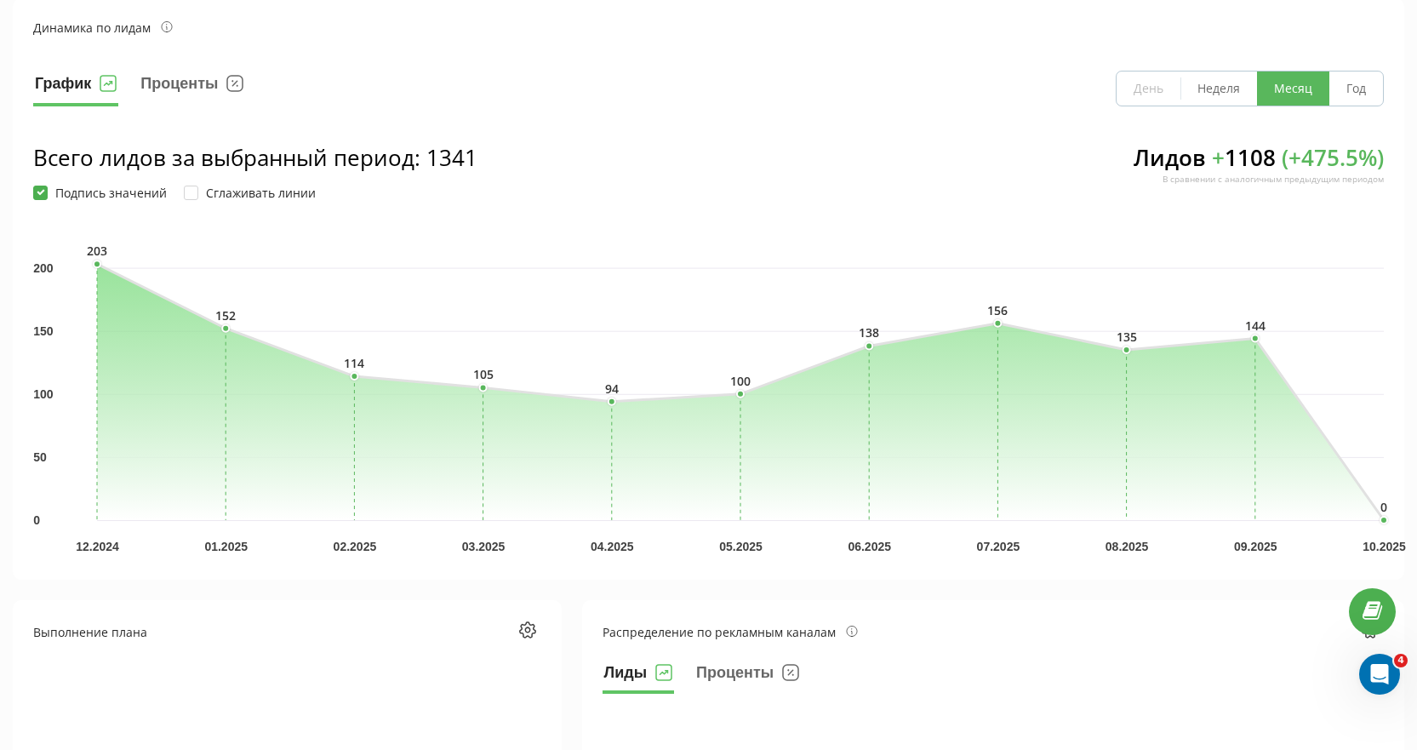
scroll to position [170, 0]
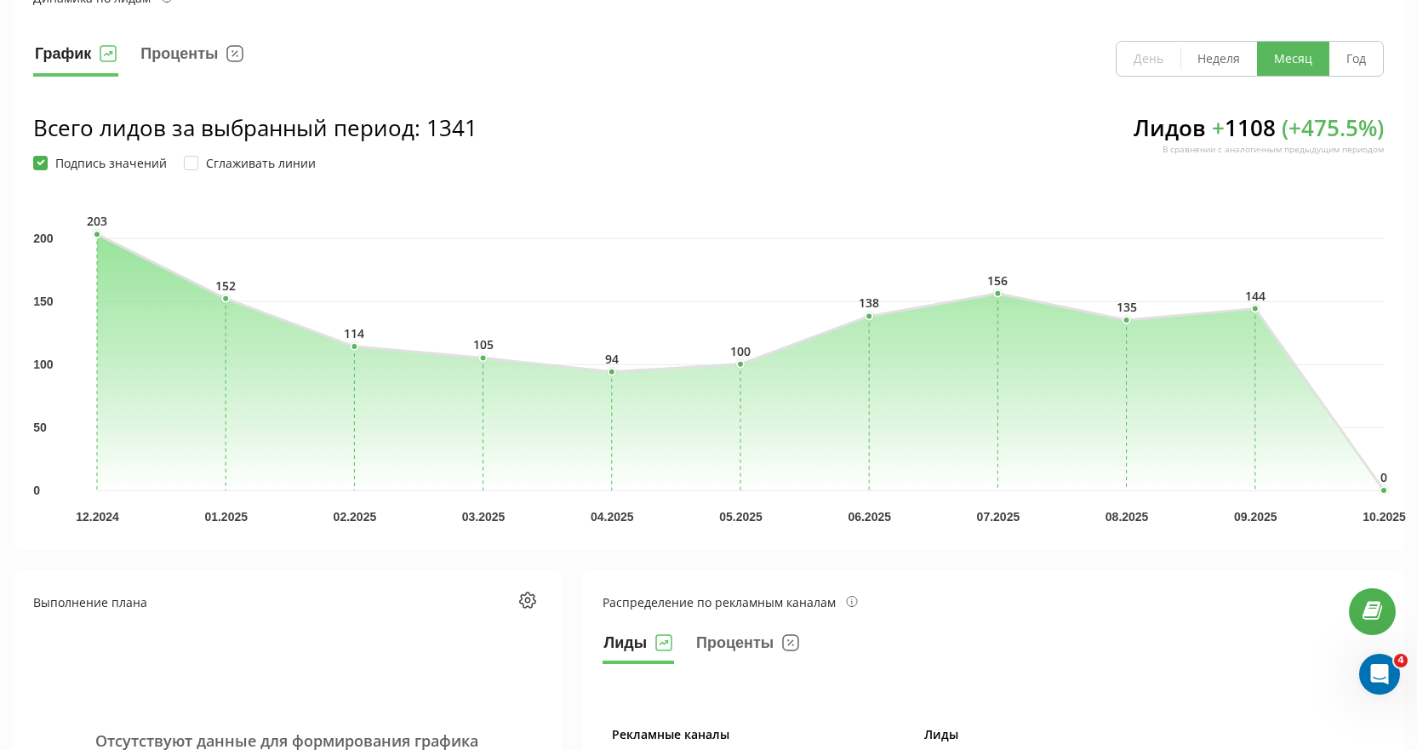
click at [401, 58] on div "График Проценты День Неделя Месяц Год" at bounding box center [708, 59] width 1351 height 36
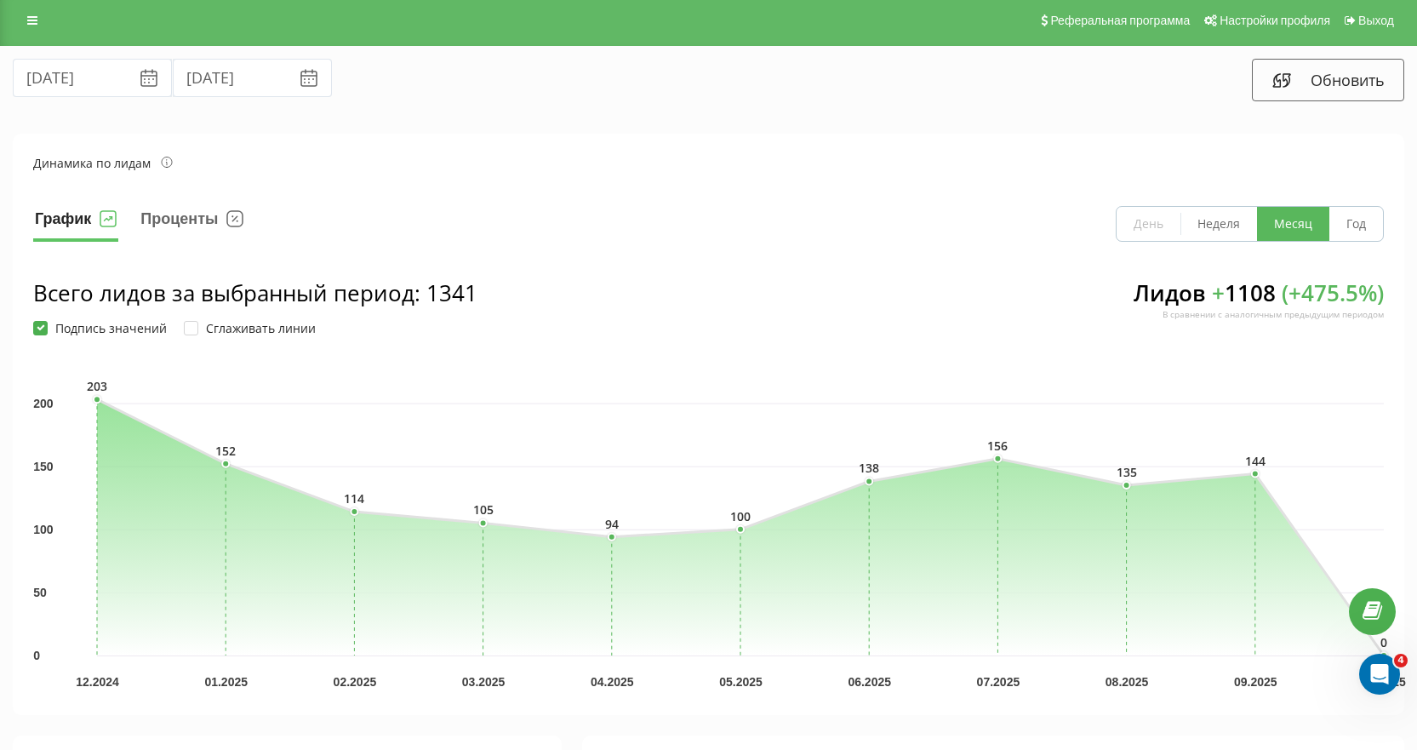
scroll to position [0, 0]
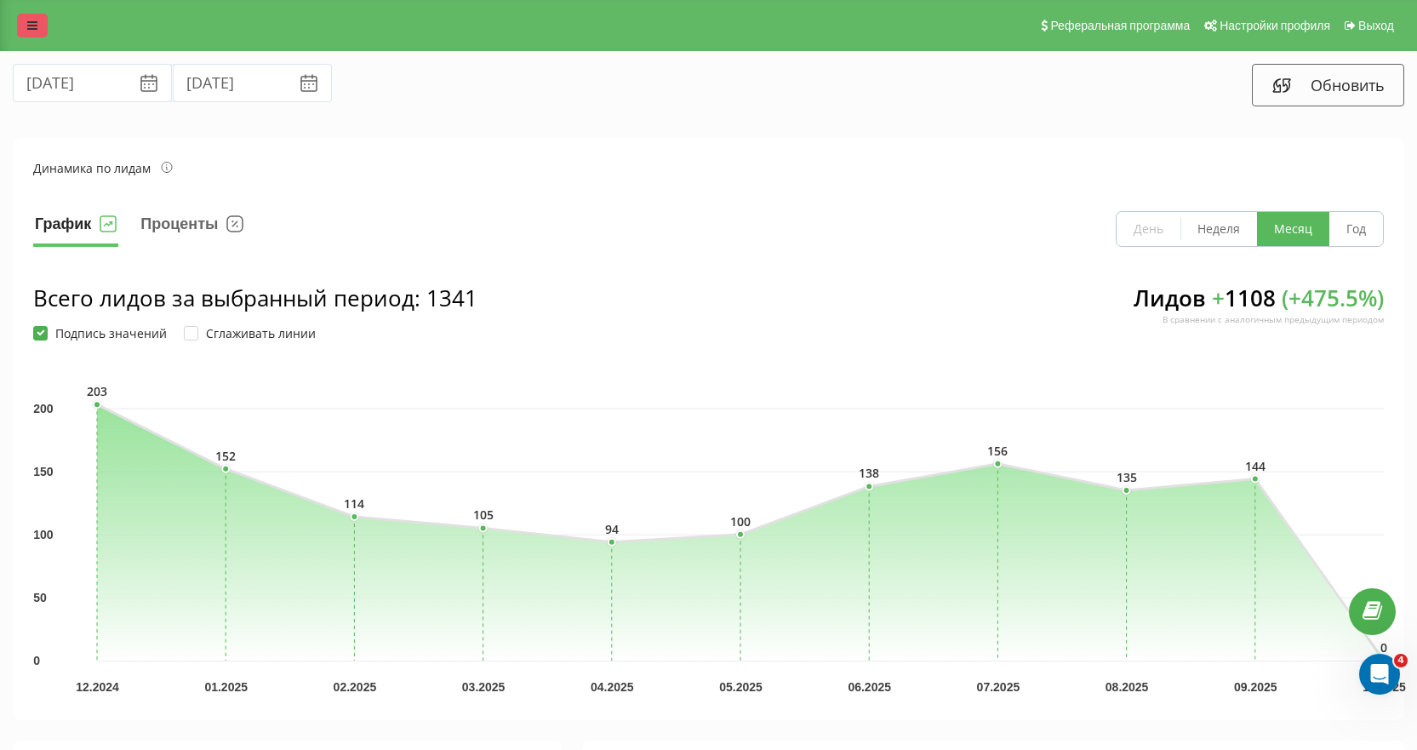
click at [33, 20] on icon at bounding box center [32, 26] width 10 height 12
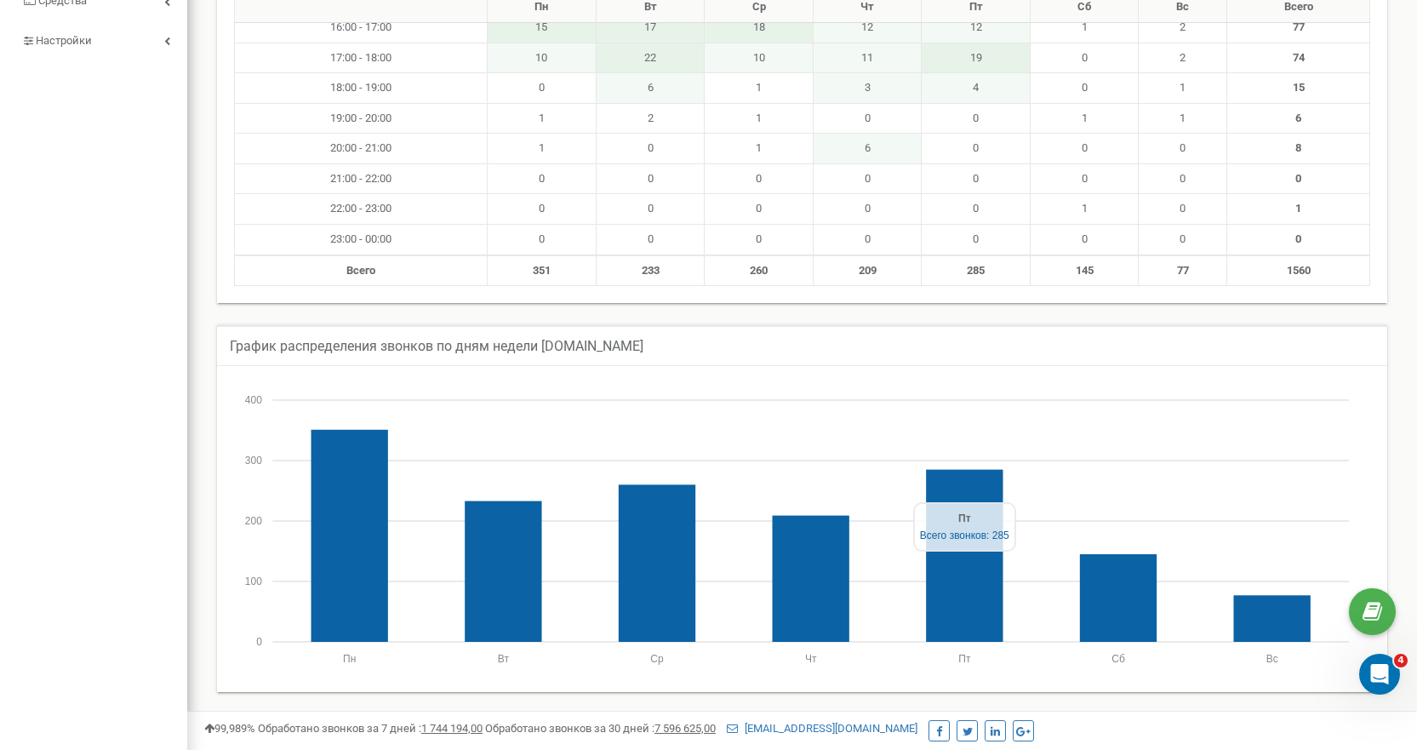
scroll to position [766, 0]
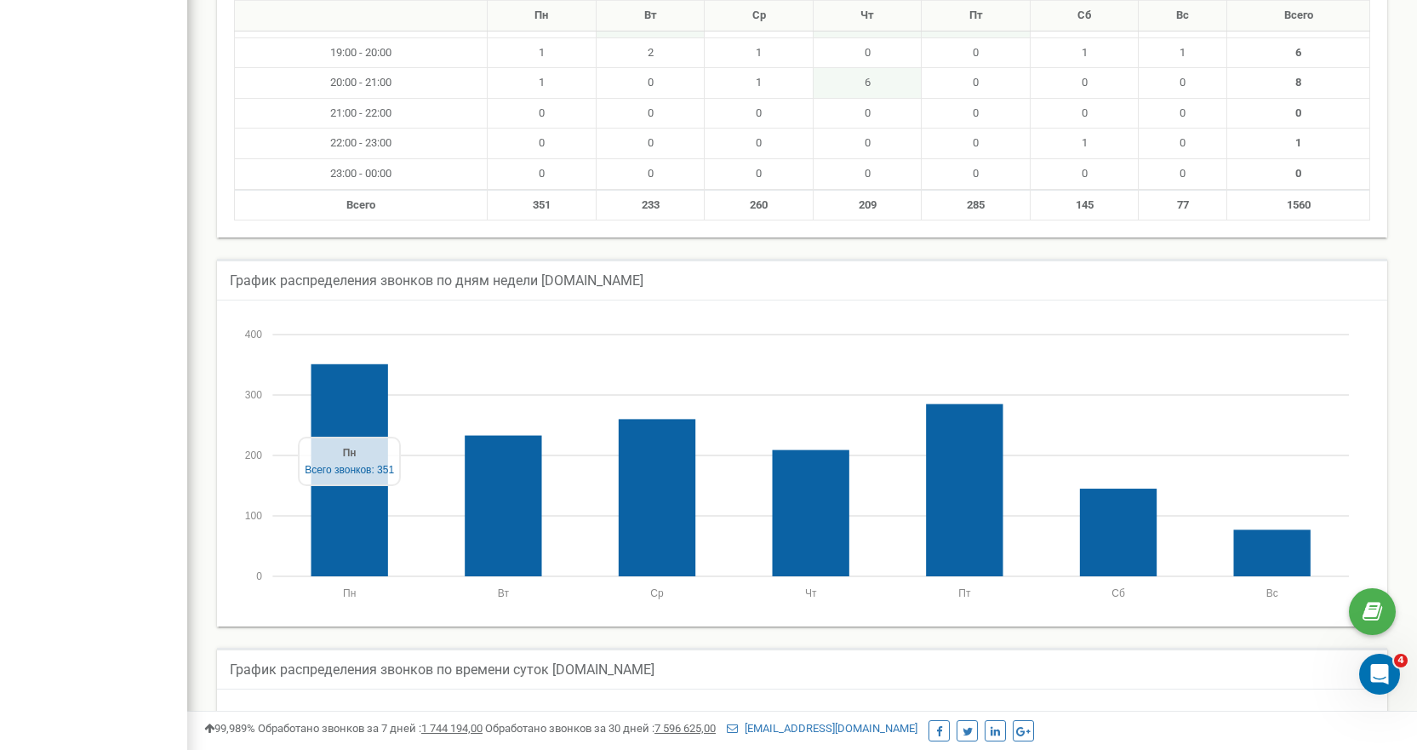
click at [73, 292] on div "[DOMAIN_NAME] Проекты [DOMAIN_NAME] Дашборд Центр обращений Аналитика Ваши отче…" at bounding box center [93, 152] width 187 height 1836
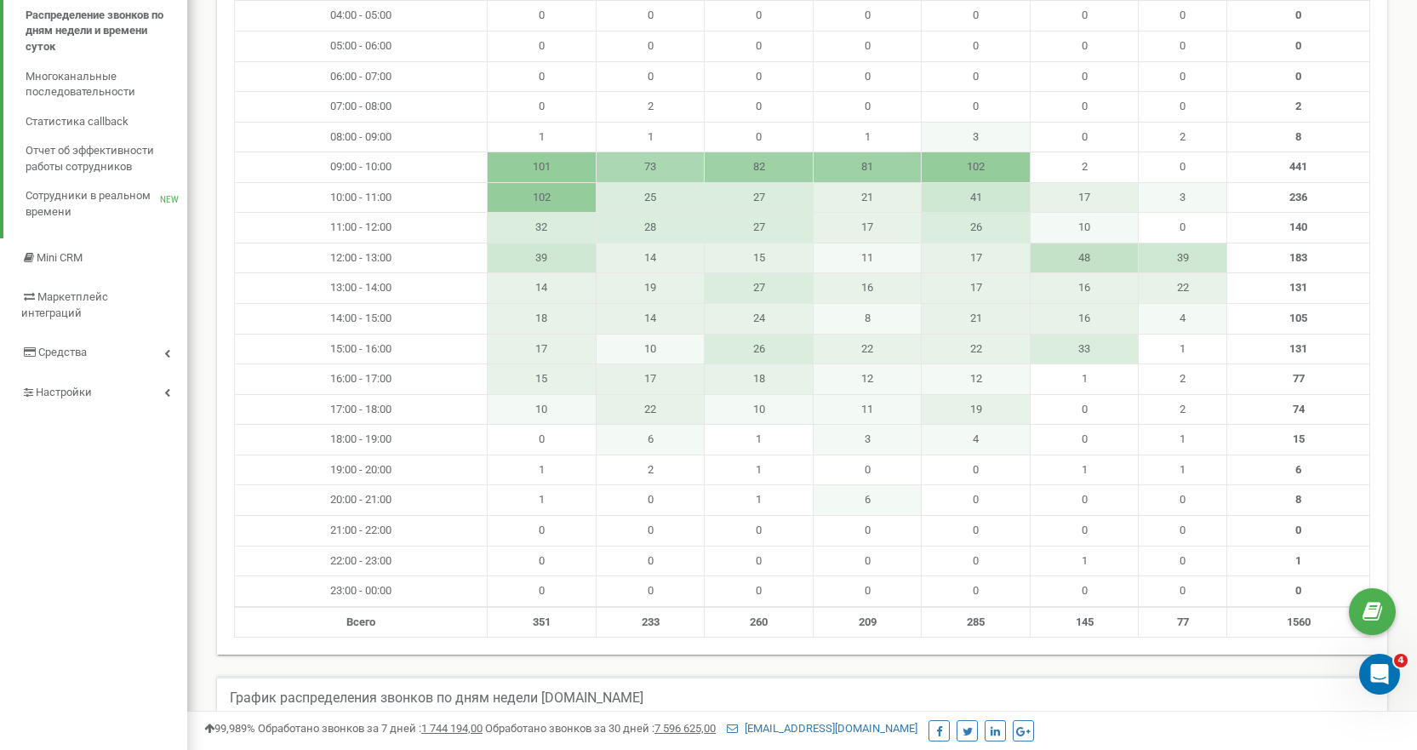
scroll to position [0, 0]
